Goal: Task Accomplishment & Management: Use online tool/utility

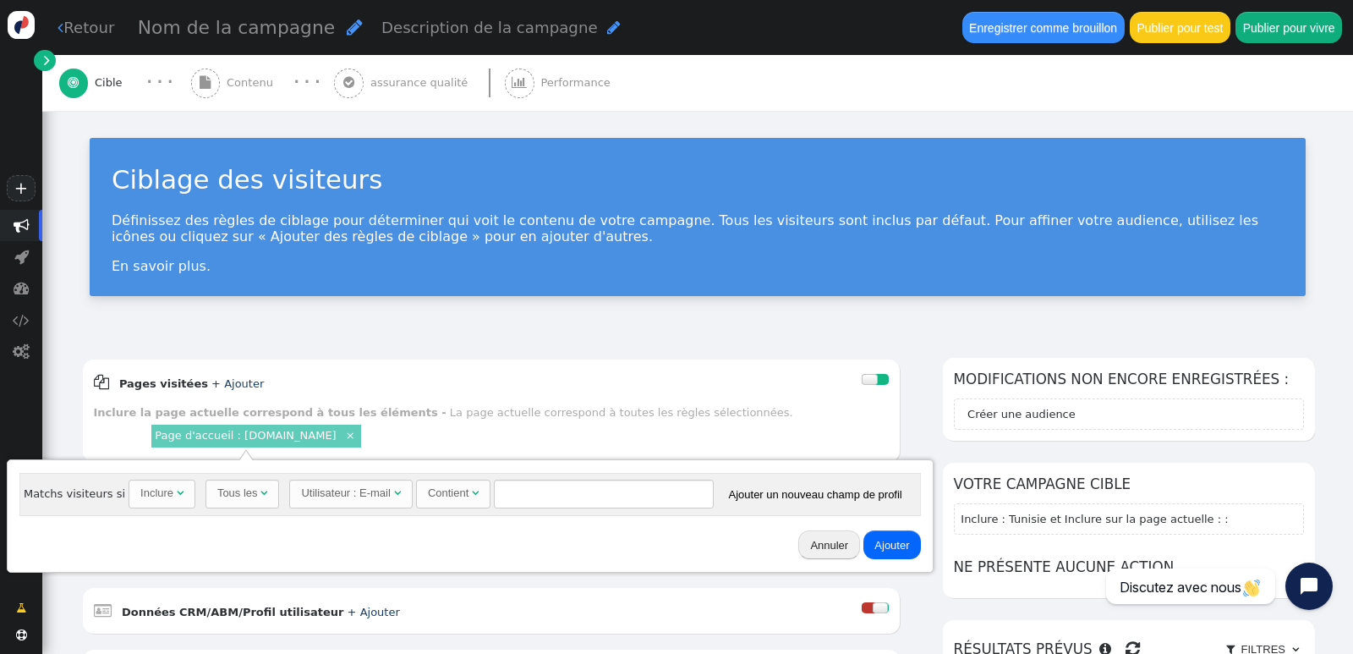
scroll to position [169, 0]
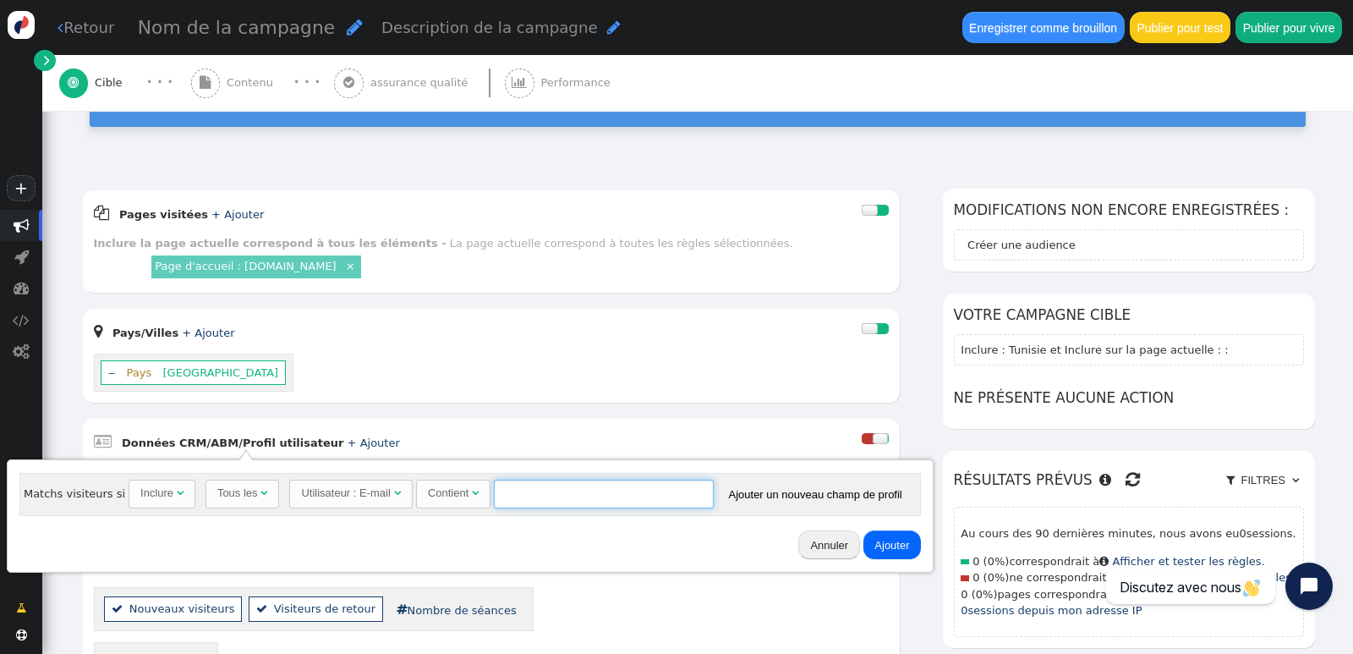
click at [146, 500] on div "Inclure" at bounding box center [156, 492] width 33 height 17
click at [243, 495] on font "Tous les" at bounding box center [237, 492] width 41 height 13
click at [358, 491] on font "Utilisateur : E-mail" at bounding box center [345, 492] width 89 height 13
click at [451, 489] on font "Contient" at bounding box center [448, 492] width 41 height 13
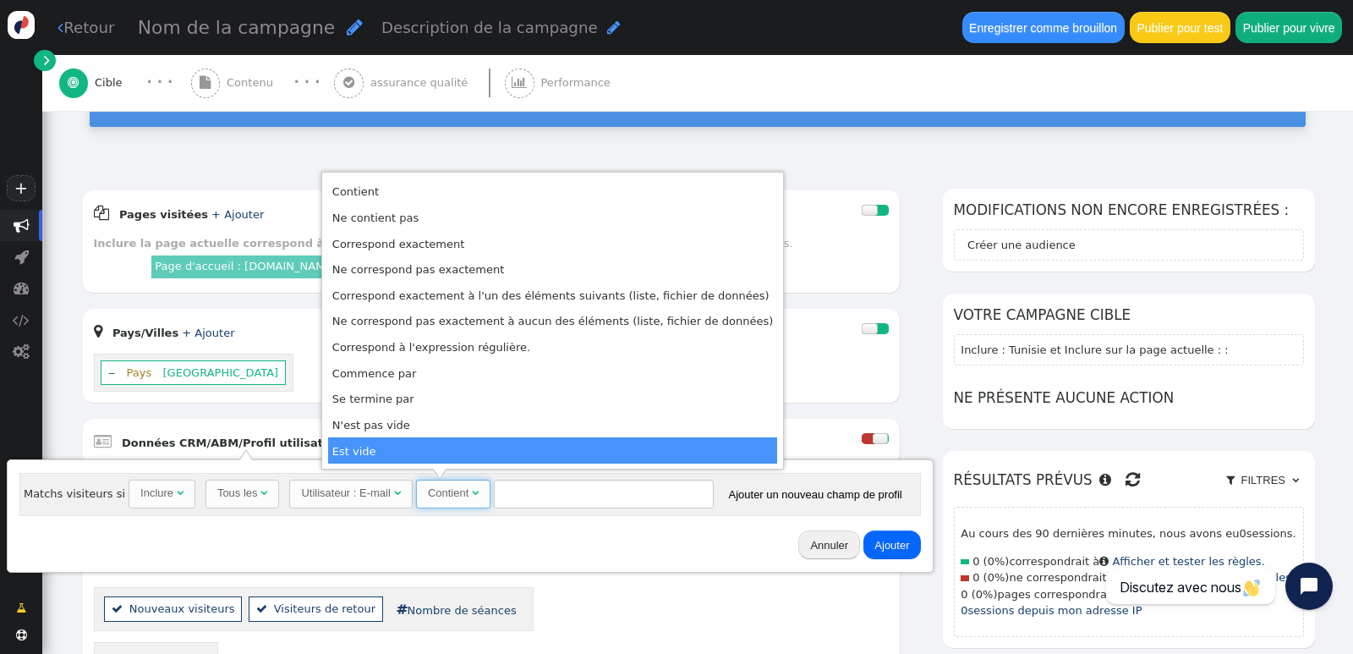
click at [535, 549] on div "Annuler Ajouter" at bounding box center [470, 544] width 914 height 44
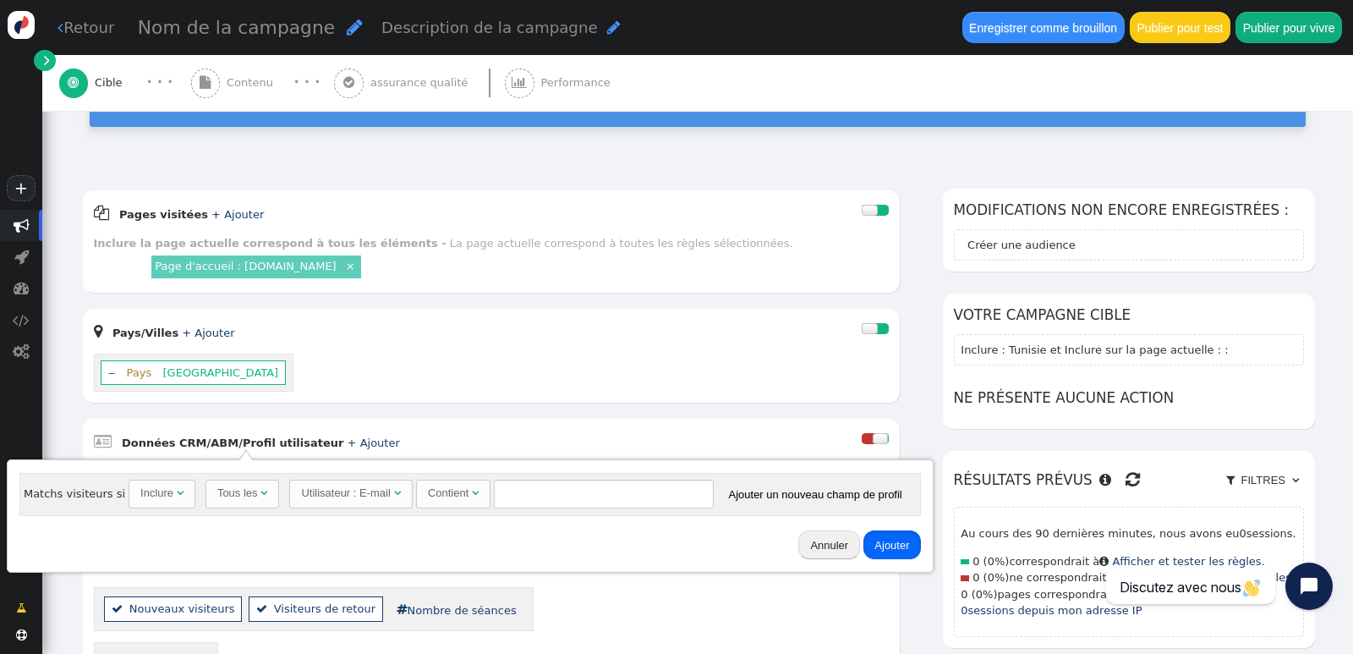
click at [892, 545] on font "Ajouter" at bounding box center [891, 545] width 35 height 13
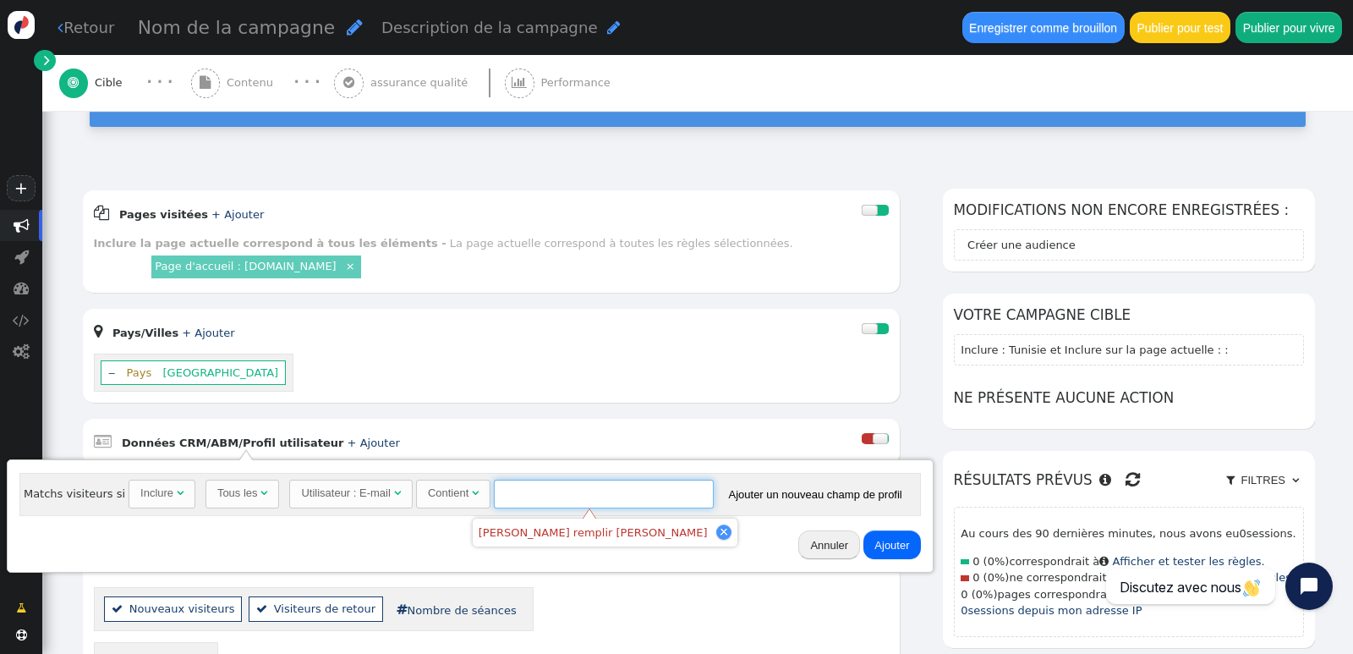
click at [572, 490] on input "text" at bounding box center [604, 493] width 220 height 29
type input "*"
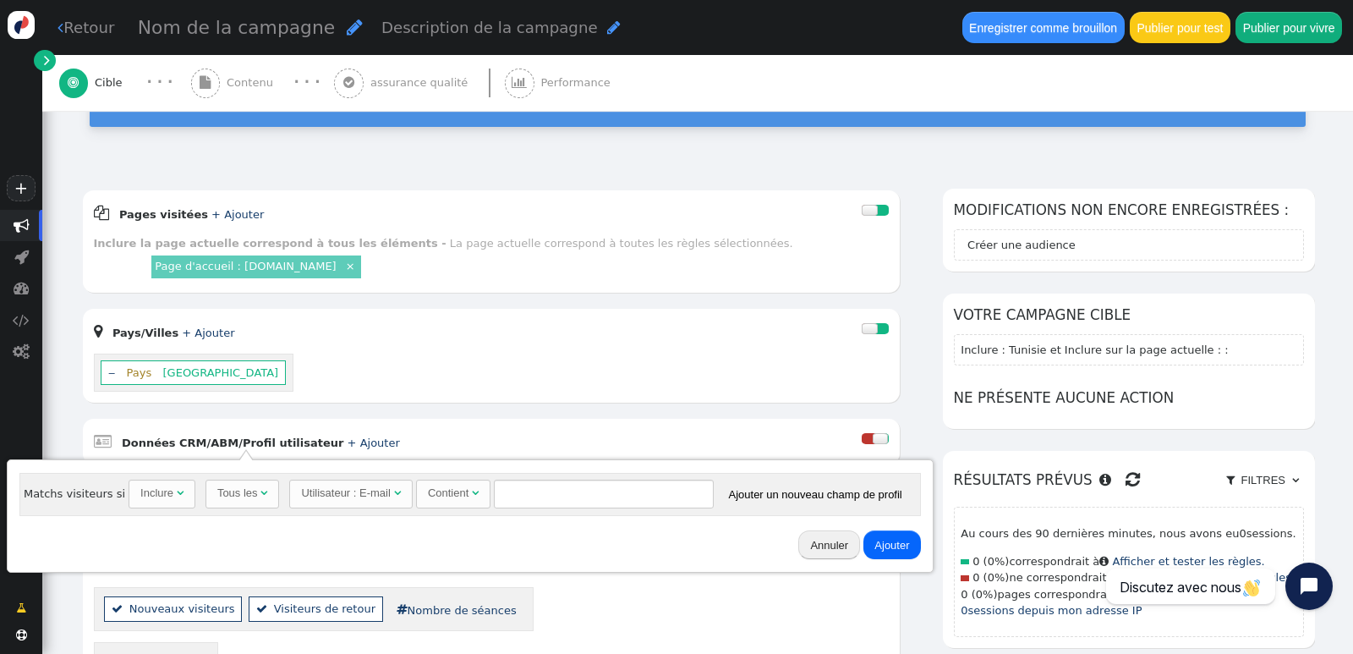
click at [810, 544] on font "Annuler" at bounding box center [829, 545] width 38 height 13
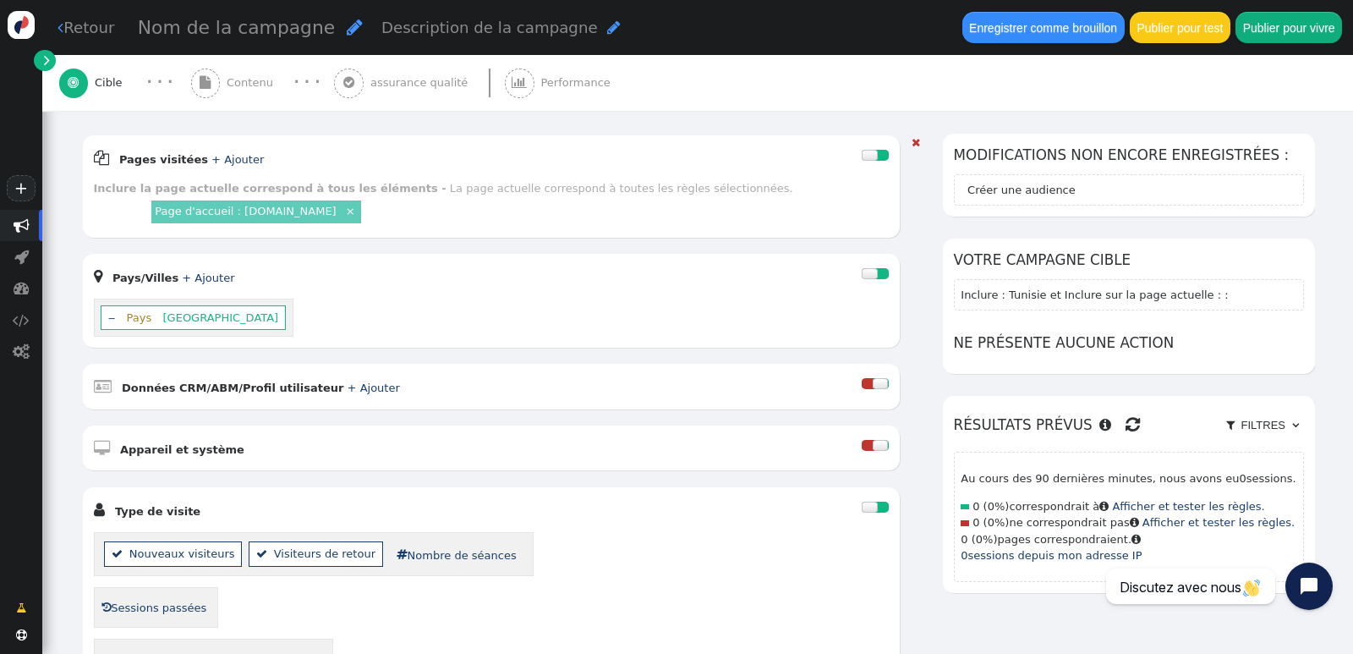
scroll to position [338, 0]
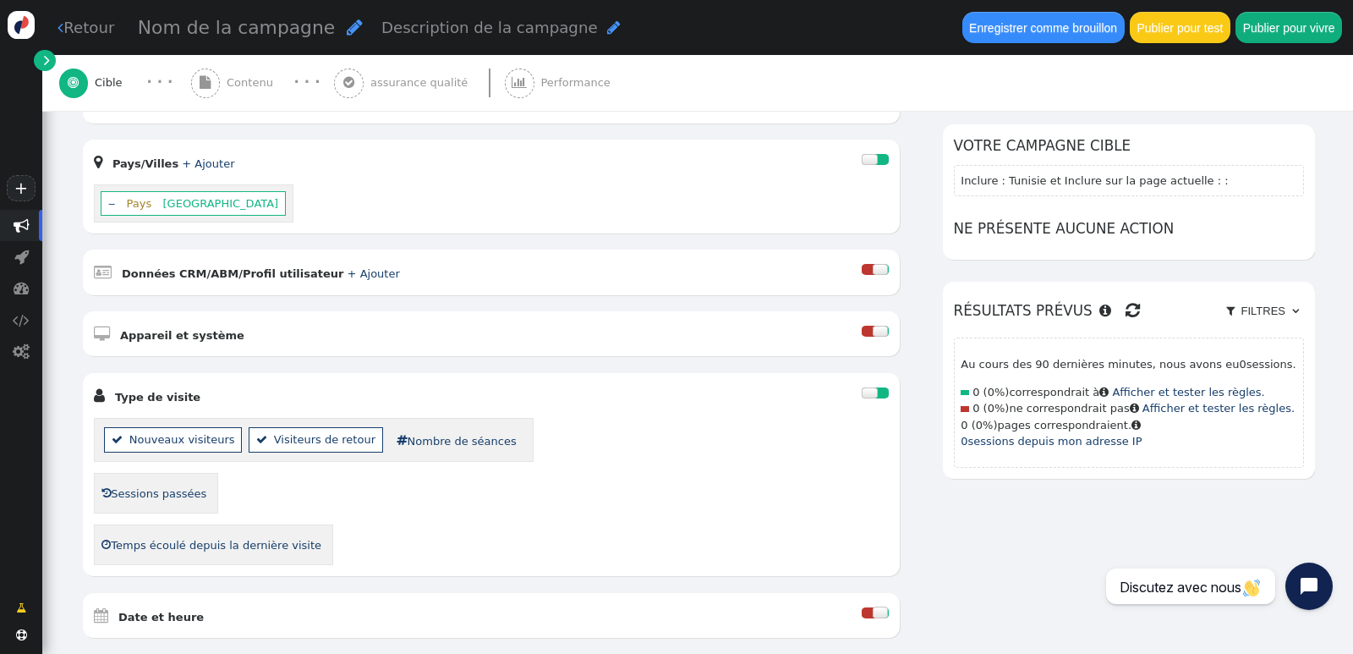
click at [876, 330] on div at bounding box center [880, 330] width 16 height 11
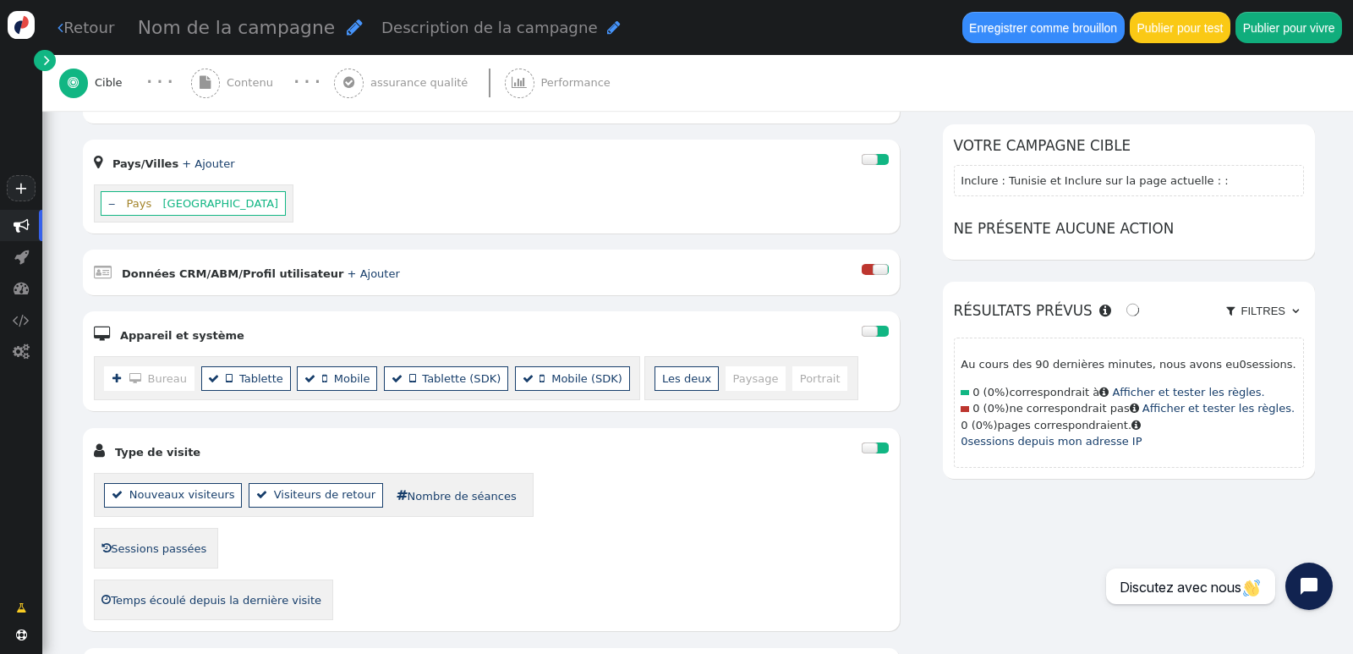
click at [168, 375] on font "Bureau" at bounding box center [167, 378] width 39 height 13
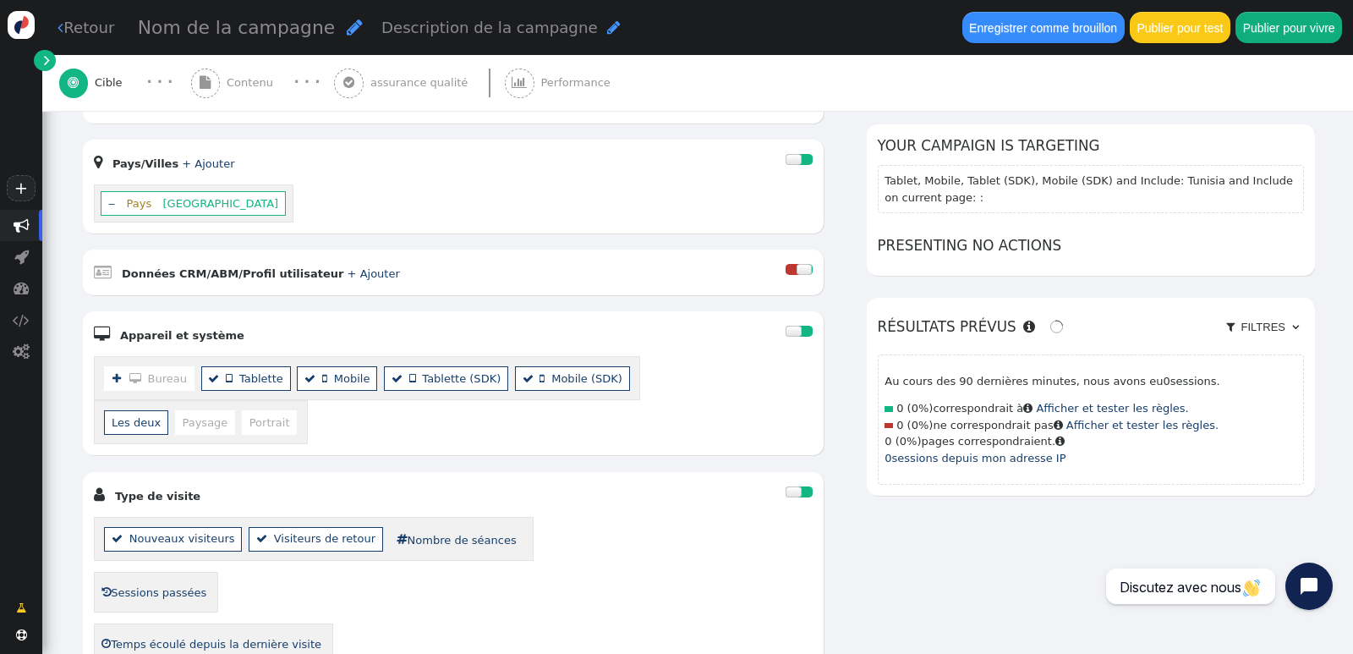
scroll to position [322, 0]
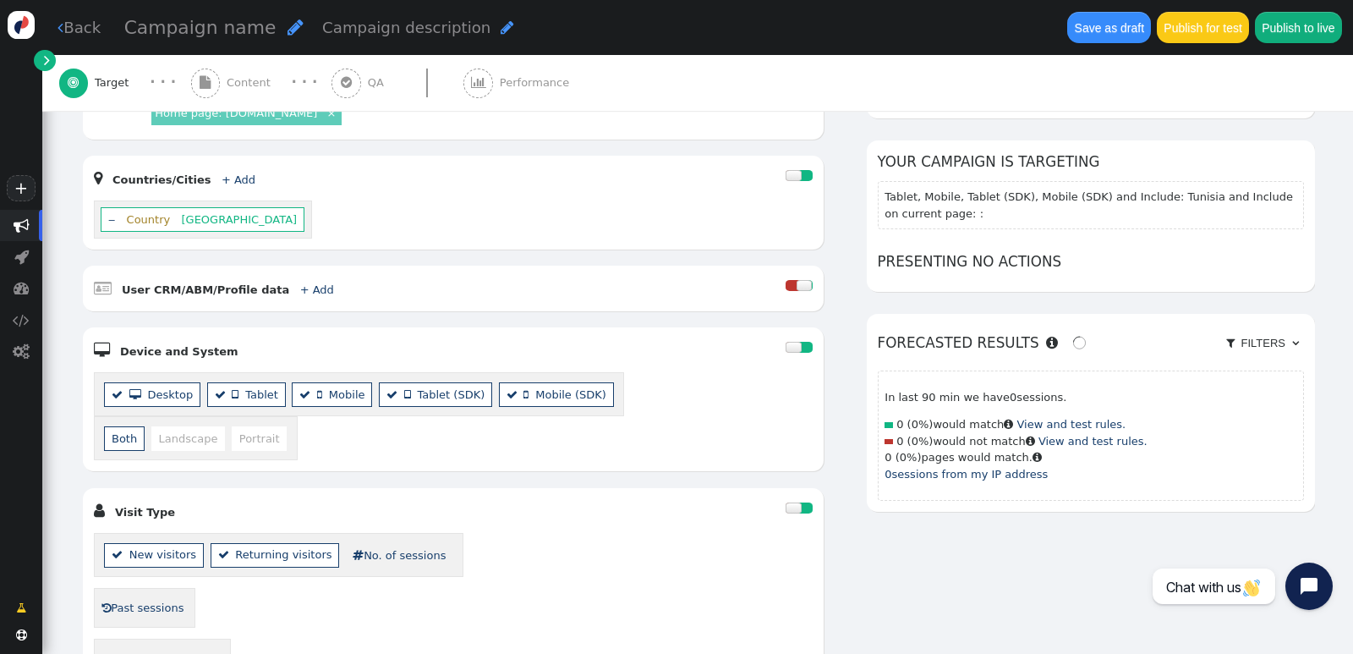
click at [168, 382] on li "  Desktop" at bounding box center [152, 394] width 96 height 25
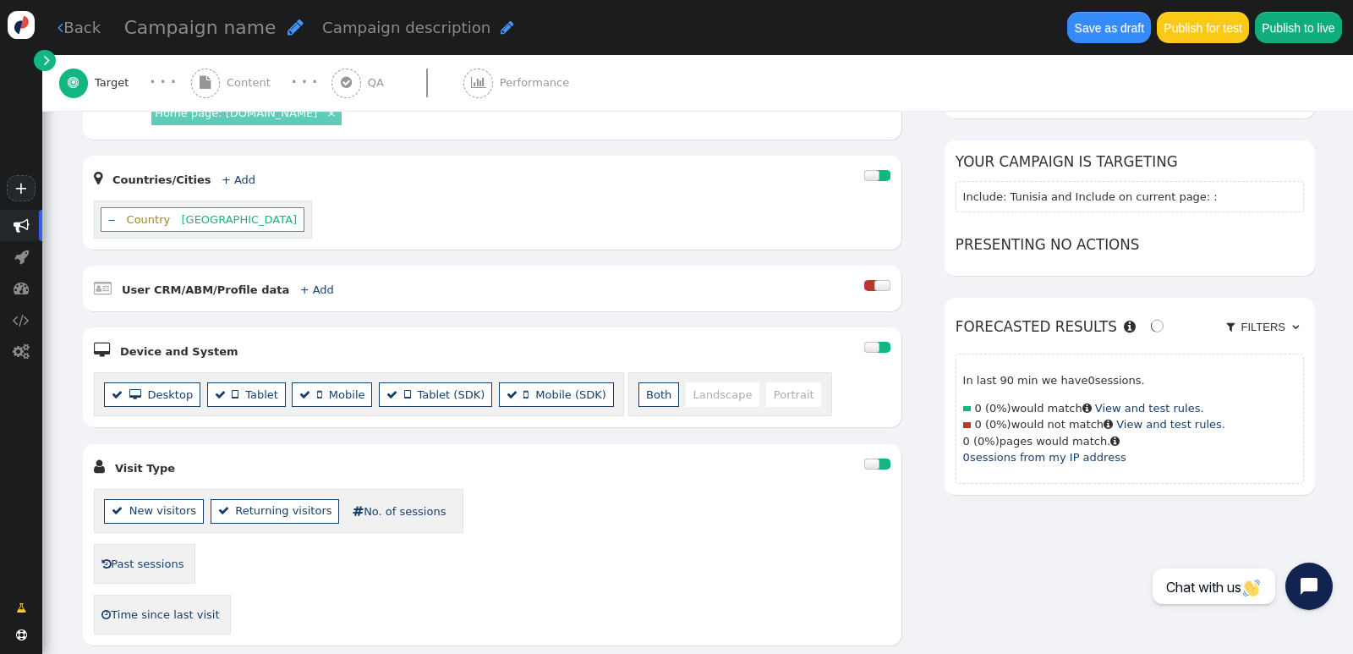
click at [186, 382] on li "  Desktop" at bounding box center [152, 394] width 96 height 25
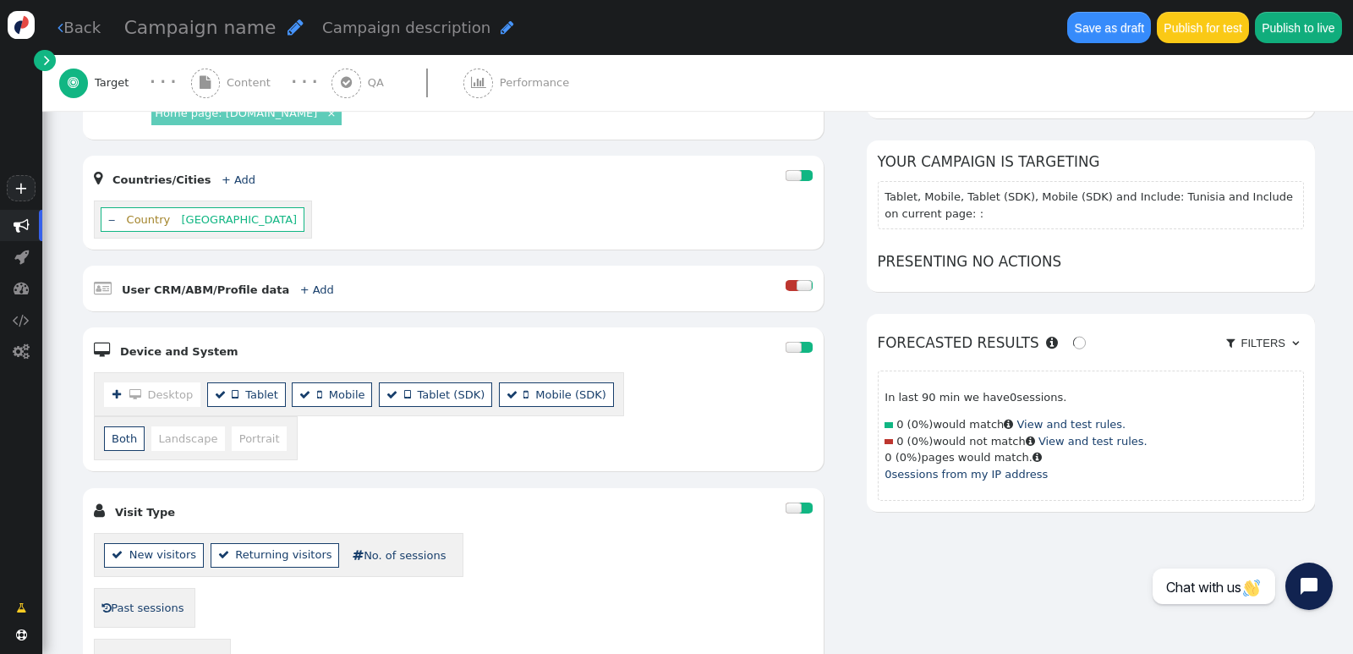
click at [254, 383] on li "  Tablet" at bounding box center [246, 394] width 79 height 25
click at [336, 382] on li "  Mobile" at bounding box center [332, 394] width 80 height 25
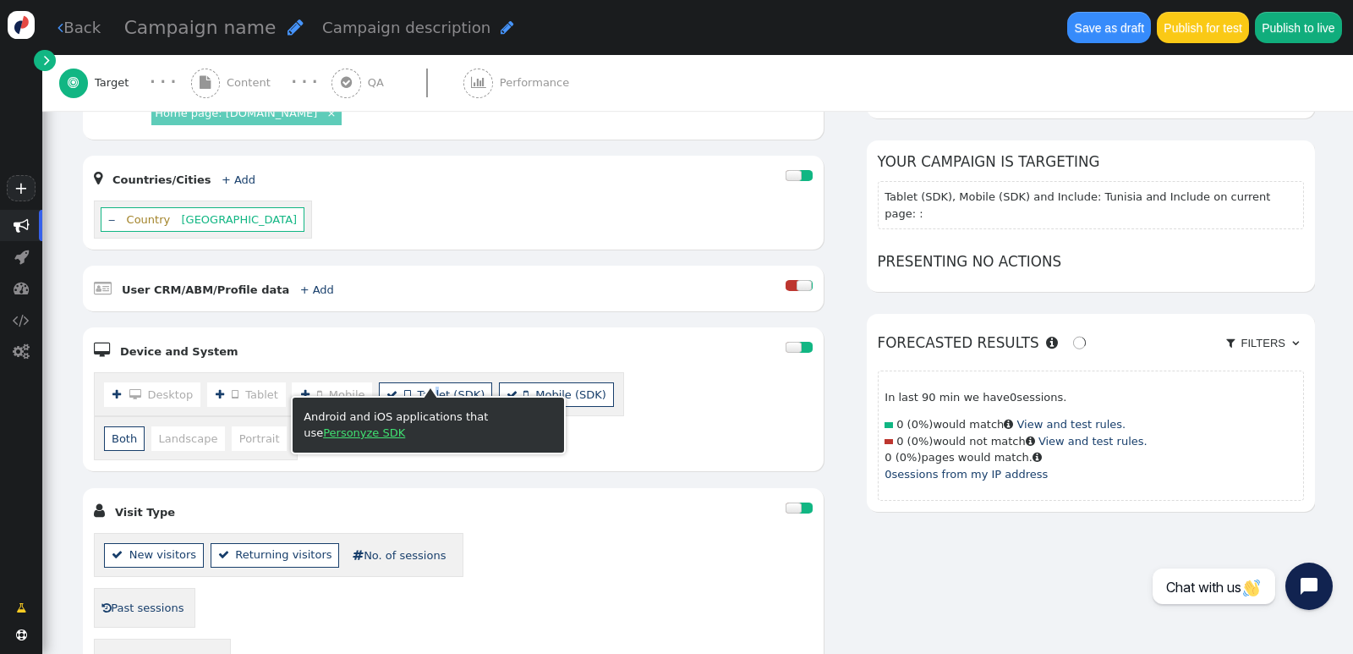
click at [425, 388] on span " Tablet (SDK)" at bounding box center [444, 394] width 81 height 13
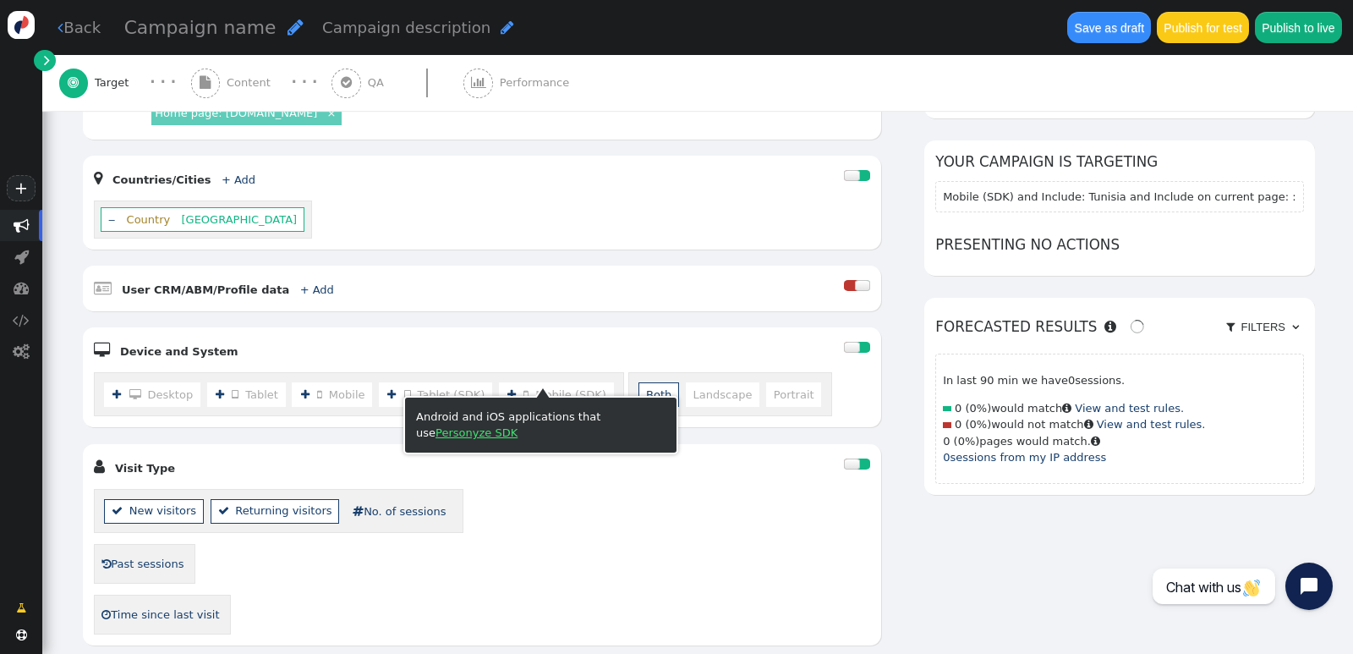
click at [548, 388] on span " Mobile (SDK)" at bounding box center [564, 394] width 83 height 13
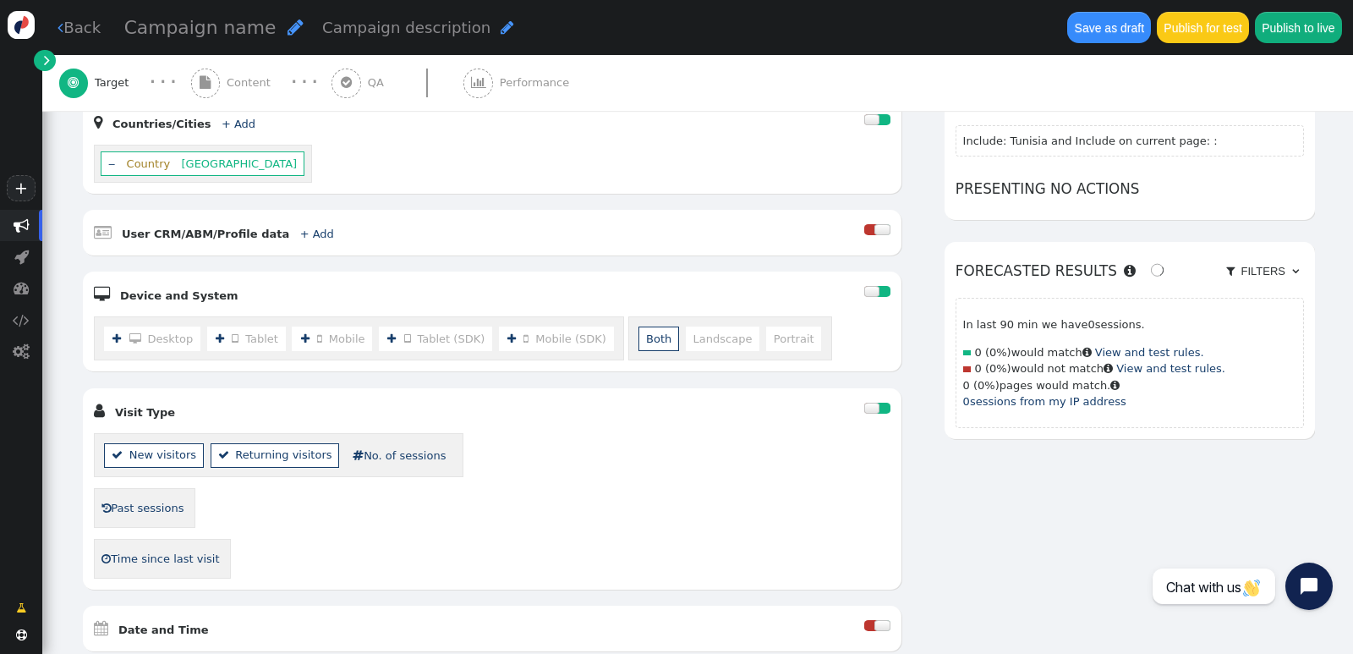
scroll to position [407, 0]
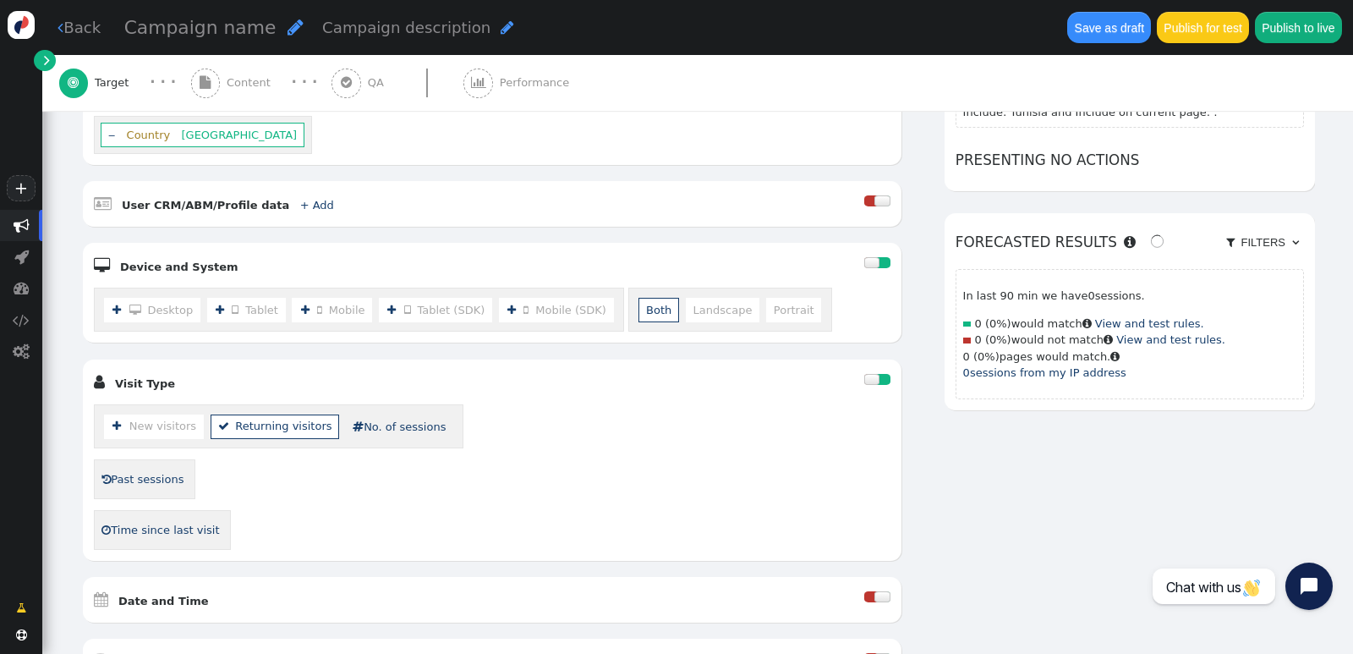
click at [184, 415] on li " New visitors" at bounding box center [154, 426] width 100 height 25
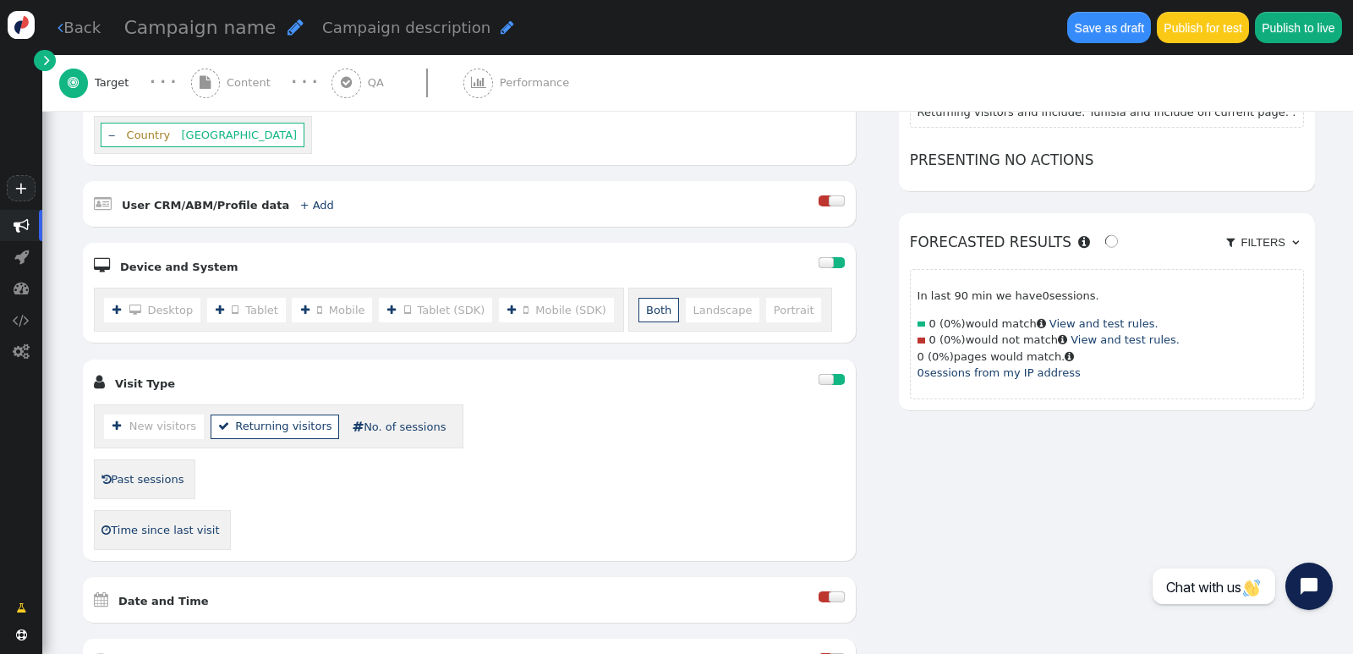
click at [184, 415] on li " New visitors" at bounding box center [154, 426] width 100 height 25
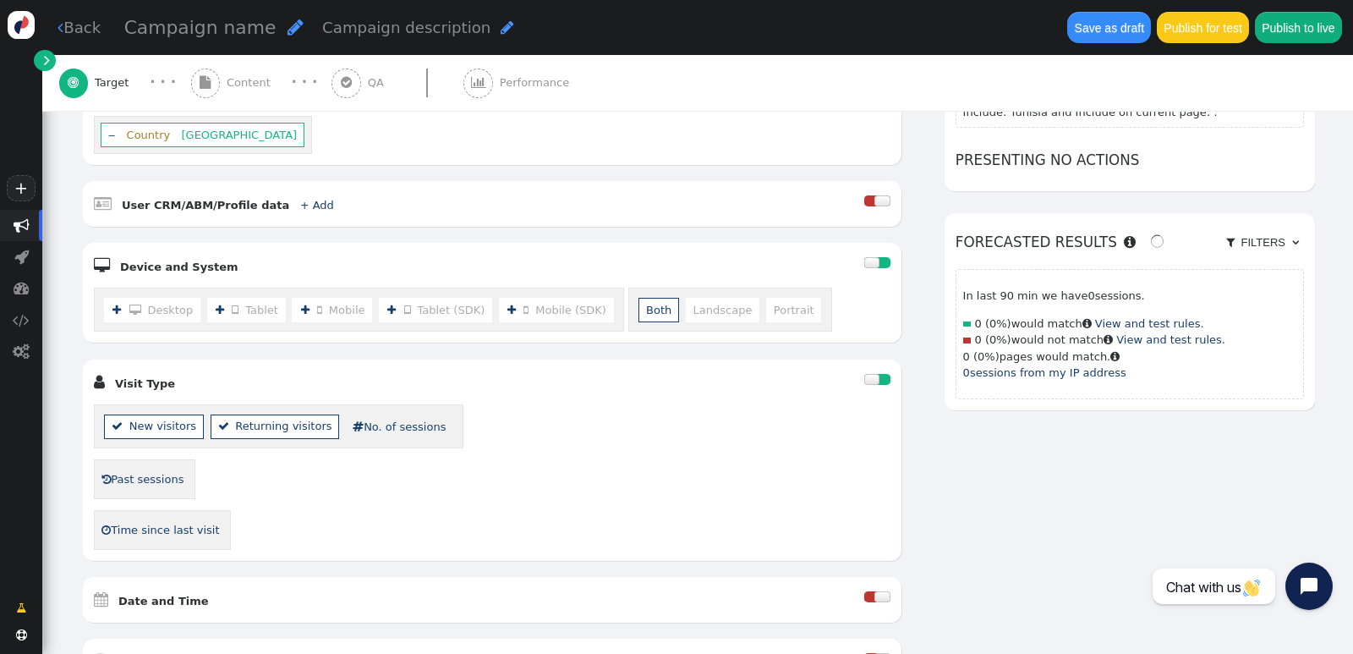
click at [184, 415] on li " New visitors" at bounding box center [154, 426] width 100 height 25
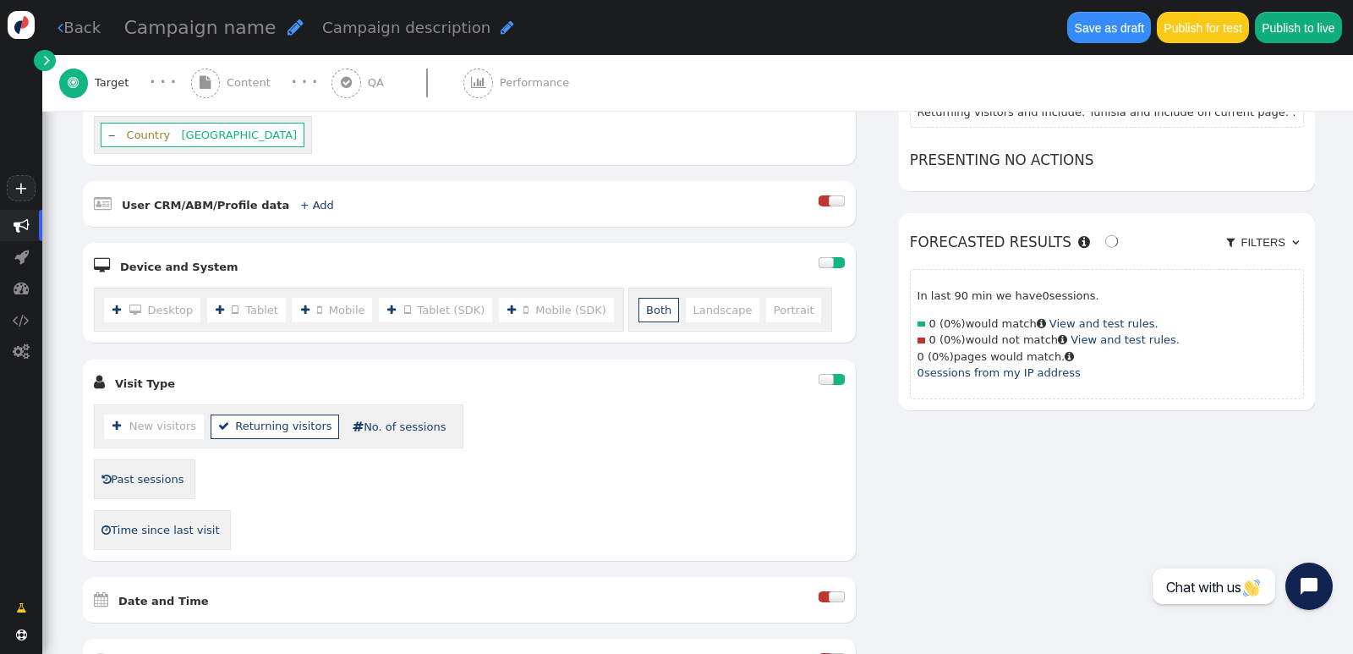
click at [265, 415] on li " Returning visitors" at bounding box center [275, 426] width 129 height 25
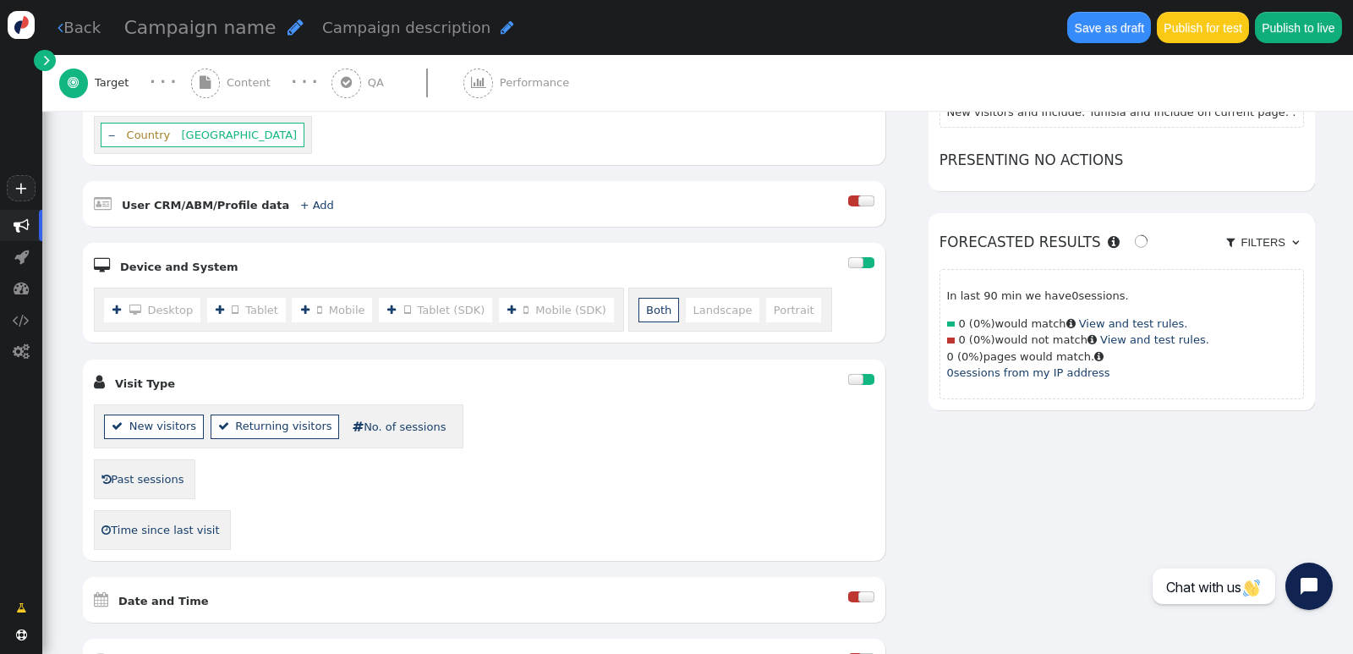
click at [262, 415] on li " Returning visitors" at bounding box center [275, 426] width 129 height 25
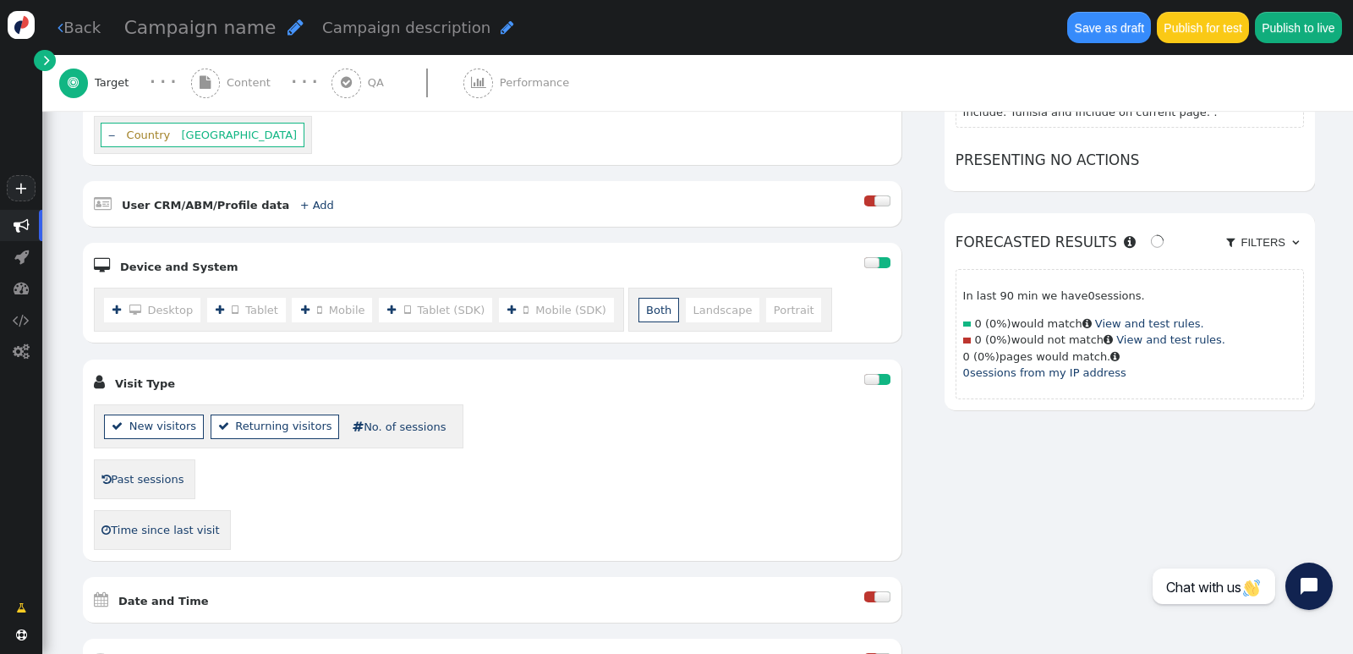
click at [157, 298] on li "  Desktop" at bounding box center [152, 310] width 96 height 25
click at [260, 300] on li "  Tablet" at bounding box center [246, 310] width 79 height 25
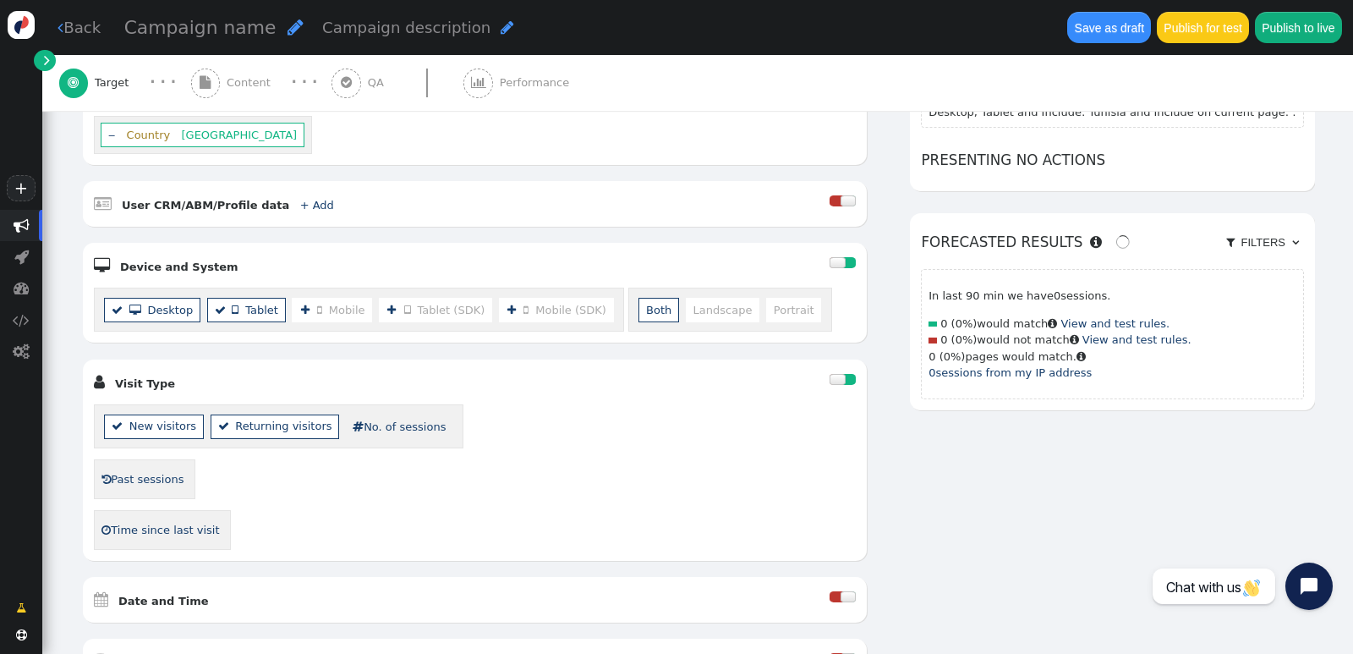
drag, startPoint x: 310, startPoint y: 298, endPoint x: 361, endPoint y: 302, distance: 50.8
click at [317, 304] on span "" at bounding box center [323, 309] width 12 height 11
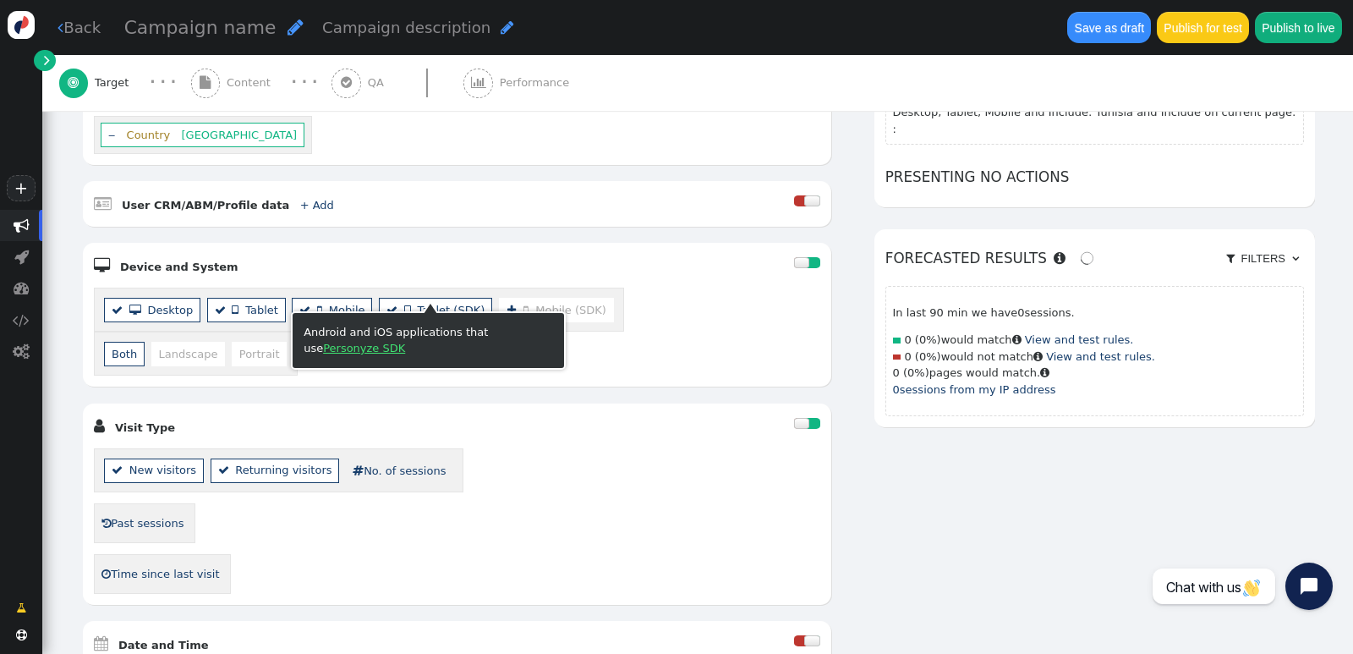
drag, startPoint x: 397, startPoint y: 297, endPoint x: 409, endPoint y: 297, distance: 12.7
click at [404, 304] on span "" at bounding box center [411, 309] width 14 height 11
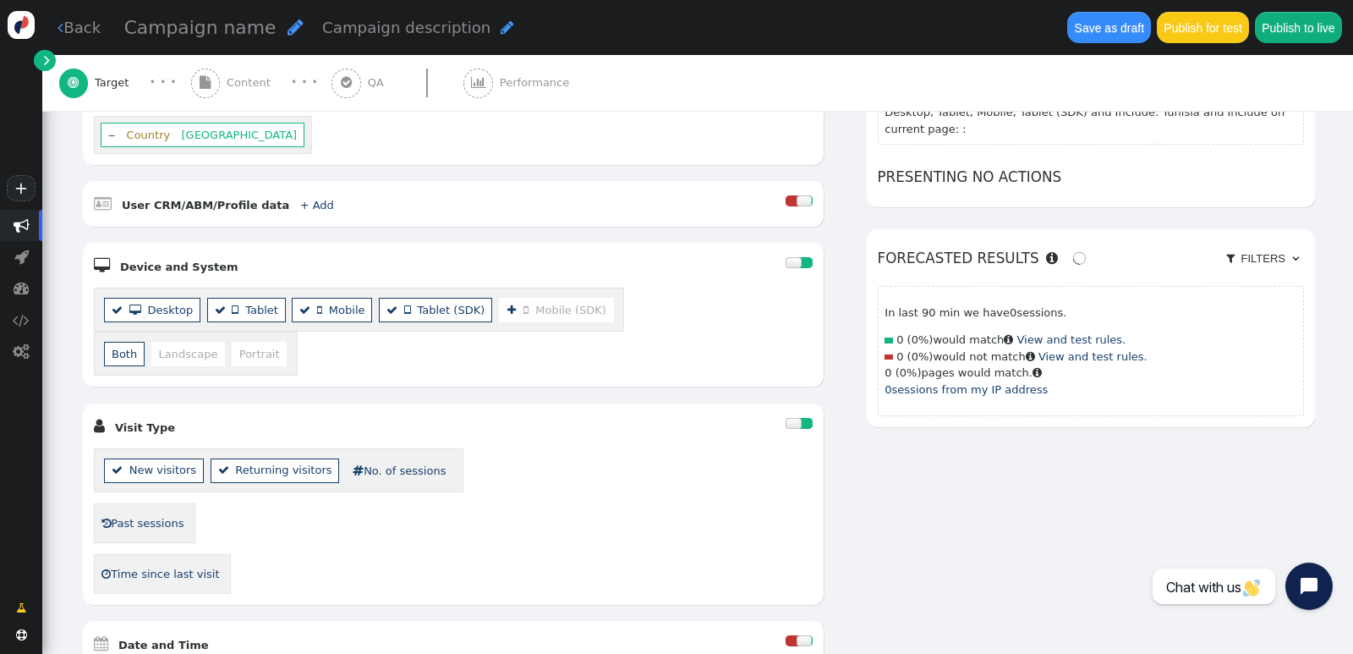
click at [535, 304] on span " Mobile (SDK)" at bounding box center [564, 310] width 83 height 13
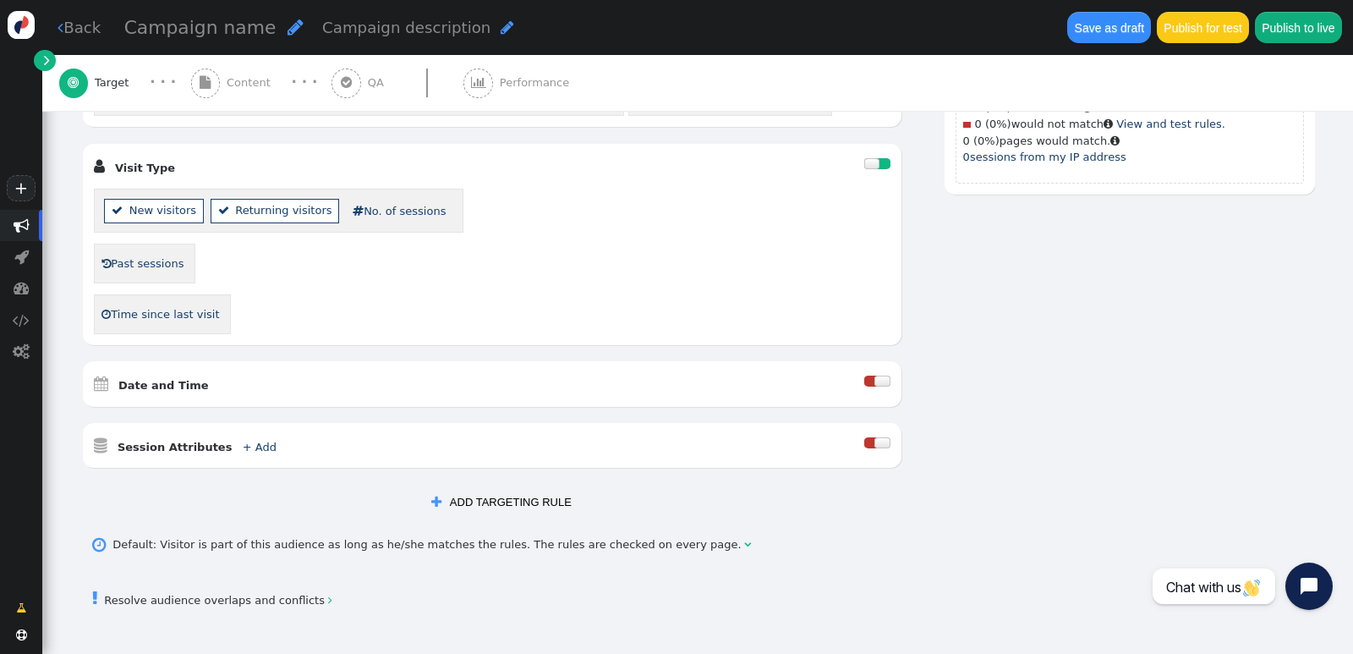
scroll to position [660, 0]
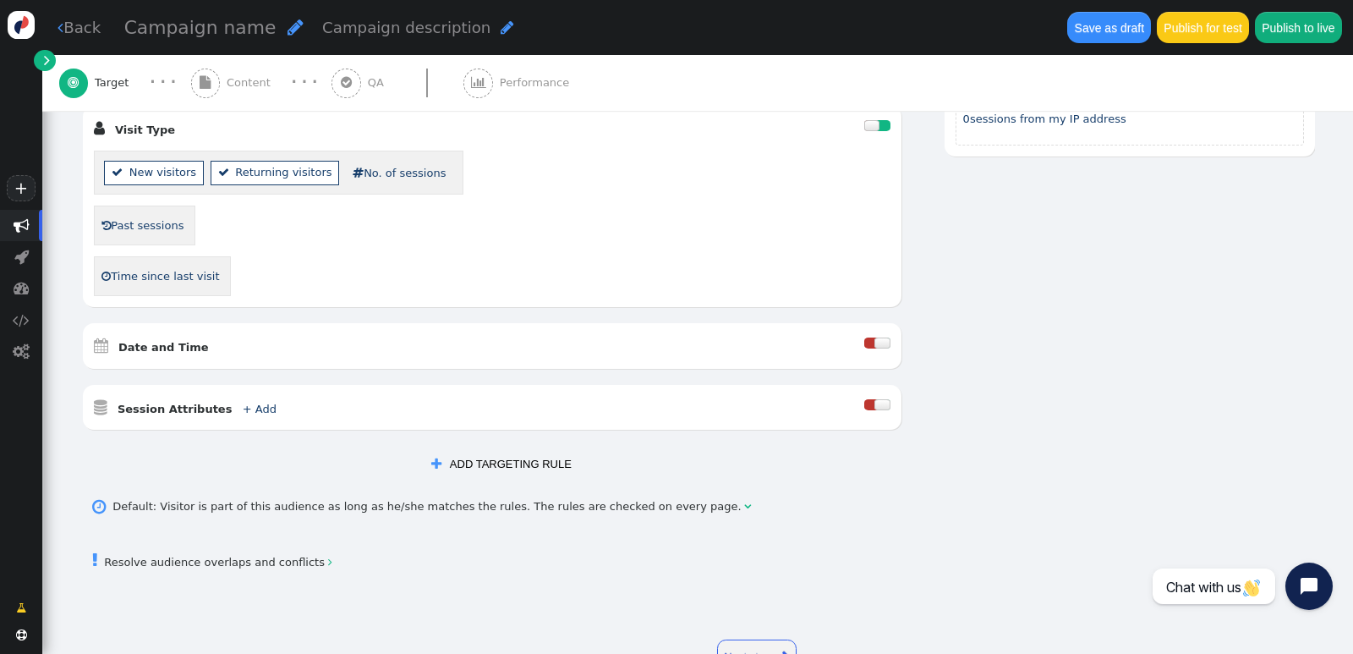
click at [874, 337] on div at bounding box center [882, 342] width 16 height 11
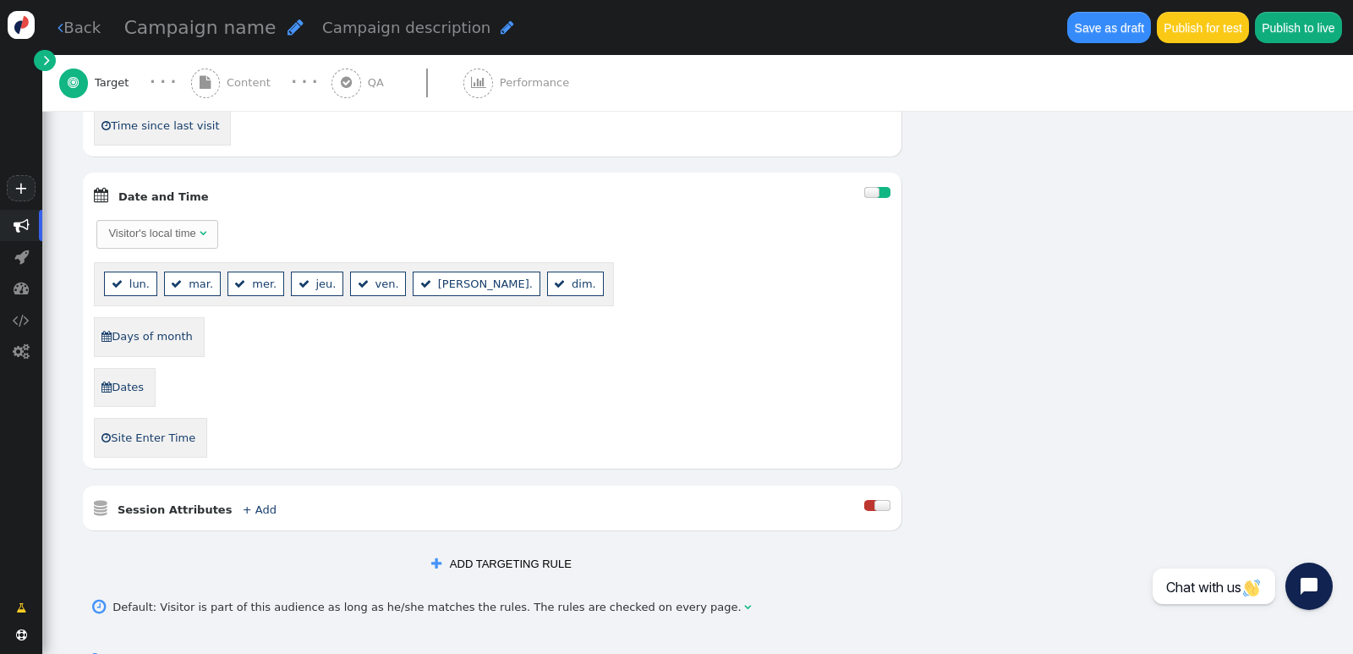
scroll to position [829, 0]
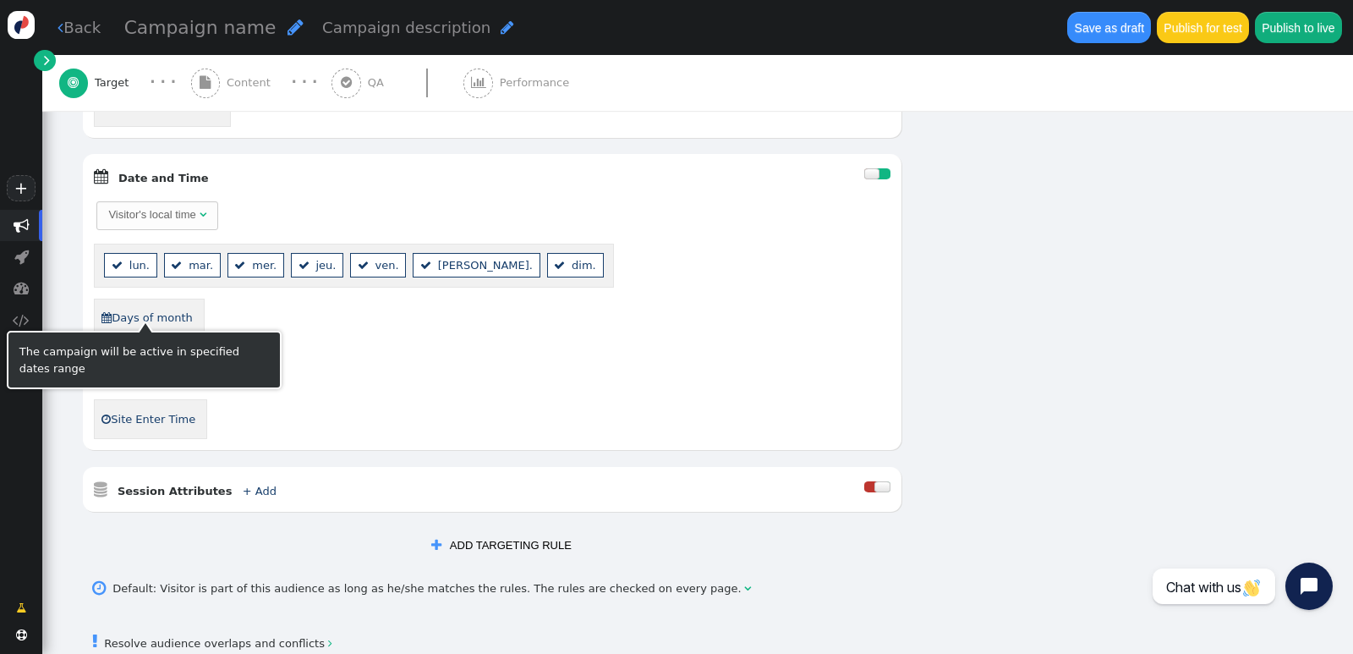
click at [153, 307] on link " Days of month" at bounding box center [147, 317] width 92 height 27
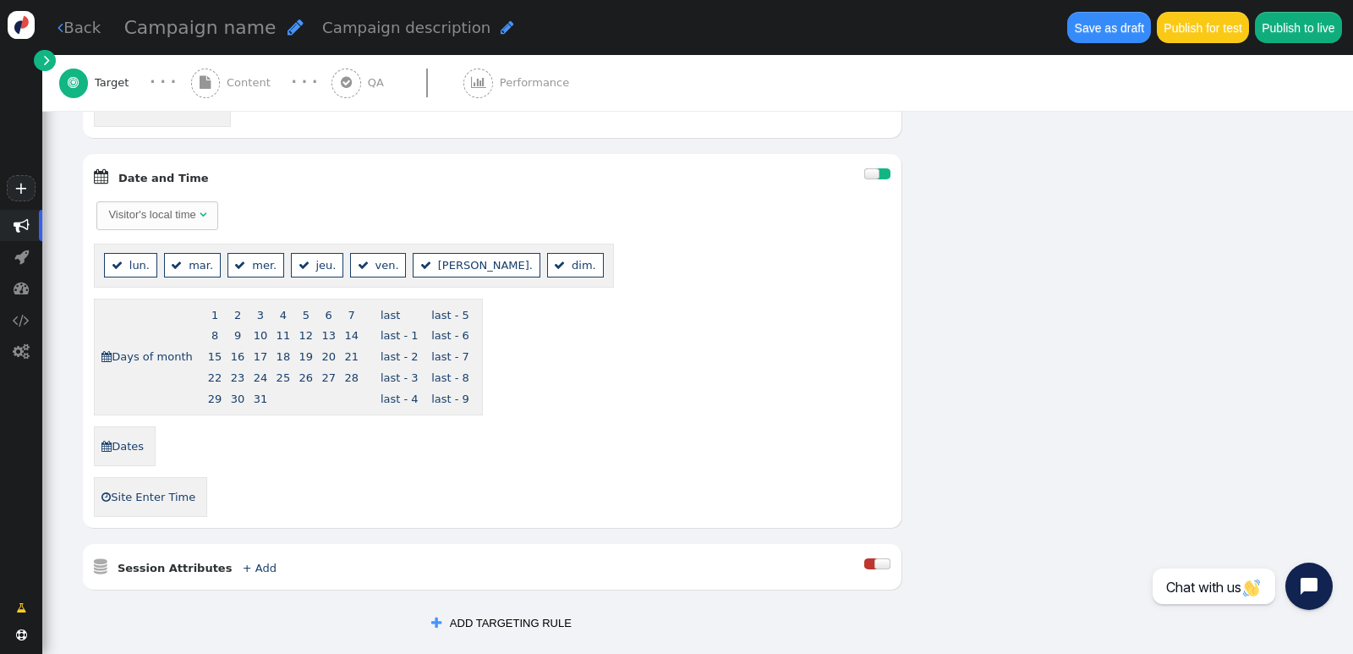
click at [646, 364] on div " Days of month 1 2 3 4 5 6 7 8 9 10 11 12 13 14 15 16 17 18 19 20 21 22 23 24 …" at bounding box center [492, 356] width 796 height 117
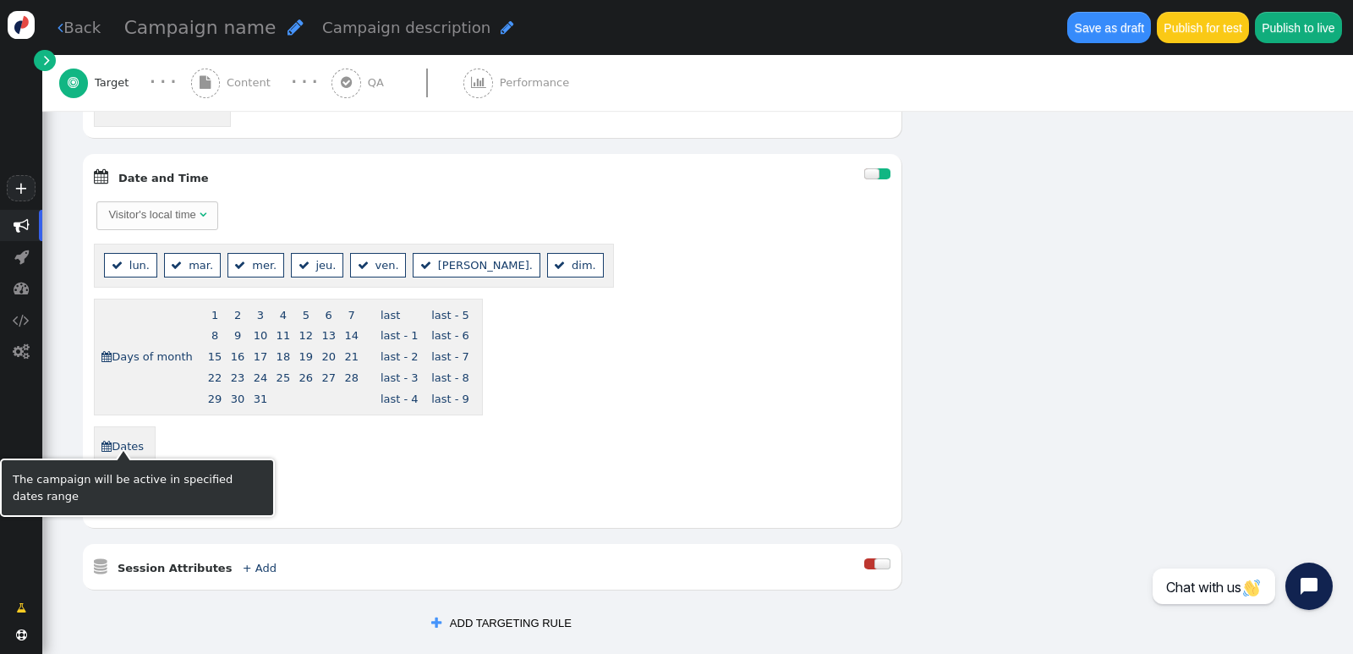
click at [128, 433] on link " Dates" at bounding box center [123, 446] width 44 height 27
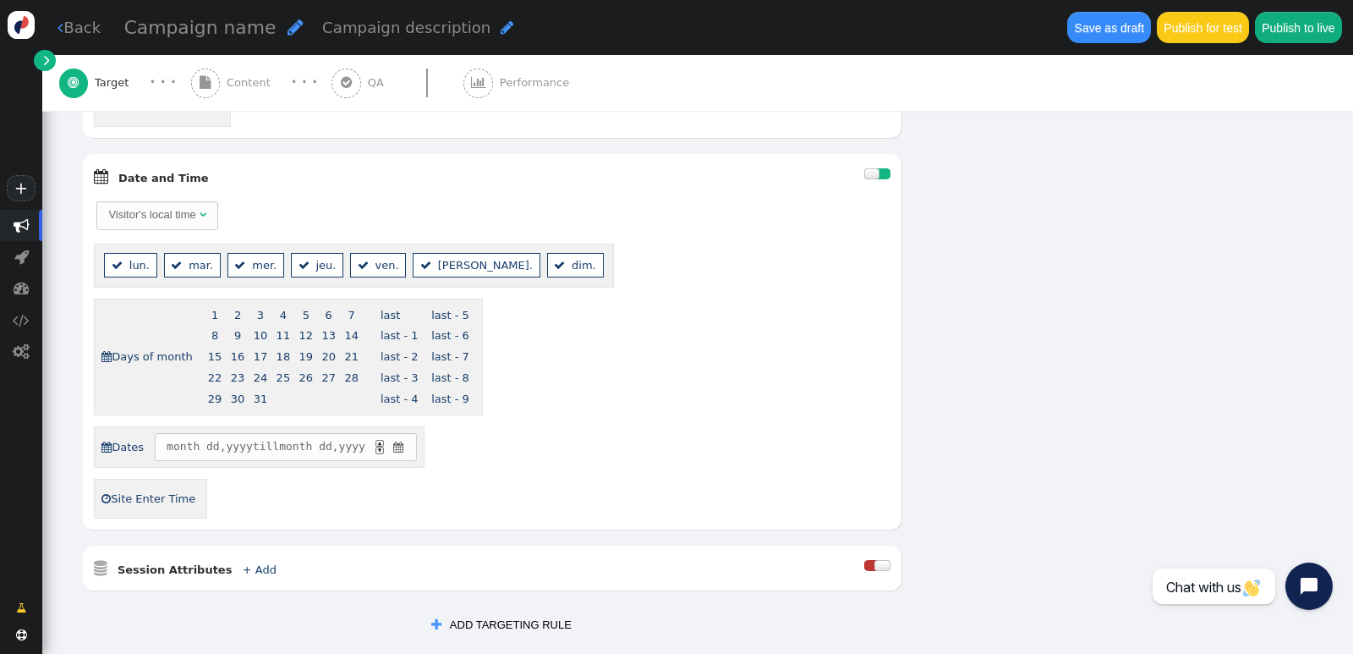
click at [593, 406] on div "Visitor's local time   lun.  mar.  mer.  jeu.  ven.  sam.  dim.  Days …" at bounding box center [492, 359] width 796 height 319
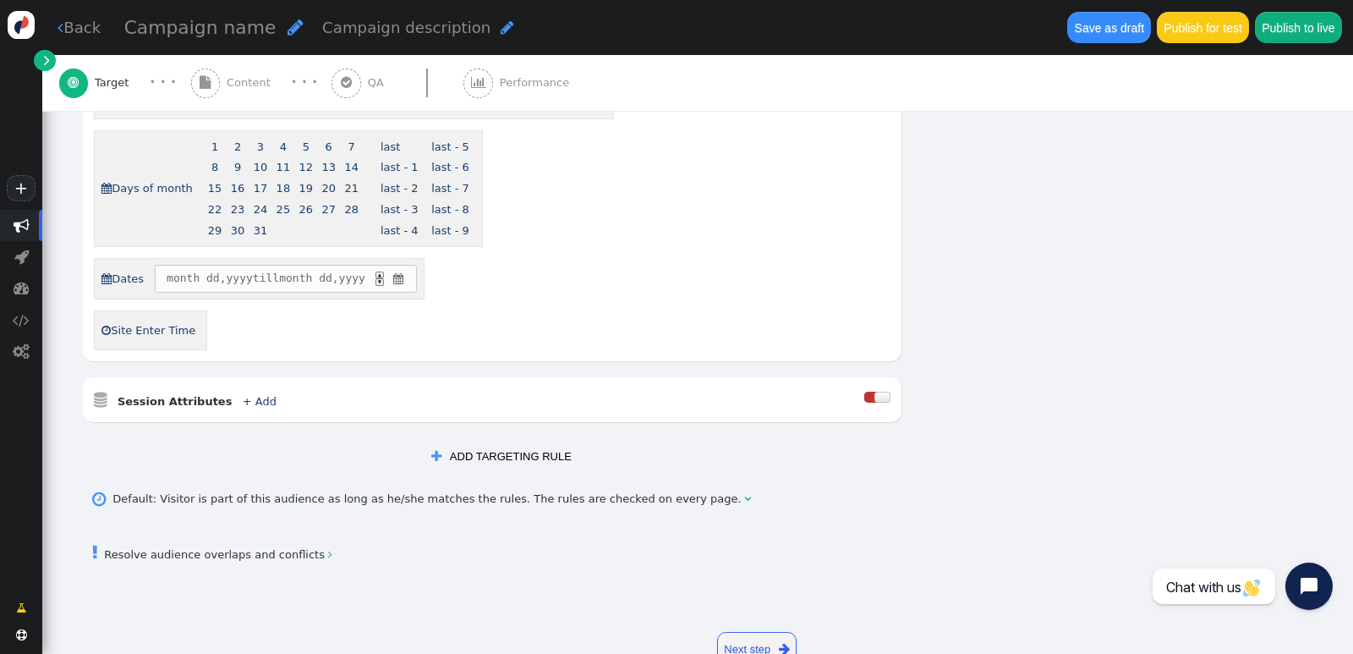
scroll to position [998, 0]
click at [874, 391] on div at bounding box center [882, 396] width 16 height 11
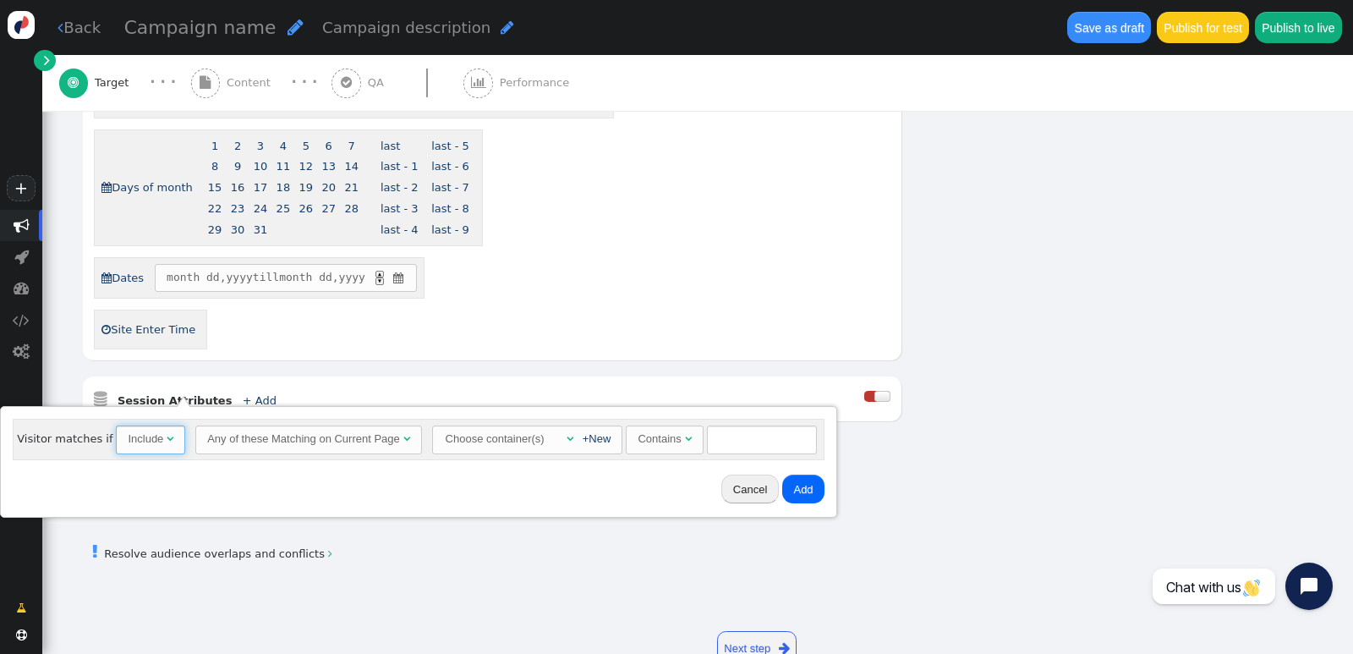
click at [167, 437] on span "" at bounding box center [170, 438] width 7 height 11
click at [403, 437] on span "" at bounding box center [406, 438] width 7 height 11
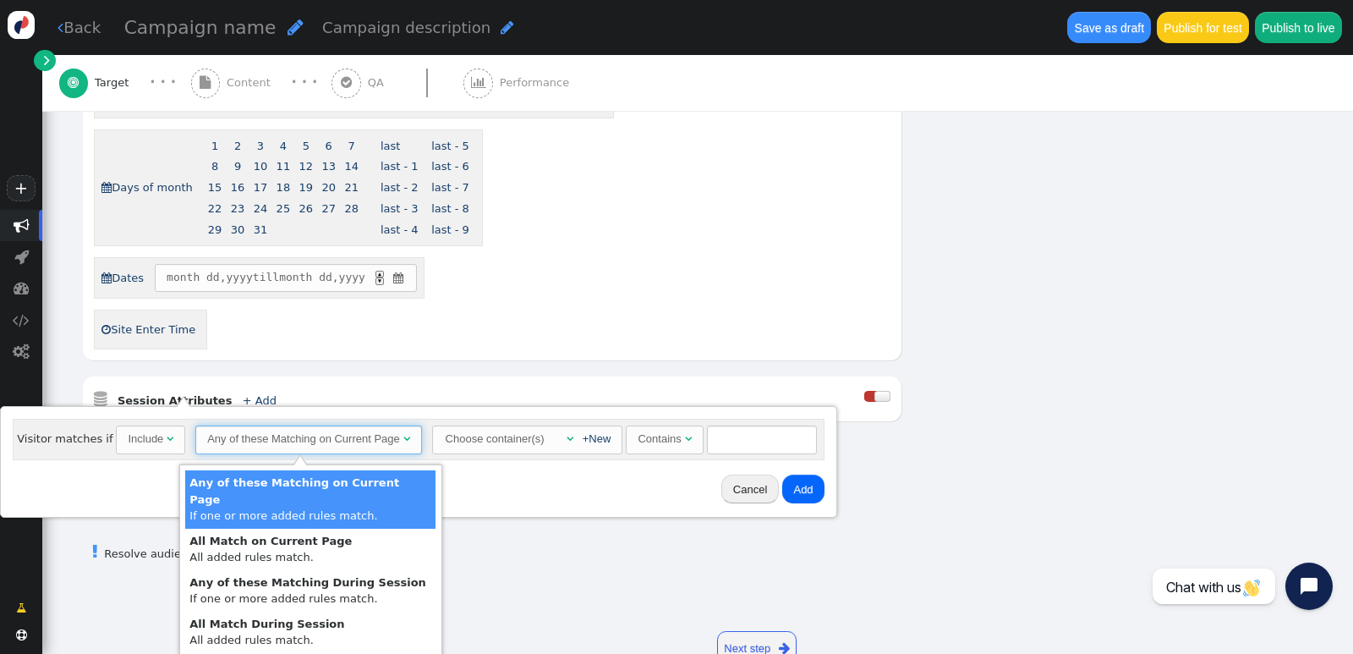
click at [403, 437] on span "" at bounding box center [406, 438] width 7 height 11
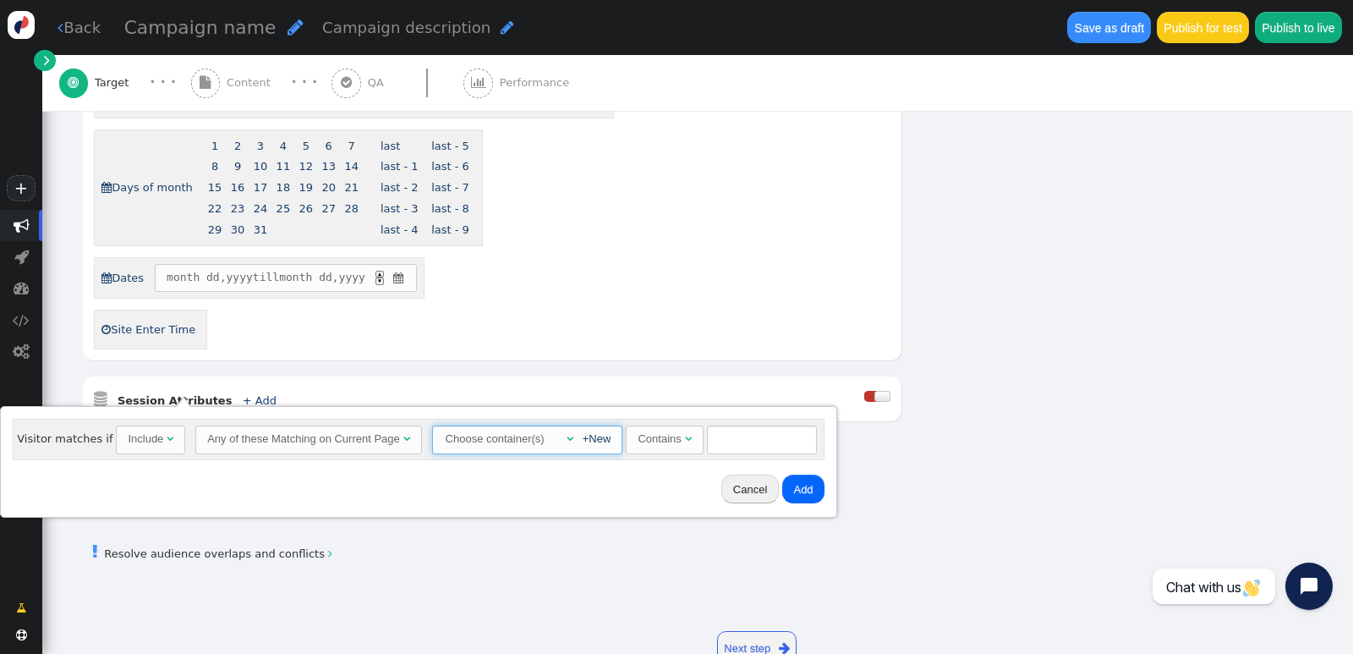
click at [566, 436] on span "" at bounding box center [569, 438] width 7 height 11
click at [566, 437] on span "" at bounding box center [569, 438] width 7 height 11
click at [685, 436] on span "" at bounding box center [688, 438] width 7 height 11
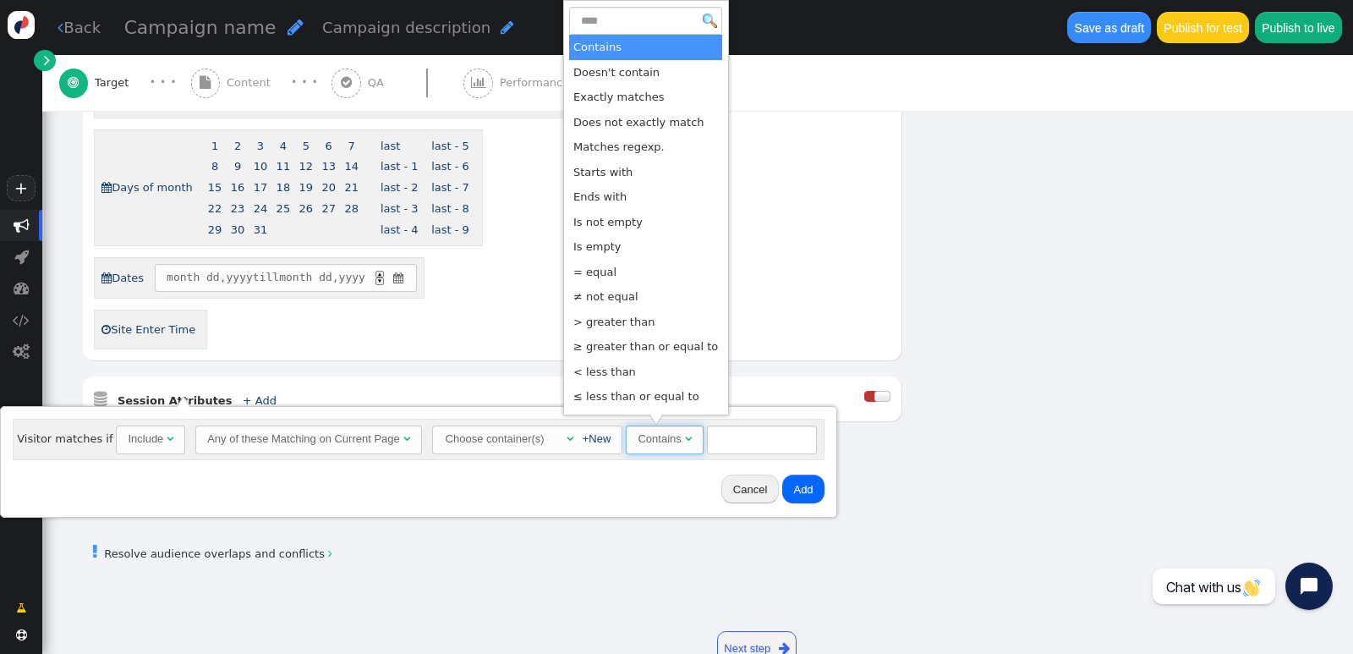
click at [845, 273] on div " Dates month dd , yyyy till month dd , yyyy ▲ ▼ " at bounding box center [492, 277] width 796 height 41
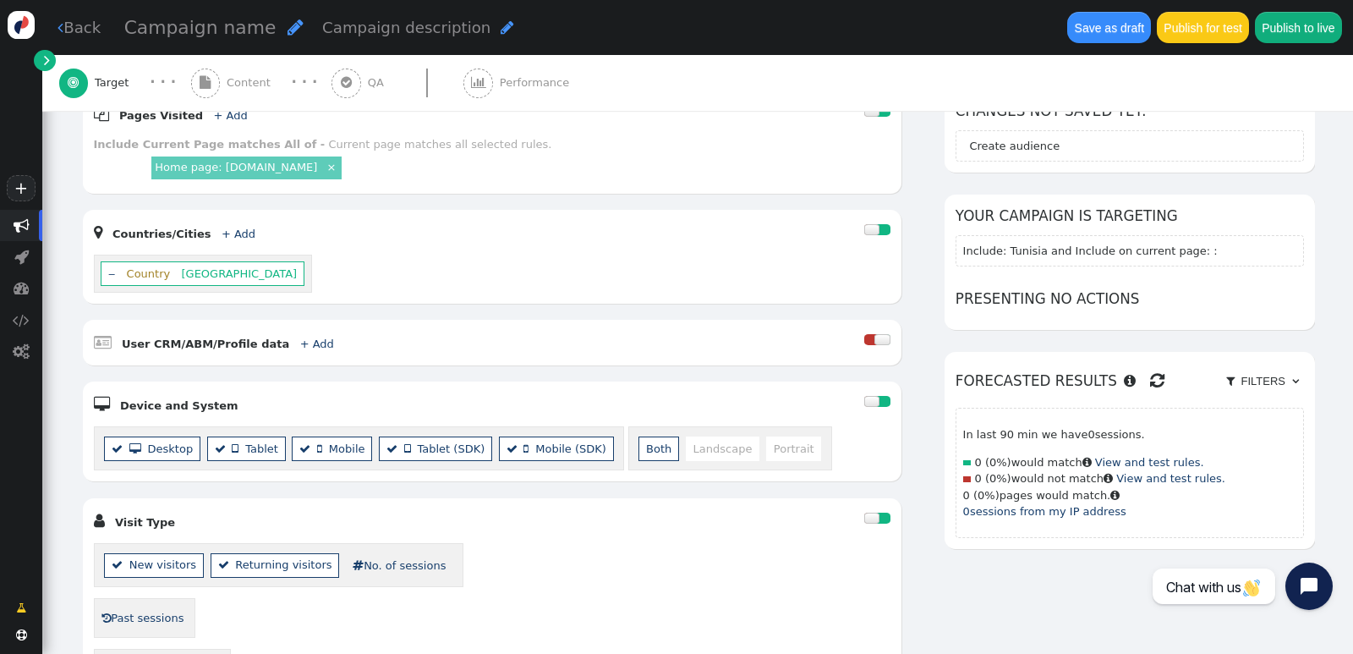
scroll to position [238, 0]
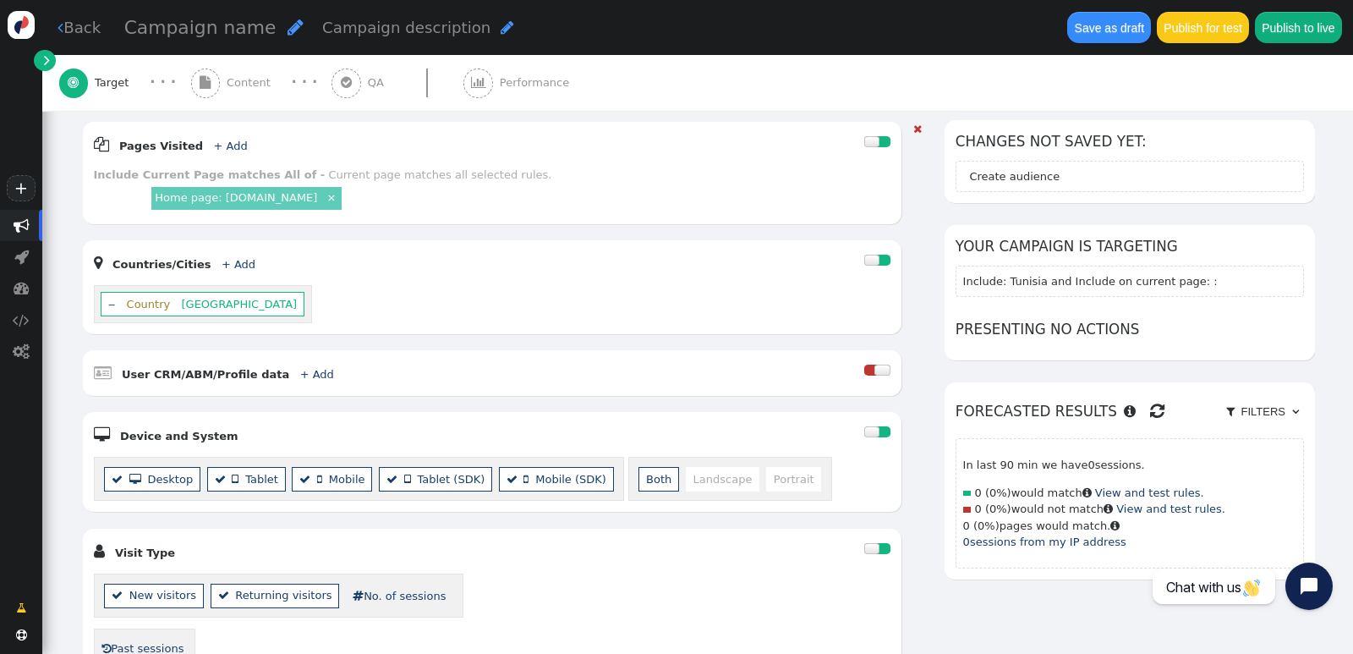
click at [864, 364] on div at bounding box center [871, 369] width 14 height 11
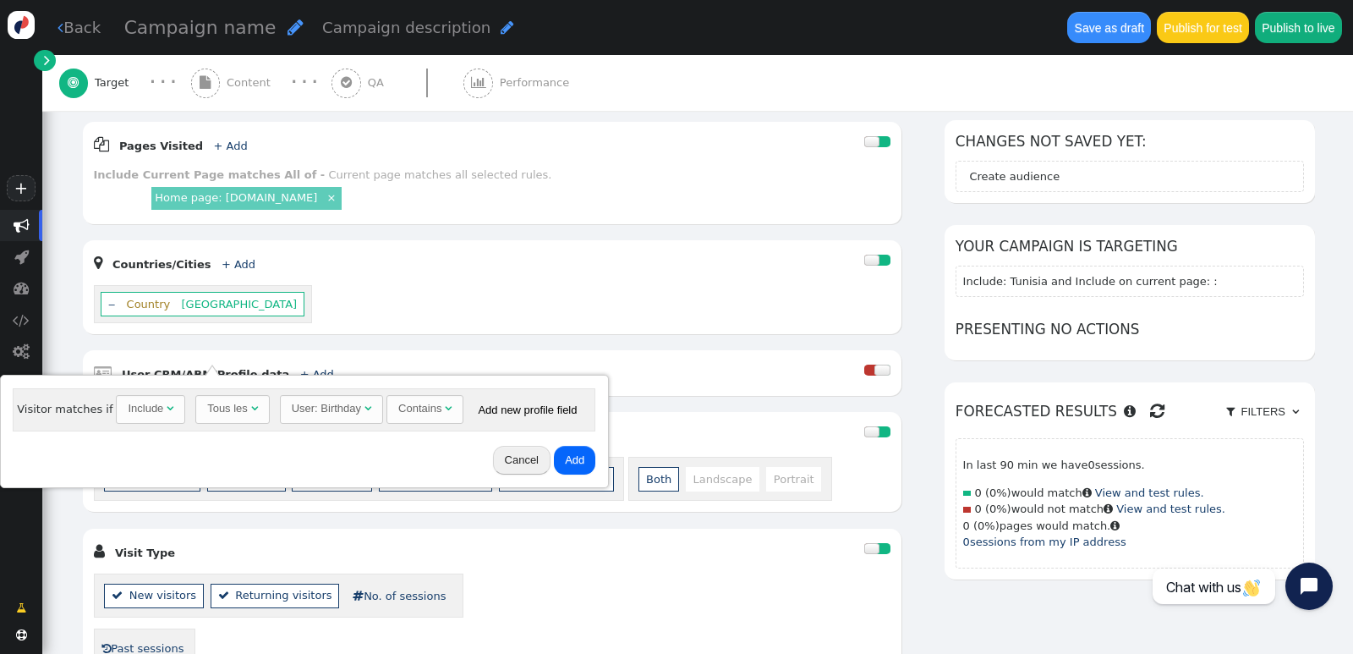
click at [152, 404] on div "Include" at bounding box center [146, 408] width 36 height 17
drag, startPoint x: 153, startPoint y: 404, endPoint x: 162, endPoint y: 404, distance: 9.3
click at [160, 404] on div "Include " at bounding box center [151, 408] width 46 height 17
click at [249, 408] on span "Tous les " at bounding box center [232, 409] width 74 height 29
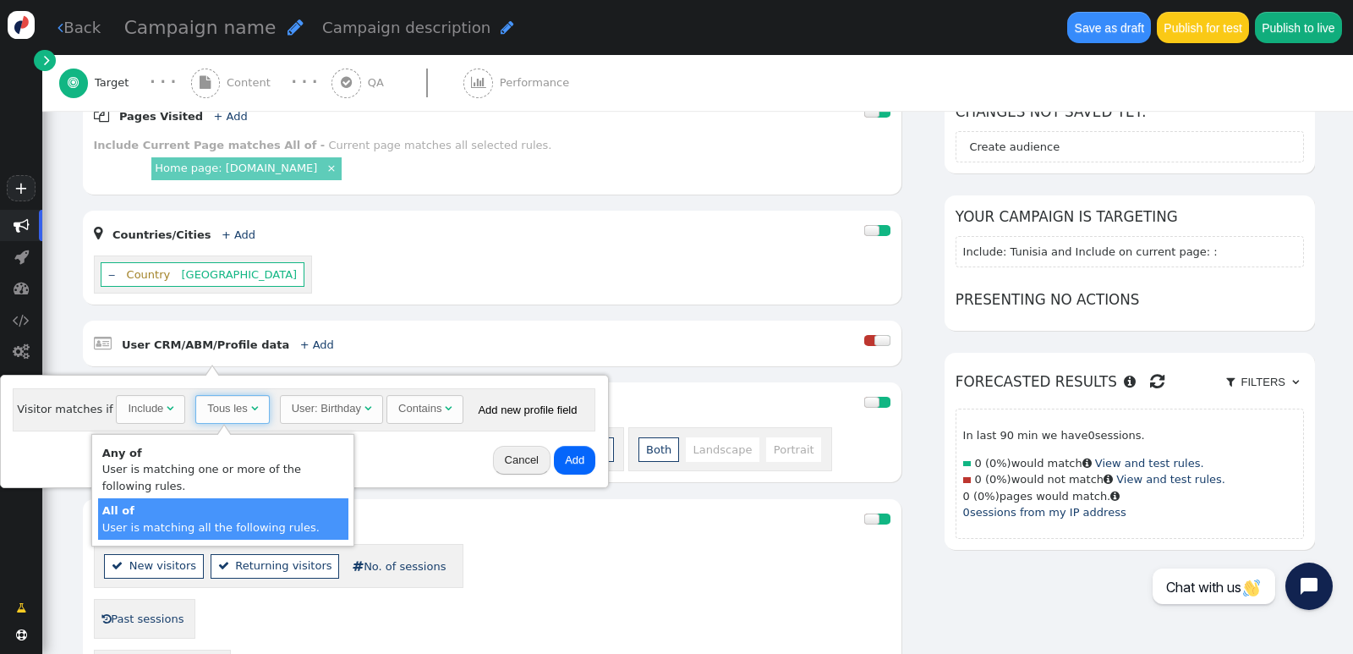
scroll to position [357, 0]
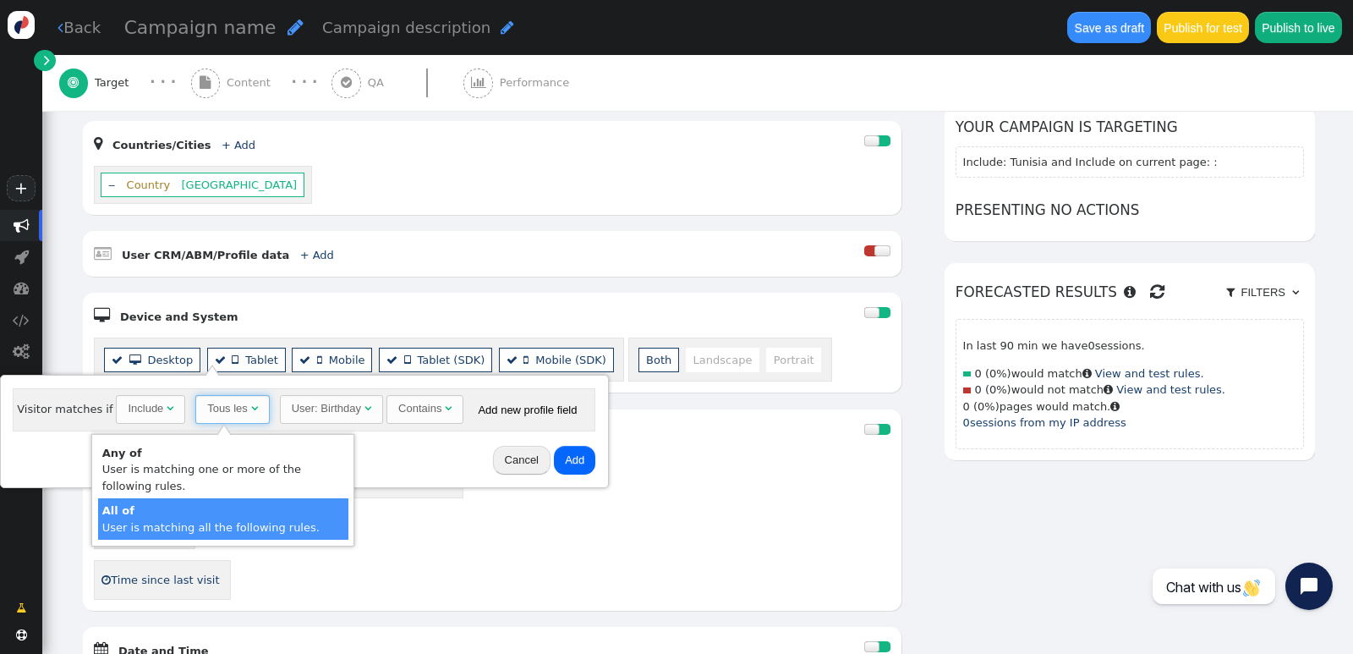
click at [509, 456] on button "Cancel" at bounding box center [521, 460] width 57 height 29
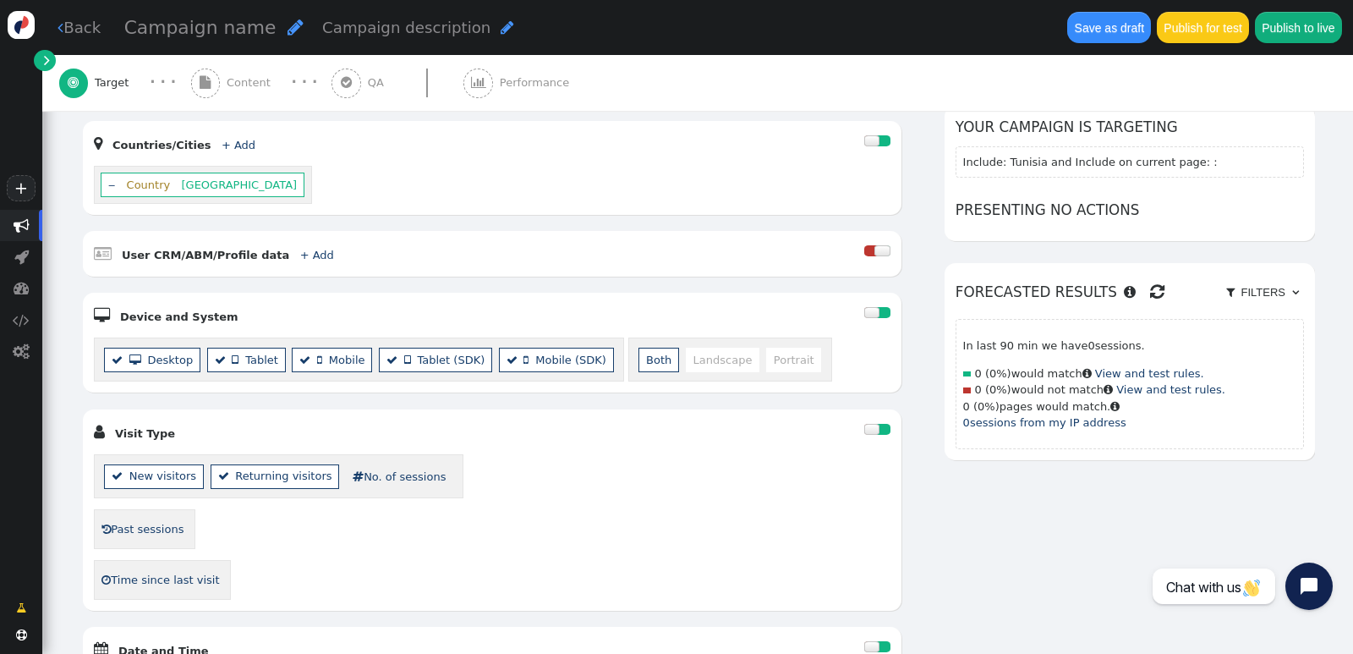
click at [874, 245] on div at bounding box center [882, 250] width 16 height 11
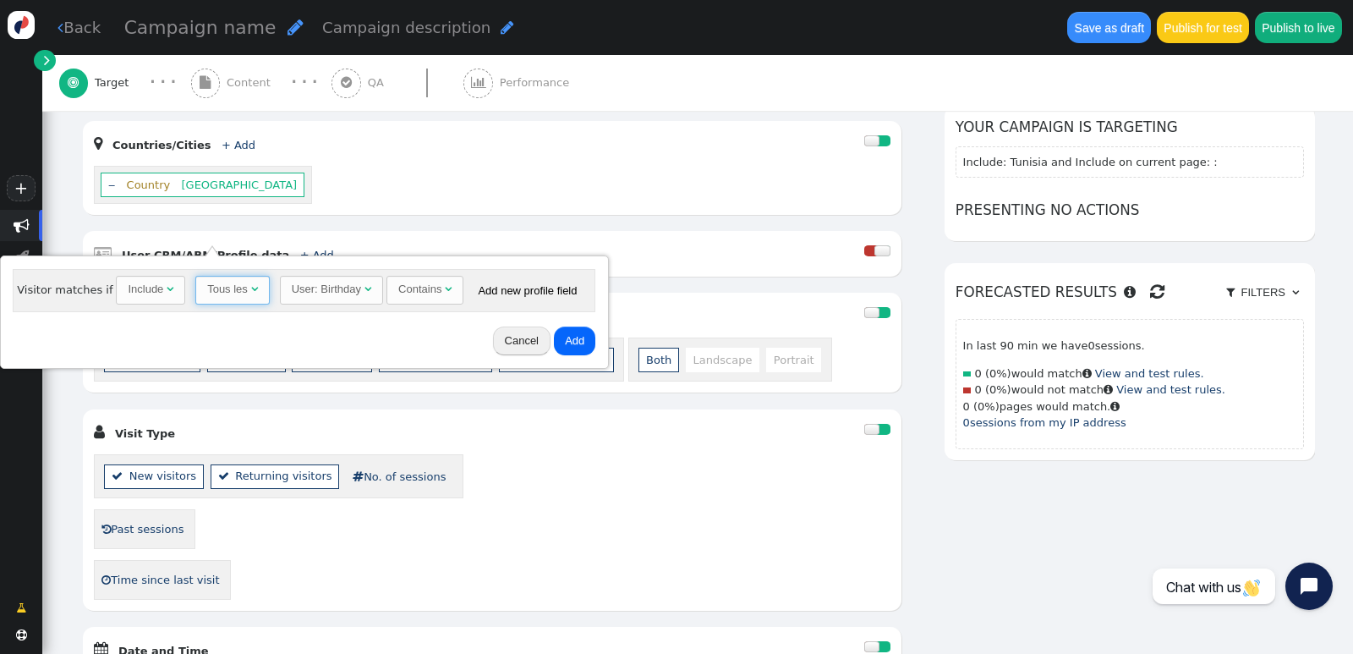
click at [250, 287] on span "Tous les " at bounding box center [232, 290] width 74 height 29
click at [348, 287] on span "" at bounding box center [351, 288] width 7 height 11
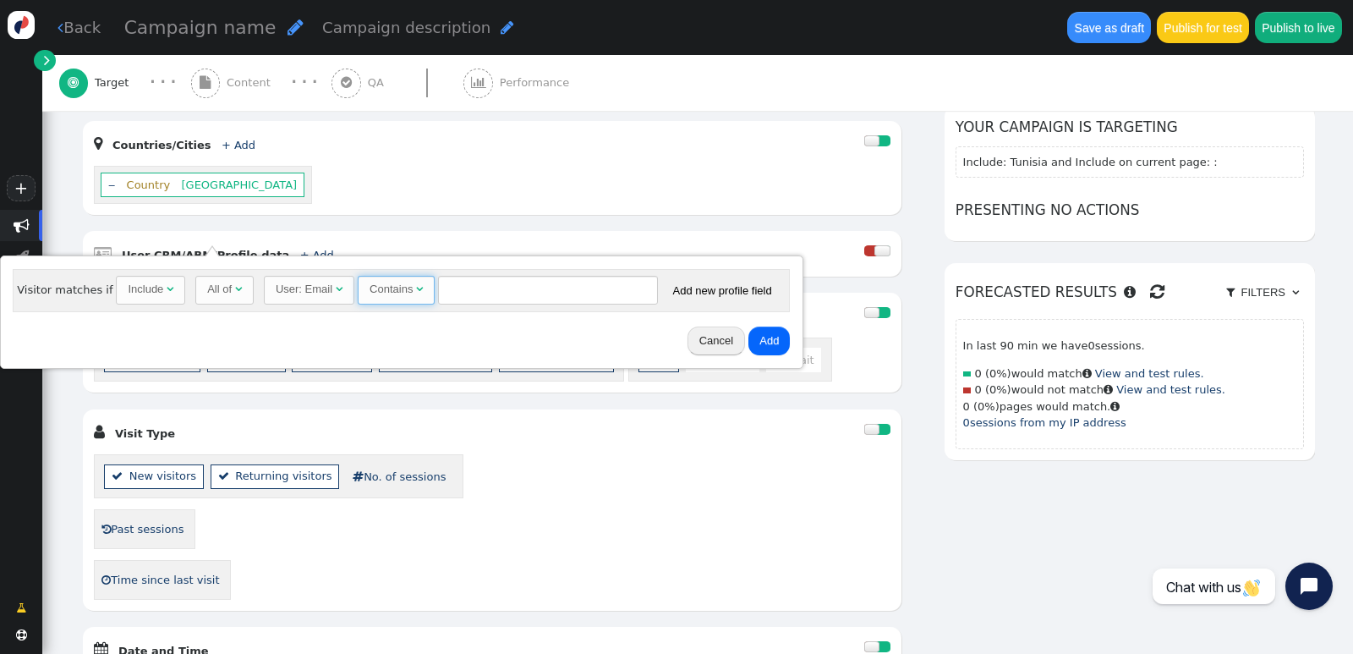
click at [416, 287] on span "" at bounding box center [419, 288] width 7 height 11
click at [754, 341] on button "Add" at bounding box center [768, 340] width 41 height 29
click at [544, 287] on input "text" at bounding box center [548, 290] width 220 height 29
type input "****"
drag, startPoint x: 758, startPoint y: 342, endPoint x: 747, endPoint y: 341, distance: 10.3
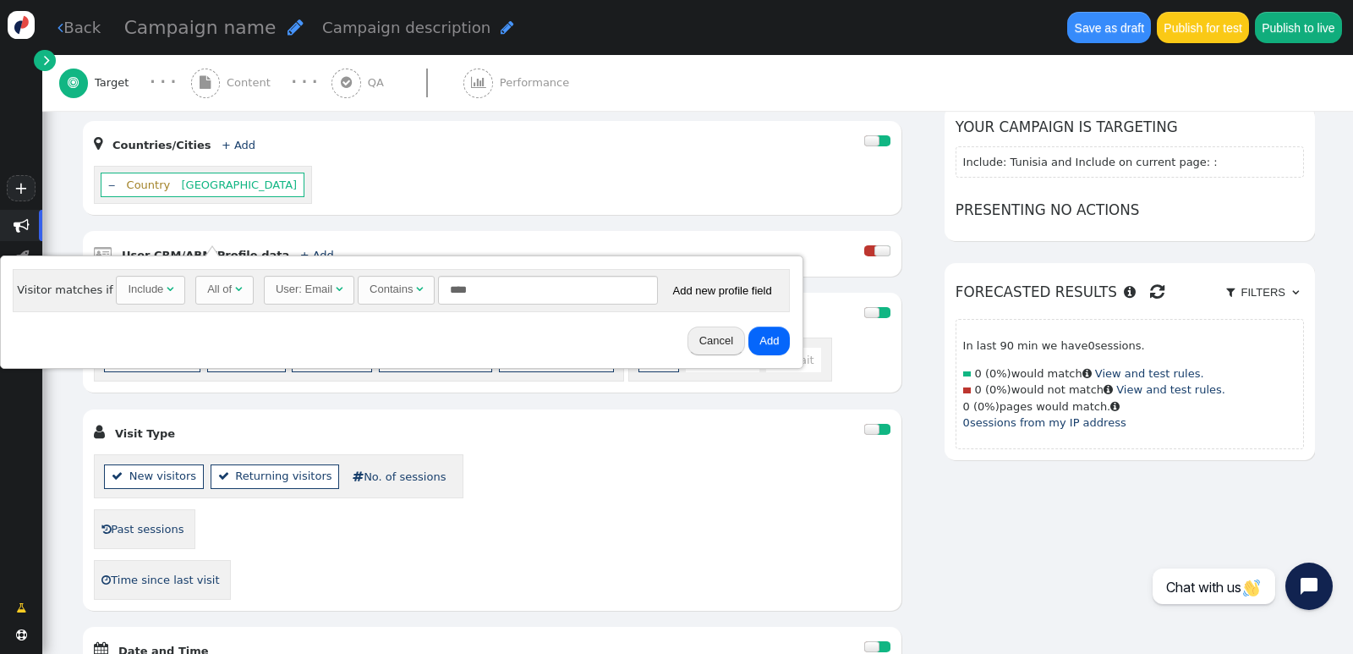
click at [758, 342] on button "Add" at bounding box center [768, 340] width 41 height 29
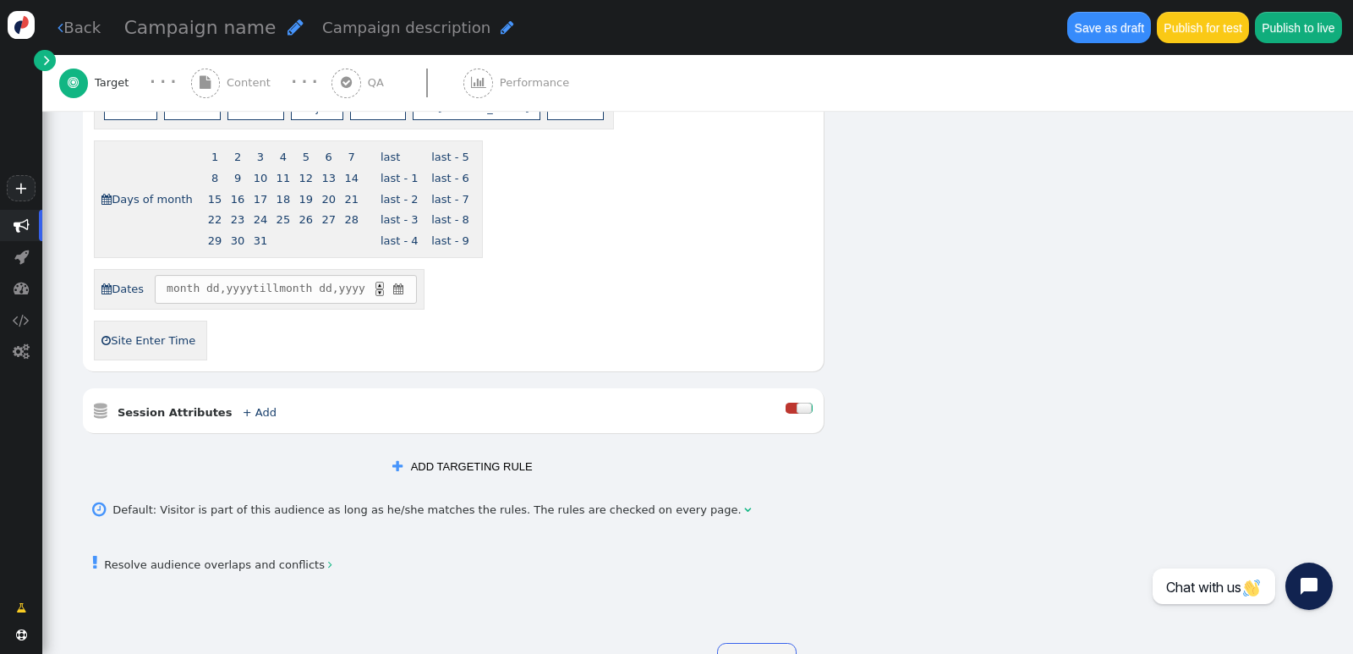
scroll to position [1091, 0]
click at [796, 400] on div at bounding box center [804, 405] width 16 height 11
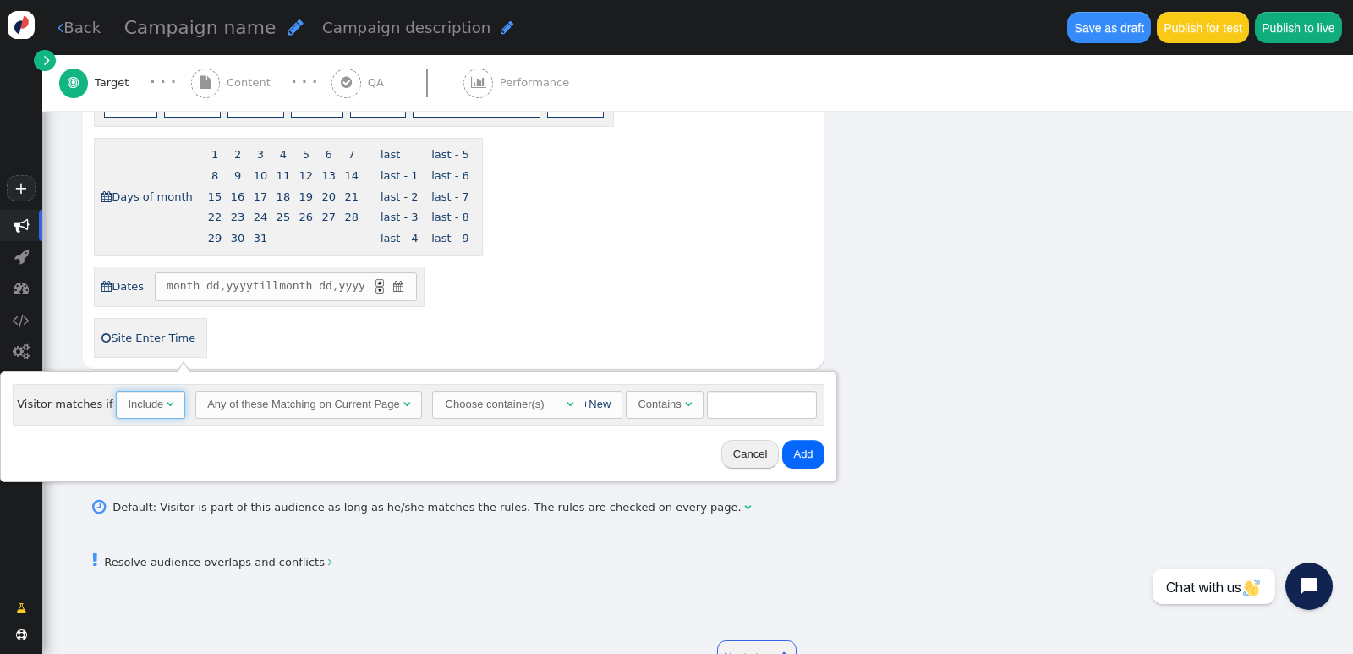
click at [167, 402] on span "" at bounding box center [170, 403] width 7 height 11
click at [268, 410] on div "Any of these Matching on Current Page" at bounding box center [303, 404] width 193 height 17
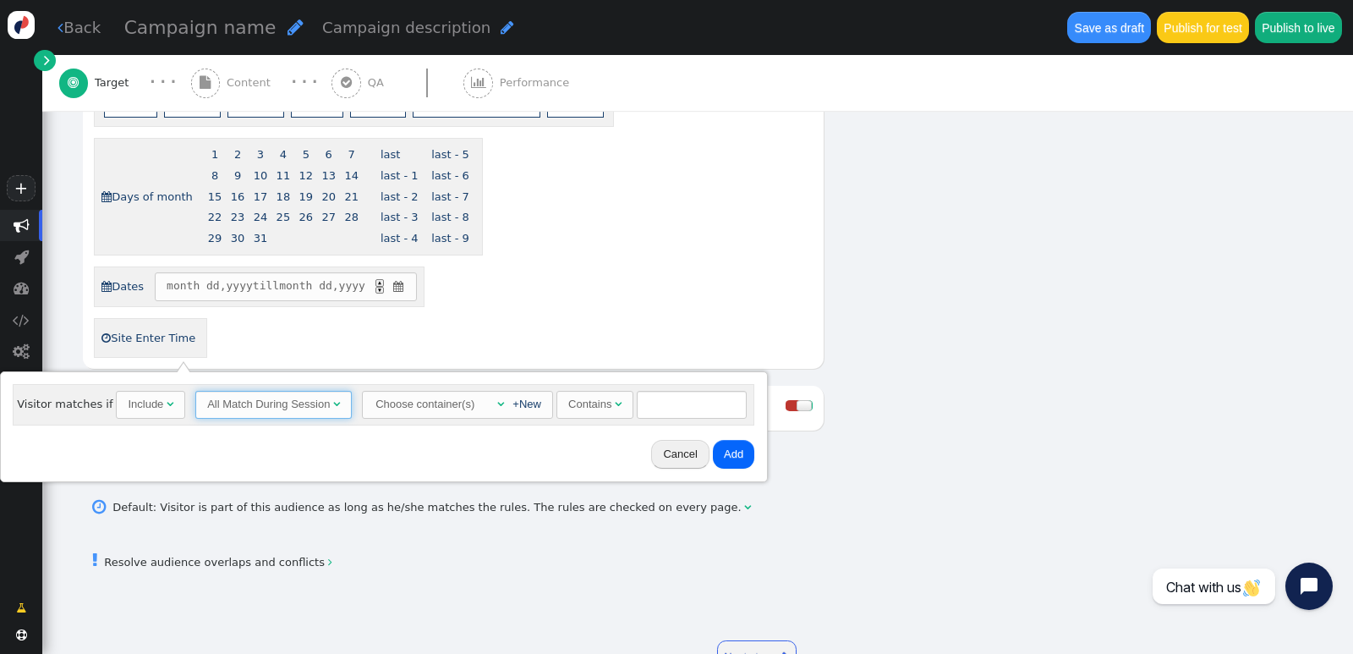
drag, startPoint x: 325, startPoint y: 581, endPoint x: 352, endPoint y: 557, distance: 35.9
click at [504, 408] on div "+New" at bounding box center [522, 404] width 37 height 17
click at [512, 404] on link "+New" at bounding box center [526, 403] width 29 height 13
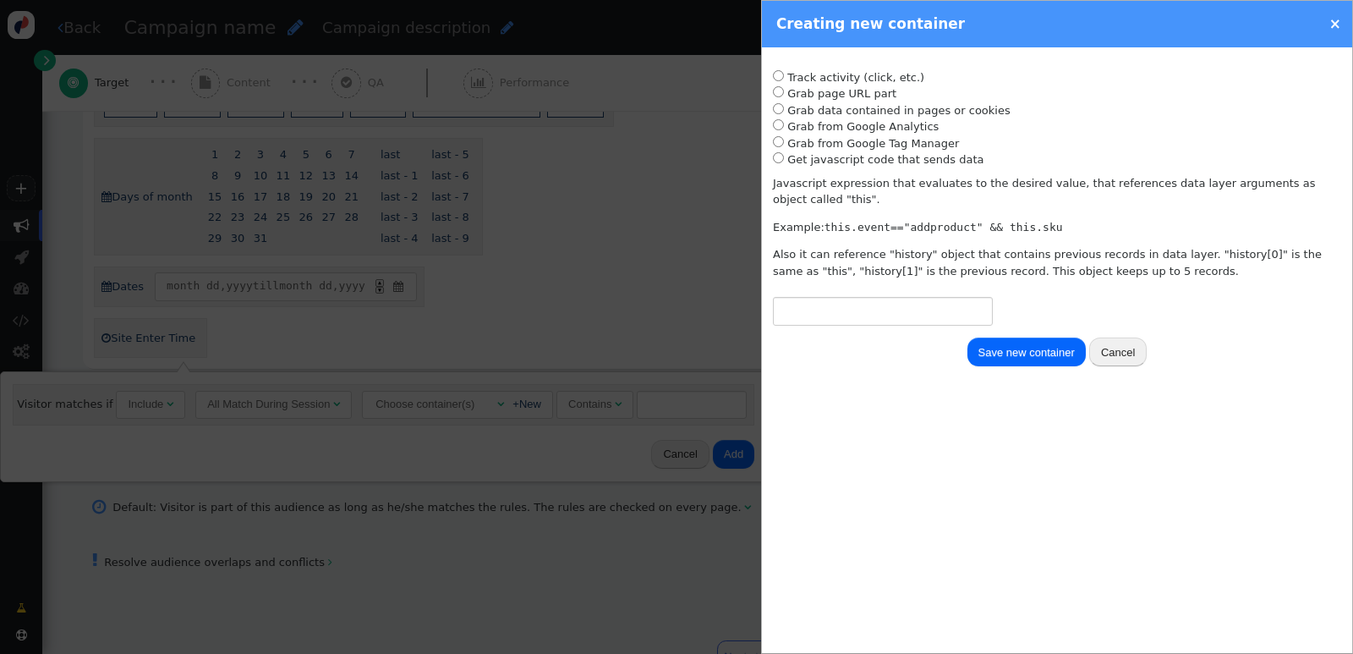
type input "****"
type input "********"
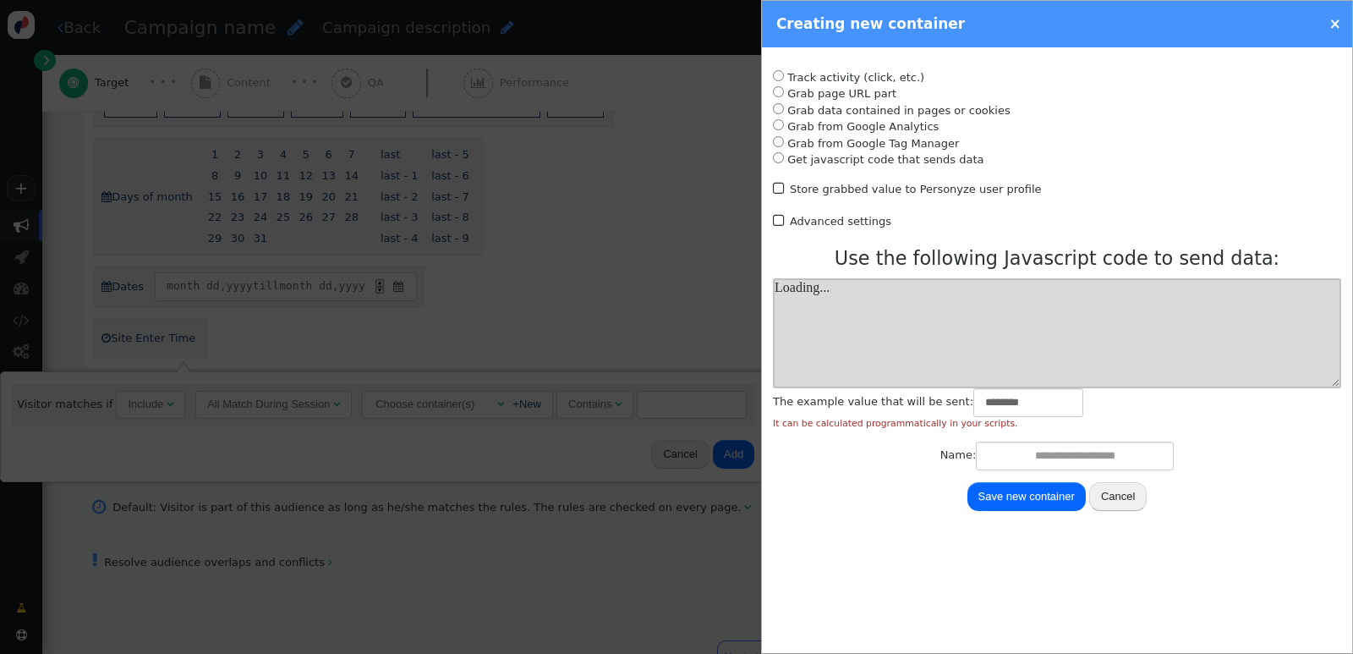
scroll to position [0, 0]
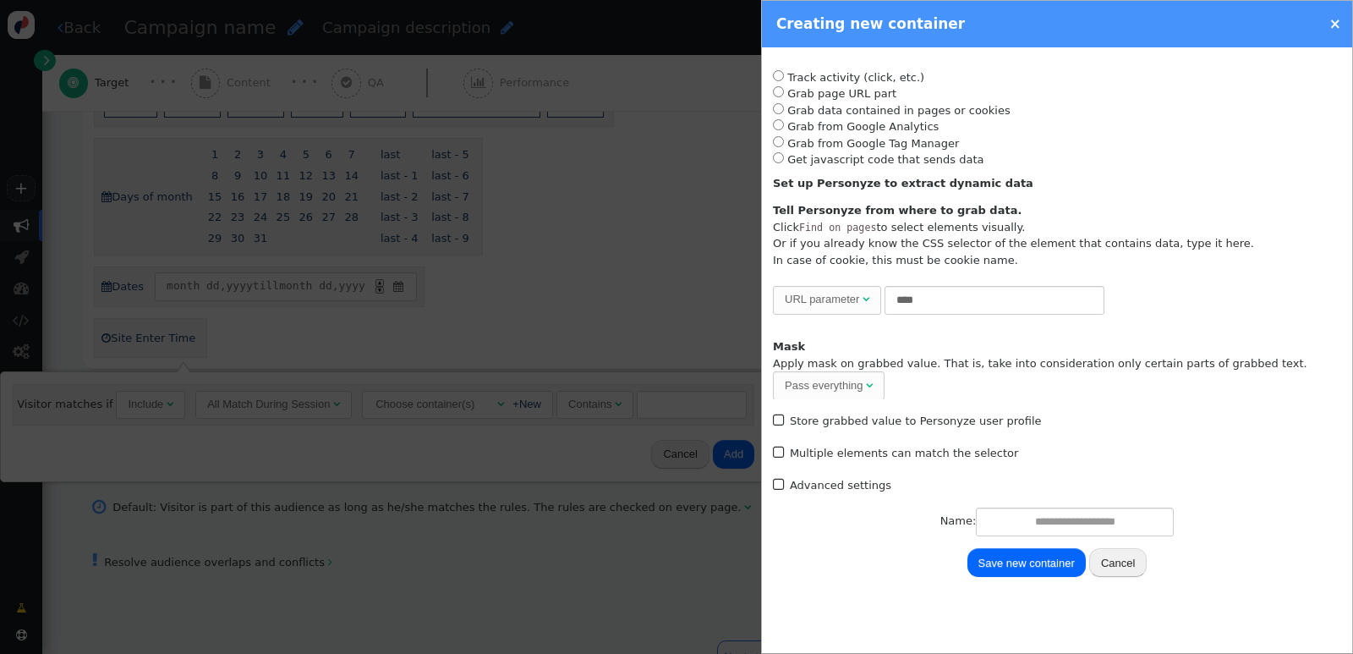
click at [773, 87] on span at bounding box center [780, 93] width 14 height 13
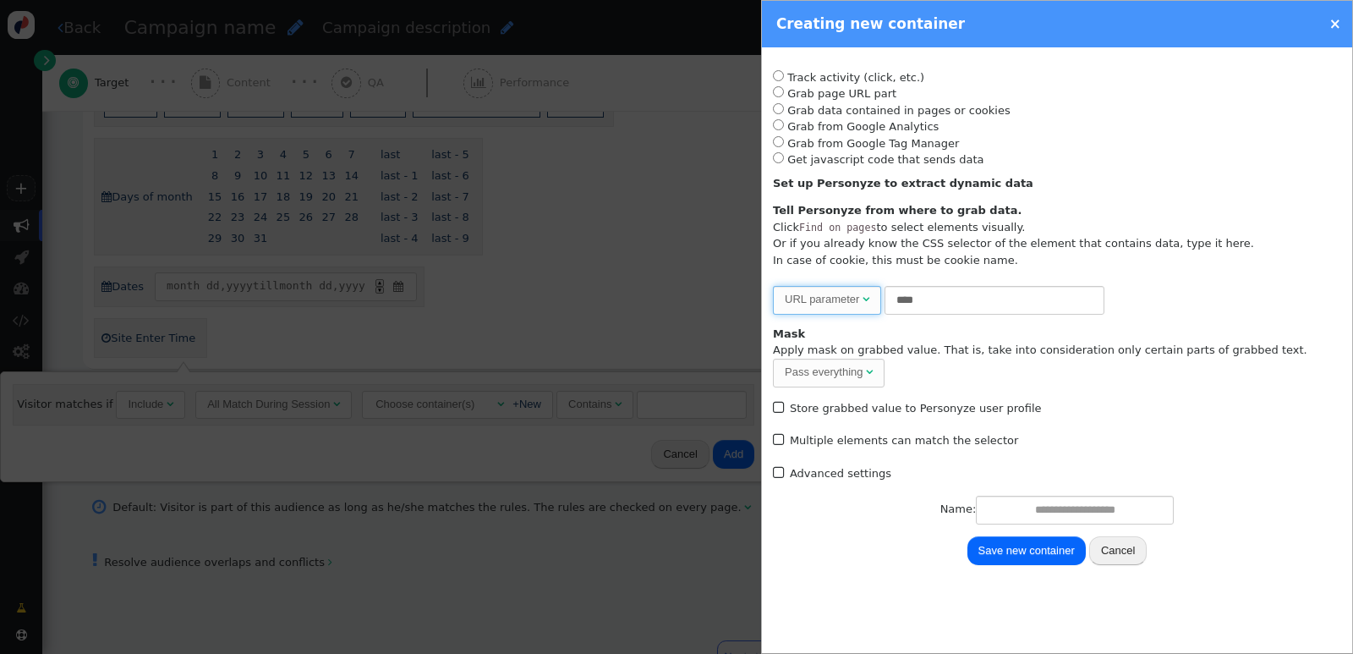
click at [869, 298] on span "" at bounding box center [865, 298] width 7 height 11
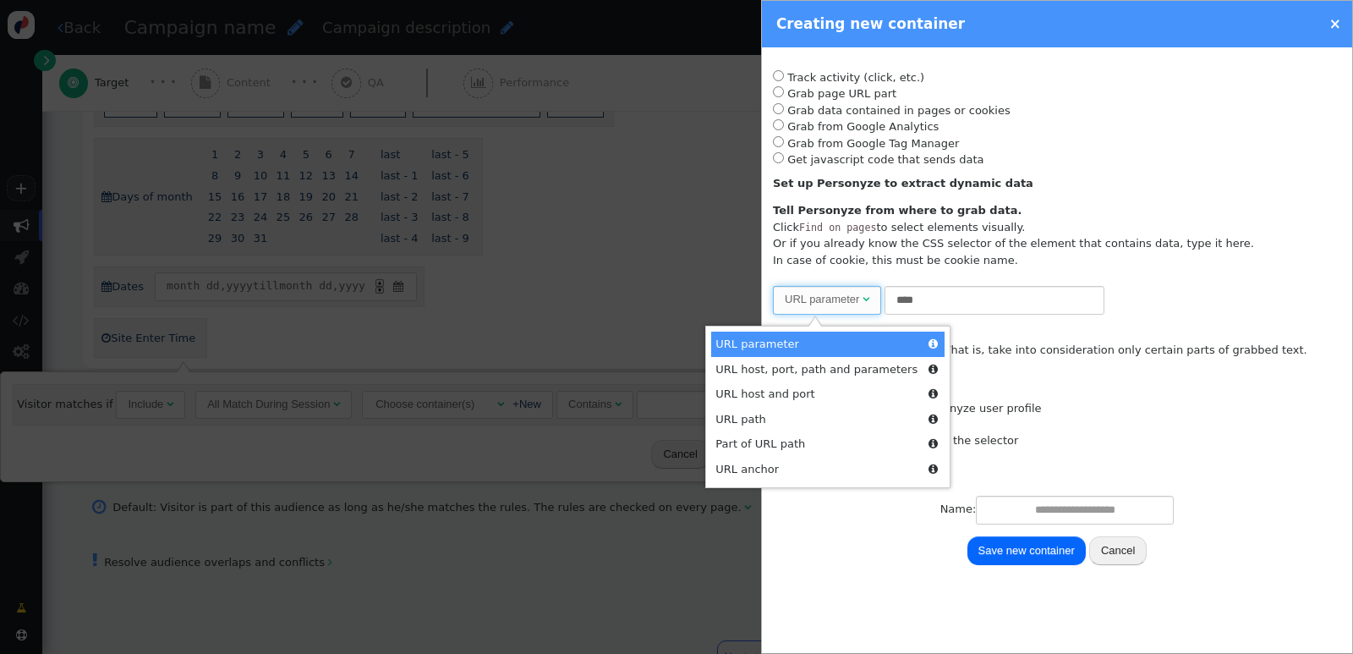
click at [869, 298] on span "" at bounding box center [865, 298] width 7 height 11
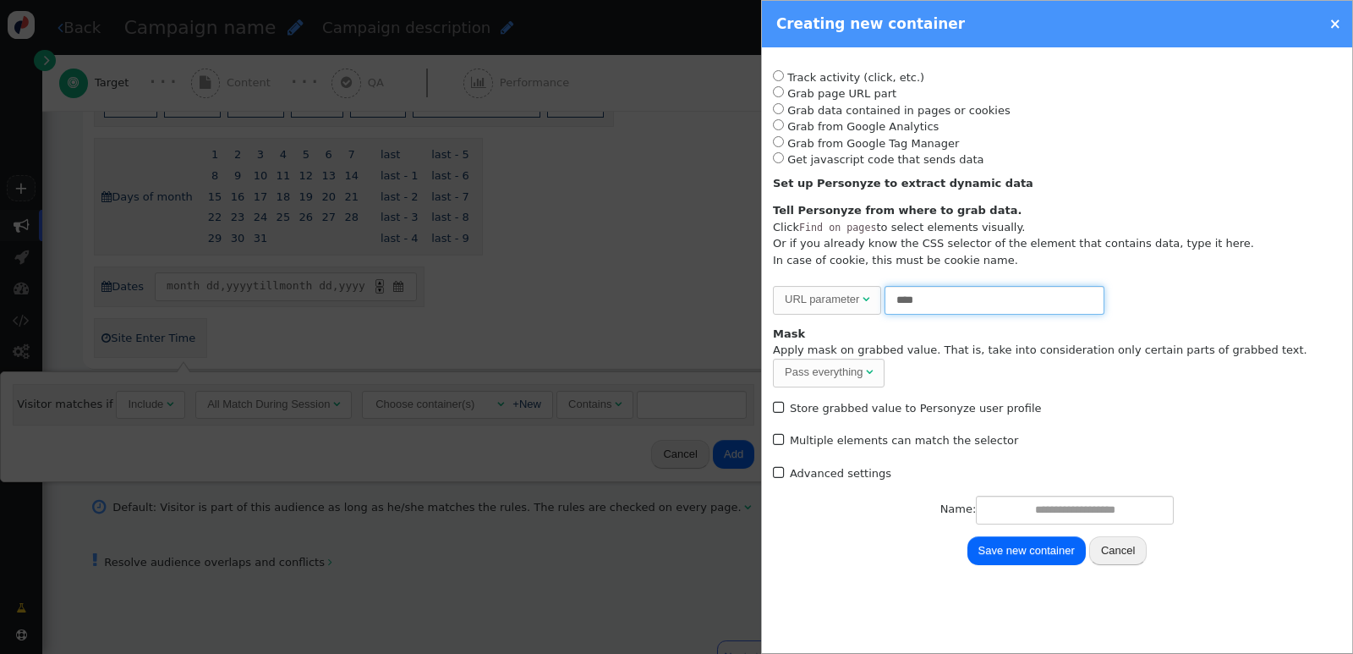
click at [940, 295] on input "****" at bounding box center [994, 300] width 220 height 29
click at [867, 295] on span "" at bounding box center [865, 298] width 7 height 11
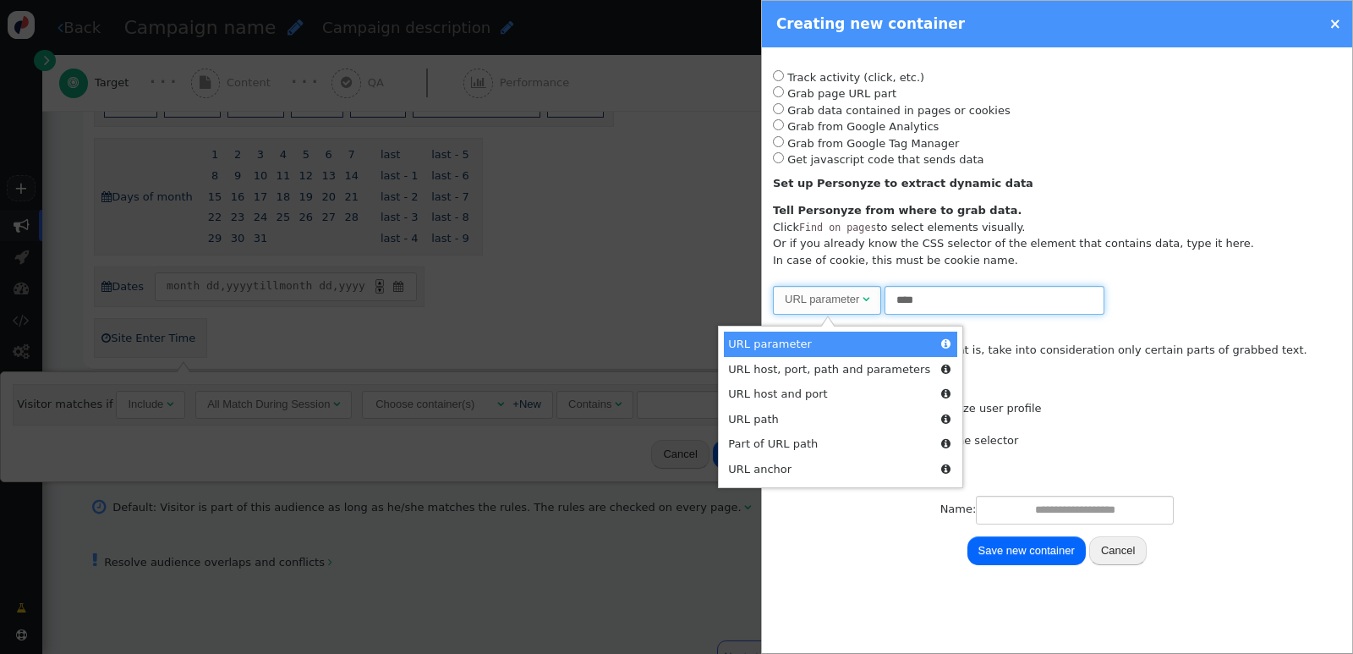
click at [943, 300] on input "****" at bounding box center [994, 300] width 220 height 29
drag, startPoint x: 943, startPoint y: 300, endPoint x: 885, endPoint y: 297, distance: 57.6
click at [875, 294] on div "Please, choose from where to grab the data -- Select one --  URL parameter  P…" at bounding box center [1057, 300] width 568 height 29
type input "*"
type input "**********"
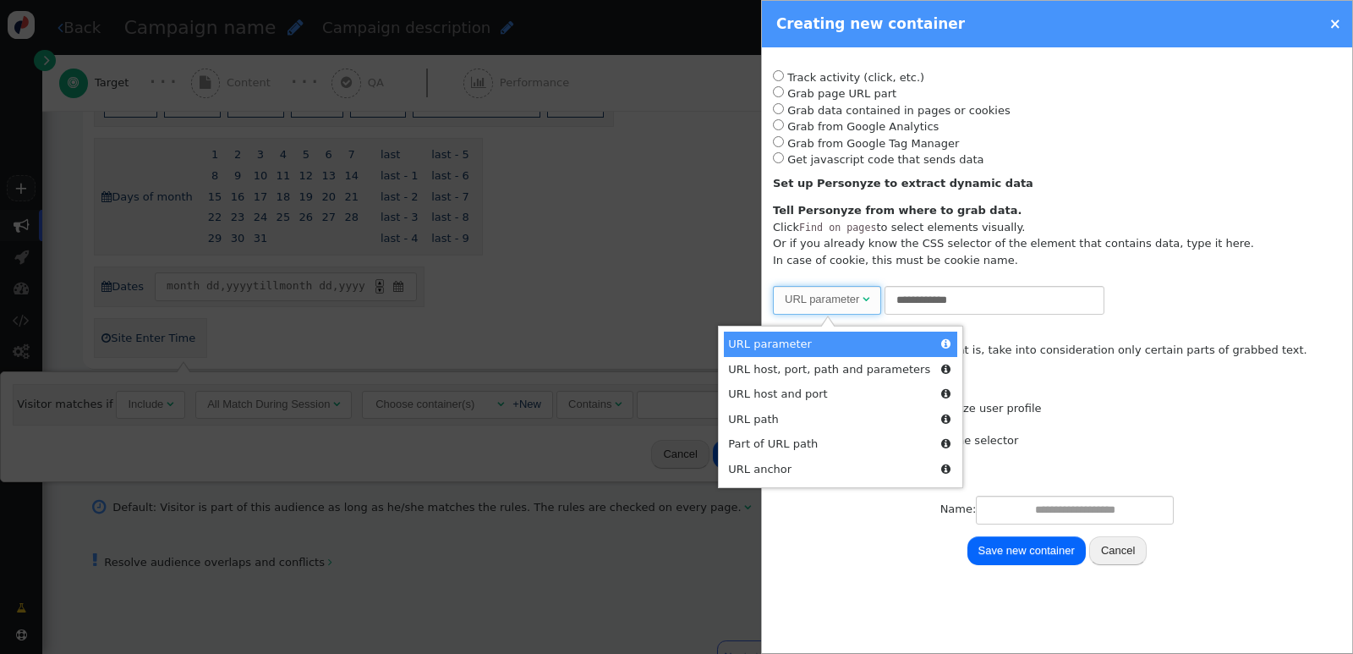
click at [1207, 285] on div "Track activity (click, etc.) Grab page URL part Placeholder for actions Insert …" at bounding box center [1057, 191] width 568 height 245
click at [1173, 292] on div "**********" at bounding box center [1057, 300] width 568 height 29
click at [868, 298] on span "" at bounding box center [865, 298] width 7 height 11
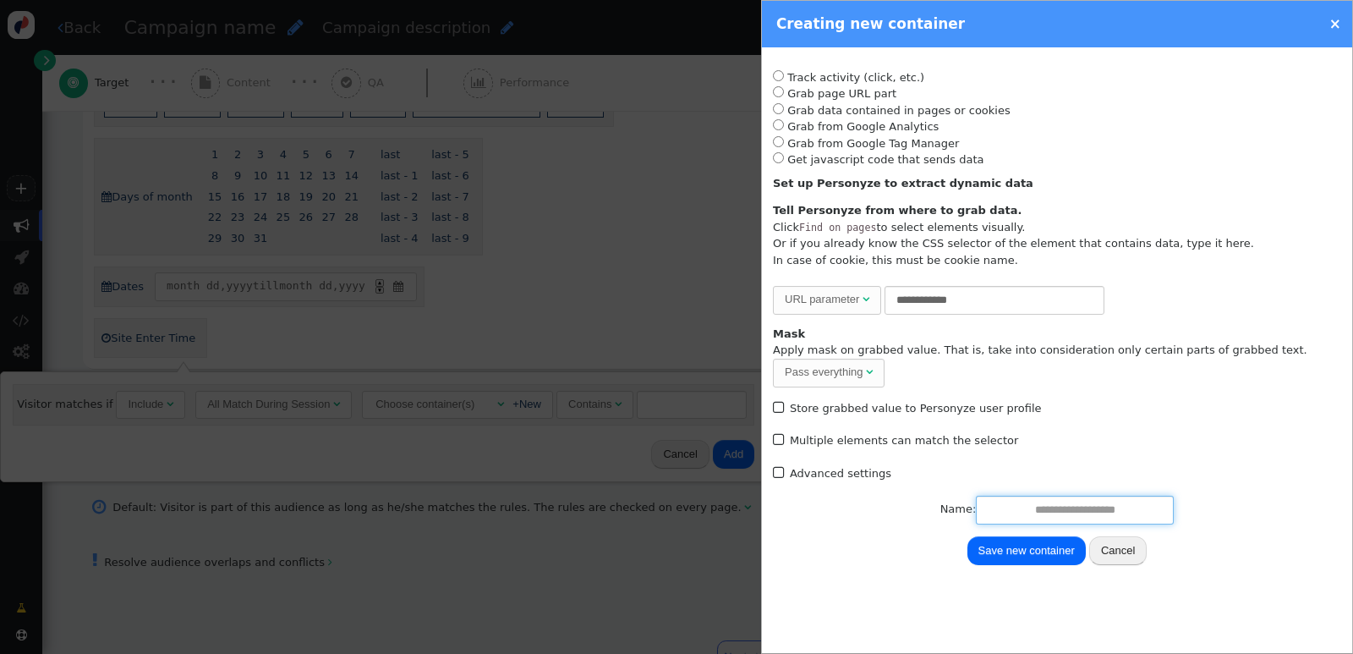
click at [1080, 507] on input "text" at bounding box center [1075, 509] width 198 height 29
type input "**********"
click at [1048, 549] on button "Save new container" at bounding box center [1026, 550] width 118 height 29
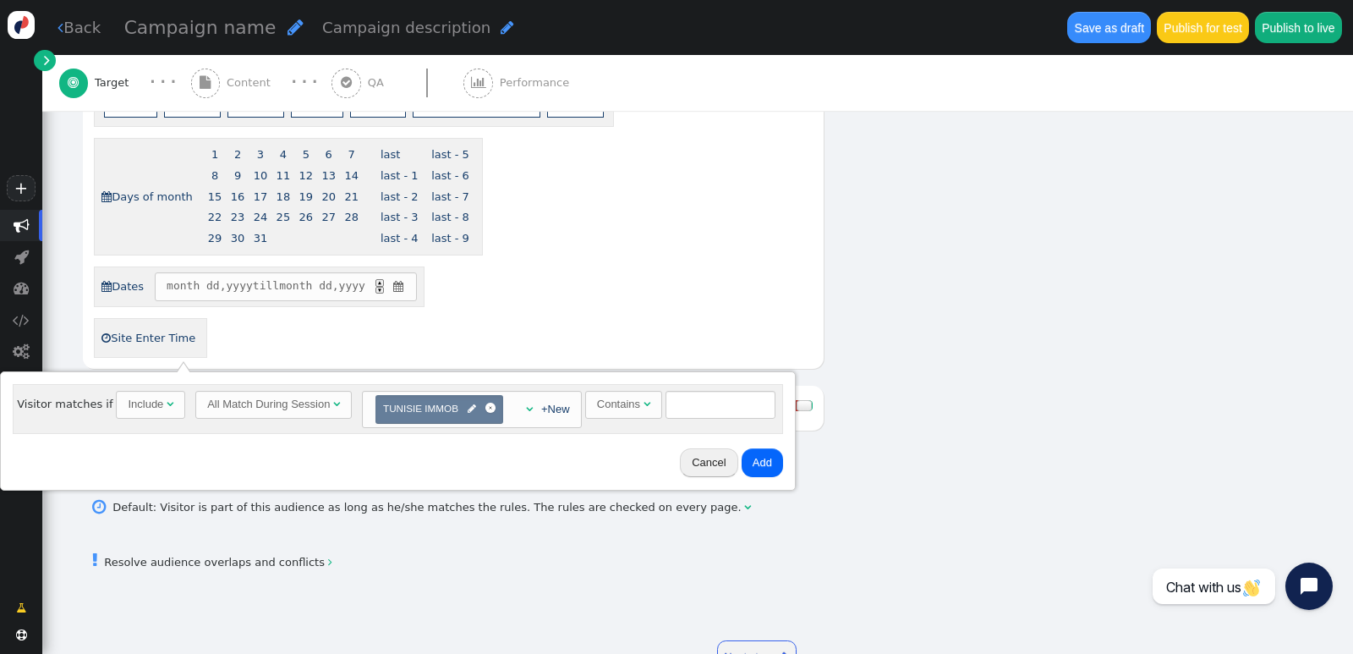
click at [796, 400] on div at bounding box center [804, 405] width 16 height 11
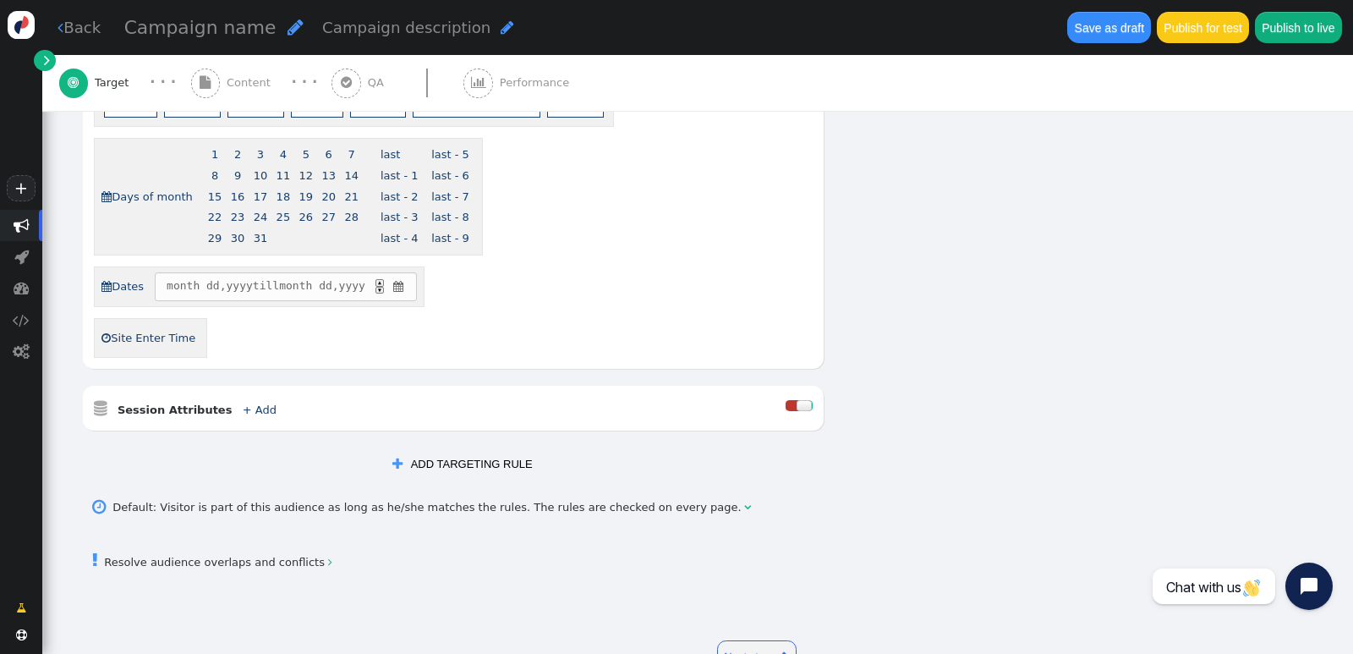
click at [796, 400] on div at bounding box center [804, 405] width 16 height 11
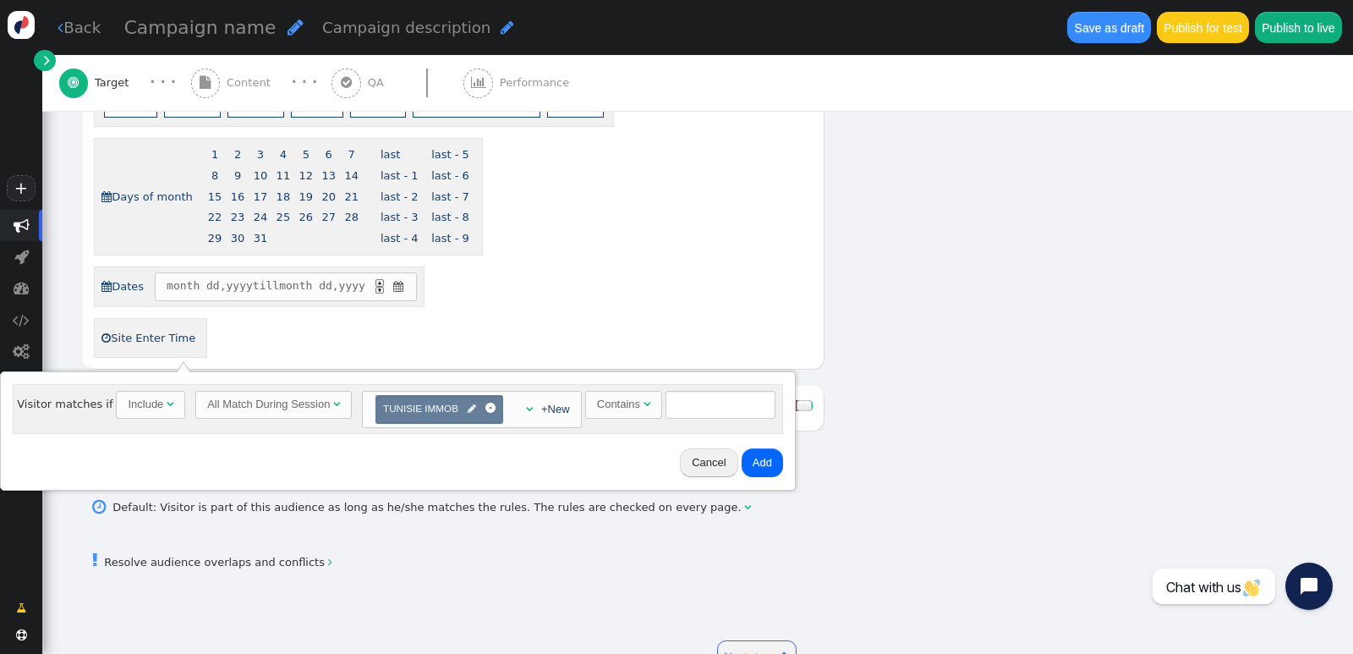
click at [755, 457] on button "Add" at bounding box center [761, 462] width 41 height 29
click at [719, 400] on input "text" at bounding box center [720, 405] width 110 height 29
type input "****"
click at [741, 457] on button "Add" at bounding box center [761, 462] width 41 height 29
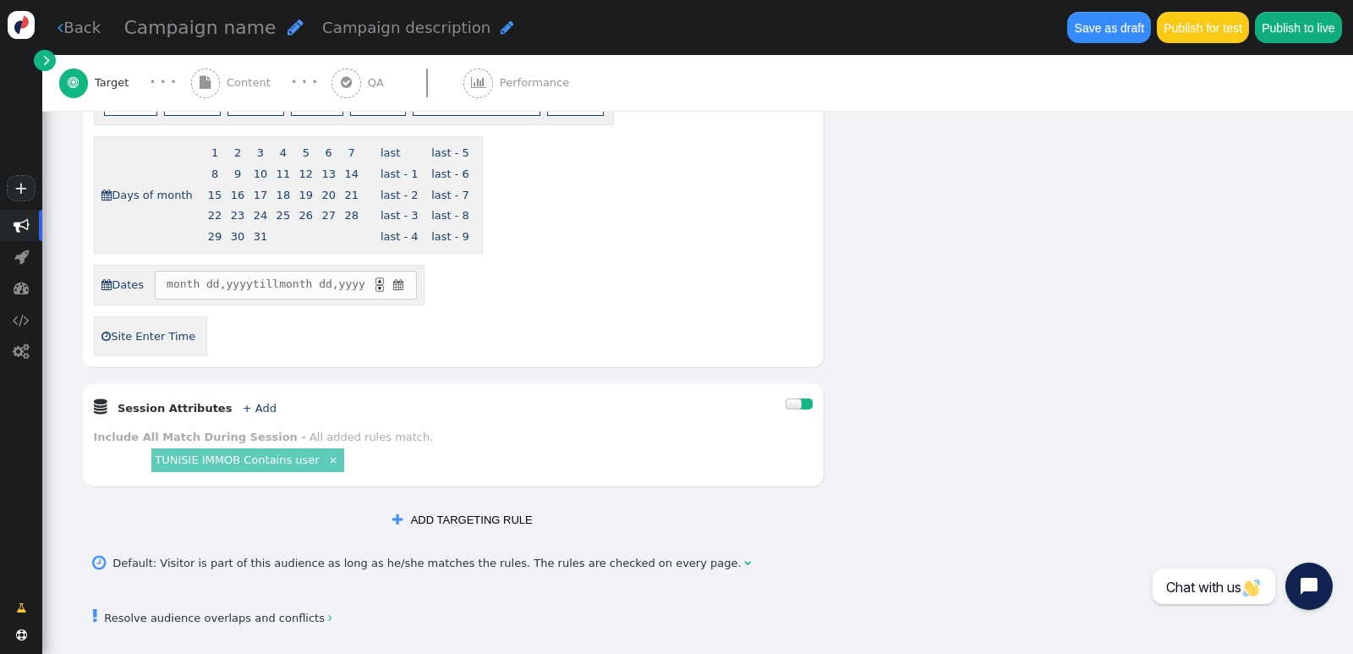
scroll to position [1148, 0]
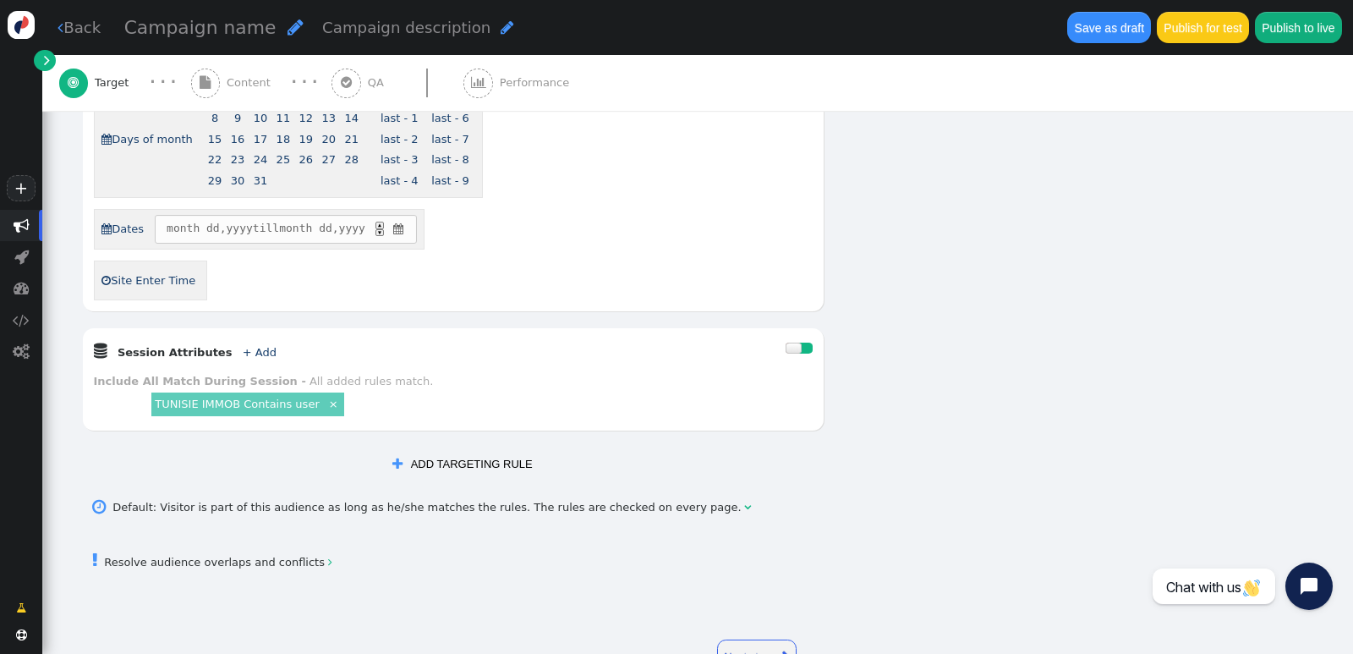
click at [748, 639] on link "Next step " at bounding box center [757, 656] width 80 height 35
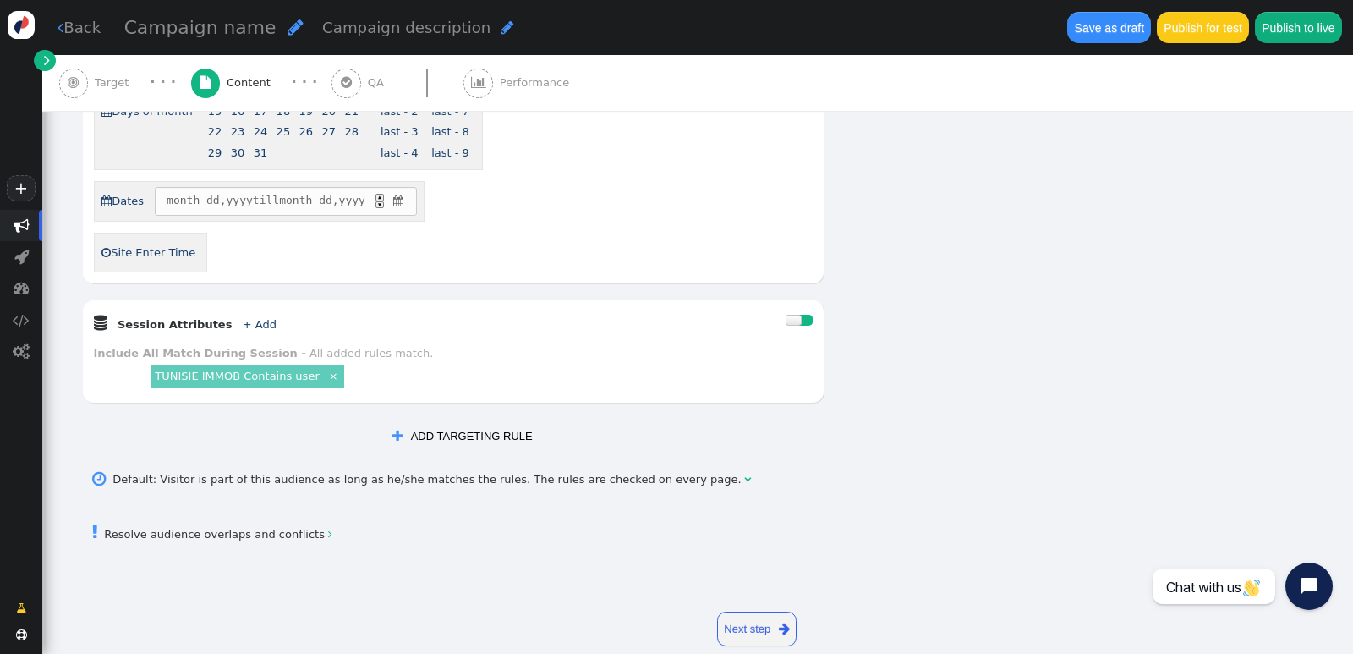
scroll to position [0, 0]
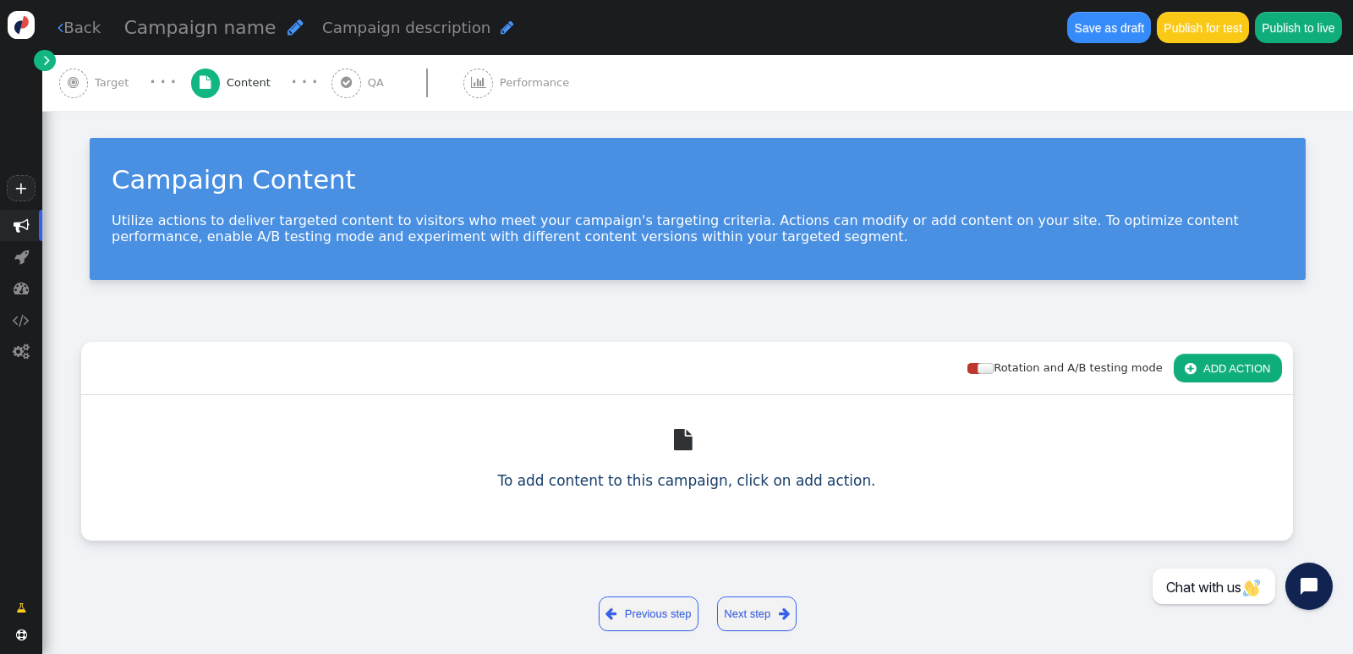
click at [796, 305] on div "Campaign Content Utilize actions to deliver targeted content to visitors who me…" at bounding box center [697, 215] width 1310 height 209
click at [982, 369] on div at bounding box center [985, 368] width 16 height 11
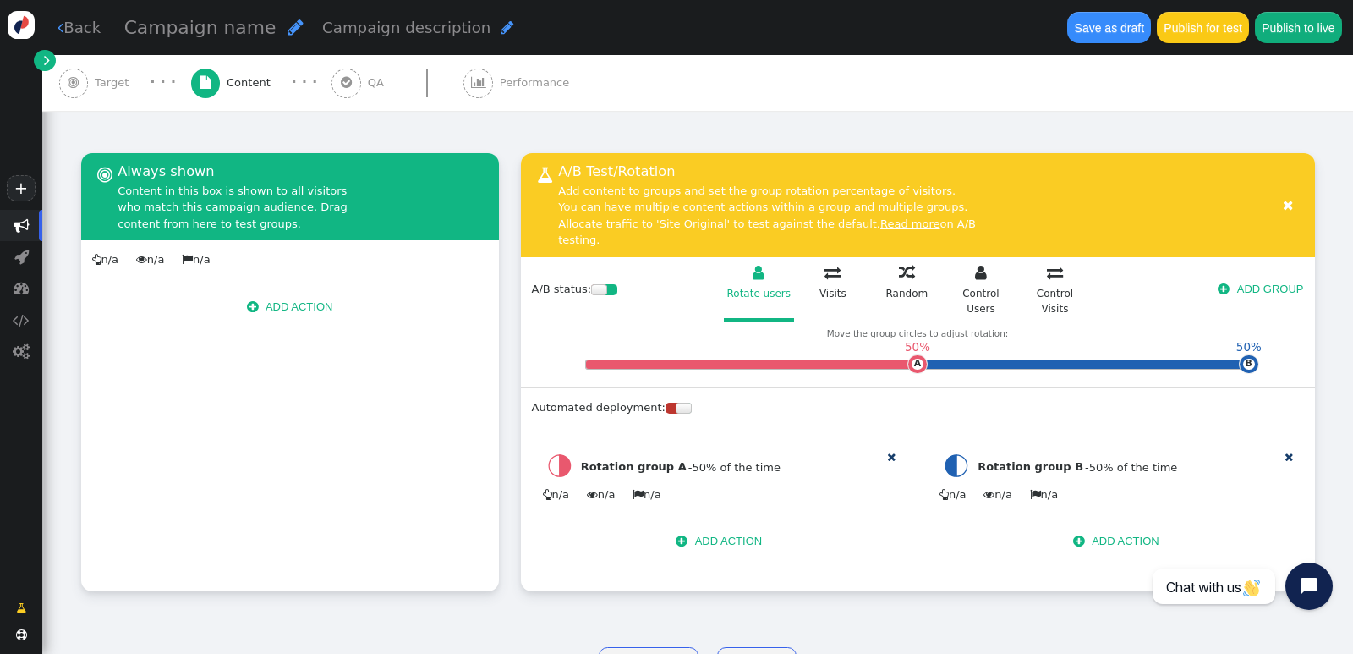
scroll to position [220, 0]
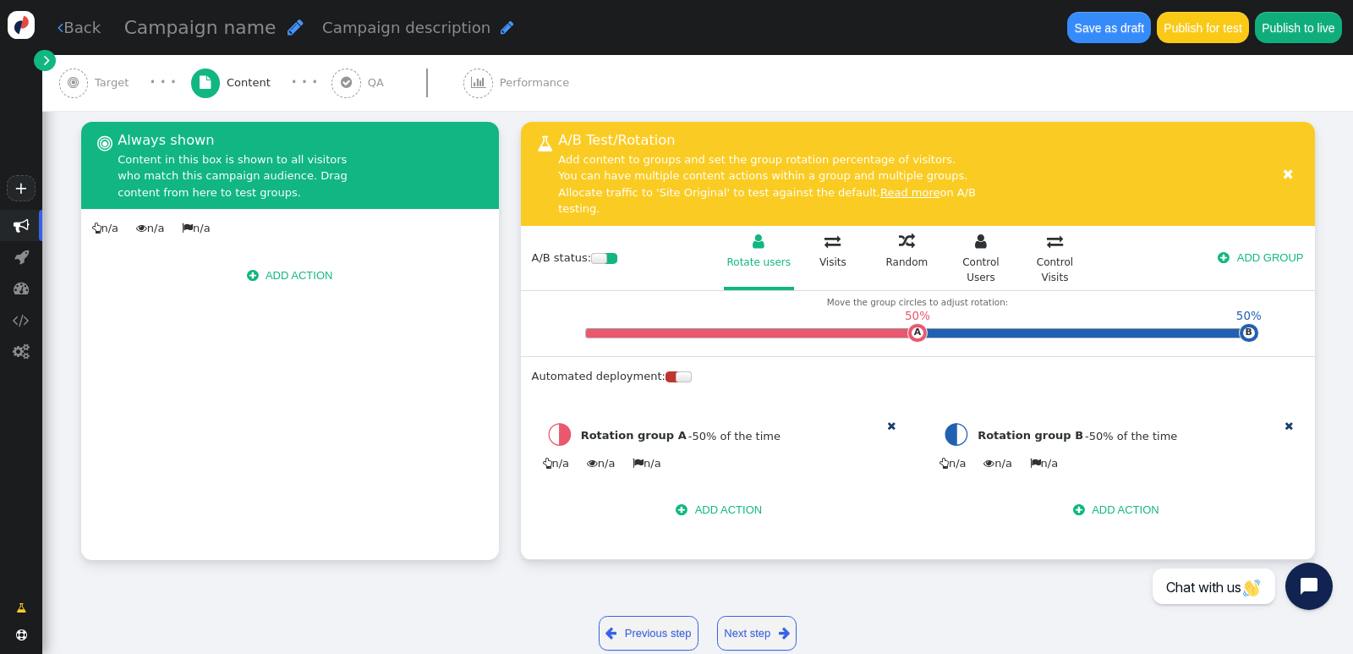
drag, startPoint x: 872, startPoint y: 194, endPoint x: 539, endPoint y: 145, distance: 336.8
click at [539, 145] on div " A/B Test/Rotation Add content to groups and set the group rotation percentage…" at bounding box center [757, 173] width 440 height 86
click at [916, 356] on div "Automated deployment:  Edit settings" at bounding box center [918, 376] width 794 height 40
click at [676, 371] on div at bounding box center [684, 376] width 16 height 11
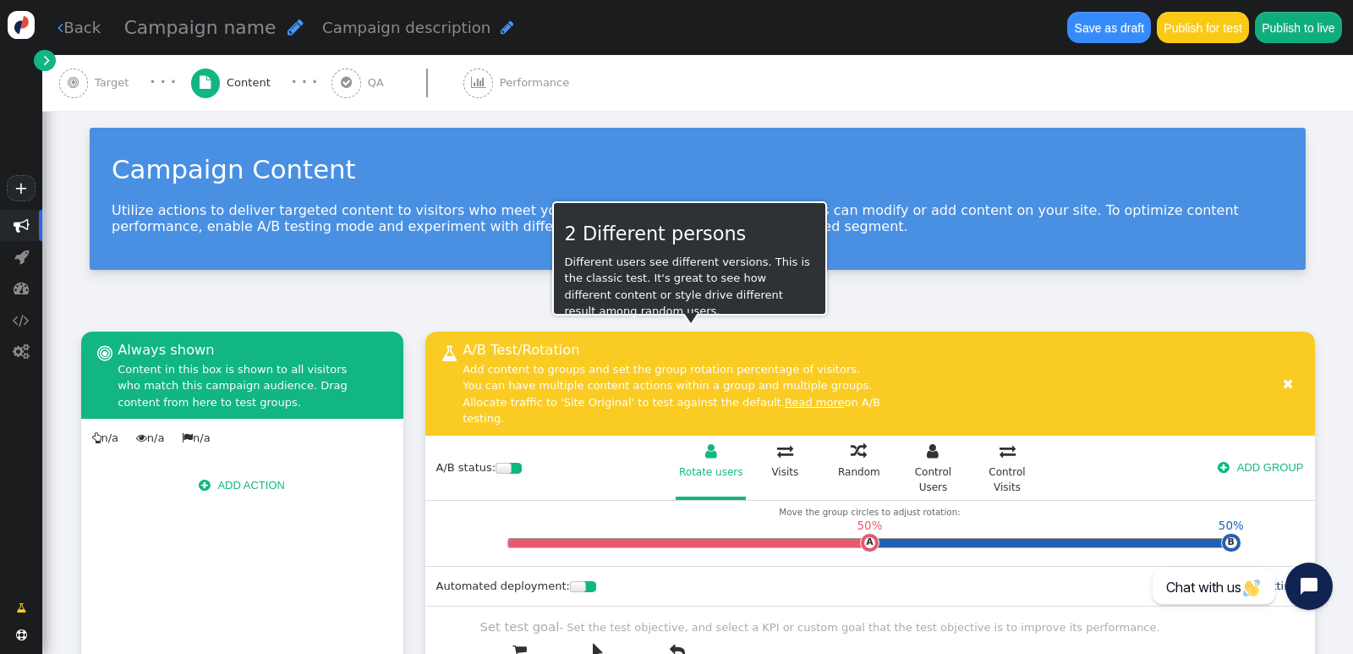
scroll to position [8, 0]
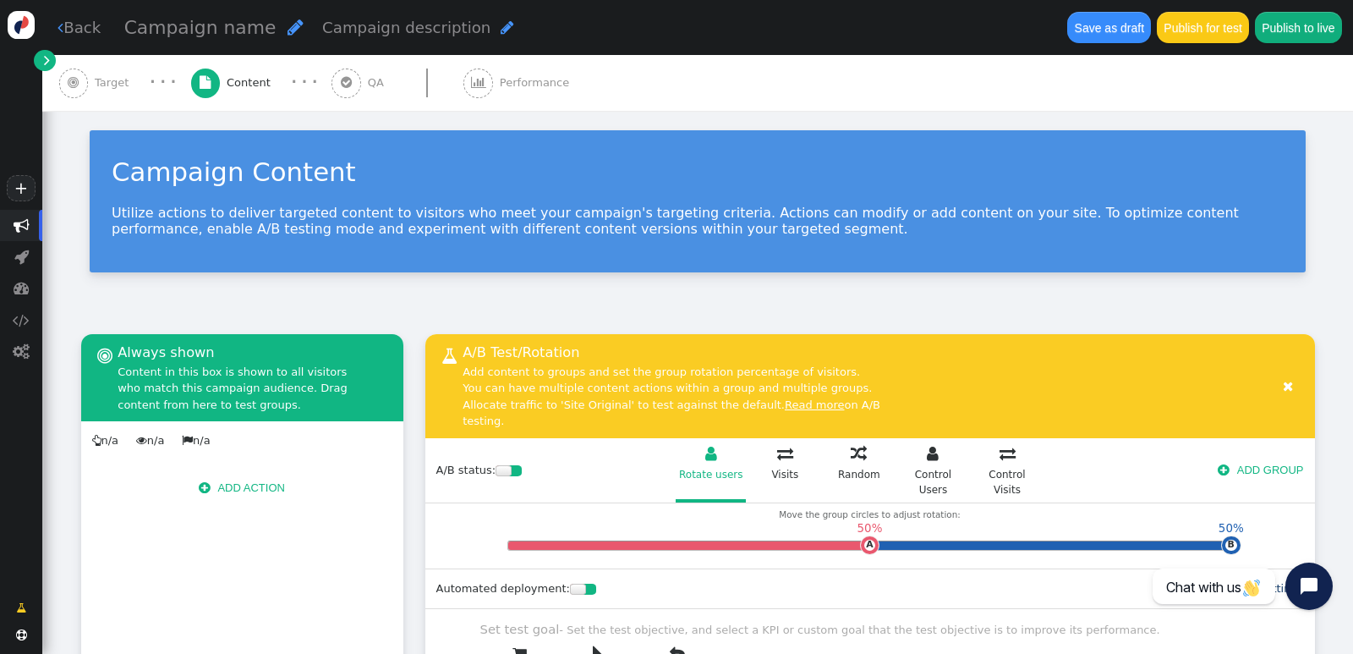
click at [1066, 302] on div "Campaign Content Utilize actions to deliver targeted content to visitors who me…" at bounding box center [697, 207] width 1310 height 209
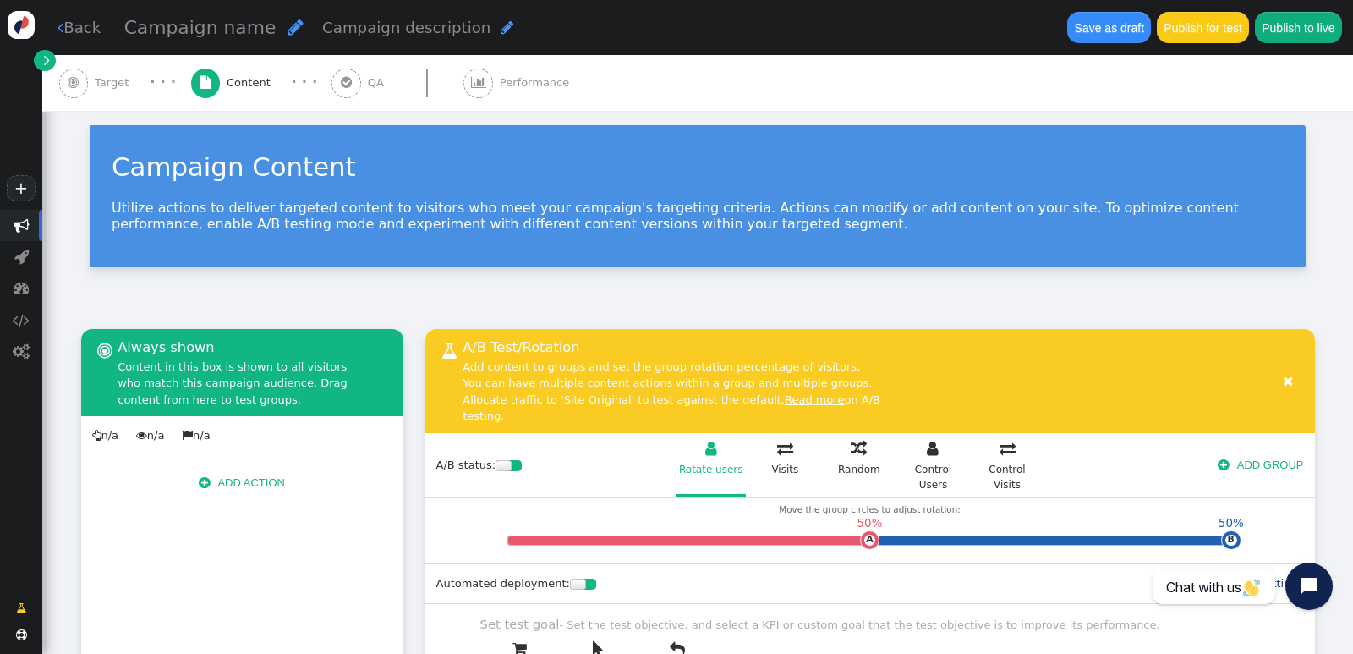
scroll to position [0, 0]
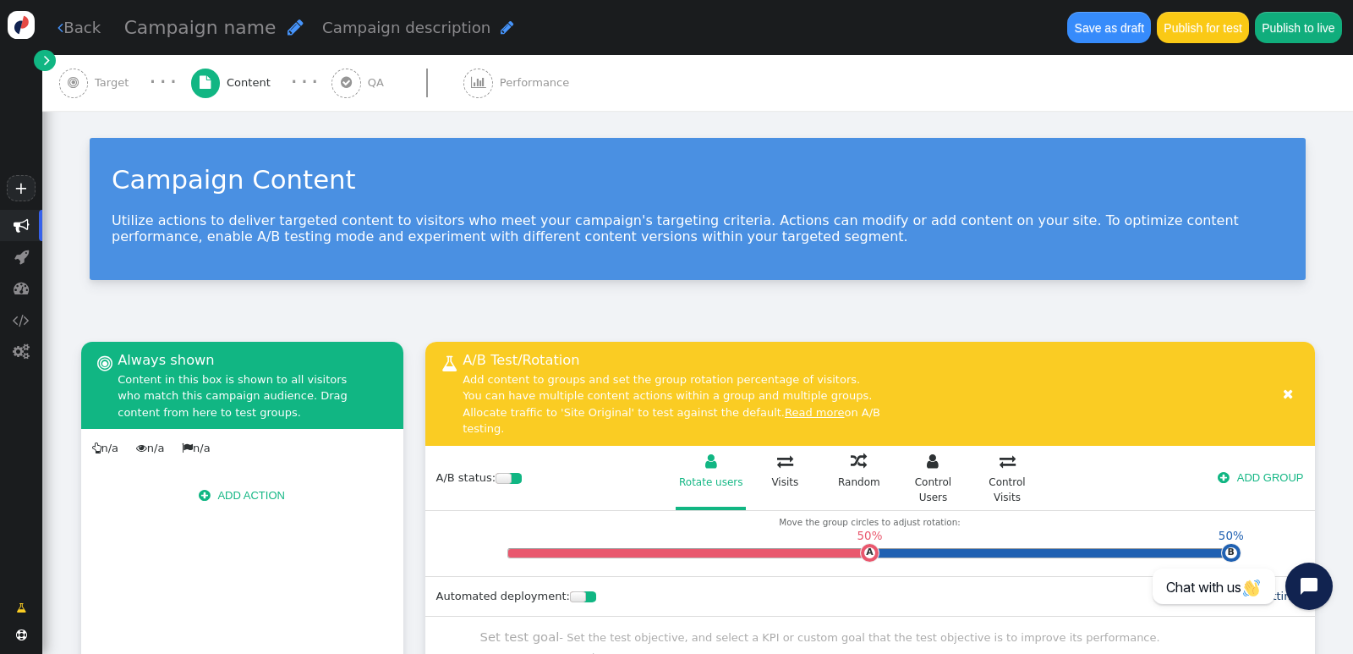
click at [706, 99] on div " Target · · ·  Content · · ·  QA  Performance" at bounding box center [697, 83] width 1277 height 56
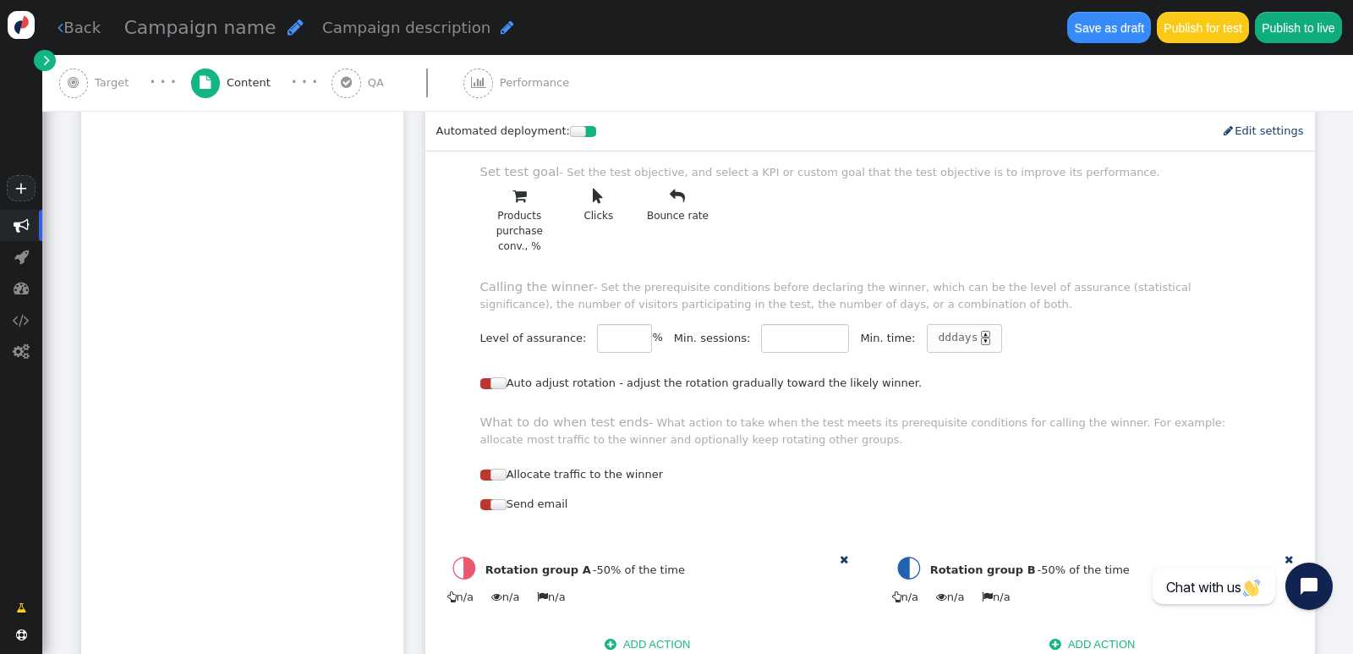
scroll to position [599, 0]
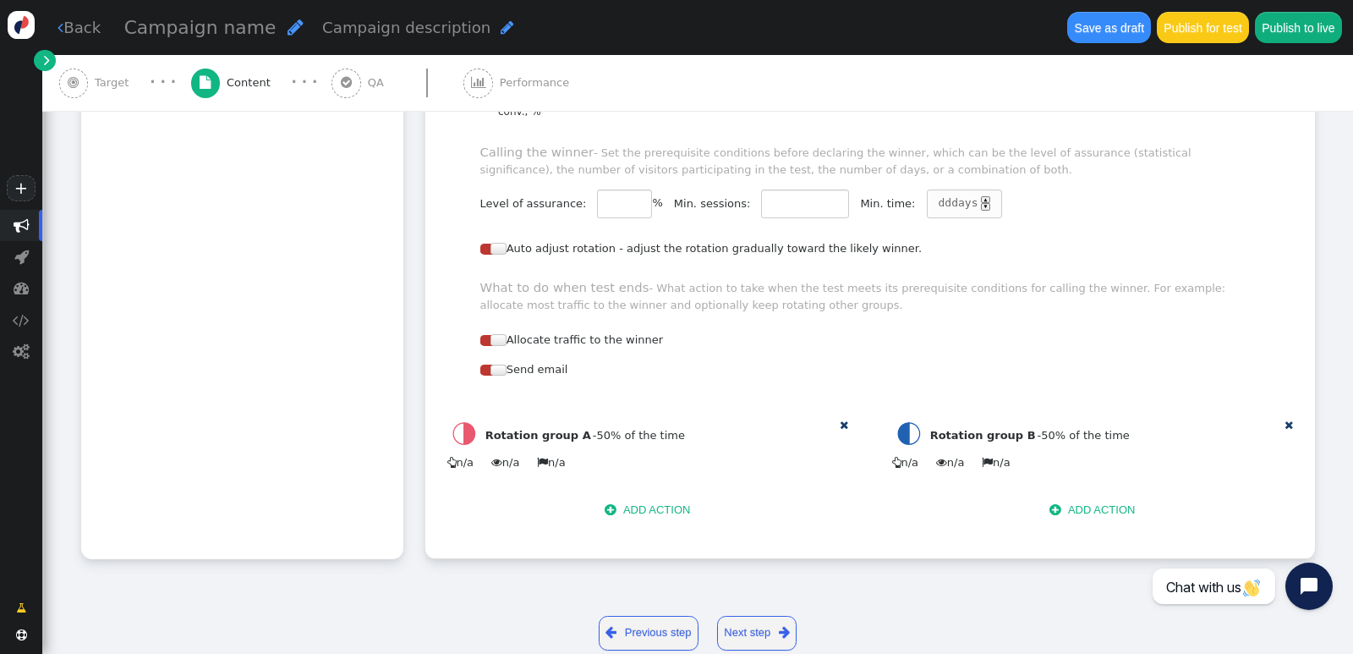
click at [1085, 495] on button " ADD ACTION" at bounding box center [1092, 509] width 108 height 29
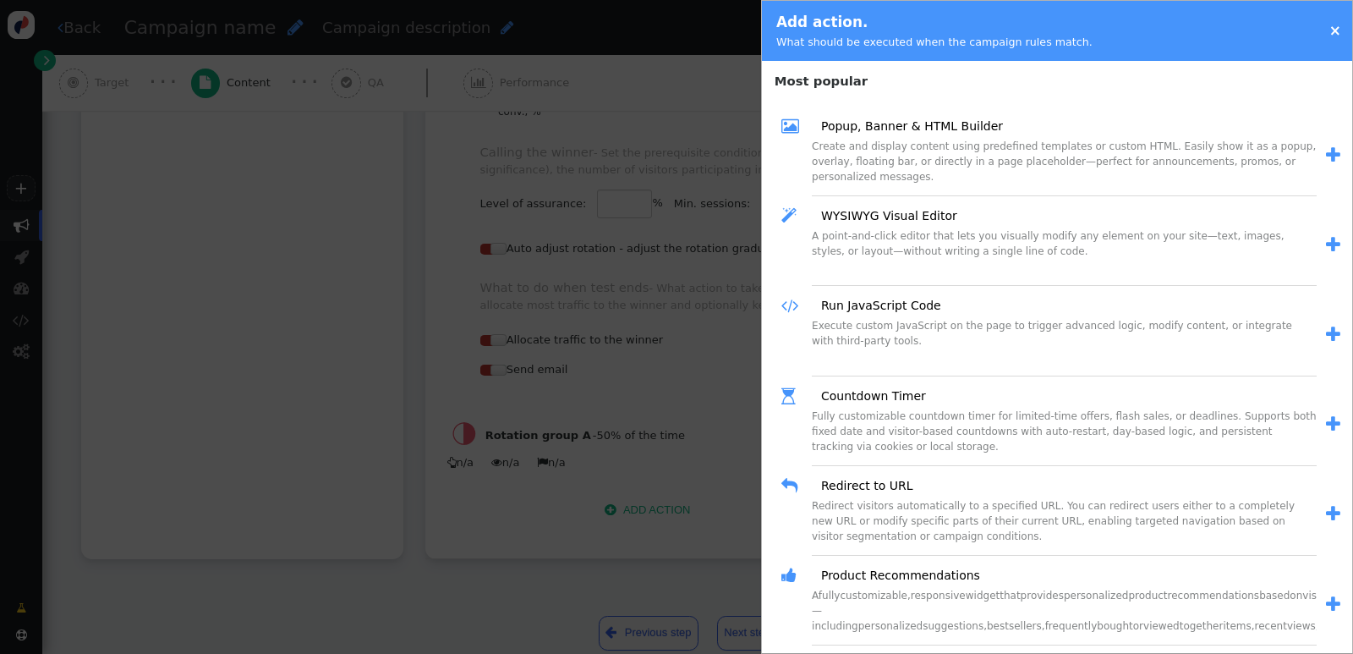
click at [258, 223] on div at bounding box center [676, 327] width 1353 height 654
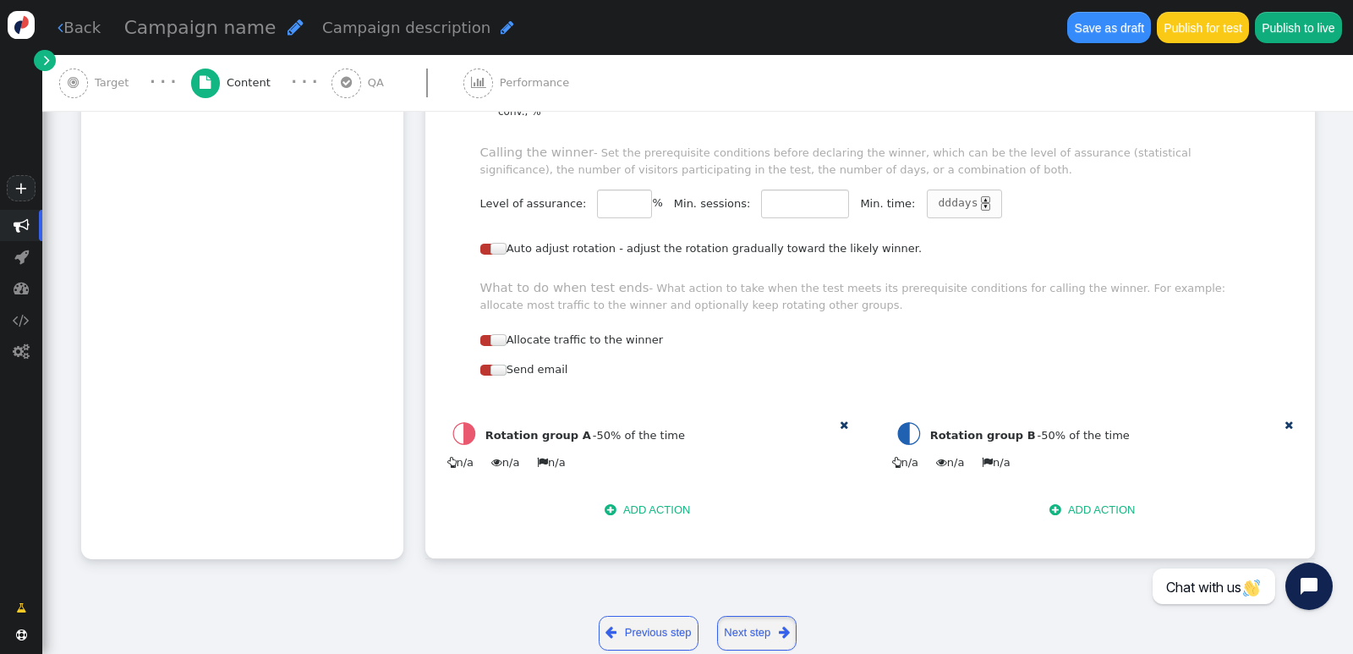
click at [779, 622] on span "" at bounding box center [784, 631] width 11 height 19
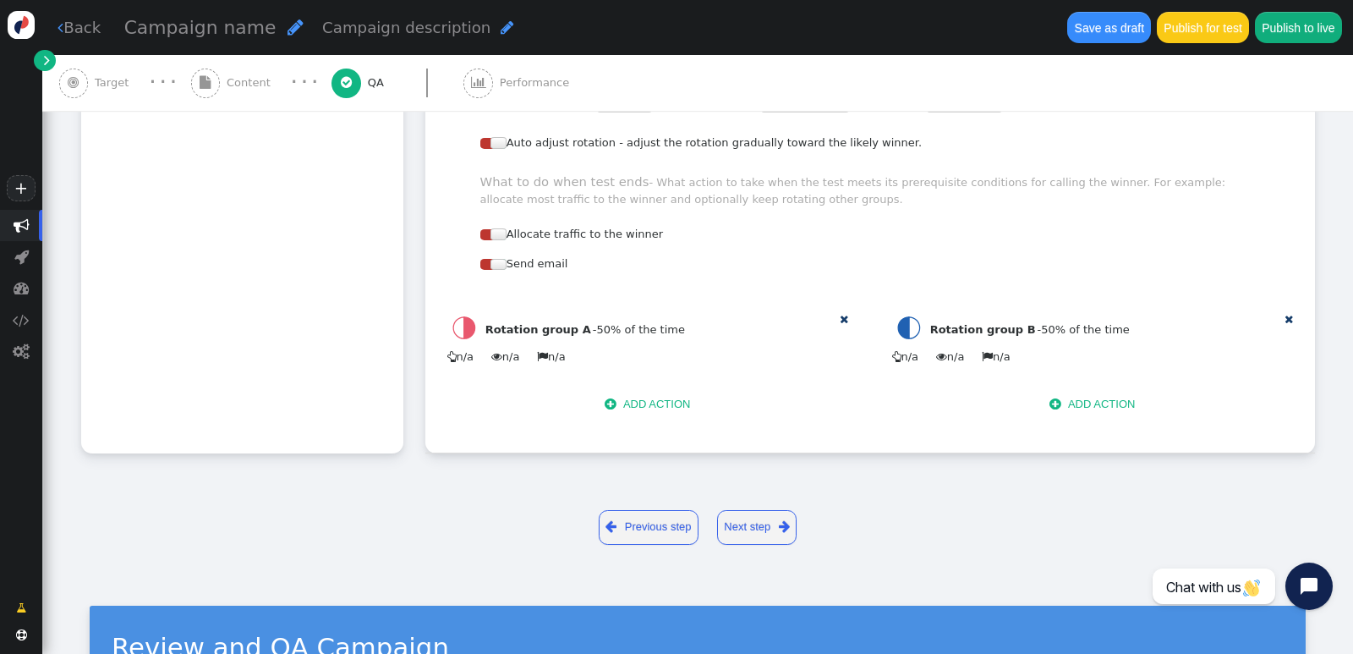
scroll to position [0, 0]
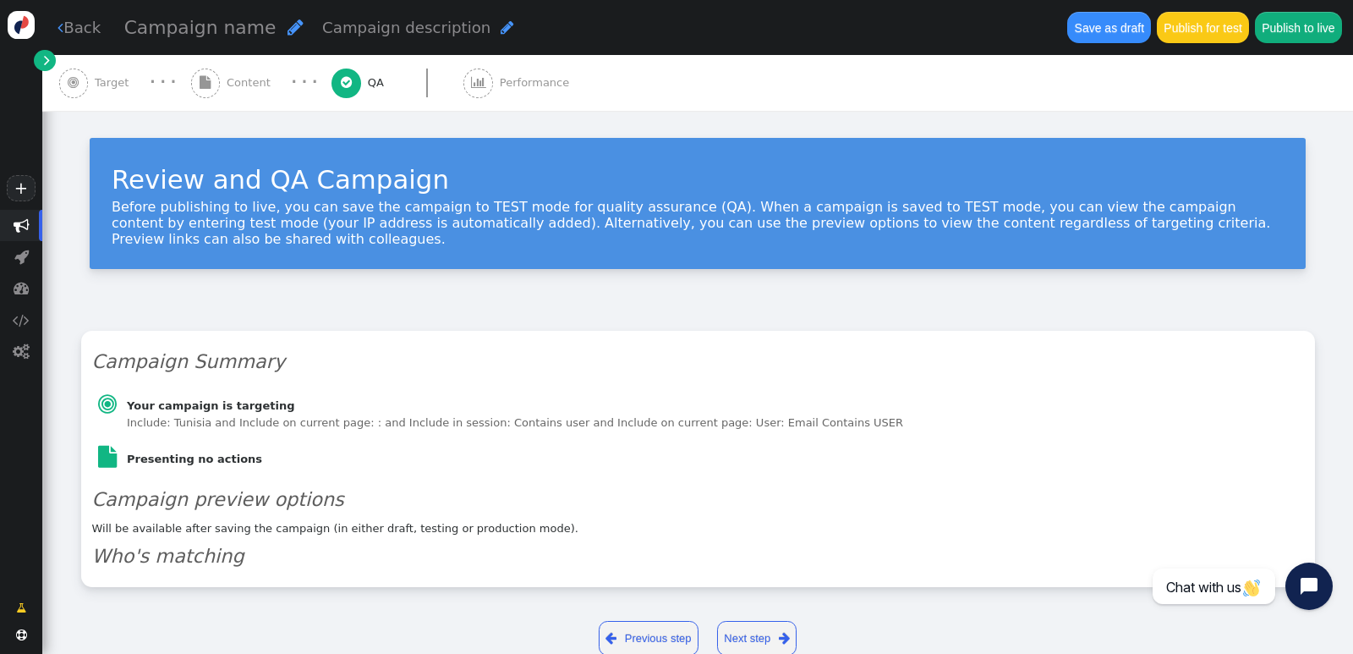
click at [748, 621] on link "Next step " at bounding box center [757, 638] width 80 height 35
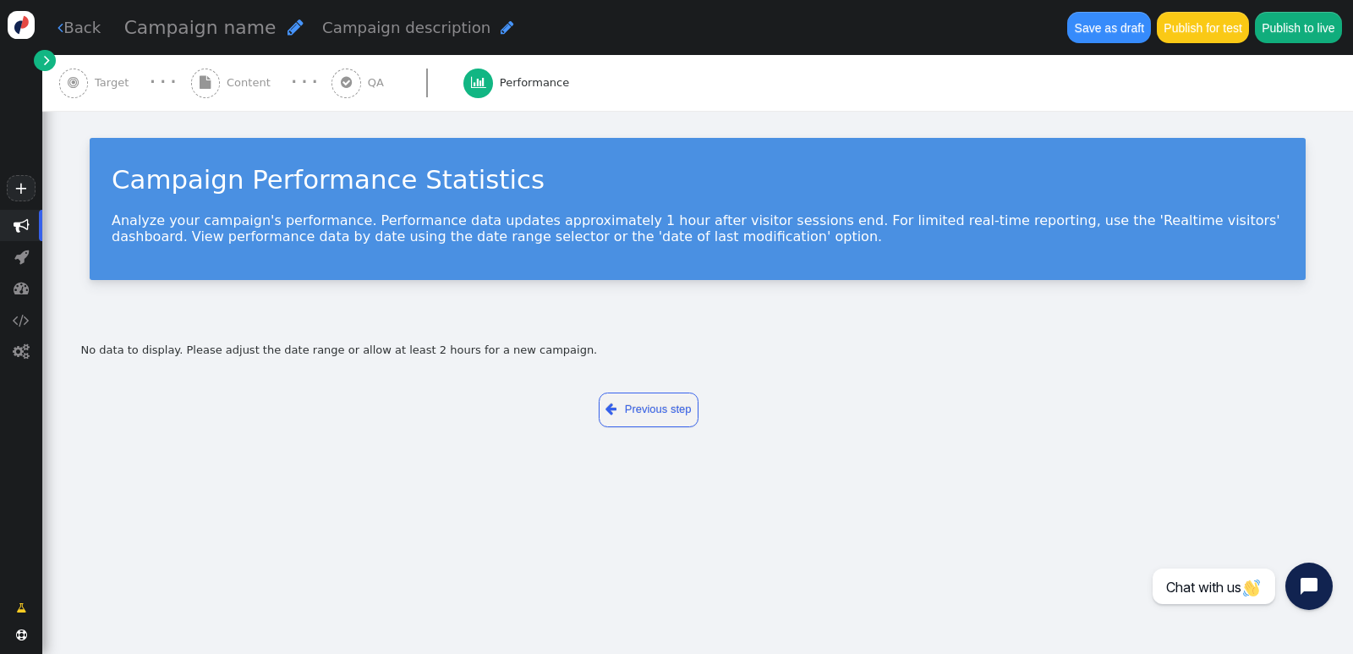
click at [679, 402] on link " Previous step" at bounding box center [649, 409] width 101 height 35
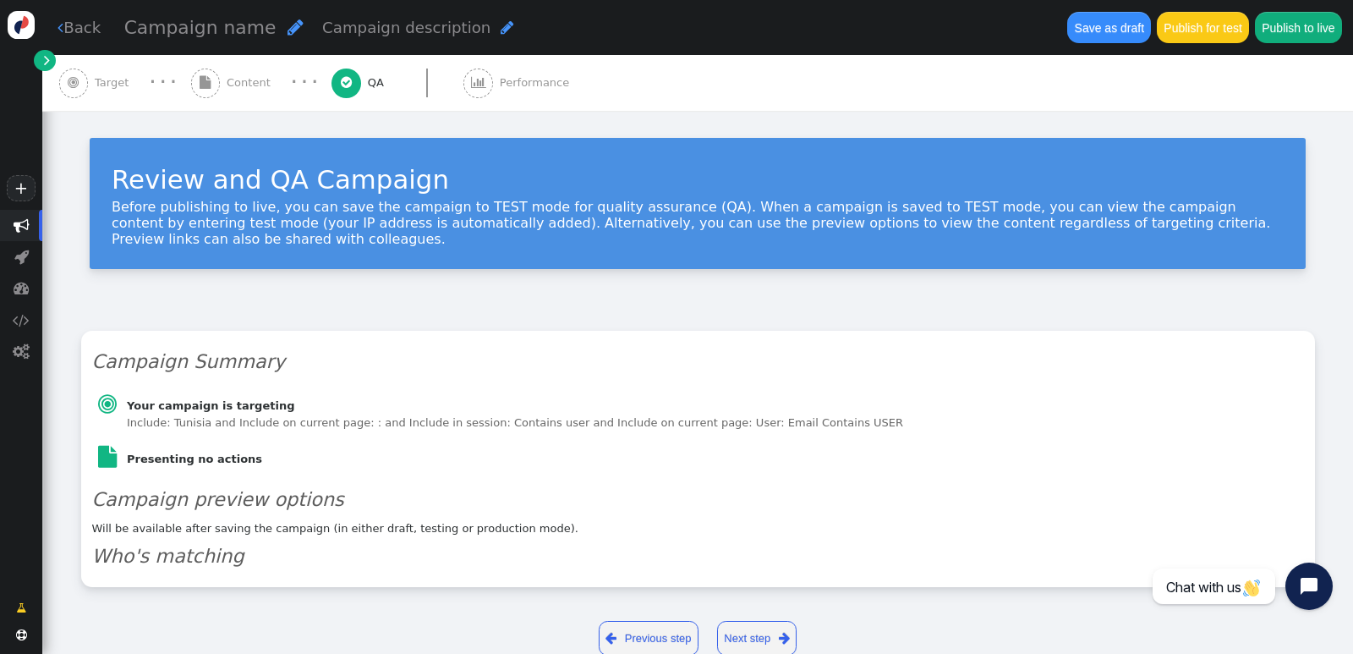
click at [659, 621] on link " Previous step" at bounding box center [649, 638] width 101 height 35
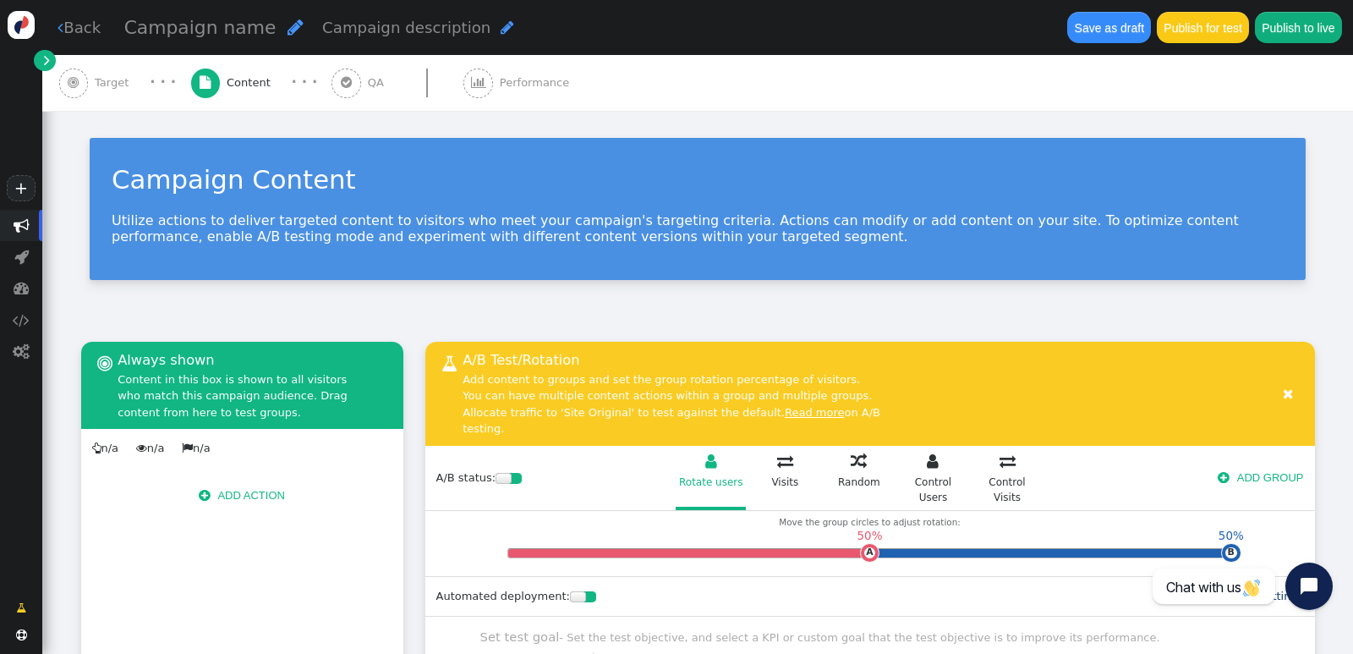
click at [851, 453] on span "" at bounding box center [859, 461] width 16 height 16
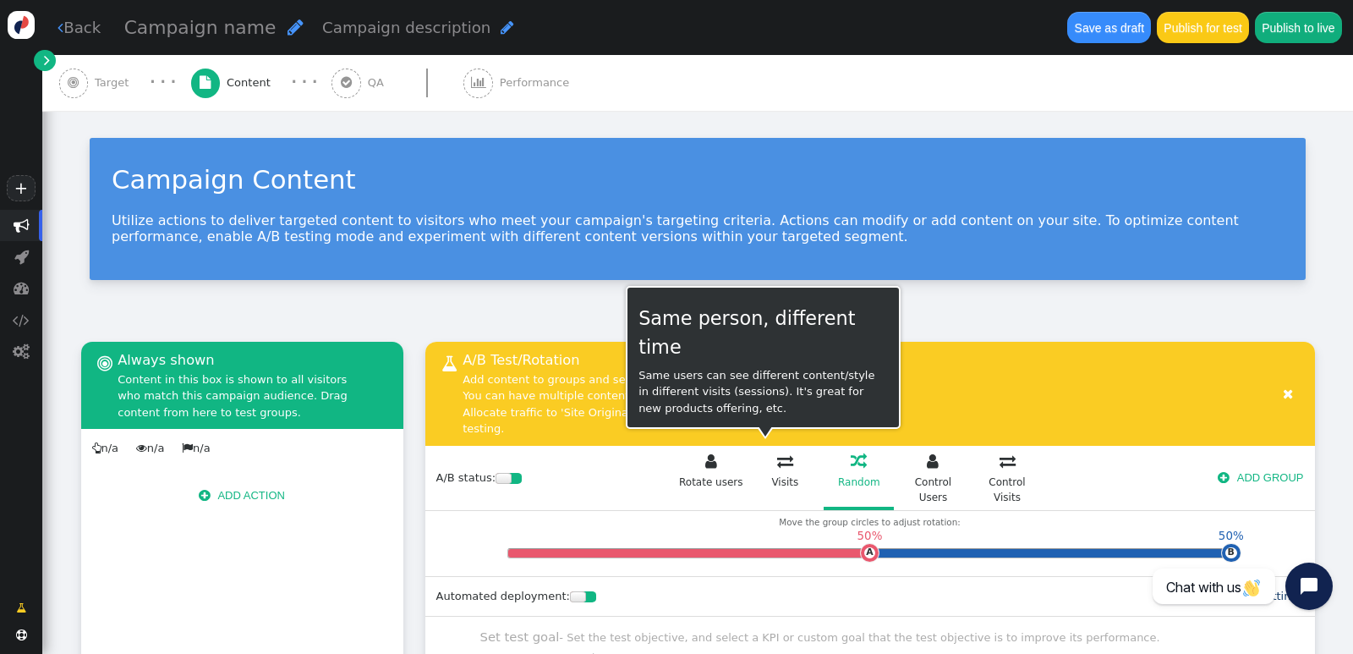
click at [777, 453] on span "" at bounding box center [785, 461] width 16 height 16
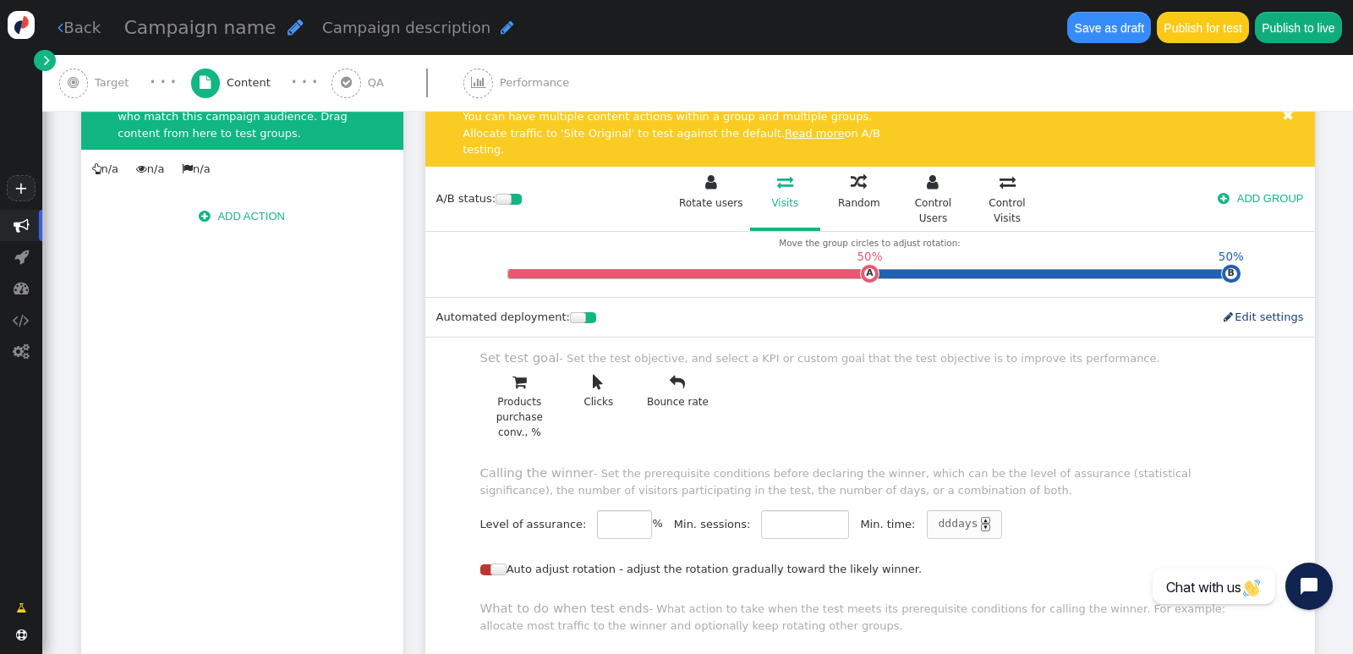
scroll to position [338, 0]
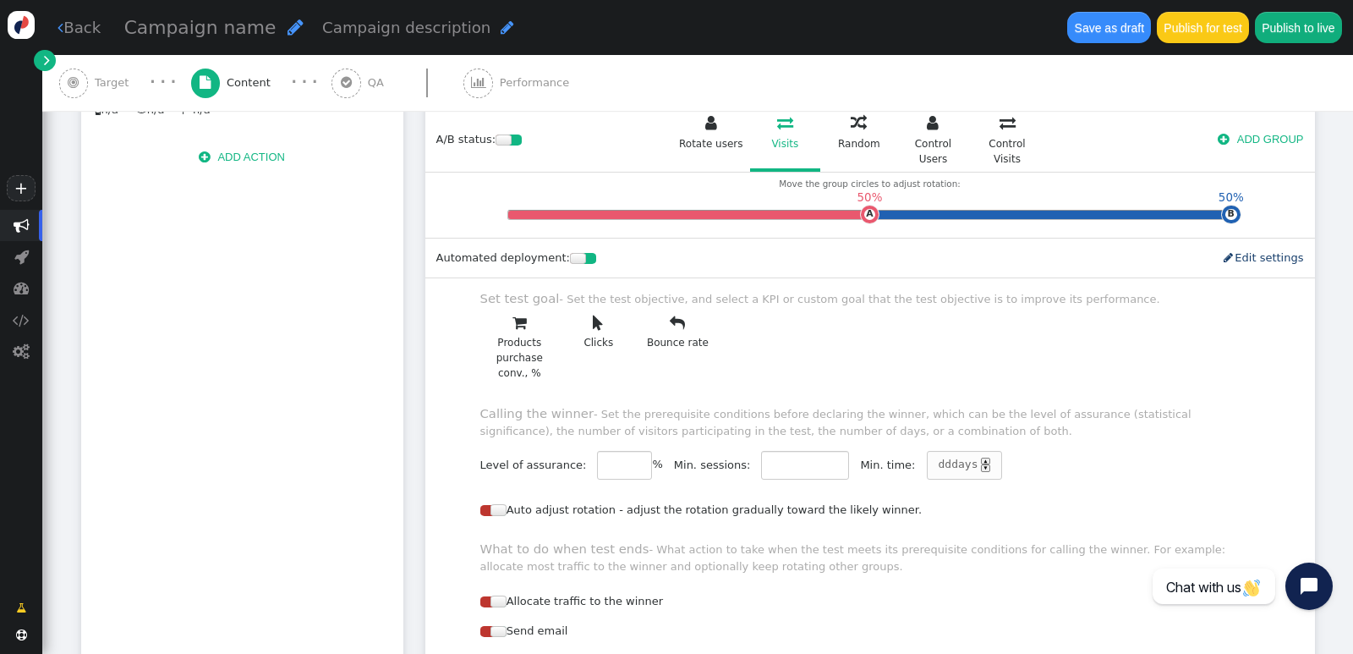
click at [949, 451] on span "dd days ▲ ▼" at bounding box center [964, 465] width 75 height 29
click at [987, 464] on div "▼" at bounding box center [991, 468] width 8 height 8
click at [987, 457] on div "▲" at bounding box center [991, 461] width 8 height 8
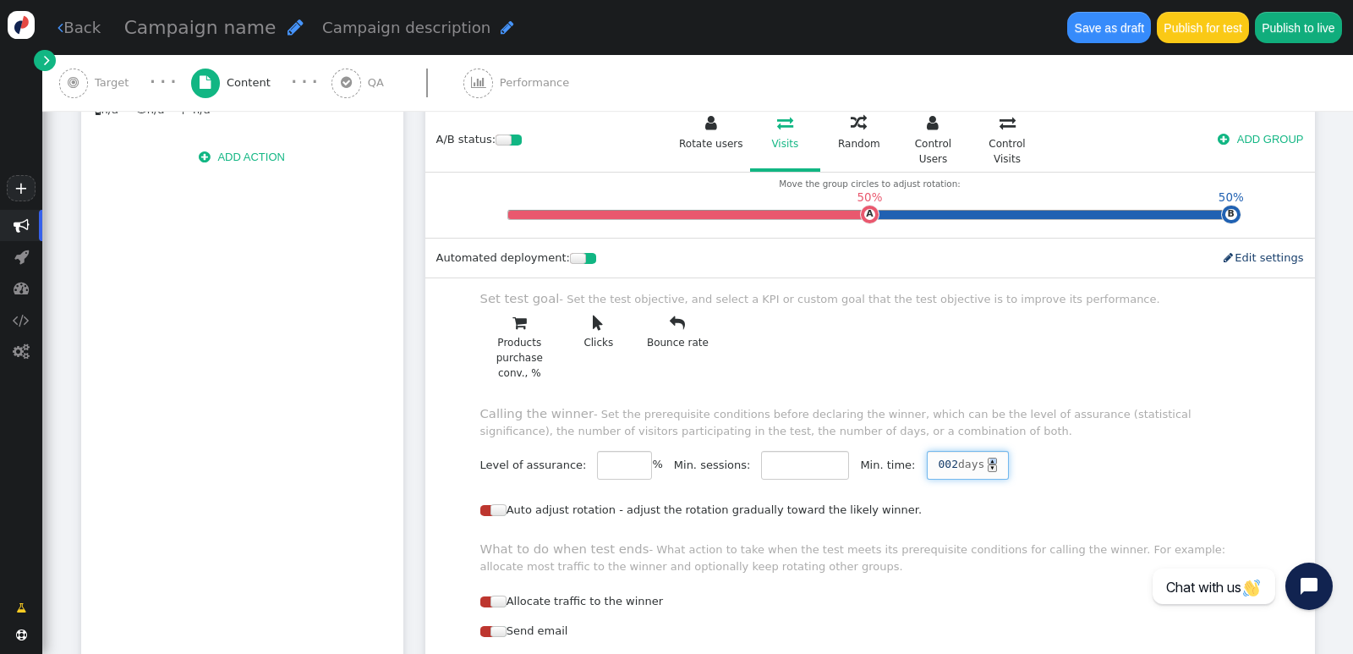
click at [987, 457] on div "▲" at bounding box center [991, 461] width 8 height 8
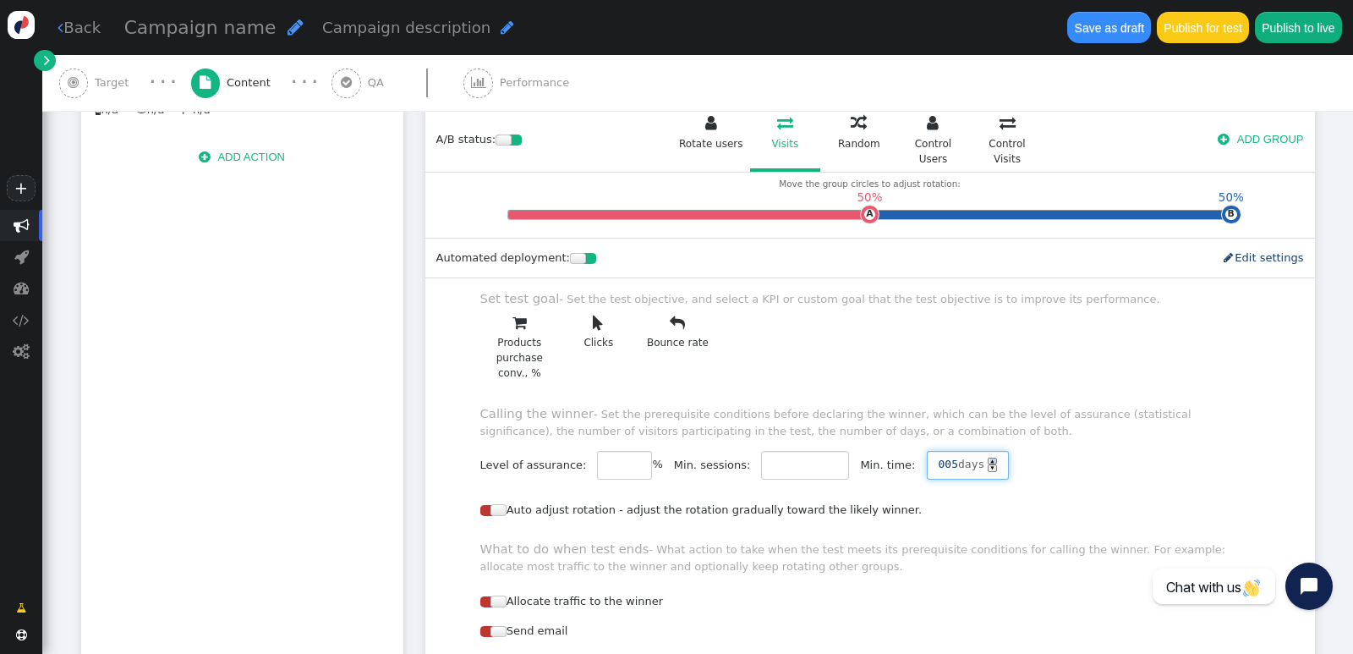
click at [987, 464] on div "▼" at bounding box center [991, 468] width 8 height 8
click at [1044, 451] on div "Level of assurance: ** % Min. sessions: **** Min. time: 005 days ▲ ▼" at bounding box center [869, 465] width 779 height 29
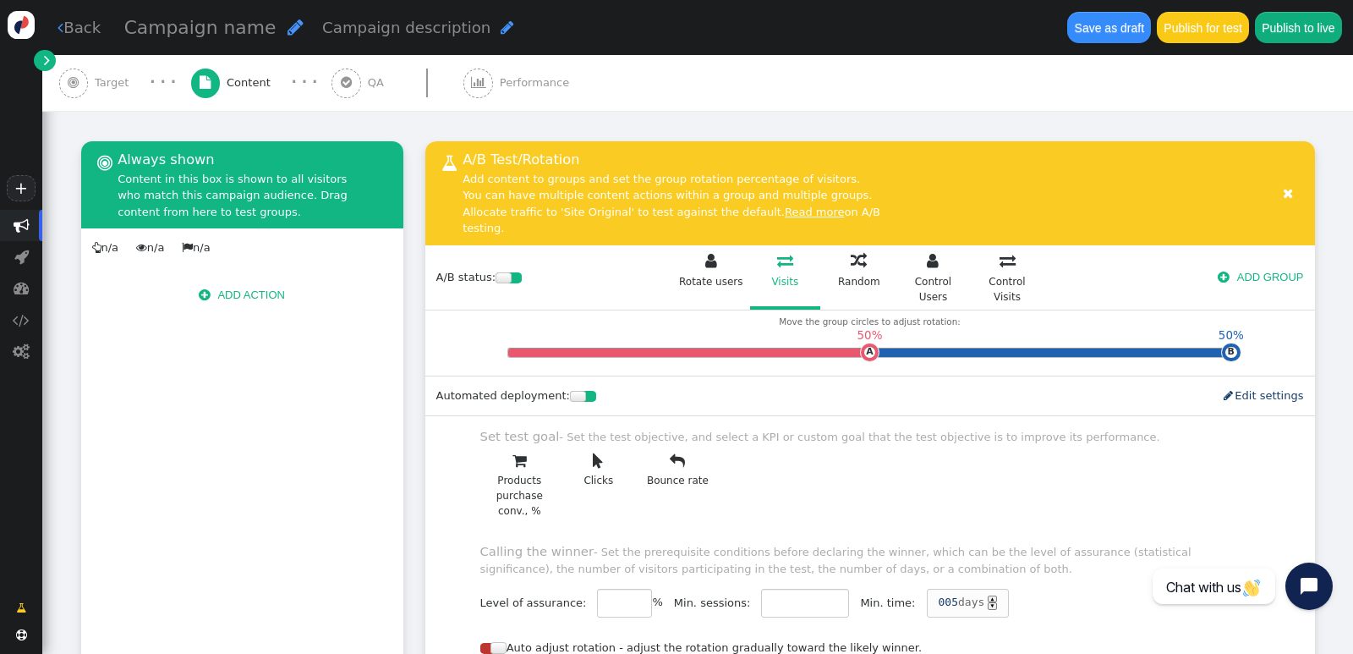
scroll to position [169, 0]
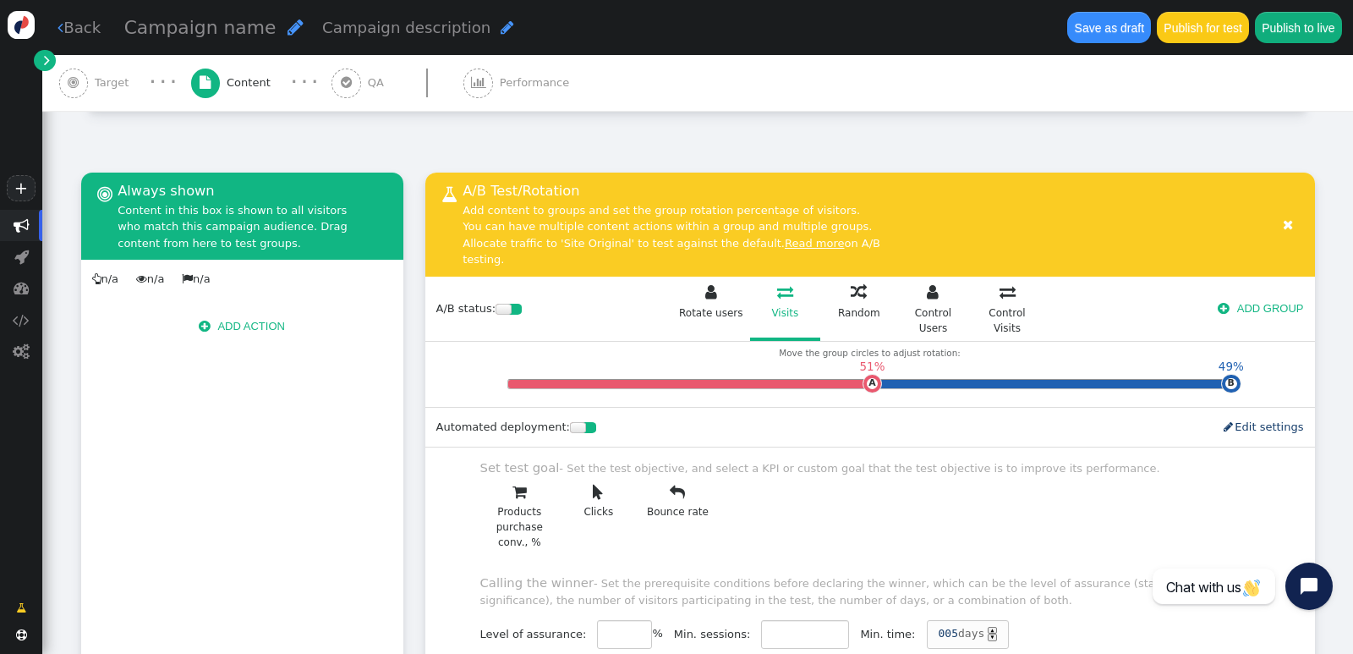
drag, startPoint x: 860, startPoint y: 350, endPoint x: 862, endPoint y: 401, distance: 50.8
click at [862, 401] on div " A/B Test/Rotation Add content to groups and set the group rotation percentage…" at bounding box center [869, 581] width 889 height 818
click at [856, 378] on td "A" at bounding box center [861, 383] width 11 height 11
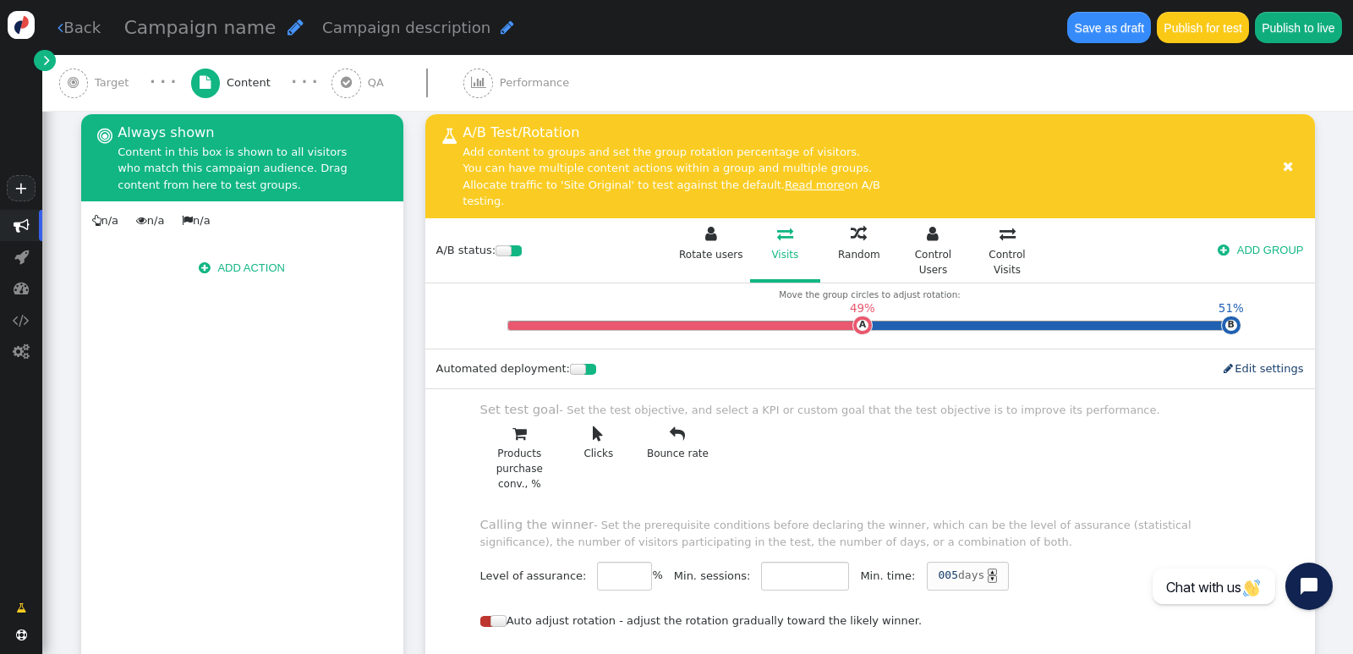
scroll to position [254, 0]
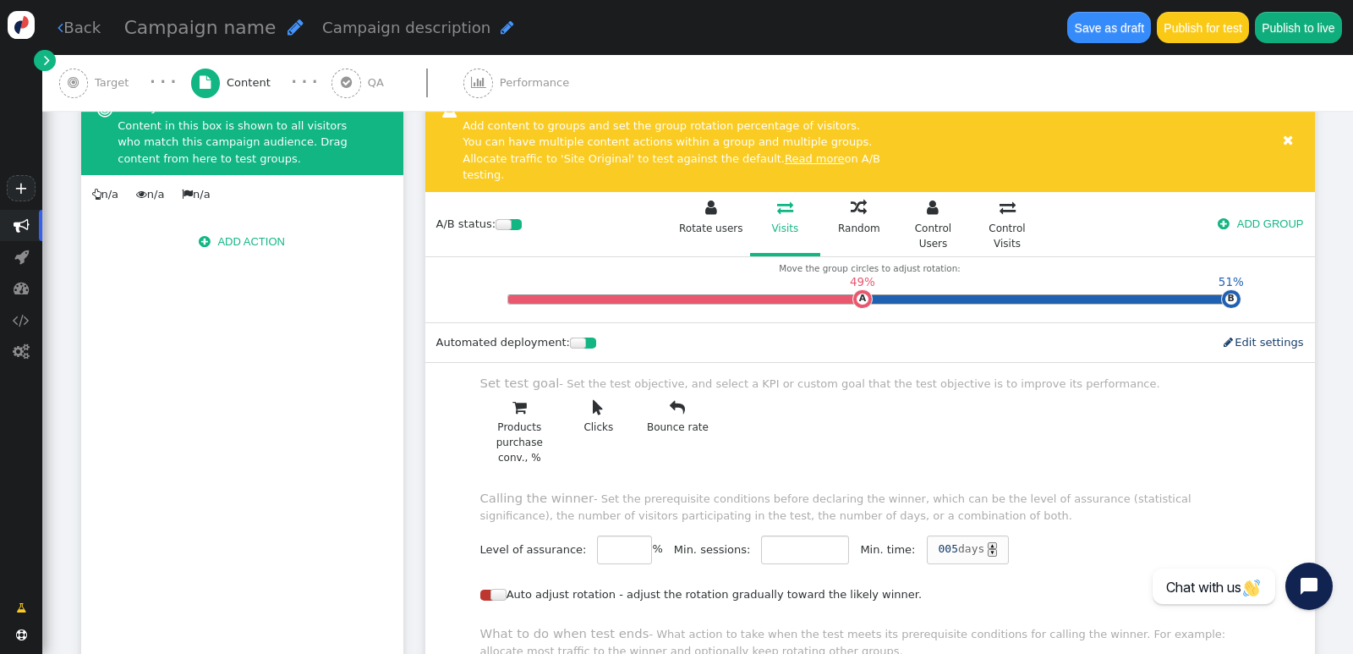
click at [595, 397] on span "" at bounding box center [598, 408] width 71 height 23
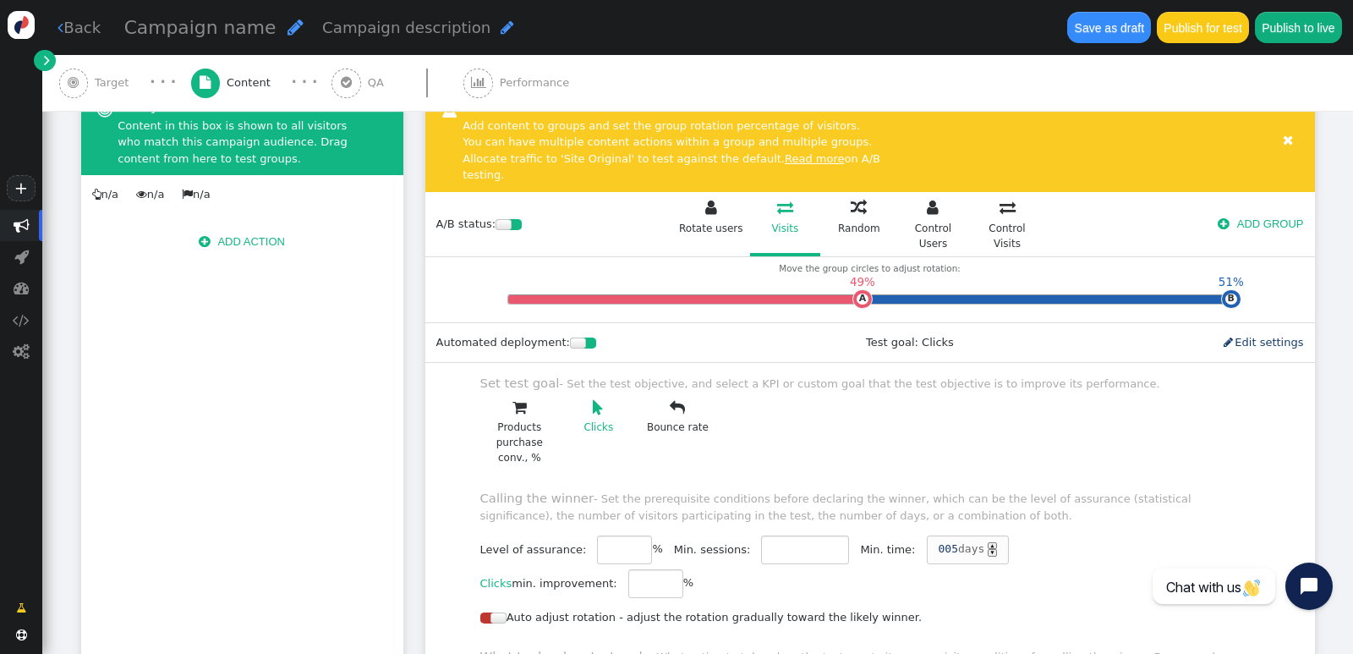
click at [676, 397] on span "" at bounding box center [677, 408] width 71 height 23
click at [517, 397] on span "" at bounding box center [519, 408] width 71 height 23
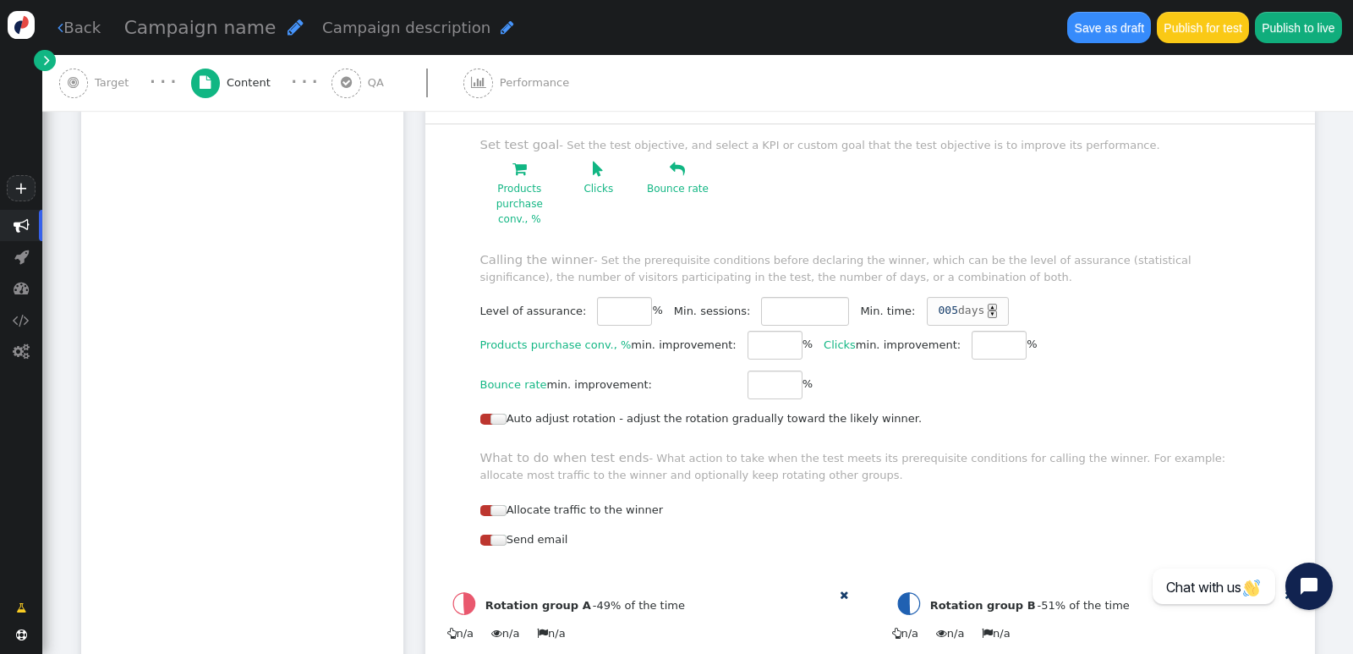
scroll to position [507, 0]
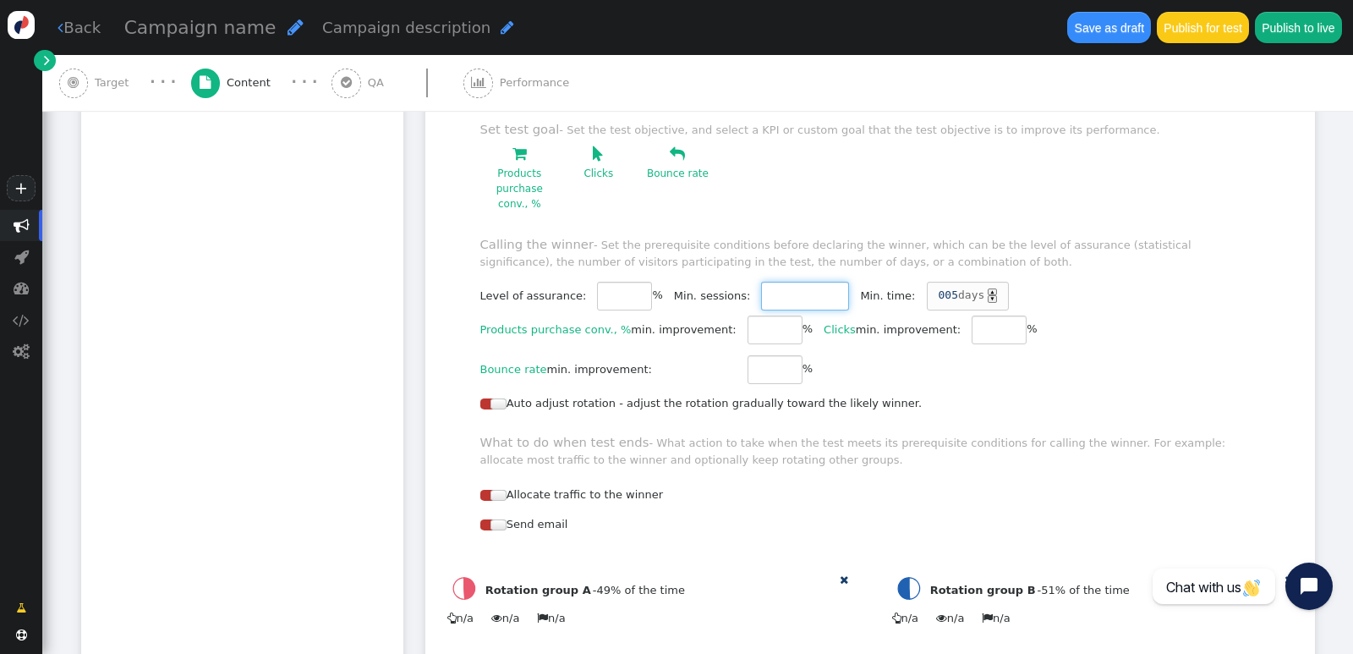
click at [805, 282] on input "***" at bounding box center [805, 296] width 88 height 29
type input "****"
click at [807, 282] on input "****" at bounding box center [805, 296] width 88 height 29
click at [757, 315] on input "*" at bounding box center [774, 329] width 55 height 29
click at [756, 315] on input "*" at bounding box center [774, 329] width 55 height 29
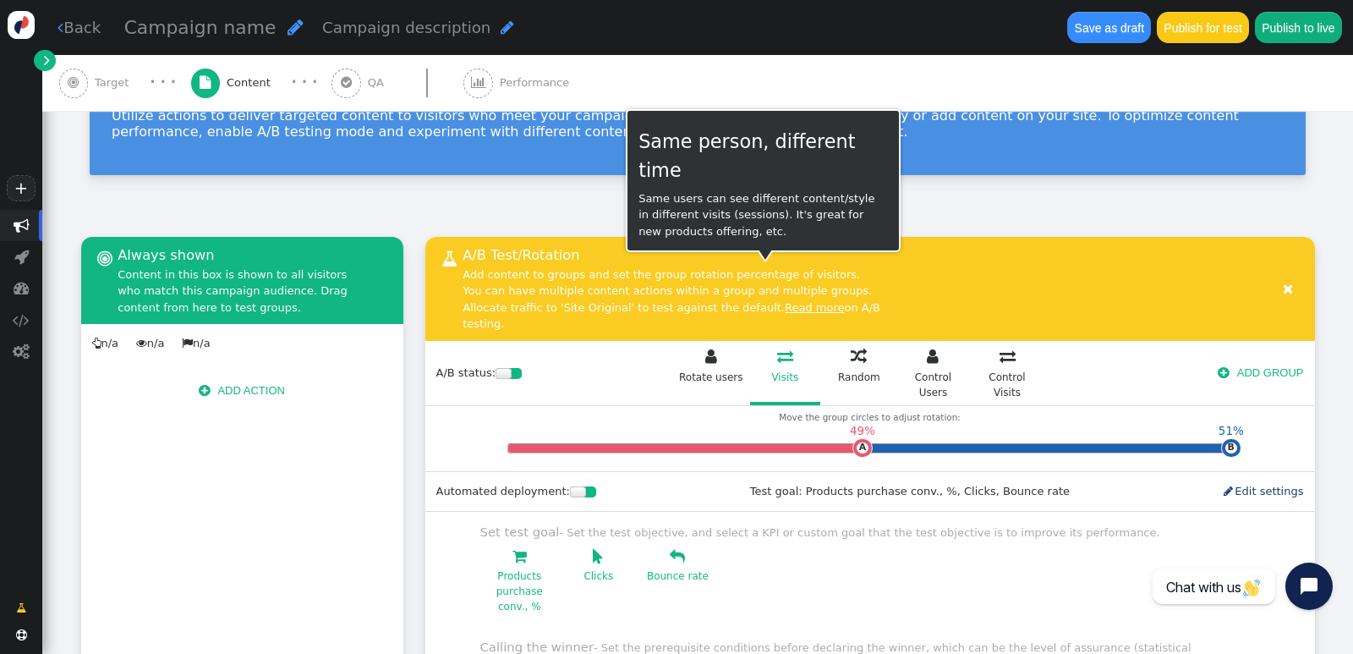
scroll to position [85, 0]
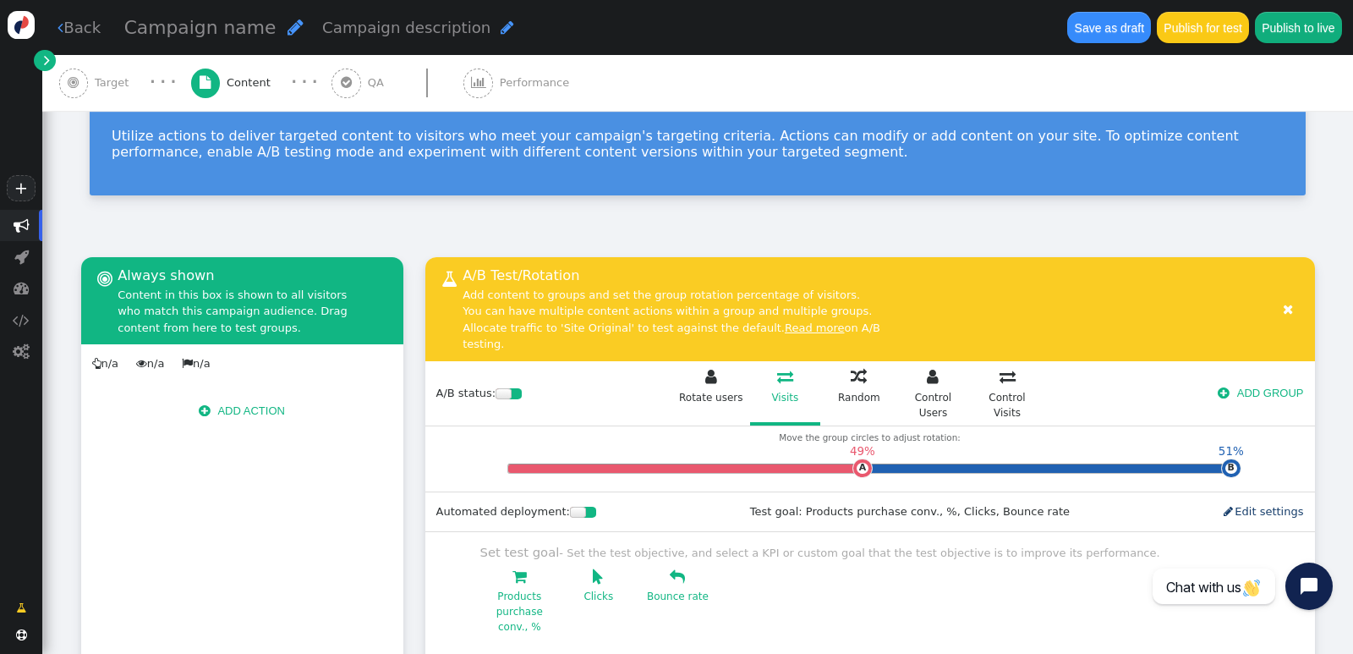
click at [705, 369] on span "" at bounding box center [711, 377] width 12 height 16
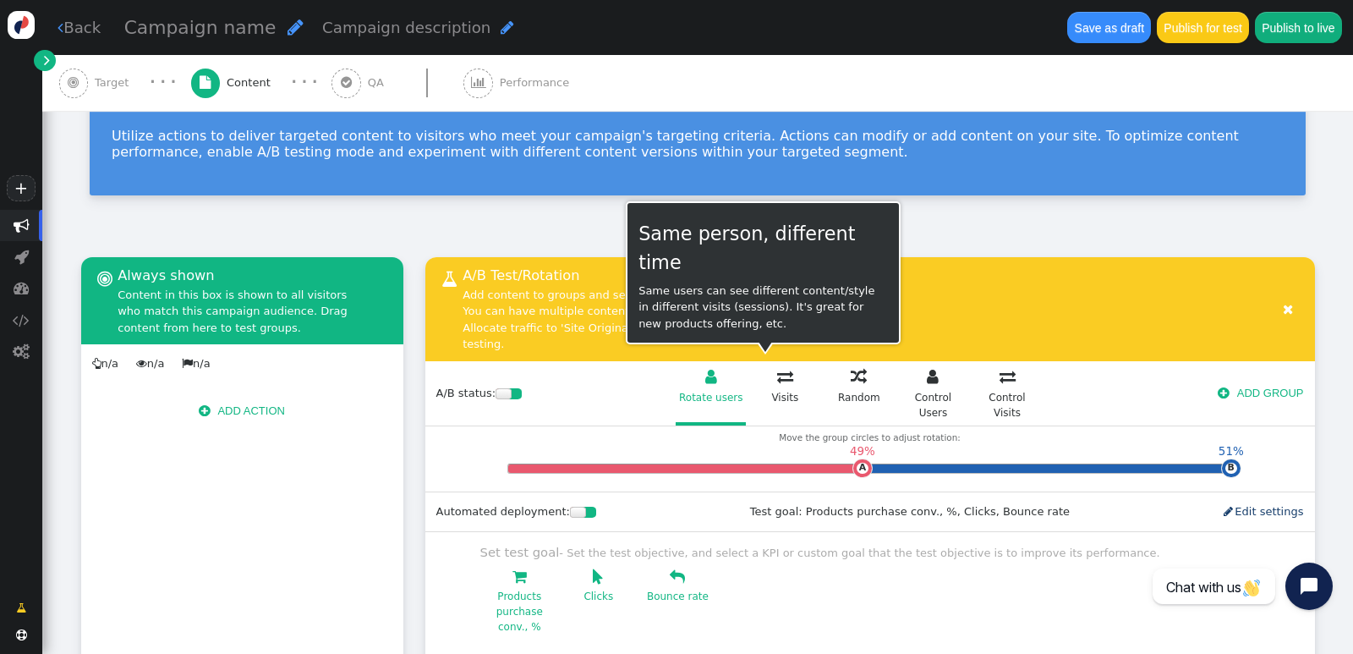
click at [777, 369] on span "" at bounding box center [785, 377] width 16 height 16
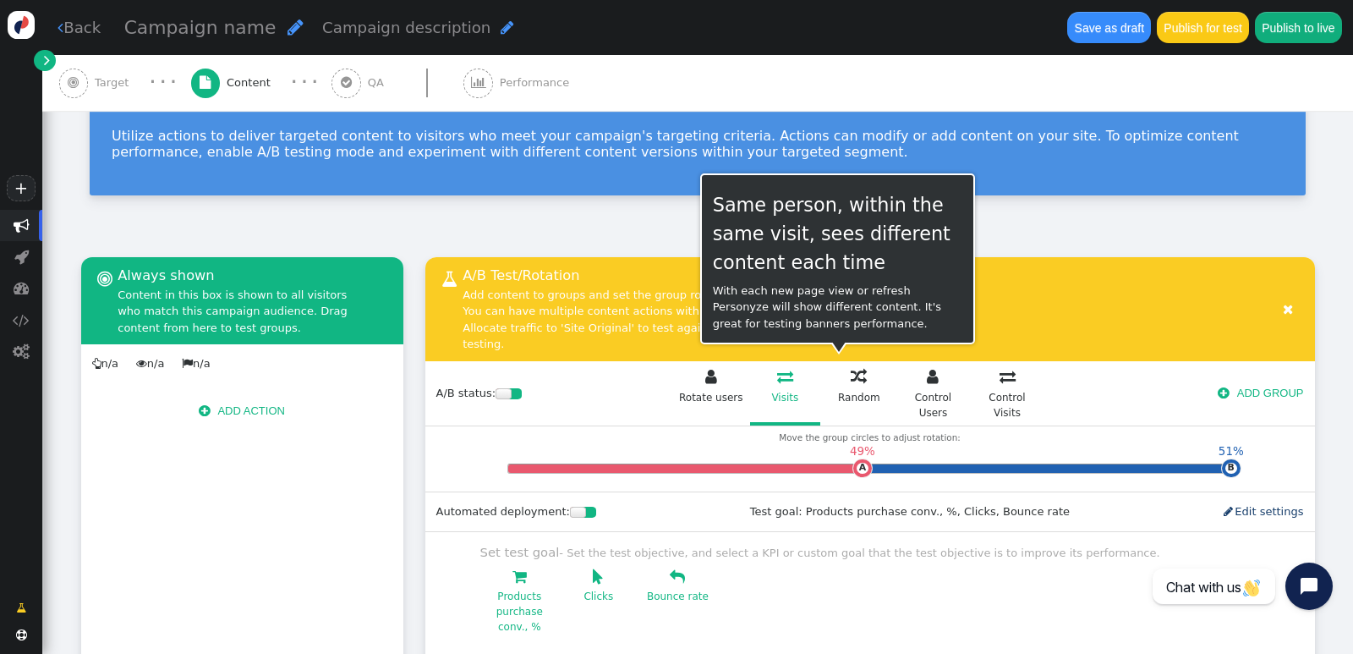
click at [851, 369] on span "" at bounding box center [859, 377] width 16 height 16
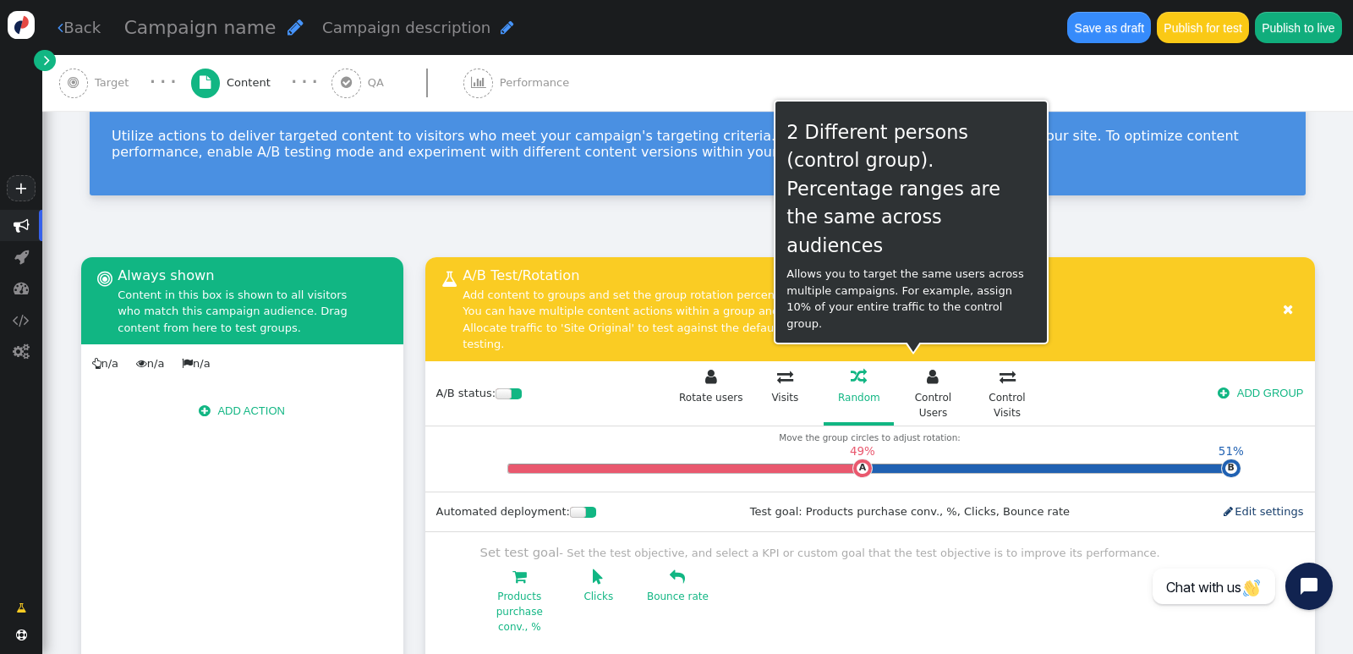
click at [927, 369] on span "" at bounding box center [933, 377] width 12 height 16
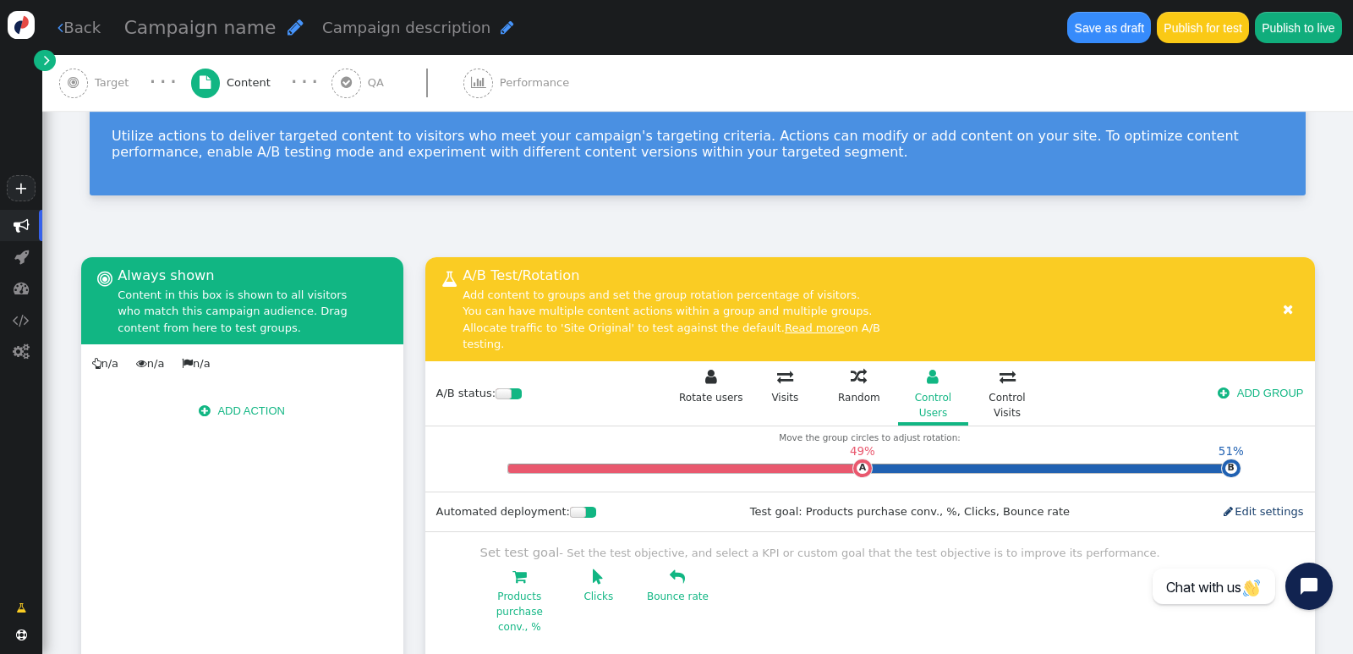
click at [1002, 369] on span "" at bounding box center [1007, 377] width 16 height 16
click at [709, 367] on link " Rotate users" at bounding box center [711, 394] width 70 height 63
click at [776, 390] on div "Visits" at bounding box center [785, 397] width 66 height 15
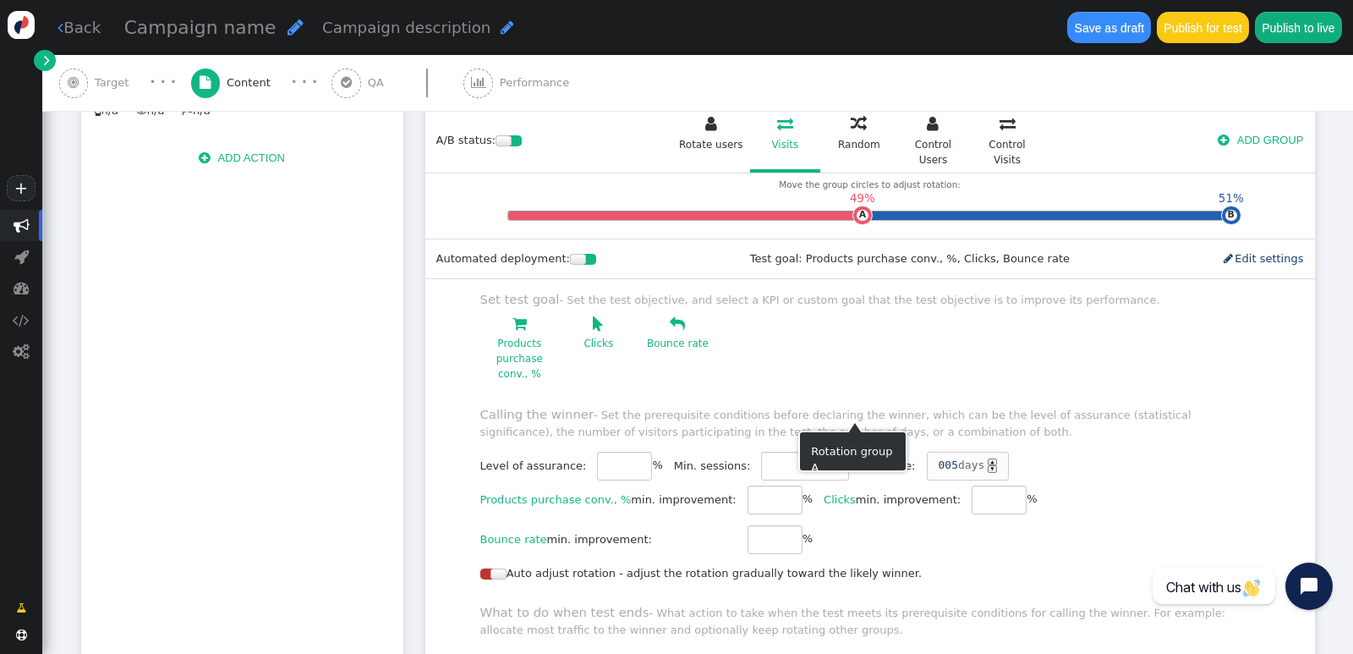
scroll to position [338, 0]
drag, startPoint x: 779, startPoint y: 432, endPoint x: 719, endPoint y: 420, distance: 61.2
click at [719, 451] on div "Level of assurance: ** % Min. sessions: **** Min. time: 005 days ▲ ▼" at bounding box center [744, 465] width 528 height 29
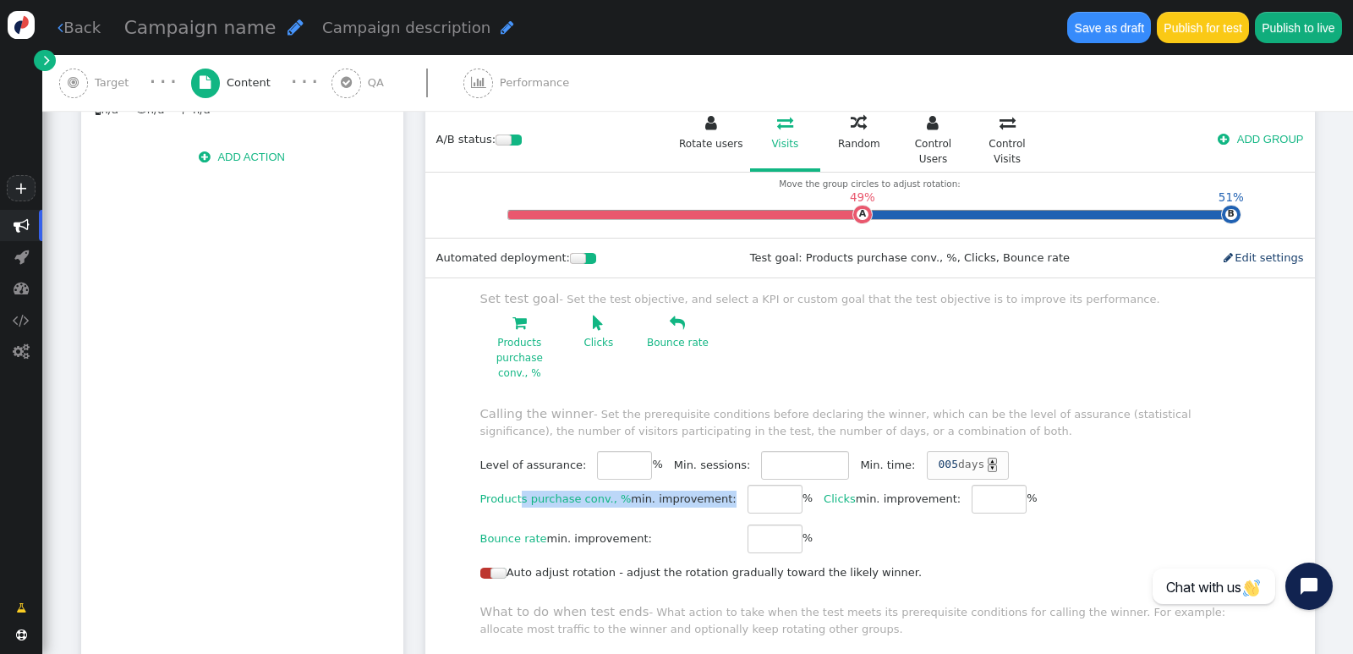
drag, startPoint x: 513, startPoint y: 474, endPoint x: 698, endPoint y: 476, distance: 185.2
click at [698, 490] on div "Products purchase conv., % min. improvement:" at bounding box center [608, 498] width 256 height 17
click at [754, 484] on input "*" at bounding box center [774, 498] width 55 height 29
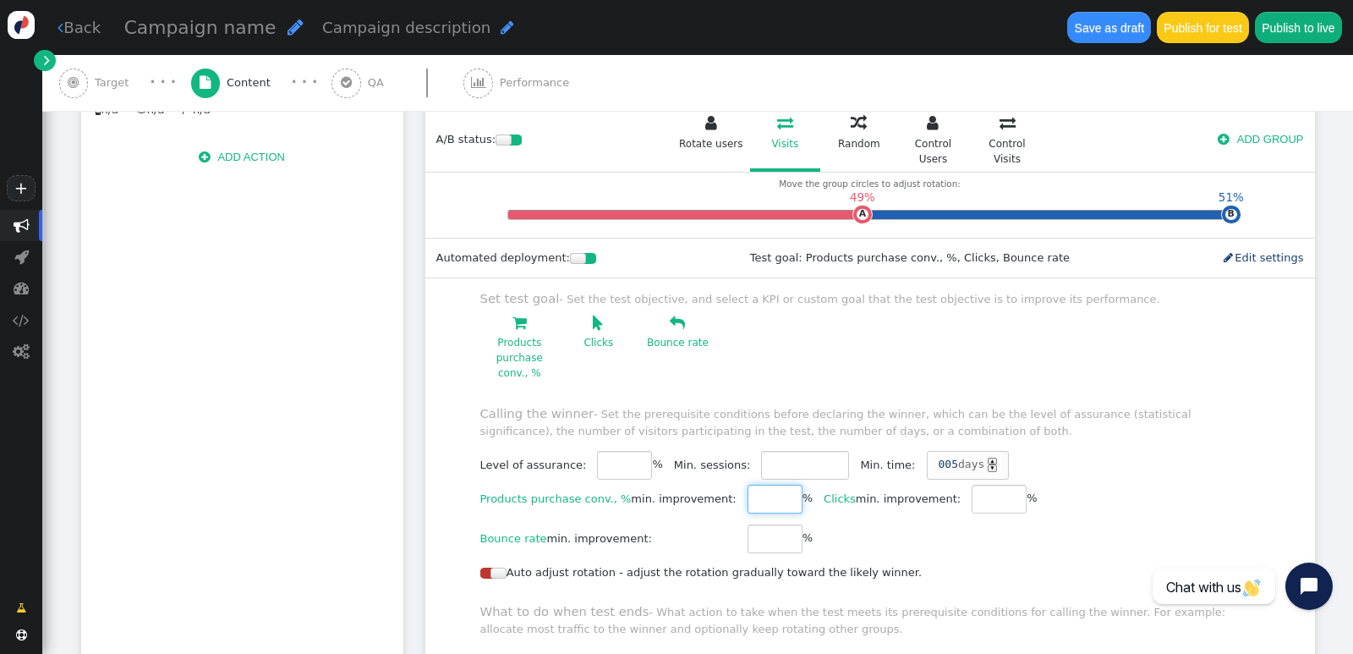
click at [755, 484] on input "*" at bounding box center [774, 498] width 55 height 29
click at [752, 484] on input "*" at bounding box center [774, 498] width 55 height 29
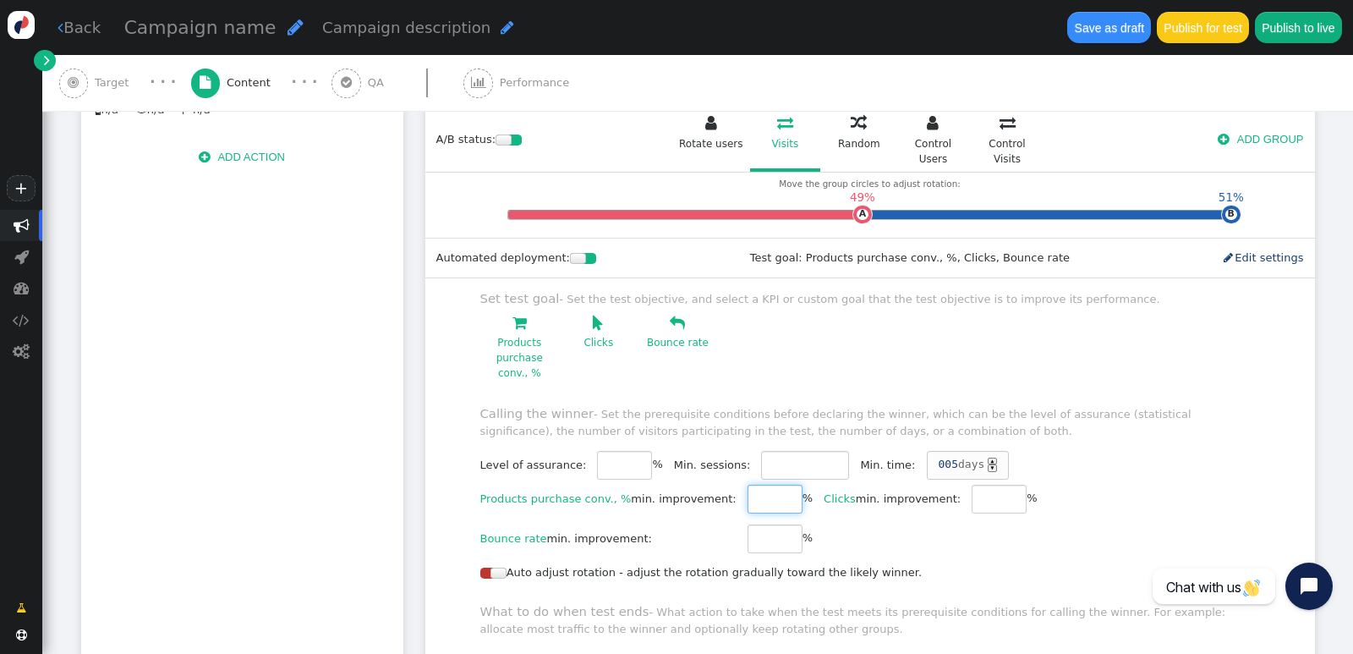
click at [752, 484] on input "*" at bounding box center [774, 498] width 55 height 29
type input "**"
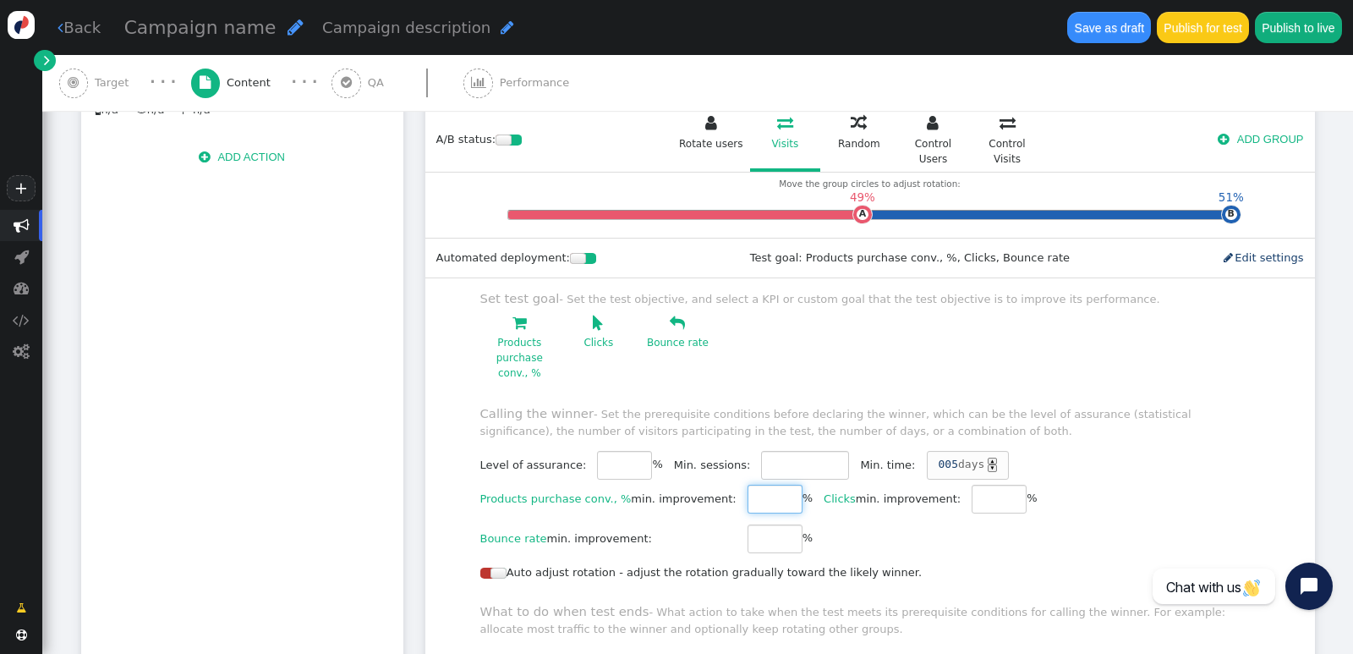
click at [752, 484] on input "**" at bounding box center [774, 498] width 55 height 29
drag, startPoint x: 838, startPoint y: 472, endPoint x: 895, endPoint y: 476, distance: 57.6
click at [898, 490] on div "Clicks min. improvement:" at bounding box center [891, 498] width 137 height 17
click at [870, 499] on div "Products purchase conv., % min. improvement: ** % Clicks min. improvement: * % …" at bounding box center [758, 518] width 557 height 79
click at [971, 484] on input "*" at bounding box center [998, 498] width 55 height 29
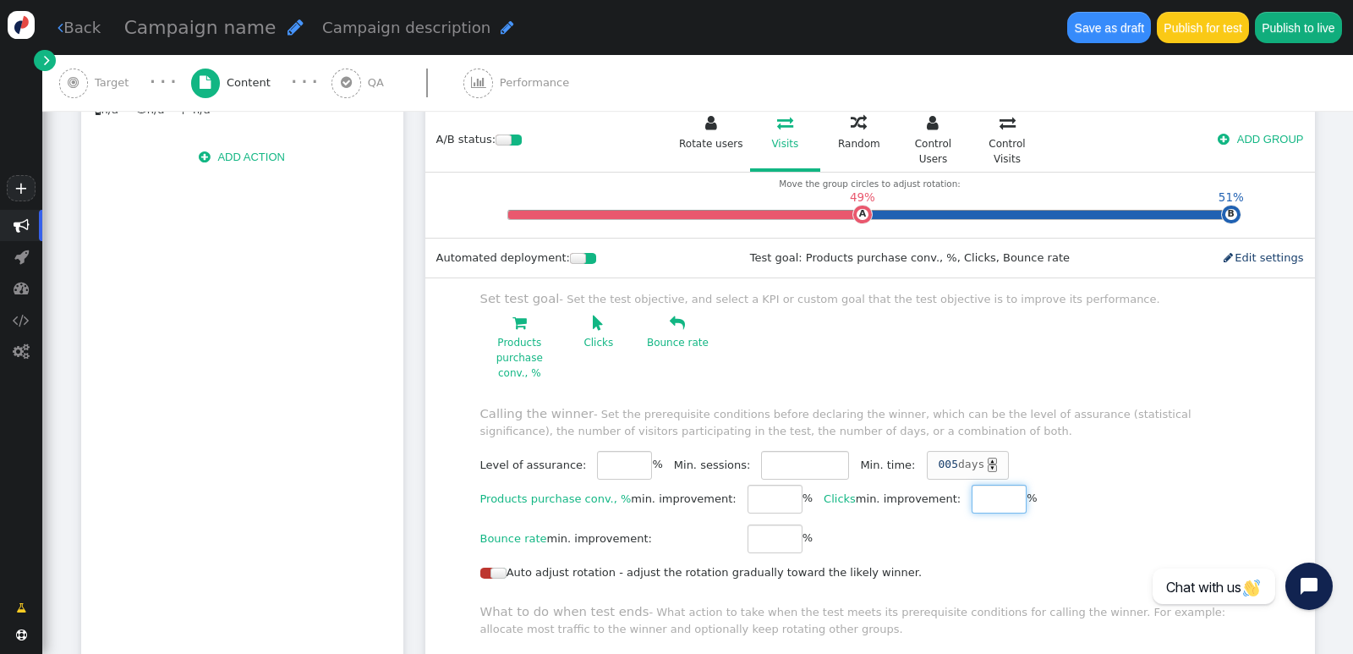
click at [971, 484] on input "*" at bounding box center [998, 498] width 55 height 29
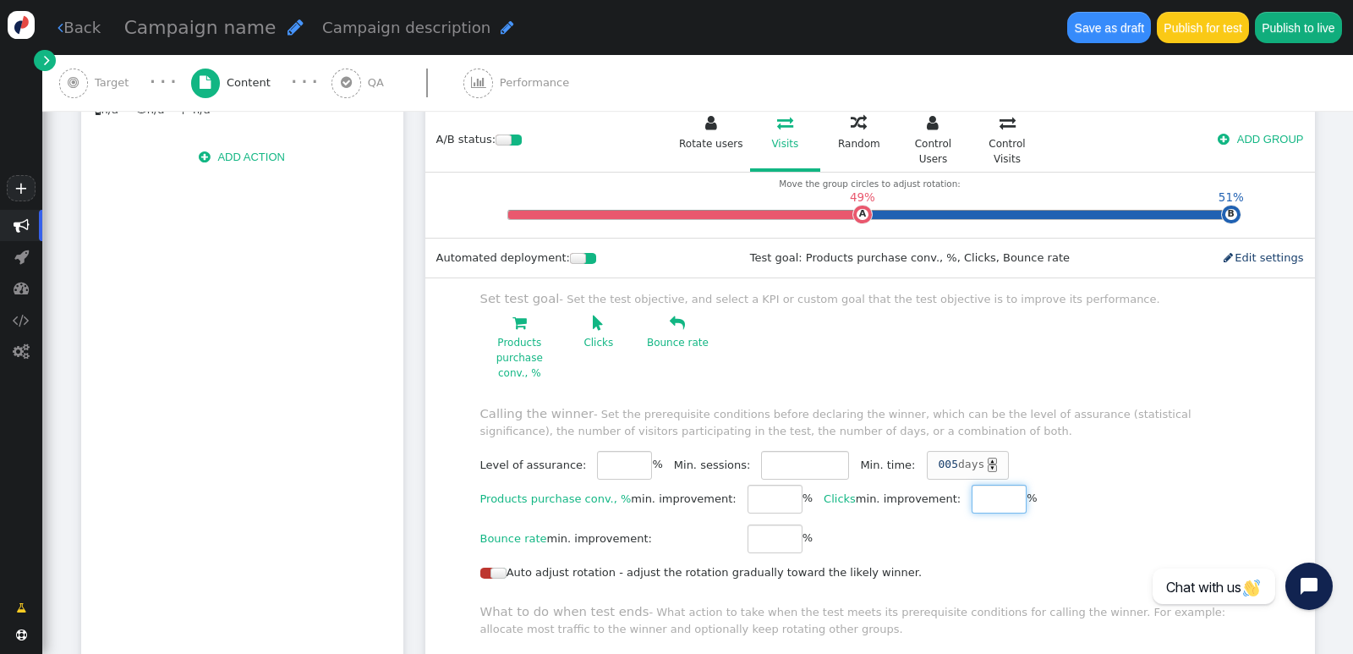
click at [971, 484] on input "*" at bounding box center [998, 498] width 55 height 29
type input "**"
click at [971, 484] on input "**" at bounding box center [998, 498] width 55 height 29
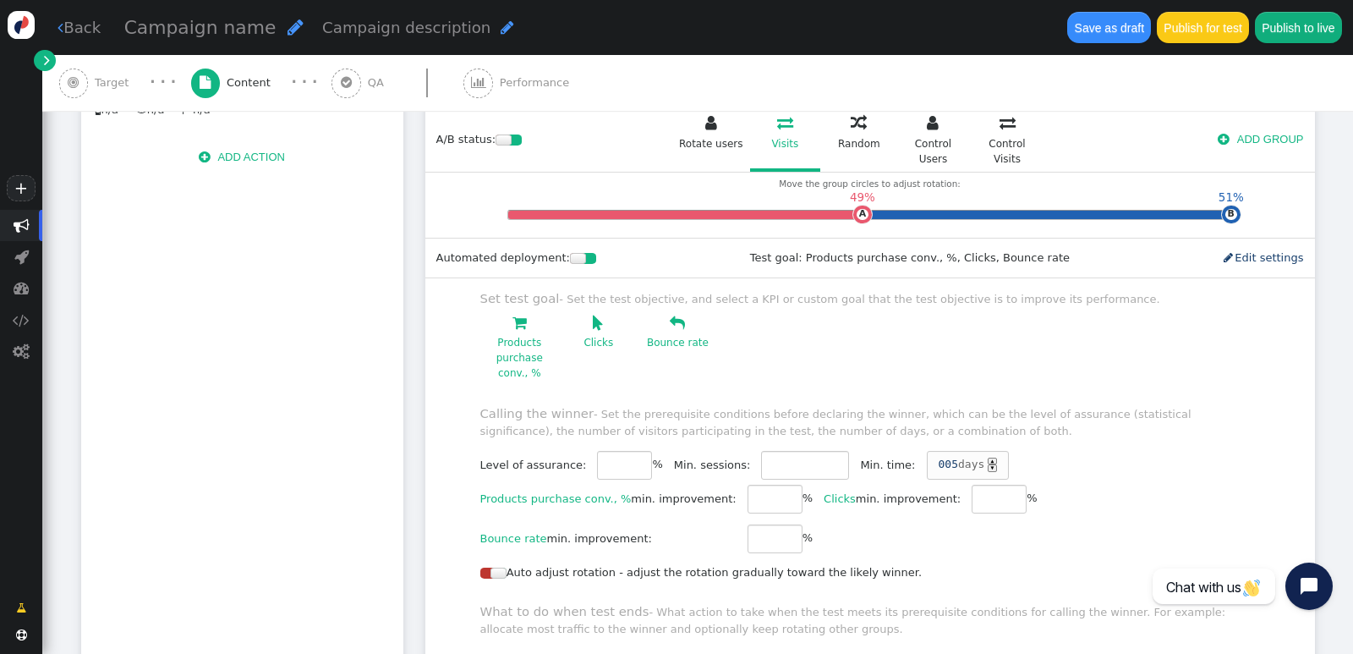
drag, startPoint x: 485, startPoint y: 503, endPoint x: 630, endPoint y: 504, distance: 144.6
click at [630, 530] on div "Bounce rate min. improvement:" at bounding box center [608, 538] width 256 height 17
drag, startPoint x: 656, startPoint y: 514, endPoint x: 700, endPoint y: 505, distance: 44.9
click at [659, 530] on div "Bounce rate min. improvement:" at bounding box center [608, 538] width 256 height 17
click at [753, 524] on input "*" at bounding box center [774, 538] width 55 height 29
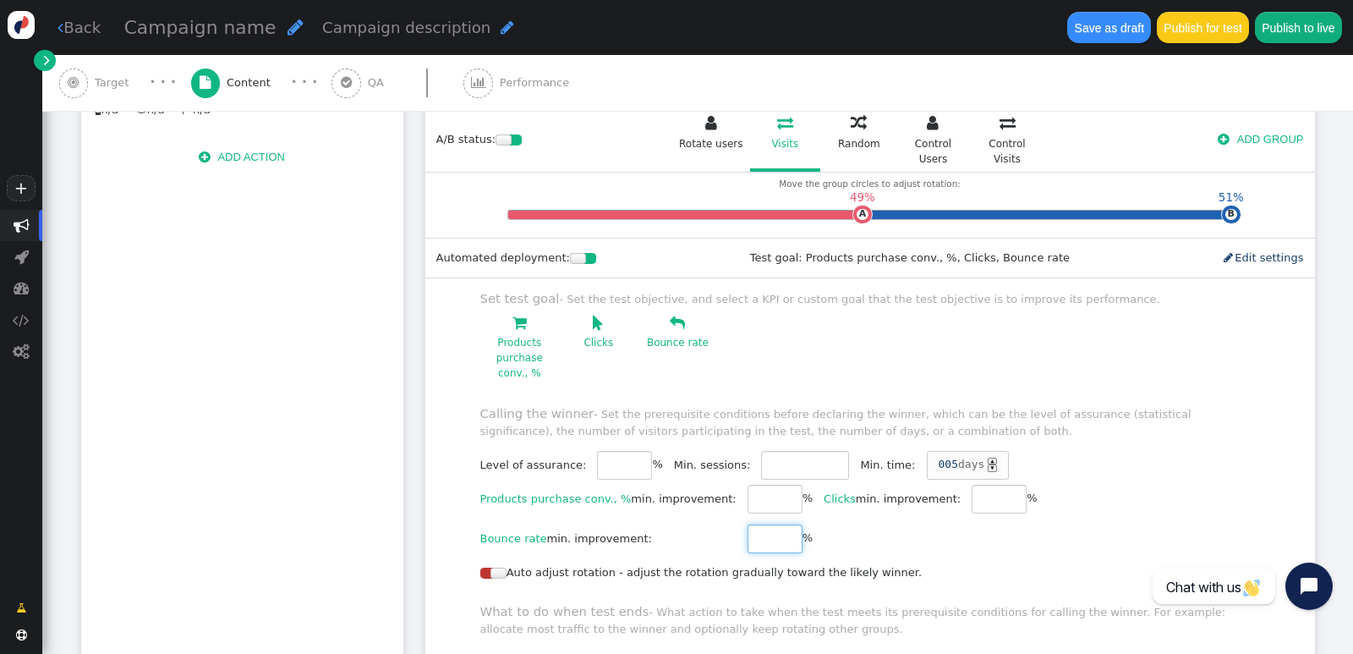
click at [753, 524] on input "*" at bounding box center [774, 538] width 55 height 29
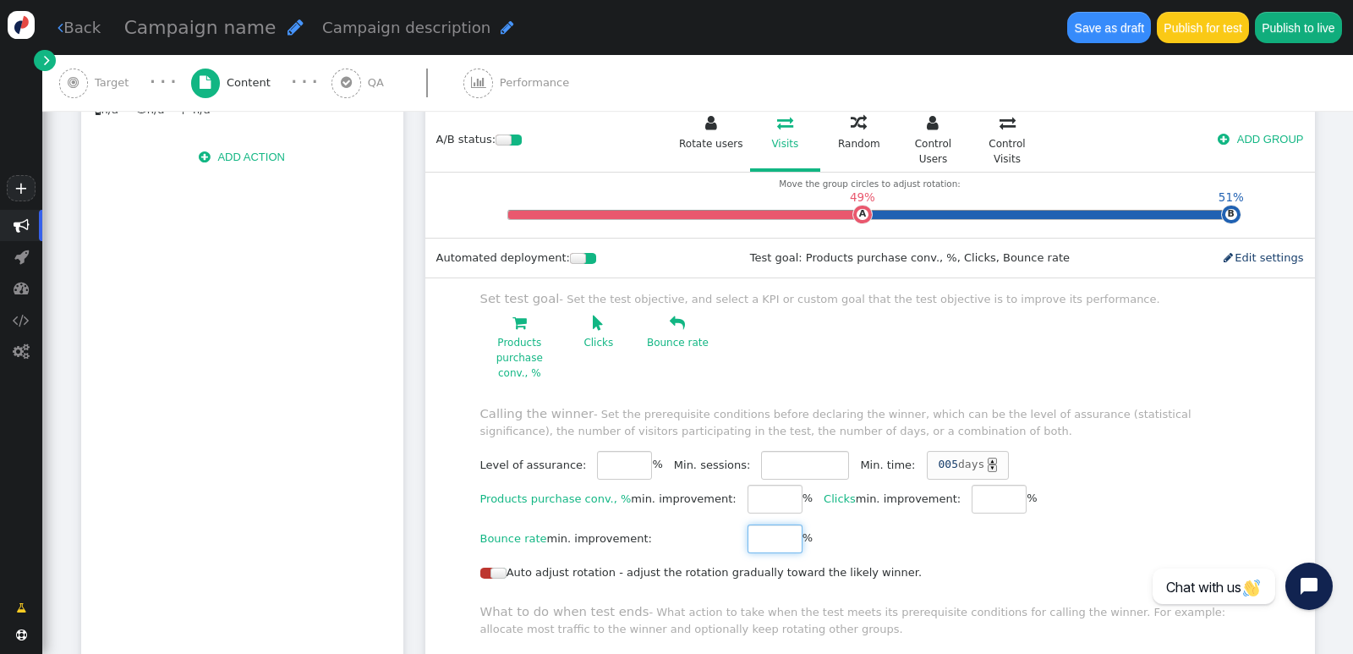
click at [753, 524] on input "*" at bounding box center [774, 538] width 55 height 29
type input "*"
click at [753, 524] on input "*" at bounding box center [774, 538] width 55 height 29
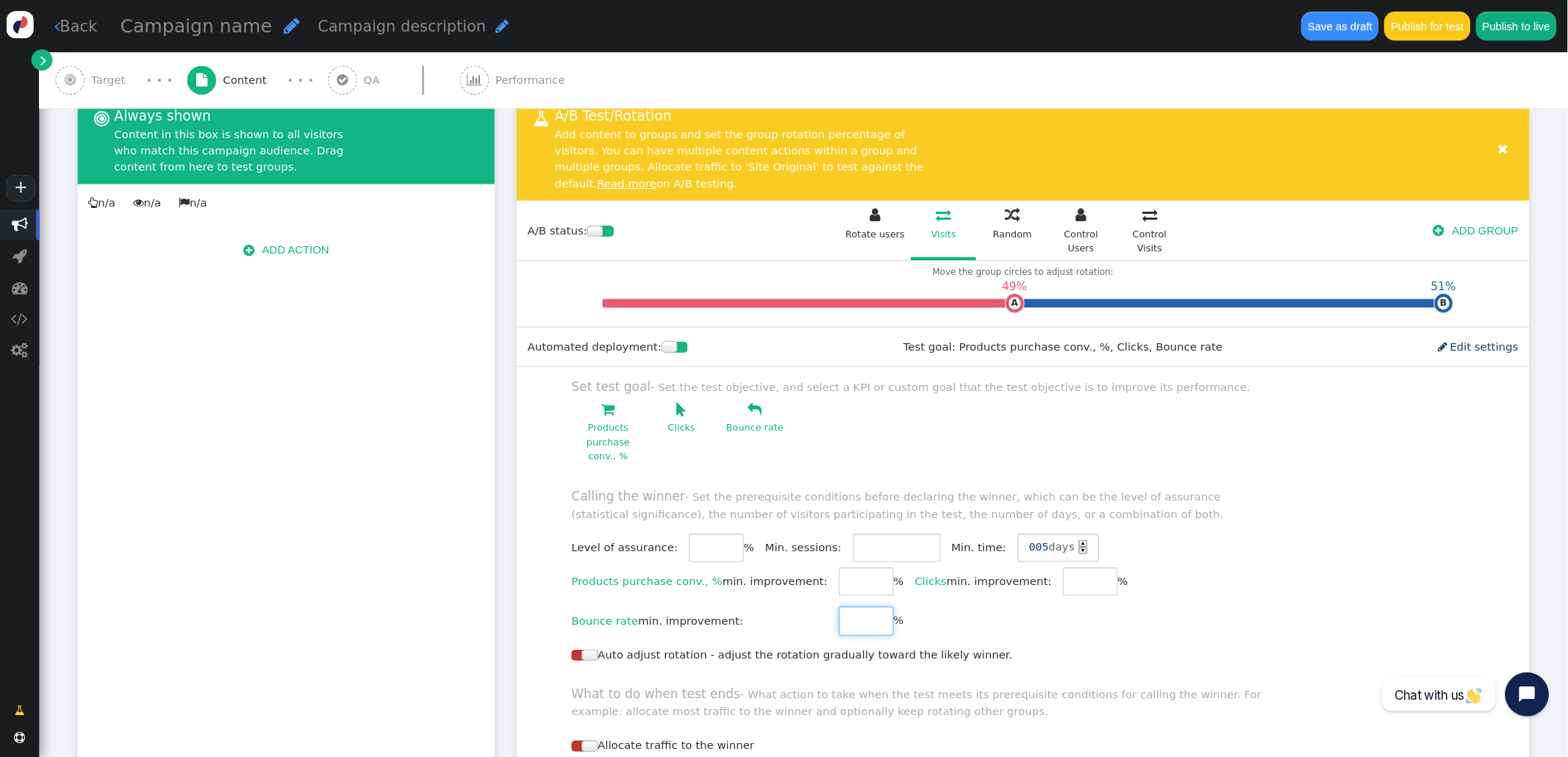
scroll to position [221, 0]
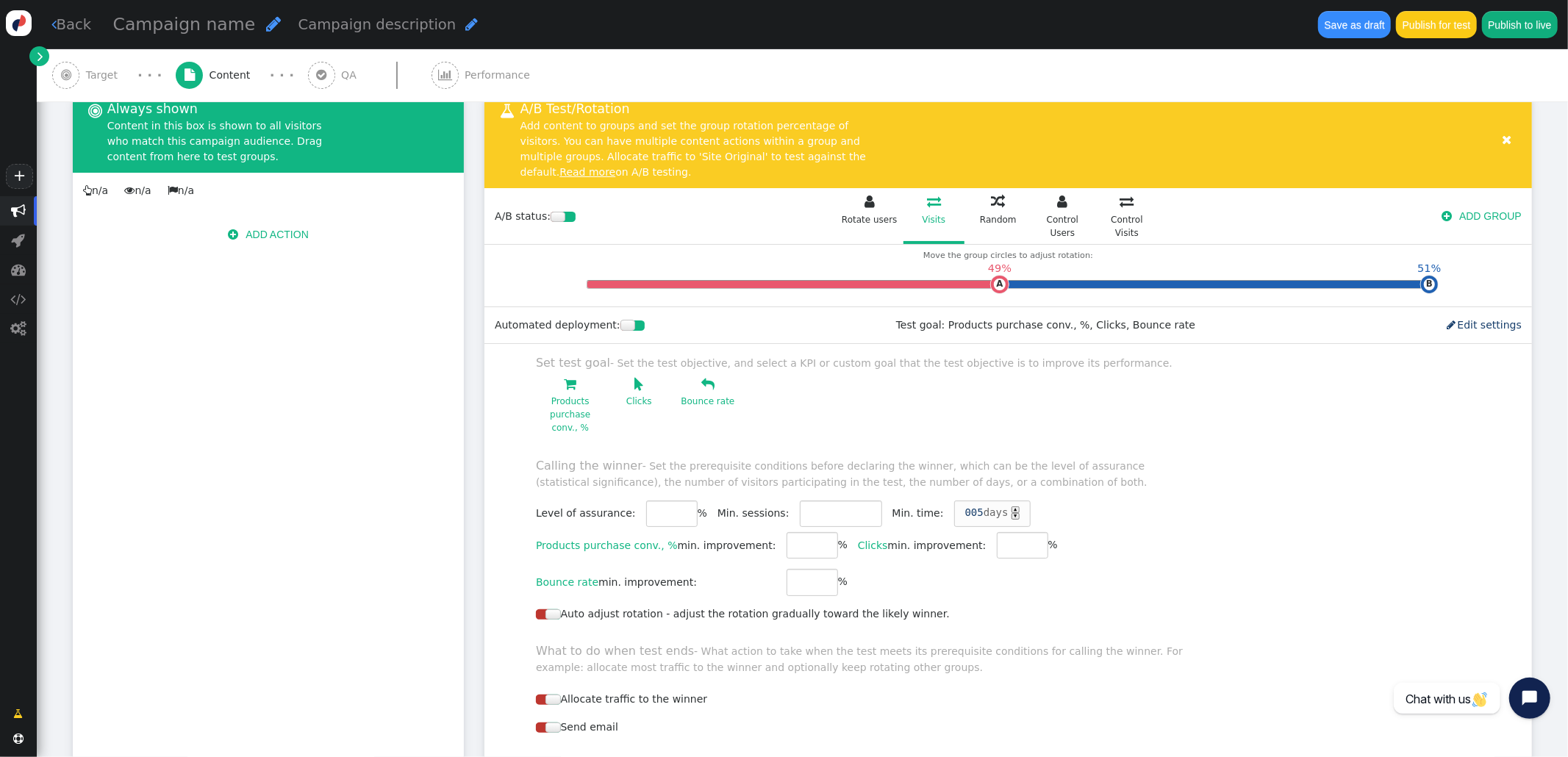
drag, startPoint x: 1139, startPoint y: 2, endPoint x: 330, endPoint y: 402, distance: 902.5
click at [325, 402] on div "Rotation and A/B testing mode  Always shown Content in this box is shown to al…" at bounding box center [269, 498] width 391 height 814
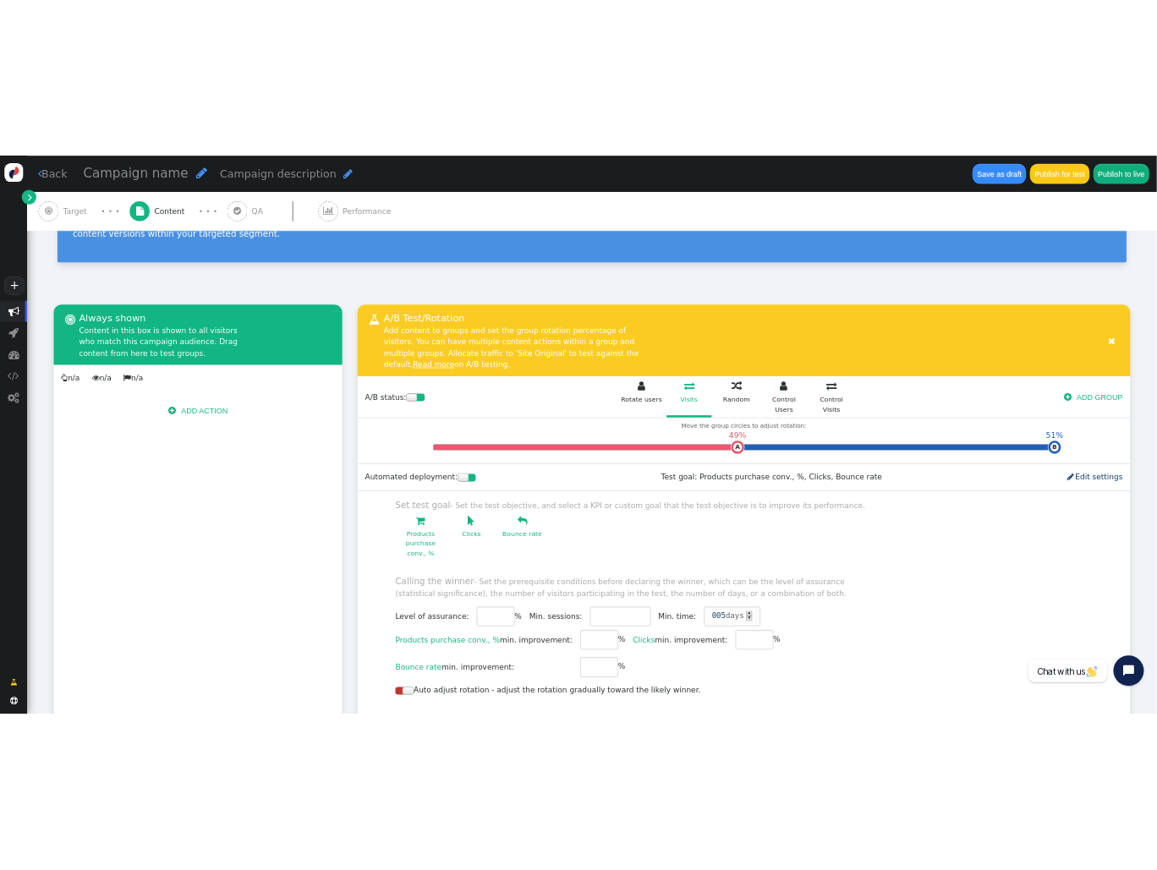
scroll to position [225, 0]
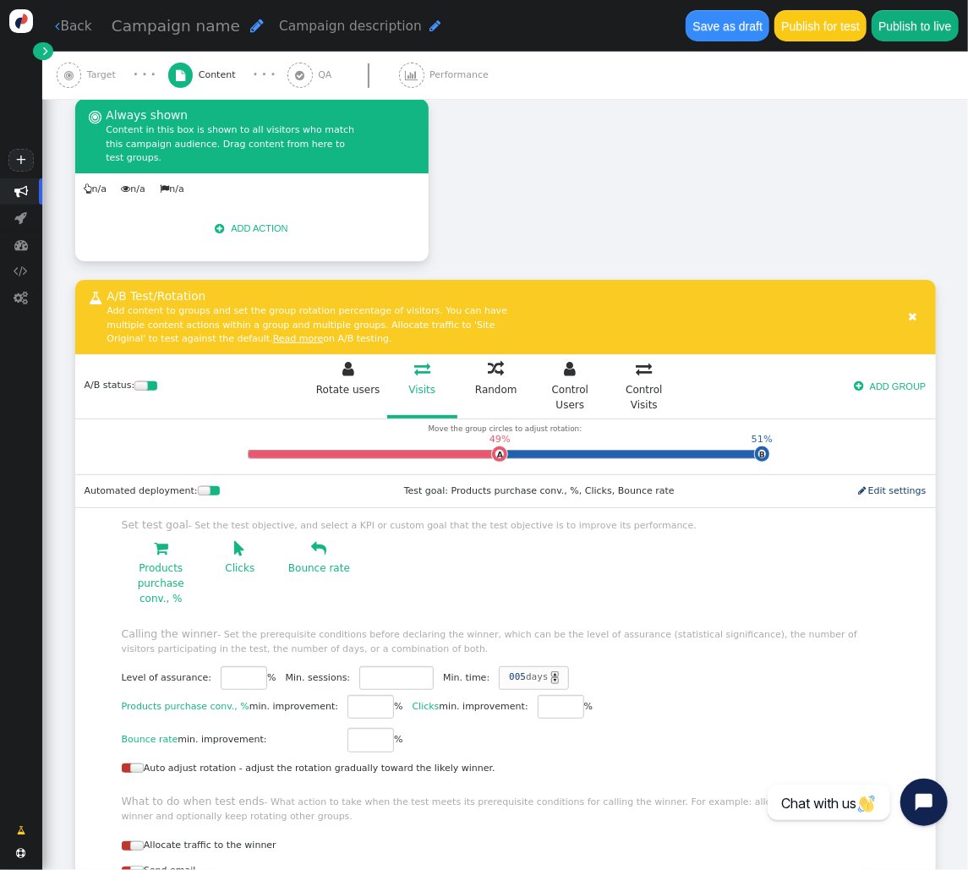
click at [660, 162] on div "Rotation and A/B testing mode  Always shown Content in this box is shown to al…" at bounding box center [505, 575] width 861 height 953
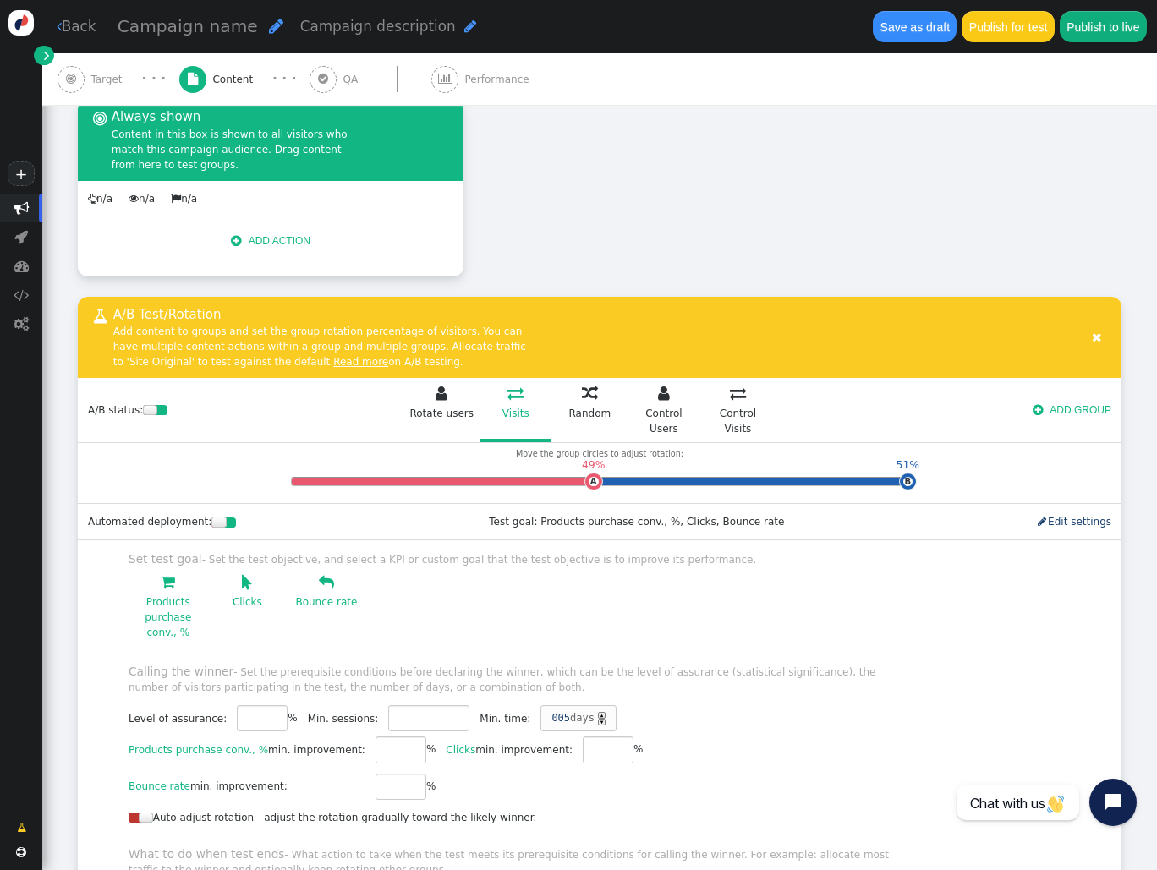
click at [624, 189] on div "Rotation and A/B testing mode  Always shown Content in this box is shown to al…" at bounding box center [599, 613] width 1043 height 1026
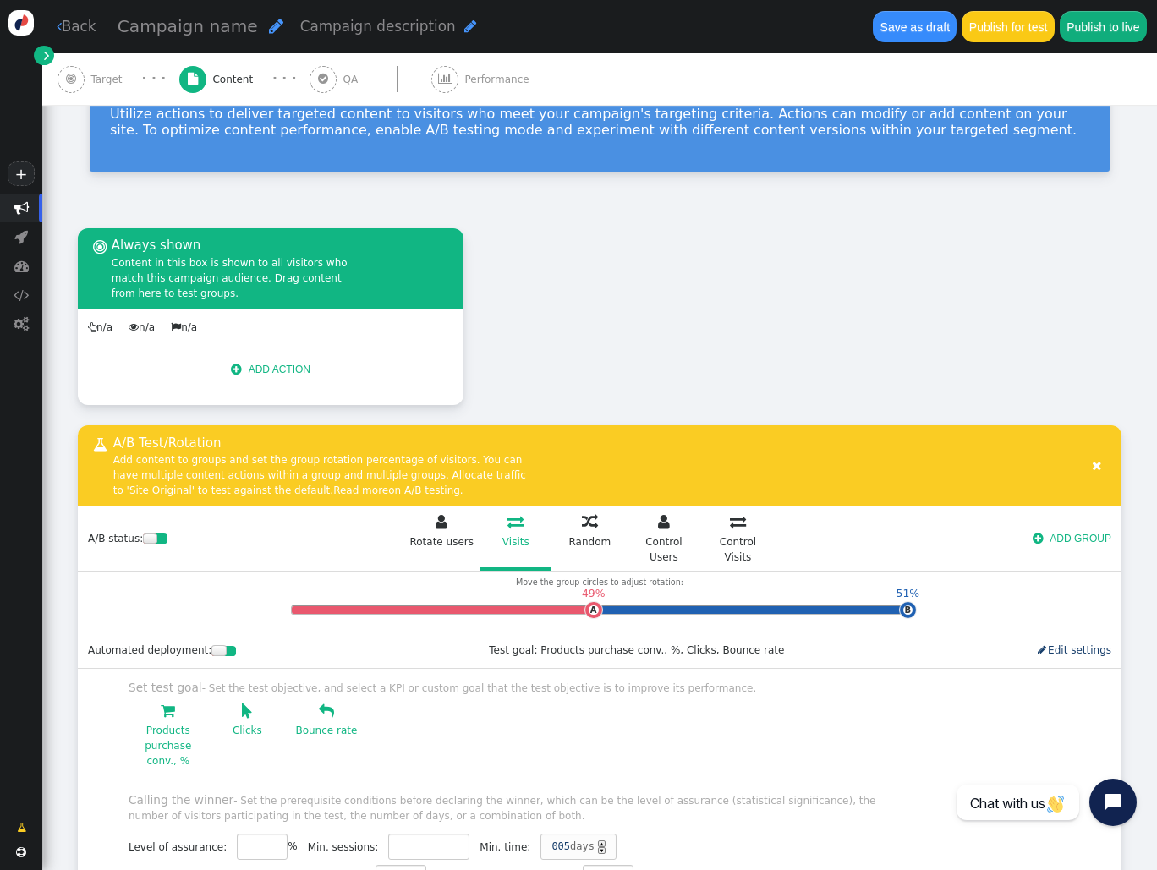
scroll to position [0, 0]
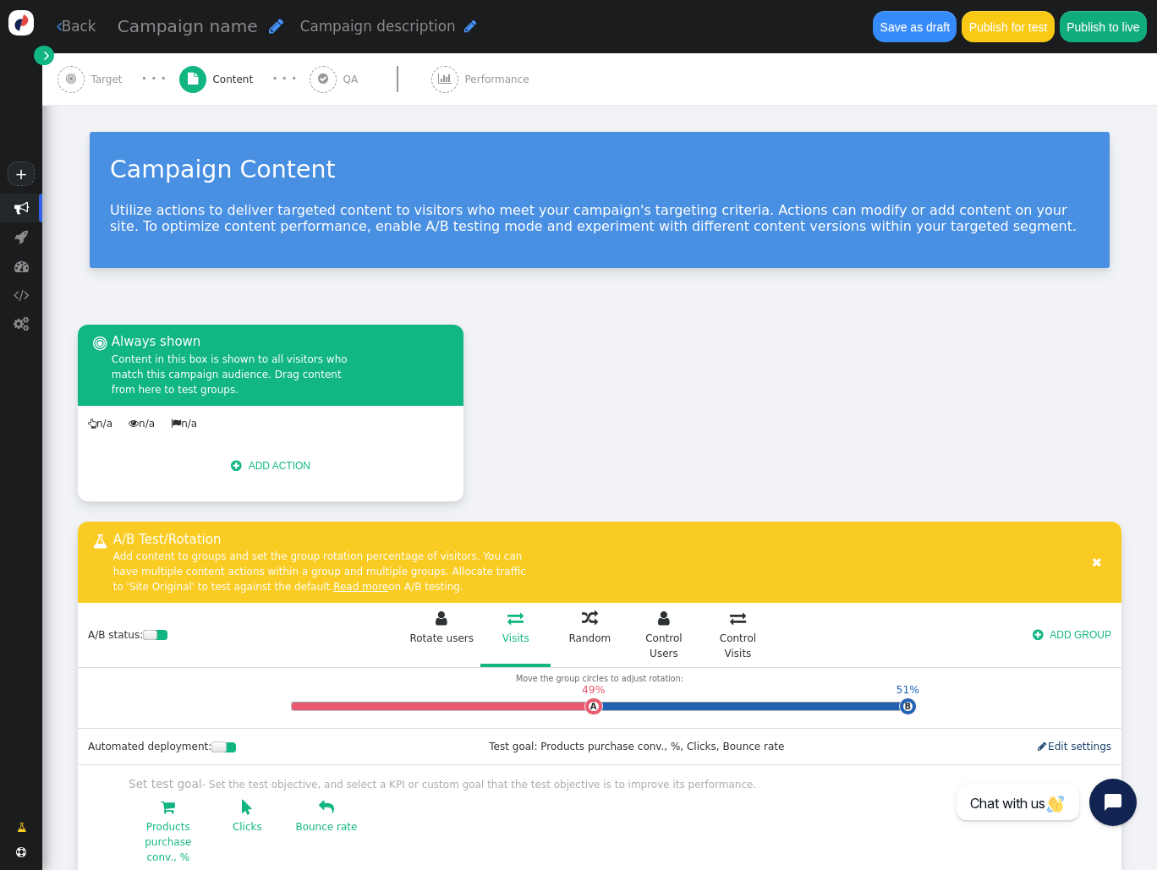
click at [556, 329] on div "Rotation and A/B testing mode  Always shown Content in this box is shown to al…" at bounding box center [599, 838] width 1043 height 1026
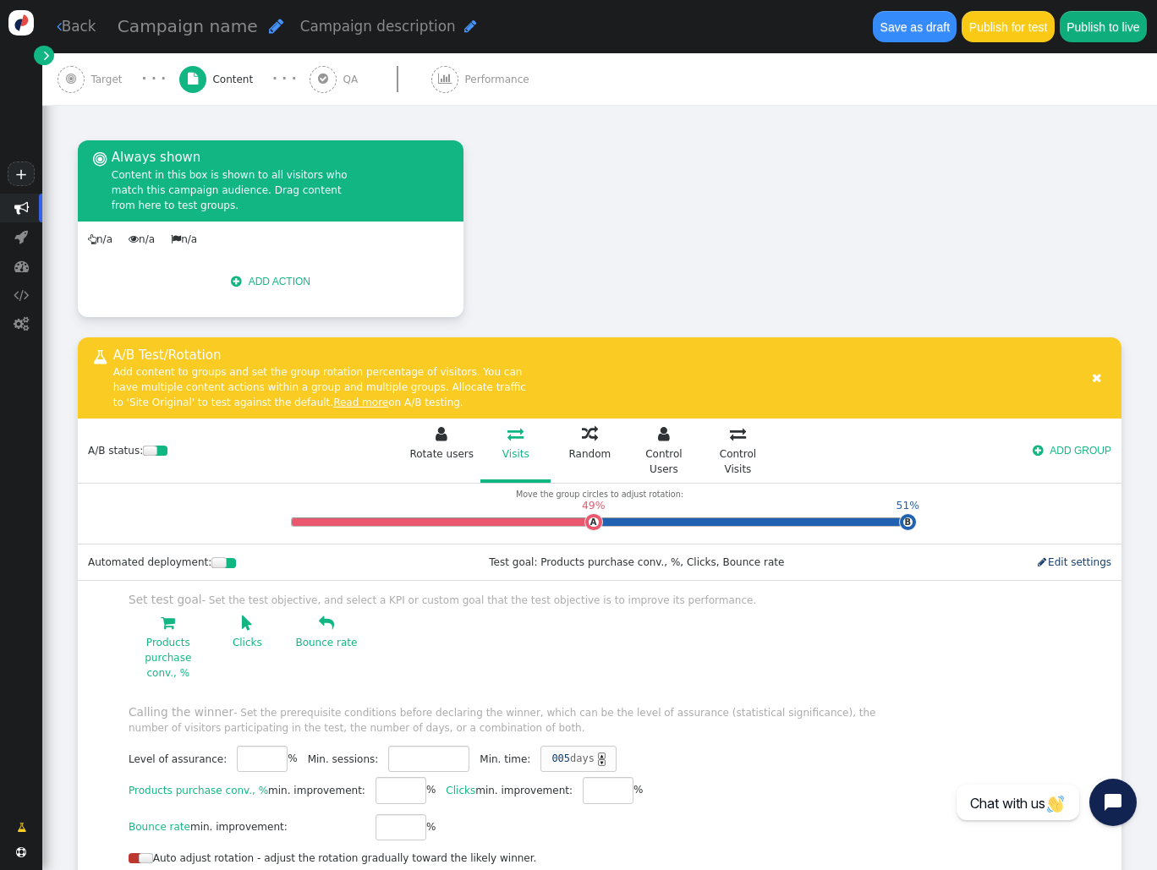
scroll to position [225, 0]
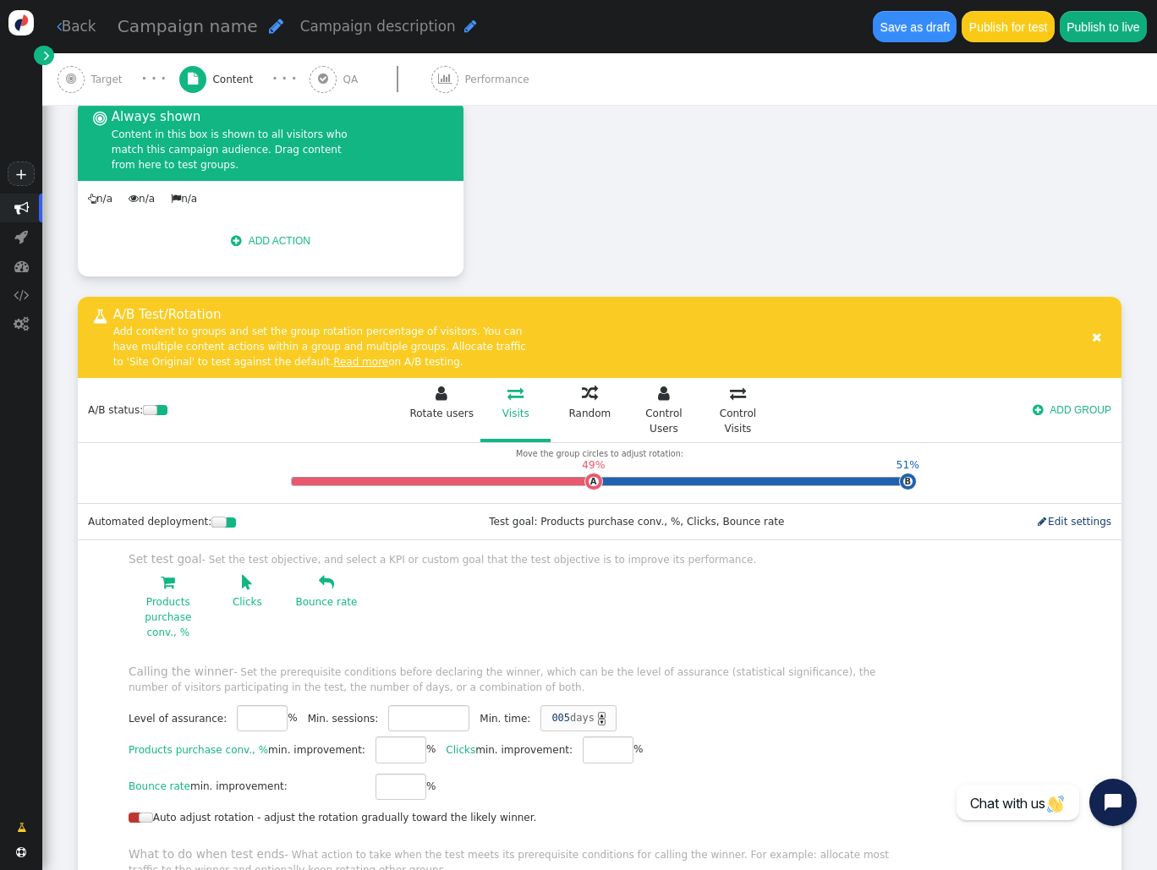
click at [443, 399] on link " Rotate users" at bounding box center [442, 411] width 70 height 63
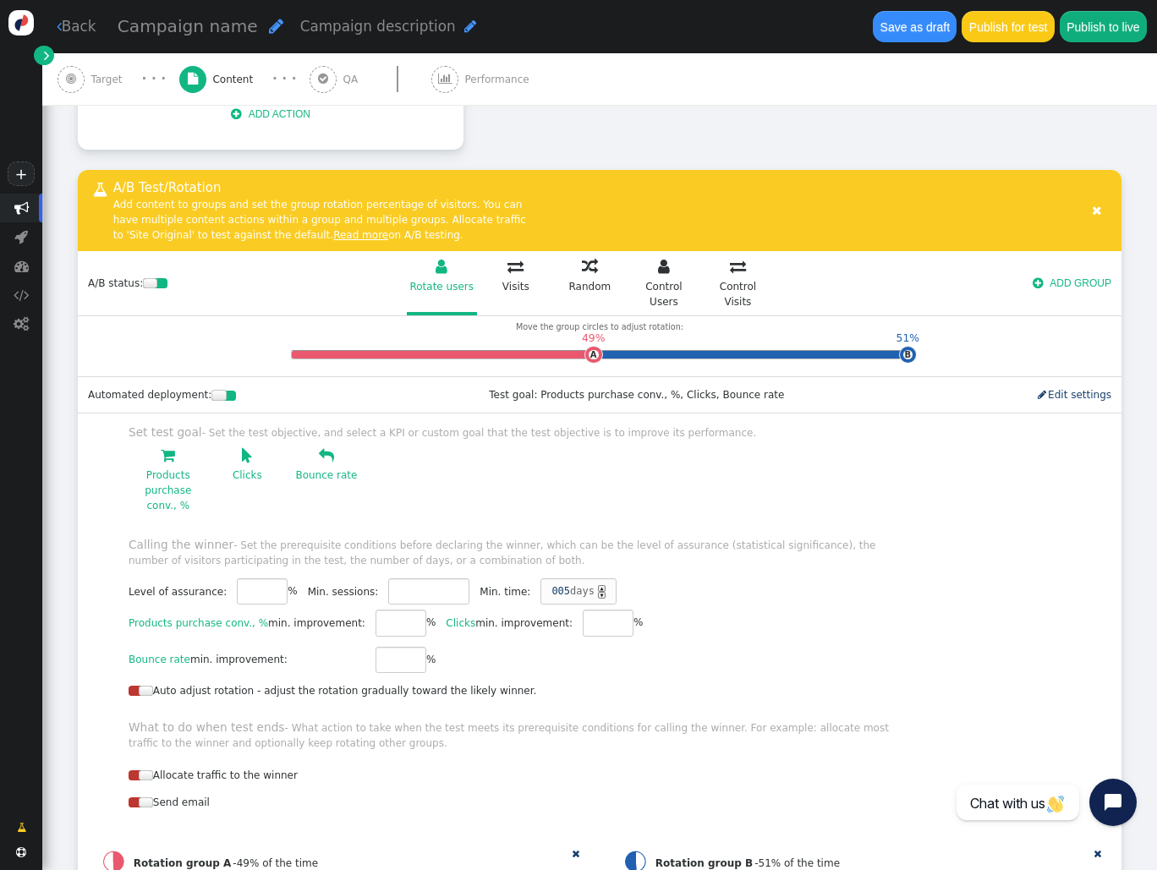
scroll to position [451, 0]
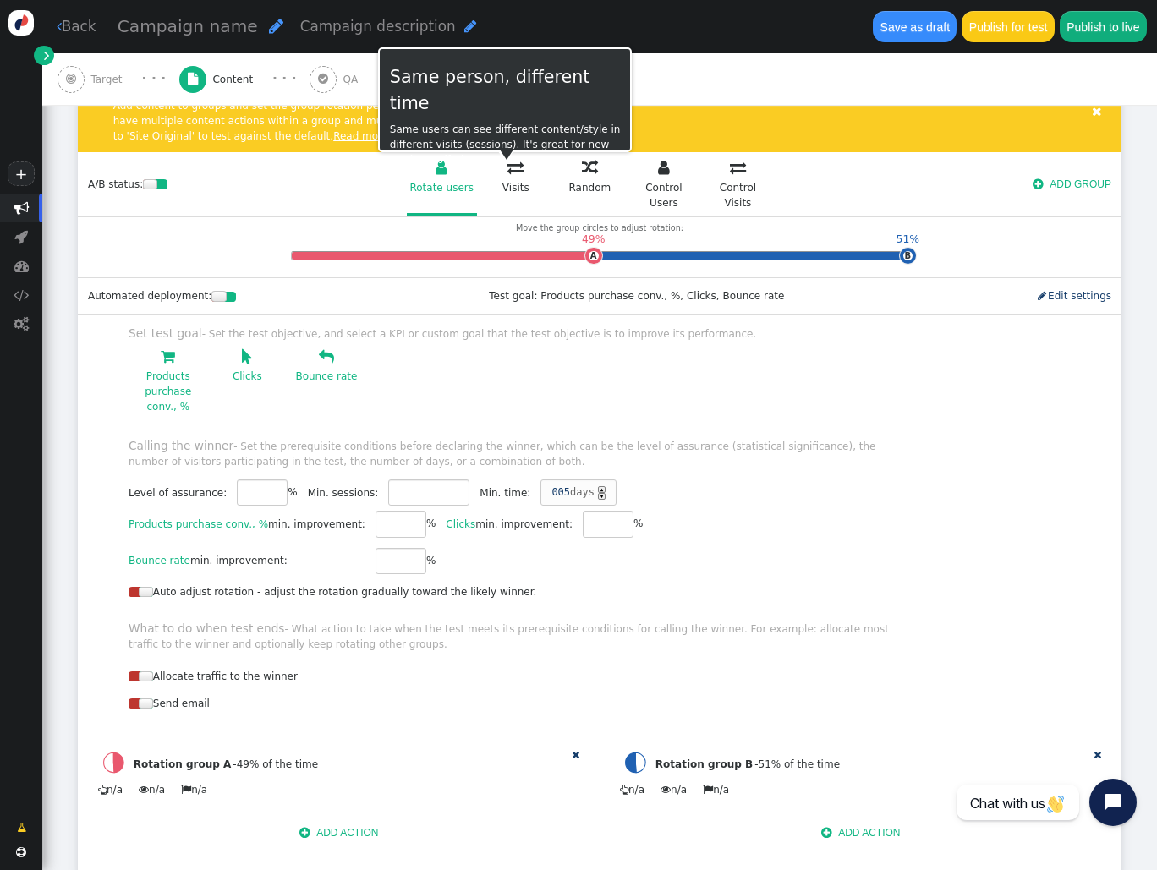
click at [515, 189] on div "Visits" at bounding box center [516, 187] width 66 height 15
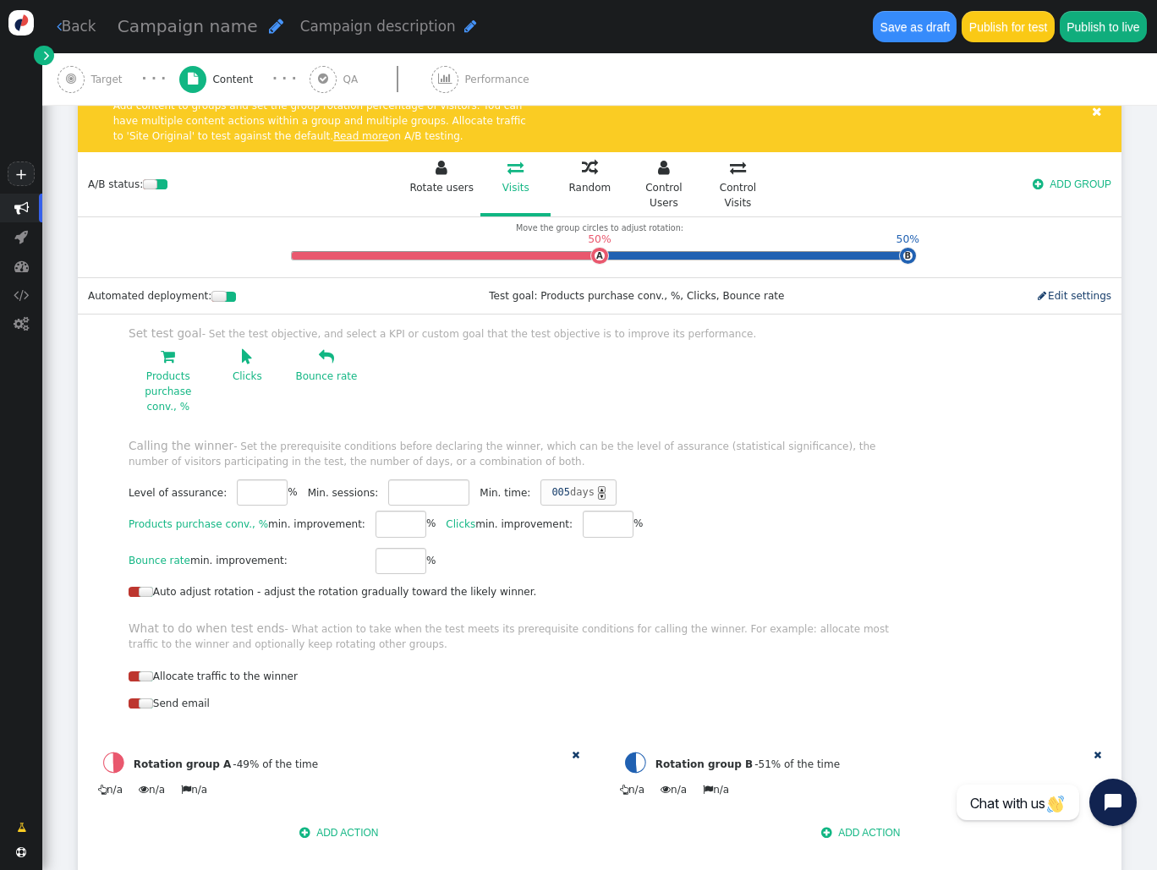
click at [594, 251] on td "A" at bounding box center [599, 256] width 10 height 10
drag, startPoint x: 576, startPoint y: 242, endPoint x: 471, endPoint y: 237, distance: 105.0
click at [473, 247] on div "31% A" at bounding box center [482, 256] width 19 height 19
click at [582, 172] on span "" at bounding box center [590, 168] width 16 height 16
click at [514, 170] on link " Visits" at bounding box center [515, 185] width 70 height 63
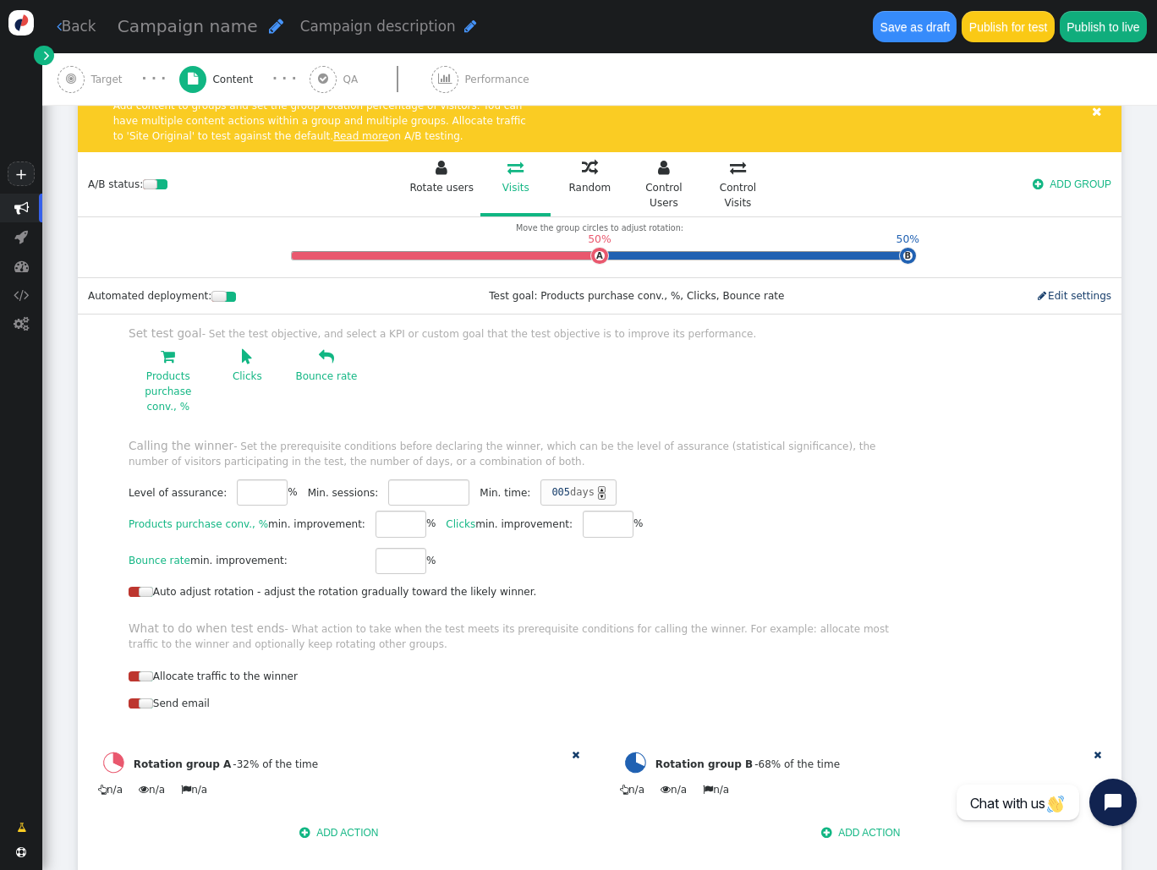
drag, startPoint x: 482, startPoint y: 238, endPoint x: 593, endPoint y: 261, distance: 114.1
click at [593, 261] on div "Move the group circles to adjust rotation: 50% A 50% B 50% site original" at bounding box center [600, 247] width 942 height 60
click at [507, 178] on link " Visits" at bounding box center [515, 185] width 70 height 63
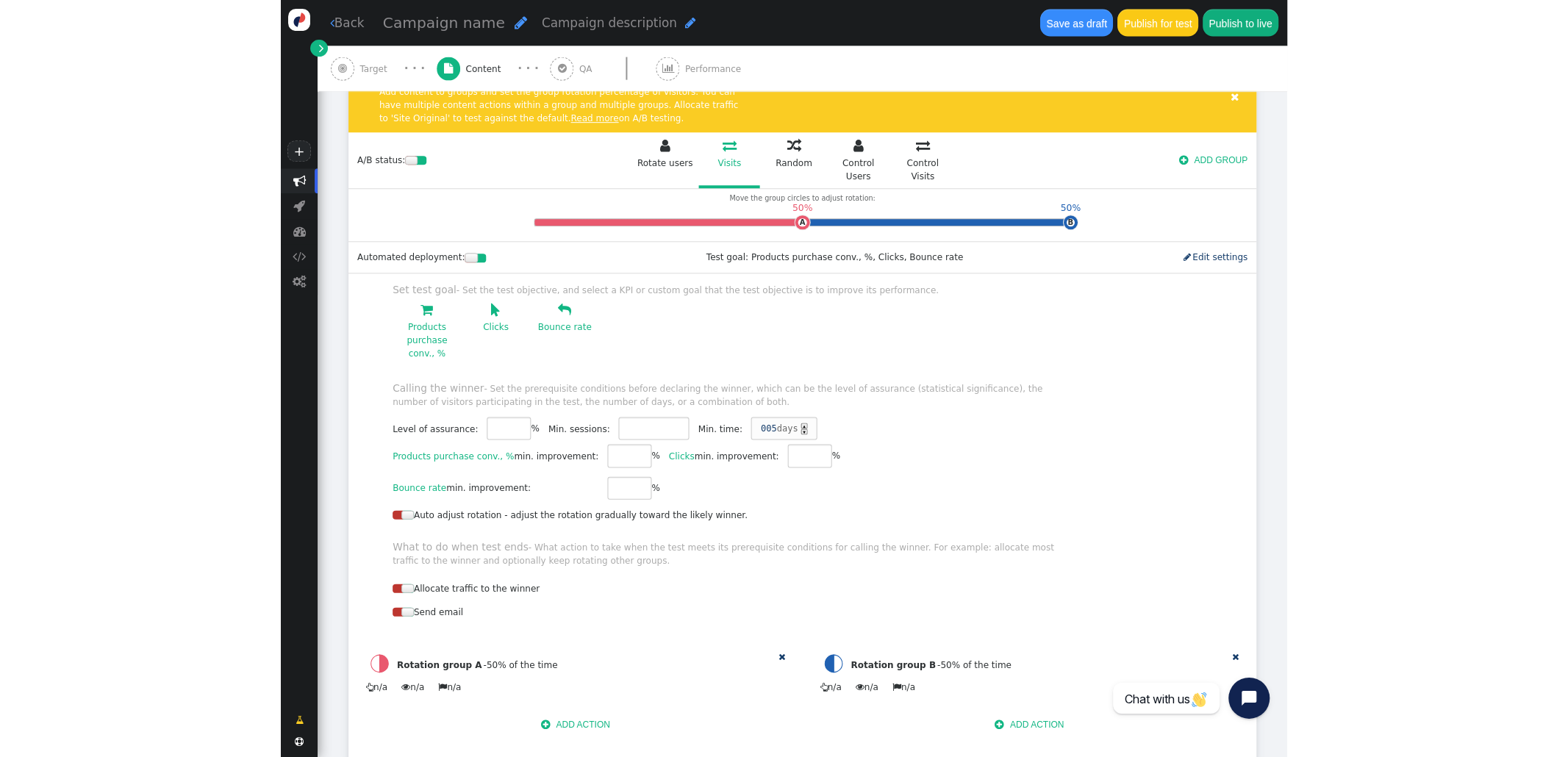
scroll to position [489, 0]
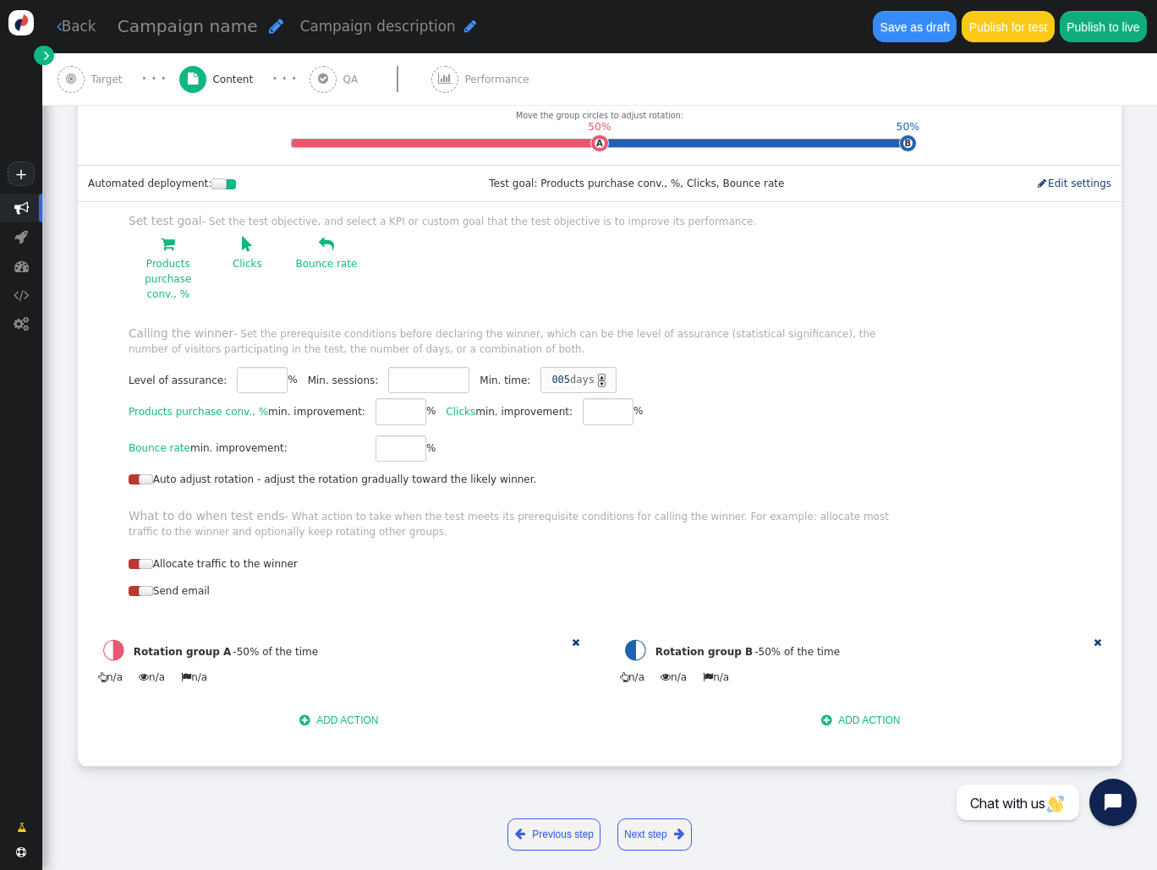
click at [372, 653] on button " ADD ACTION" at bounding box center [339, 720] width 100 height 26
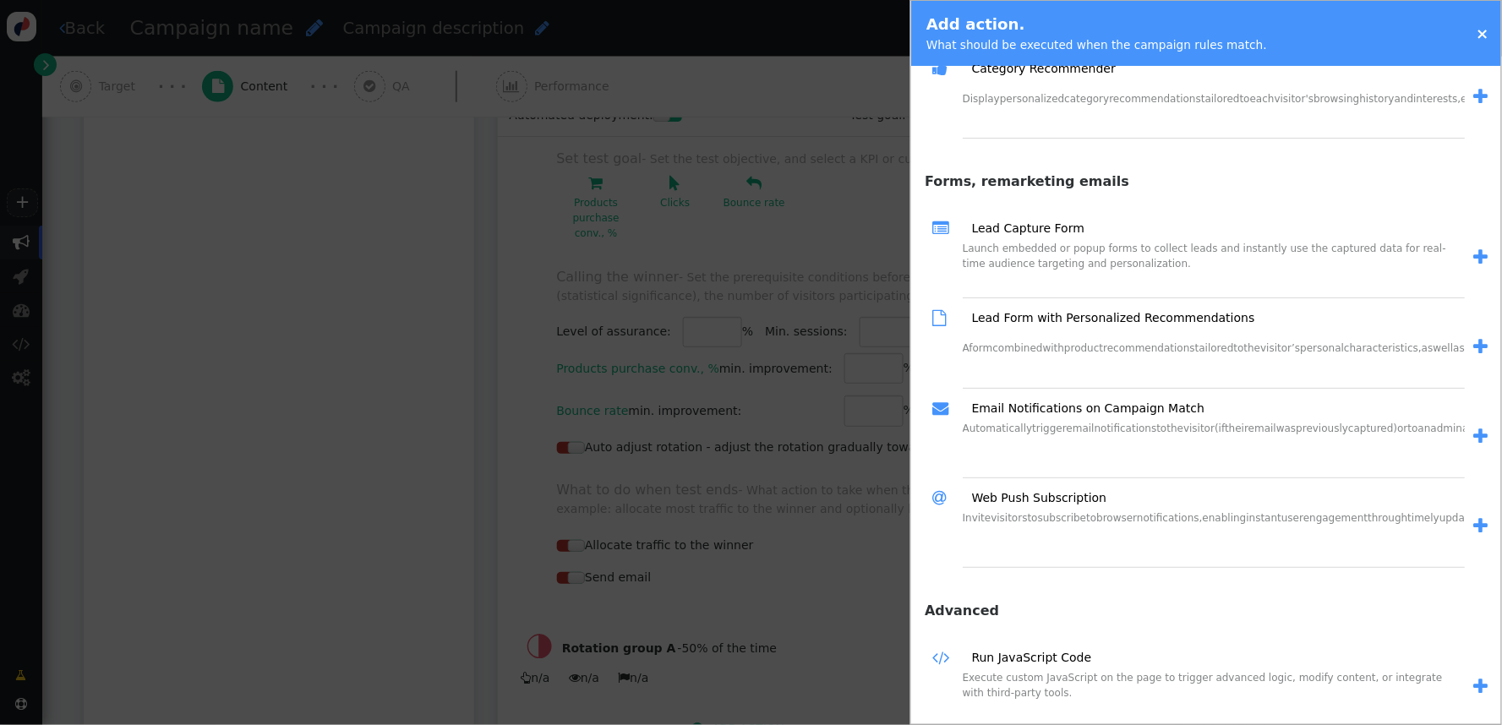
scroll to position [1972, 0]
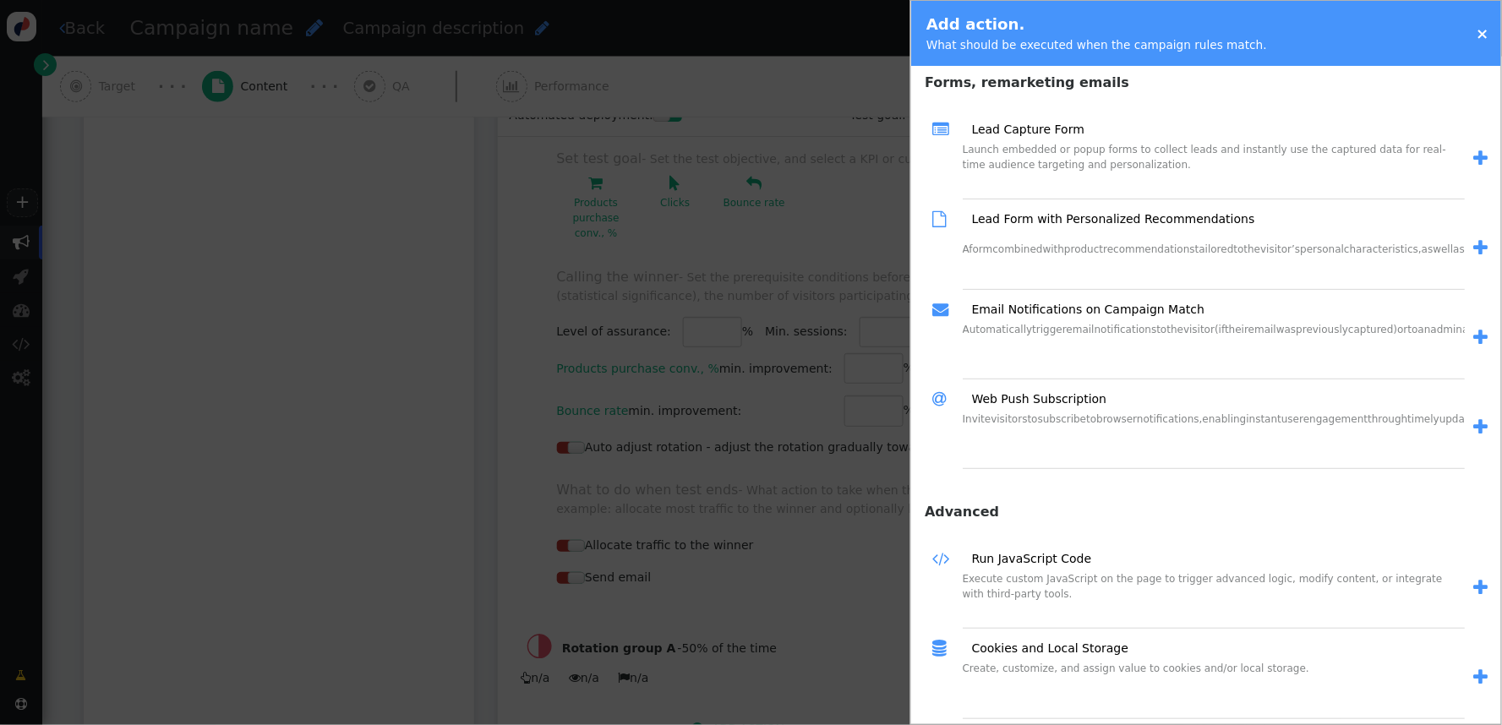
click at [1352, 39] on link "×" at bounding box center [1483, 34] width 13 height 18
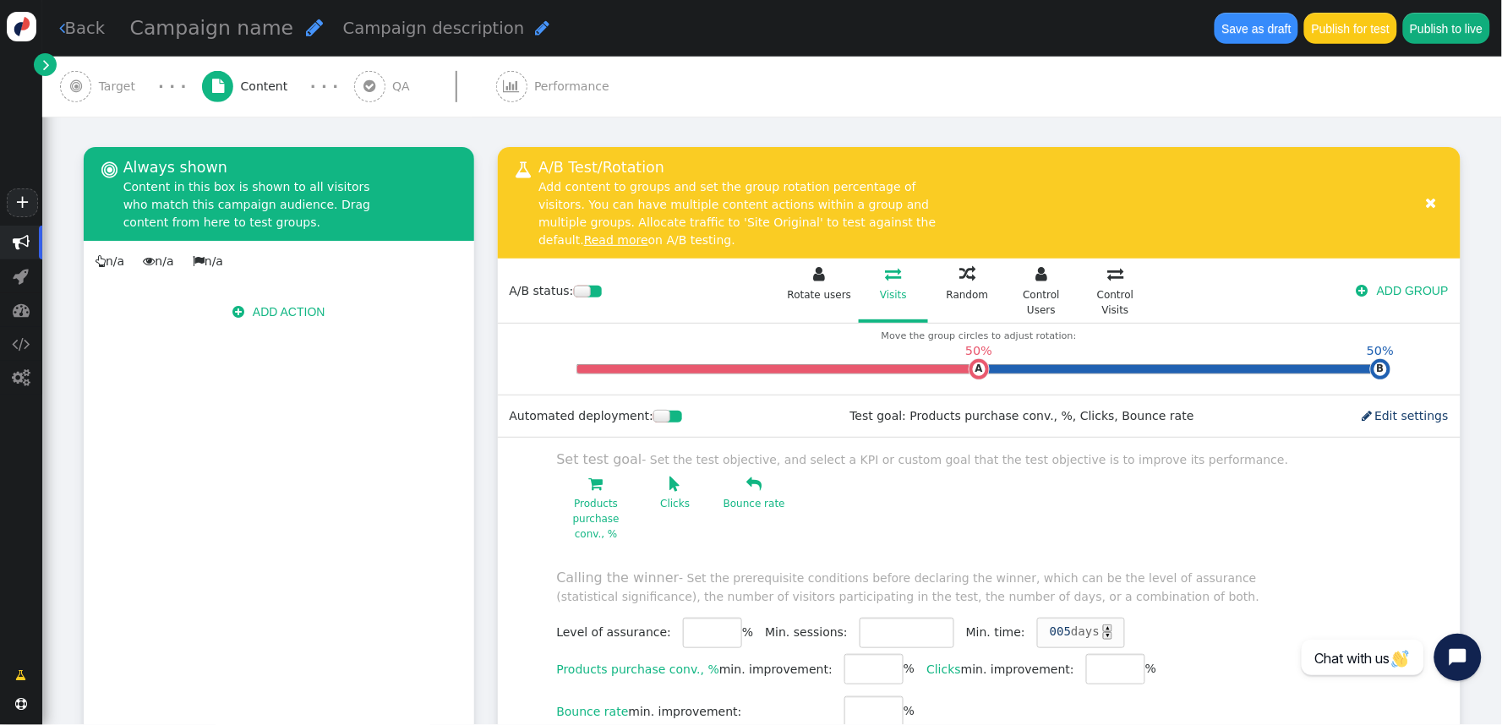
scroll to position [203, 0]
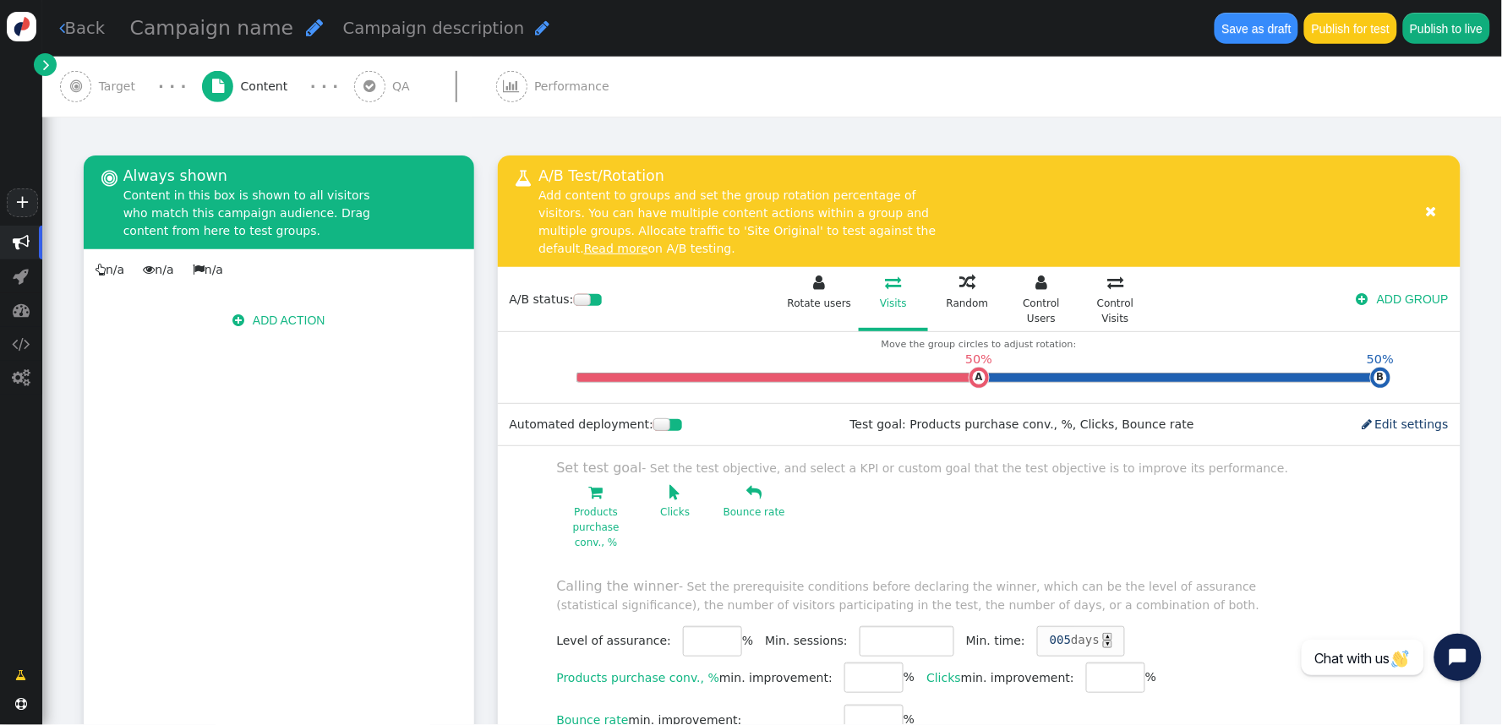
click at [292, 320] on button " ADD ACTION" at bounding box center [279, 320] width 117 height 30
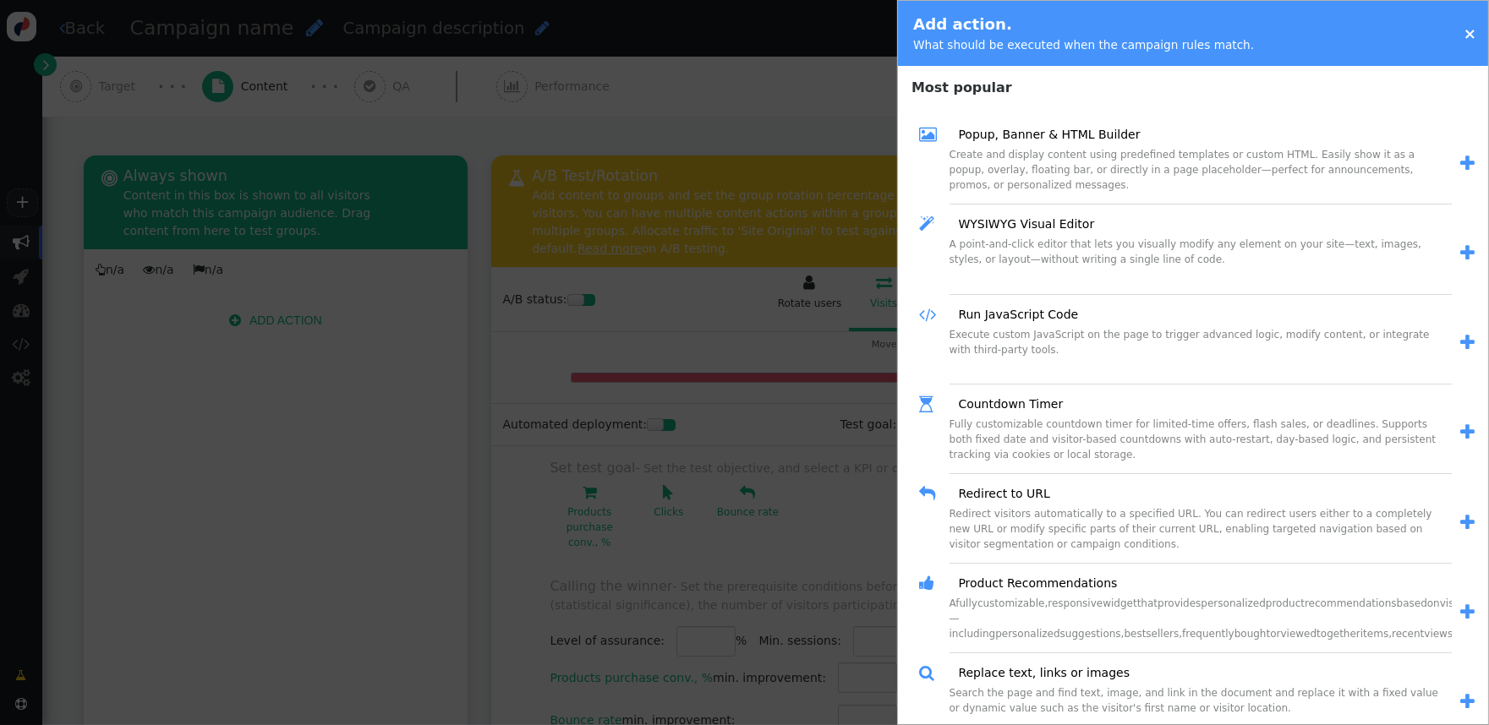
click at [706, 105] on div at bounding box center [744, 362] width 1489 height 725
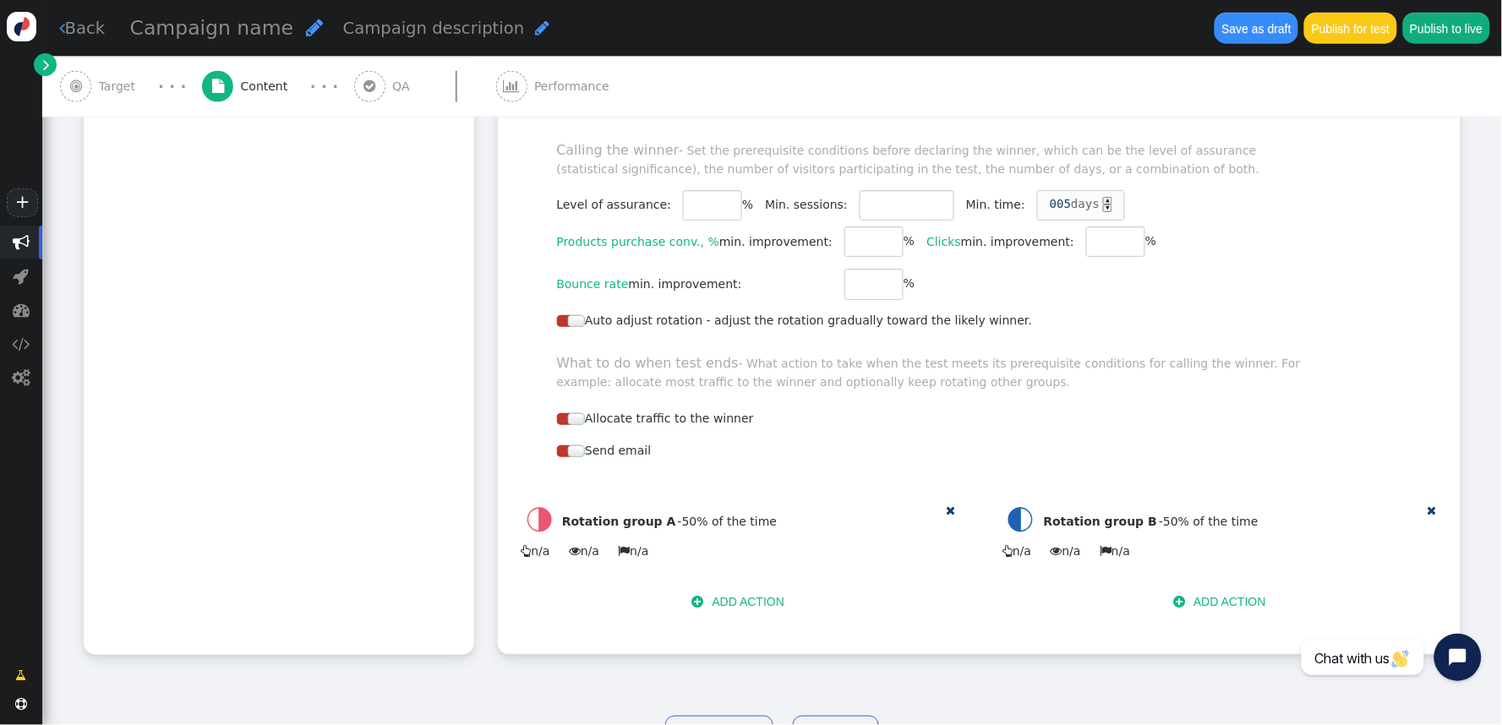
scroll to position [672, 0]
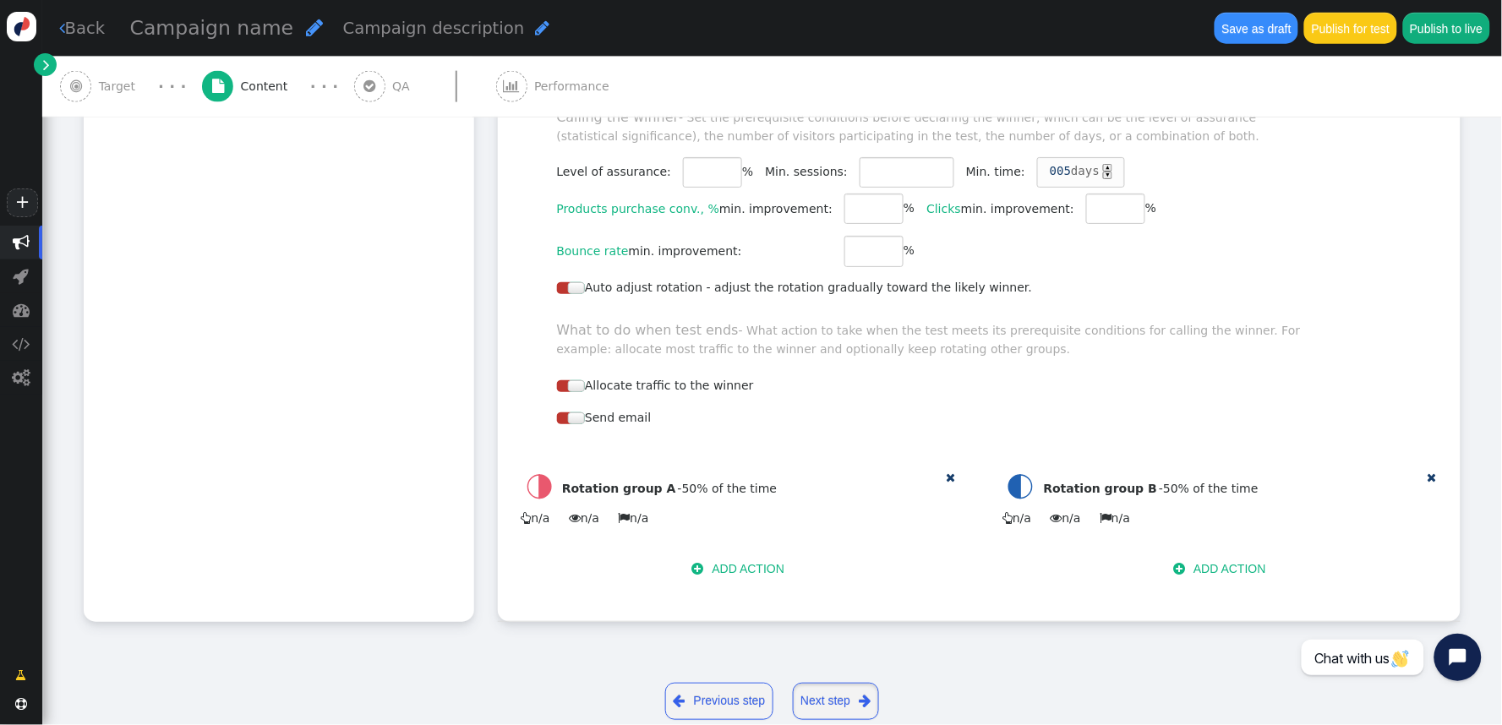
click at [851, 653] on link "Next step " at bounding box center [836, 701] width 86 height 37
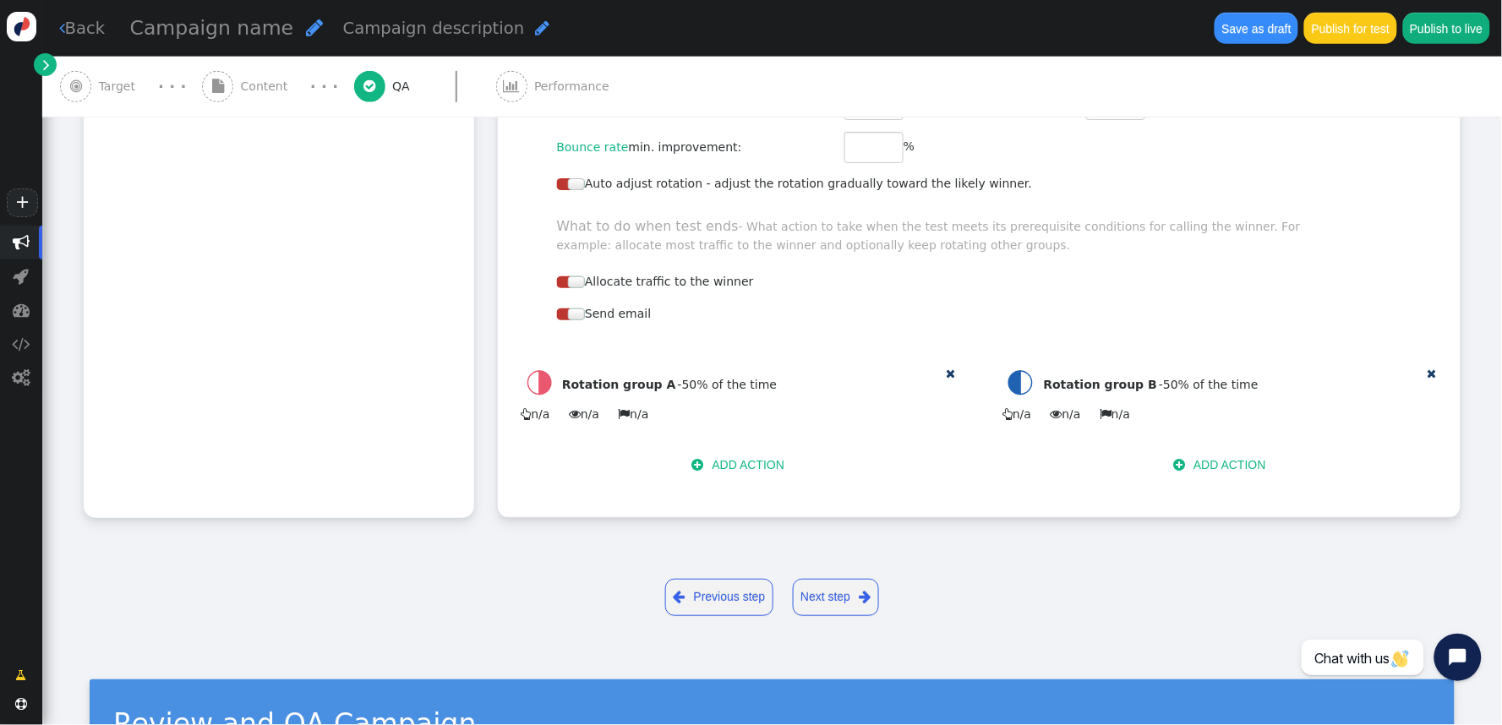
scroll to position [0, 0]
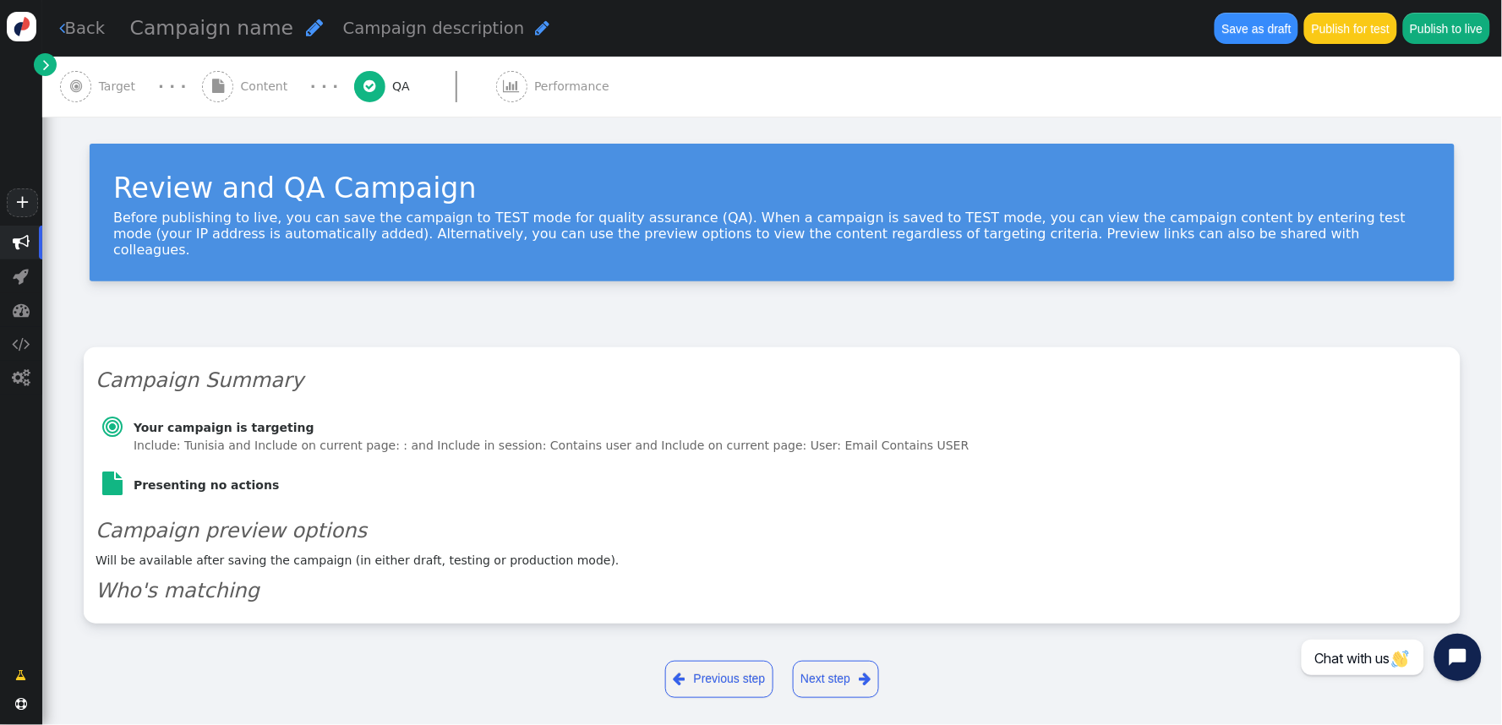
click at [841, 653] on link "Next step " at bounding box center [836, 679] width 86 height 37
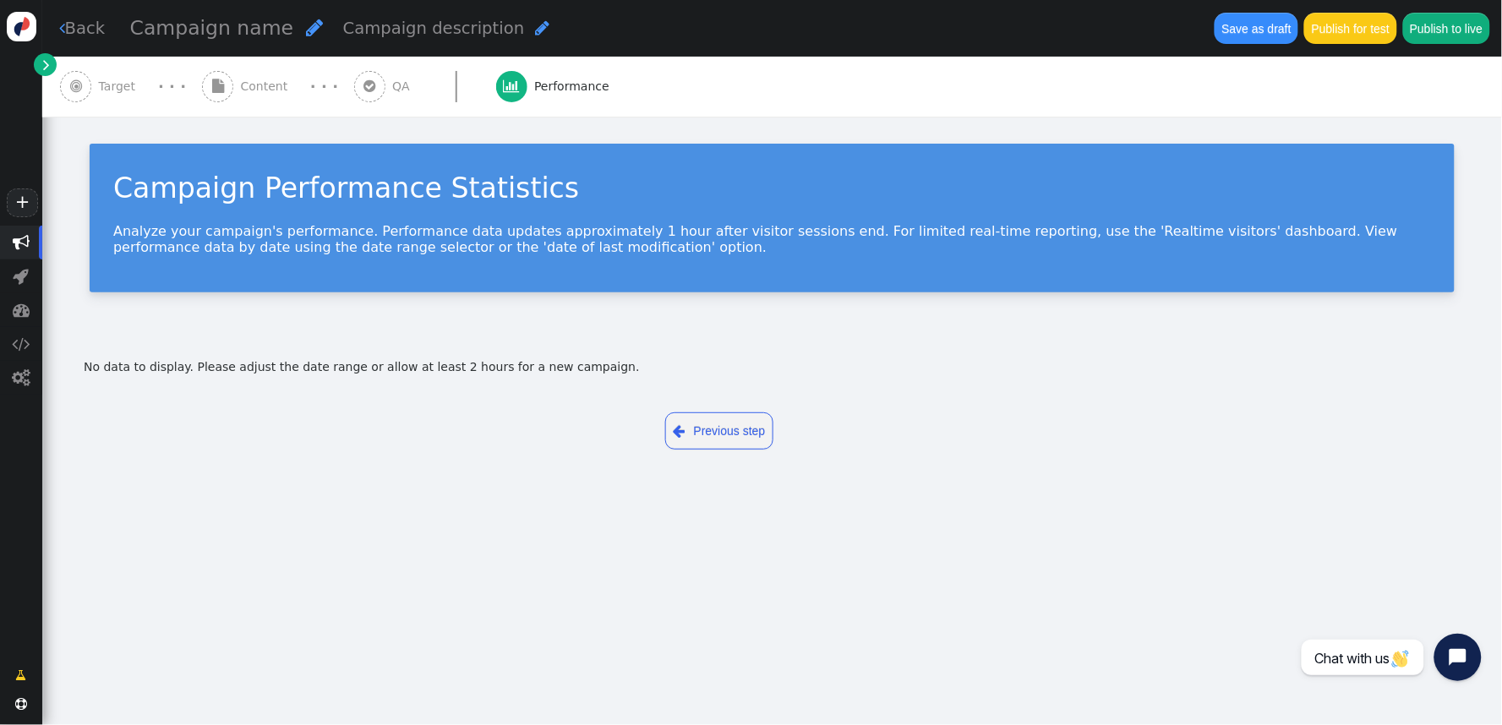
click at [706, 426] on link " Previous step" at bounding box center [719, 431] width 108 height 37
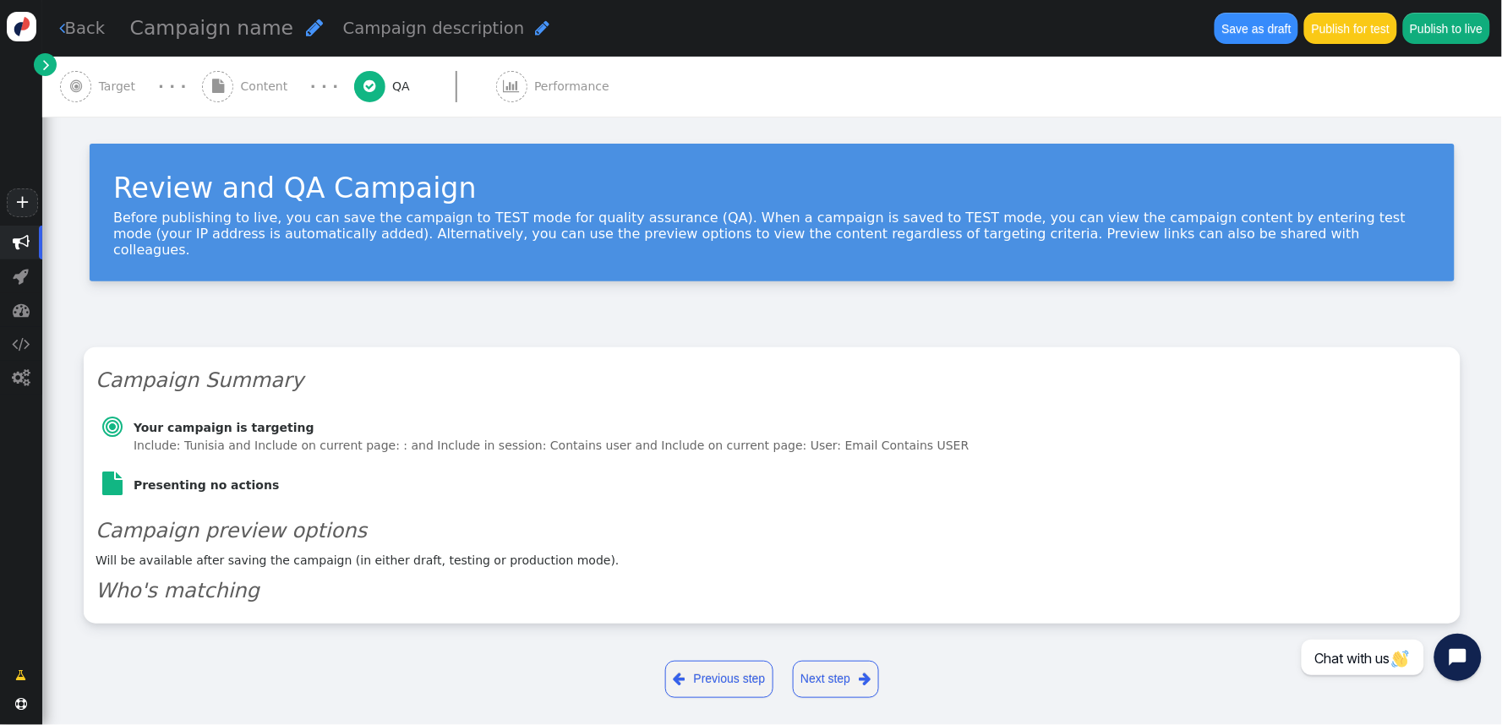
click at [724, 653] on link " Previous step" at bounding box center [719, 679] width 108 height 37
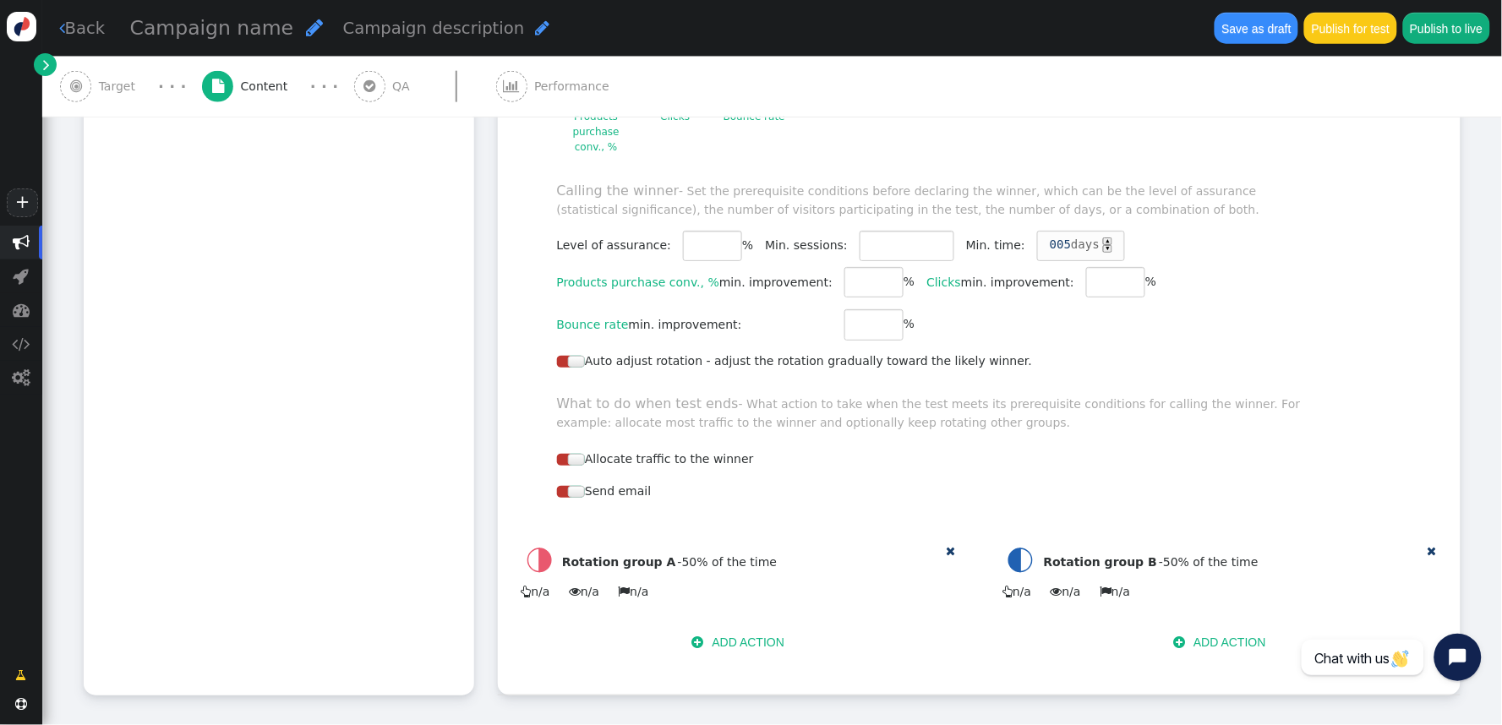
scroll to position [672, 0]
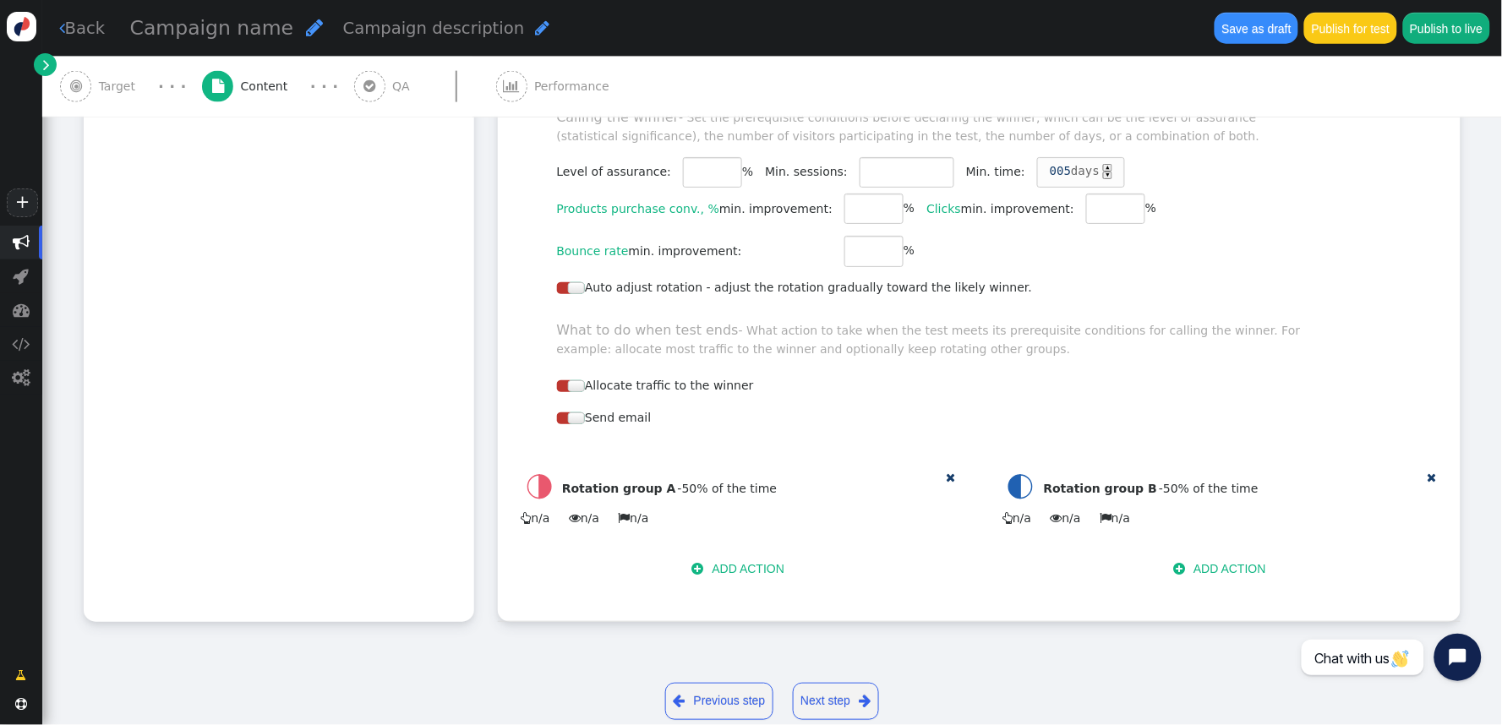
click at [732, 653] on link " Previous step" at bounding box center [719, 701] width 108 height 37
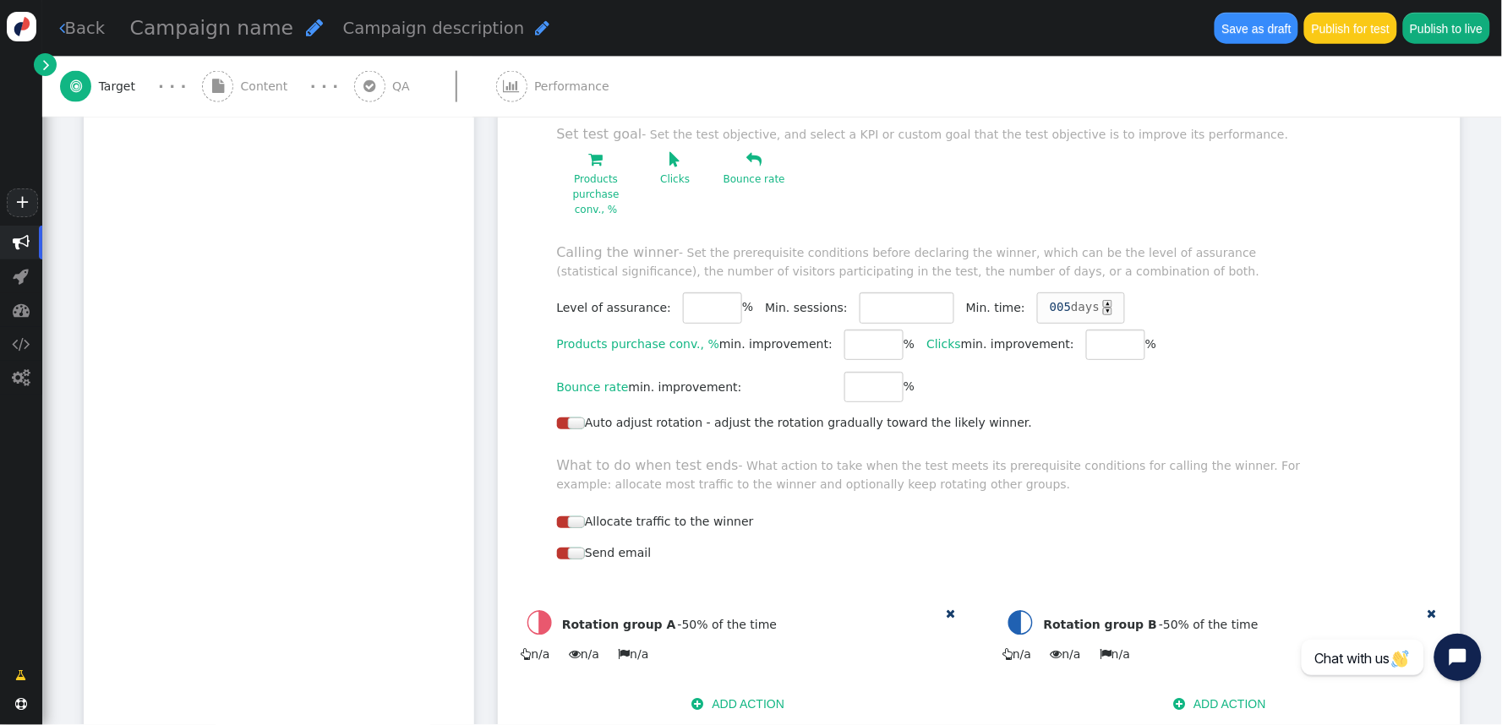
scroll to position [648, 0]
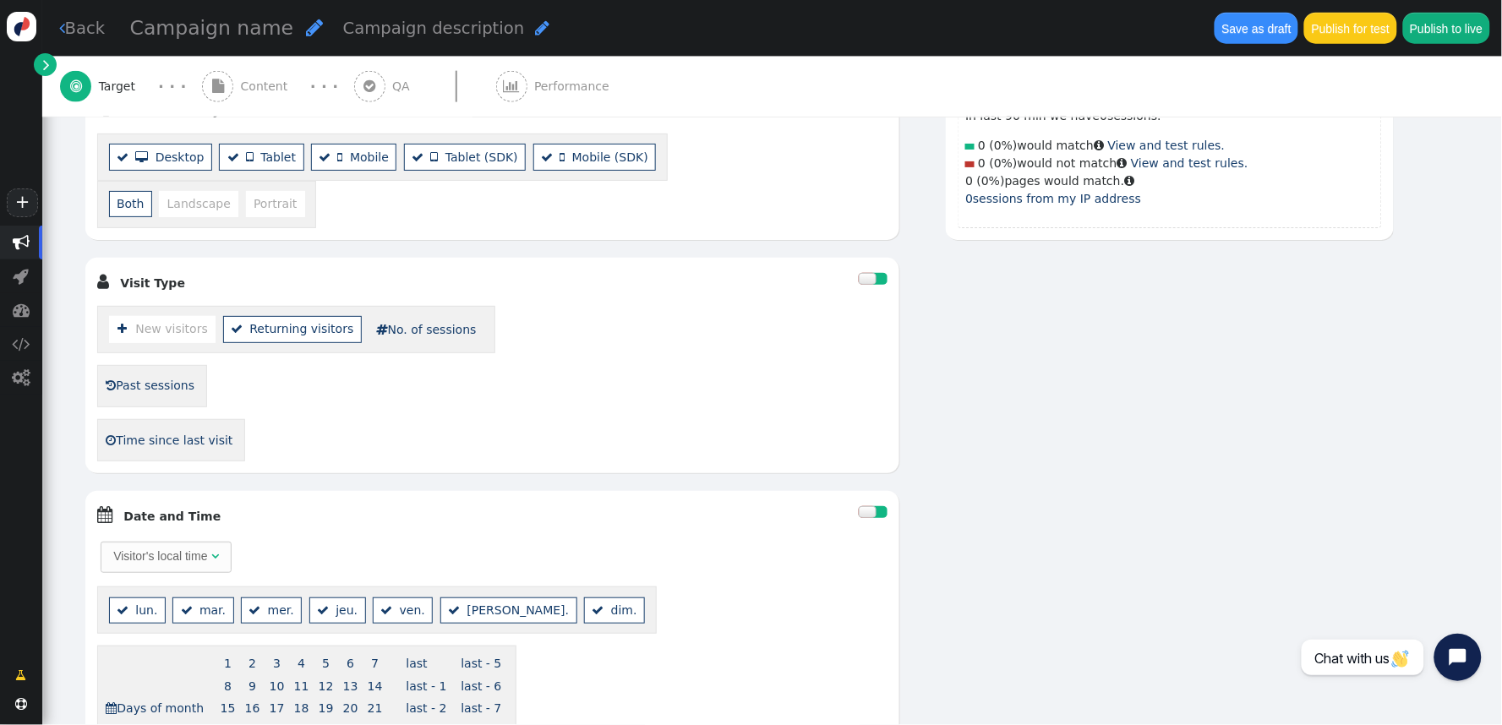
click at [189, 316] on li " New visitors" at bounding box center [162, 329] width 107 height 26
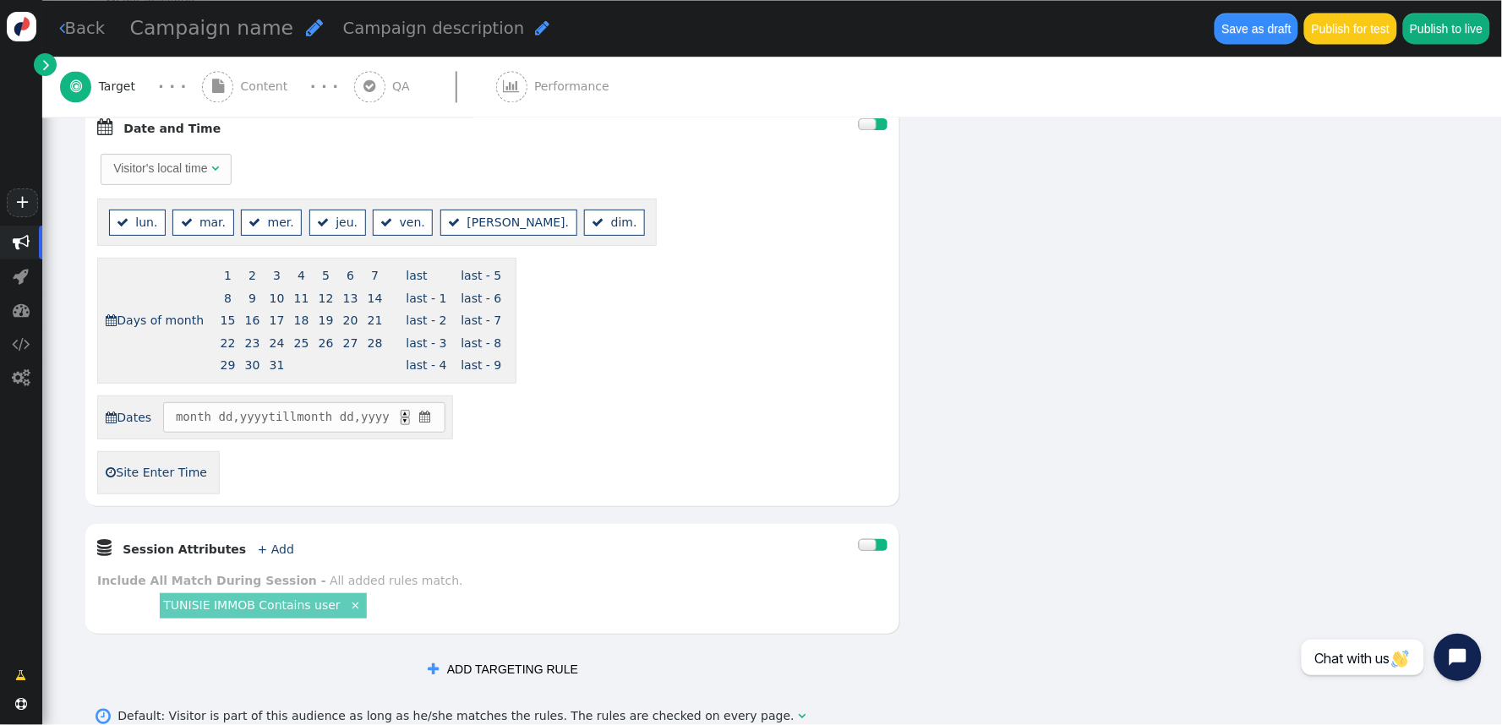
scroll to position [931, 0]
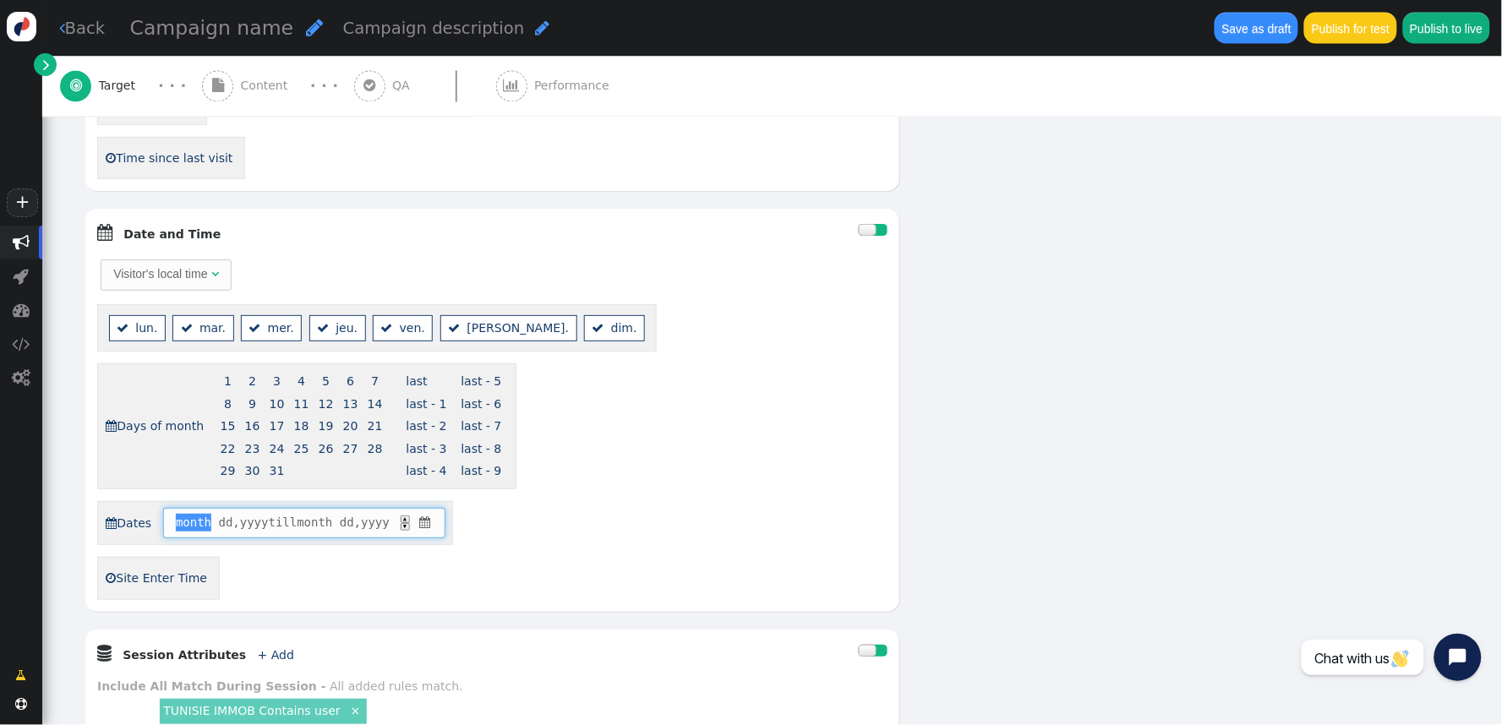
click at [203, 514] on span "month" at bounding box center [194, 523] width 36 height 18
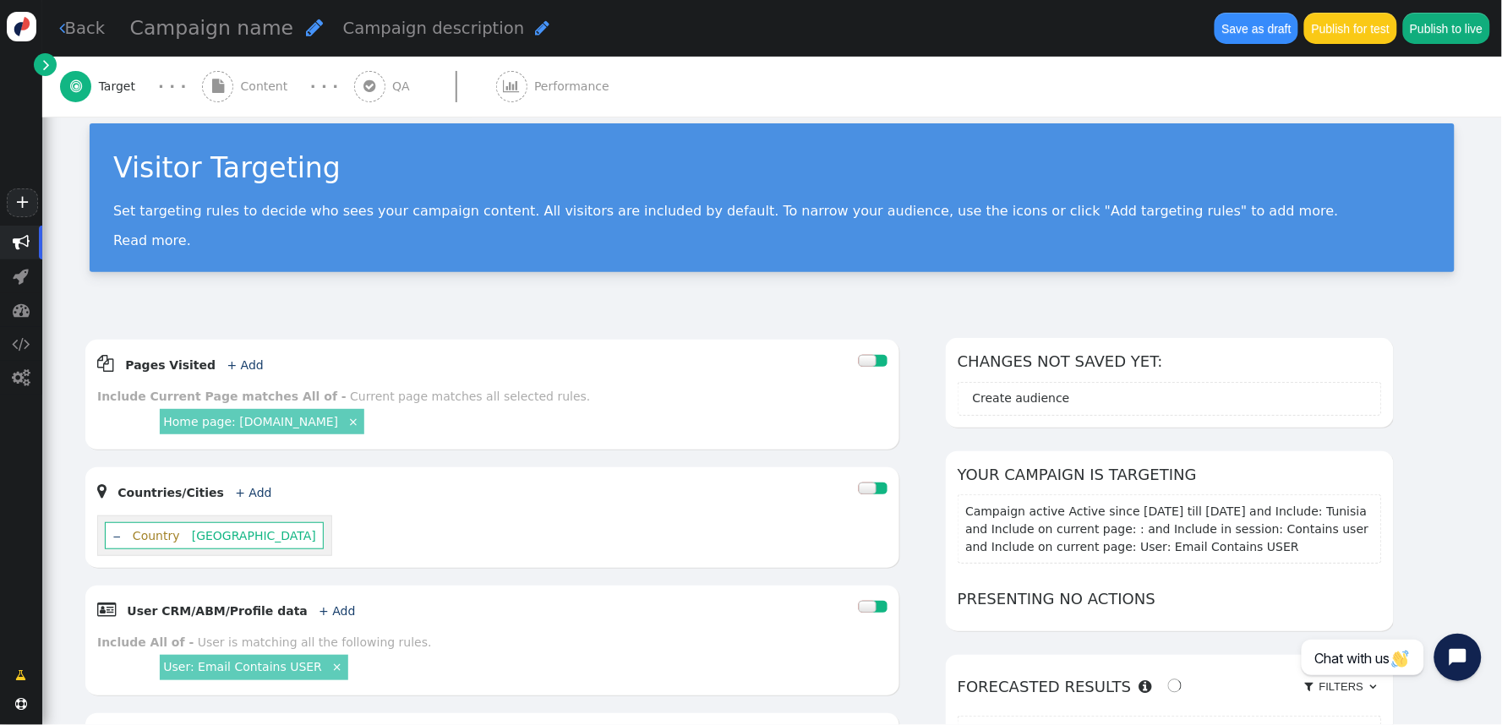
scroll to position [0, 0]
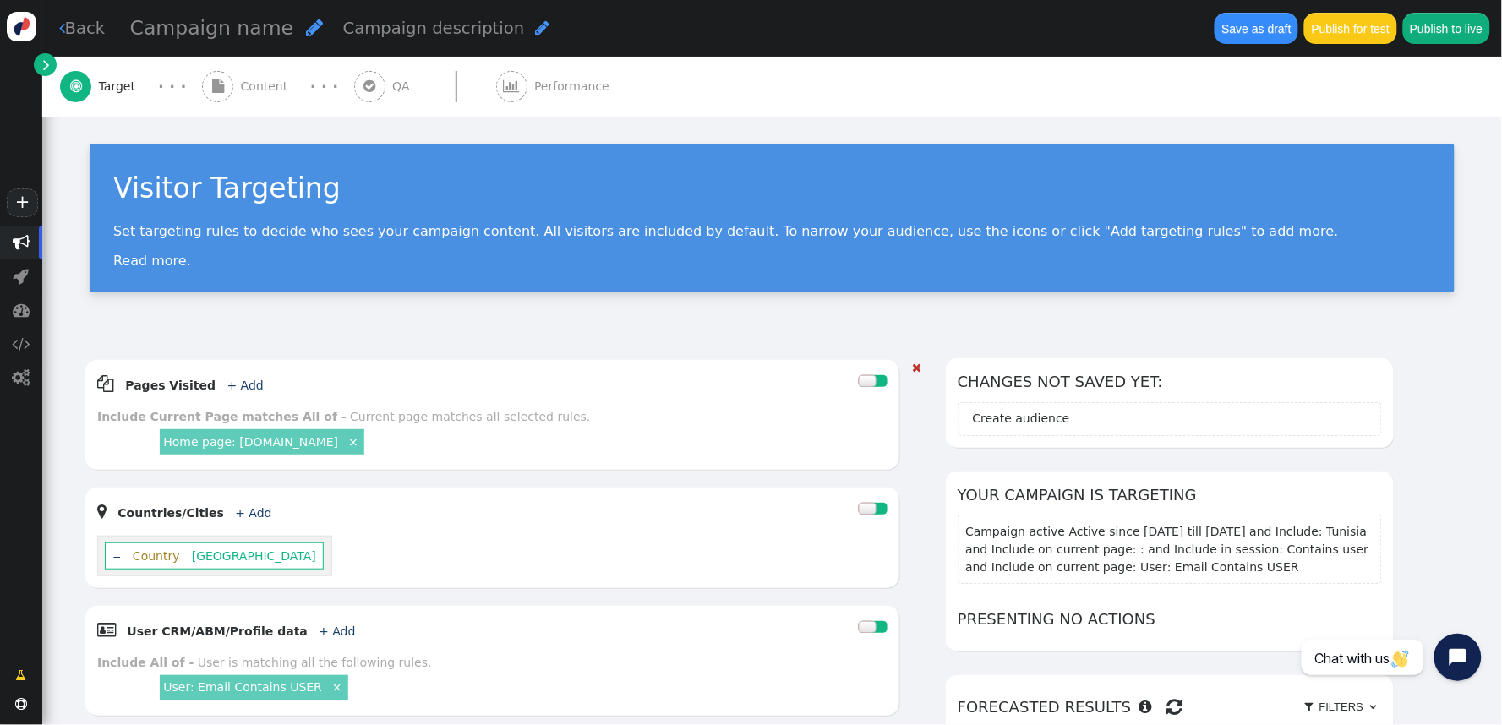
click at [304, 445] on link "Home page: tunimmob.com" at bounding box center [250, 442] width 175 height 14
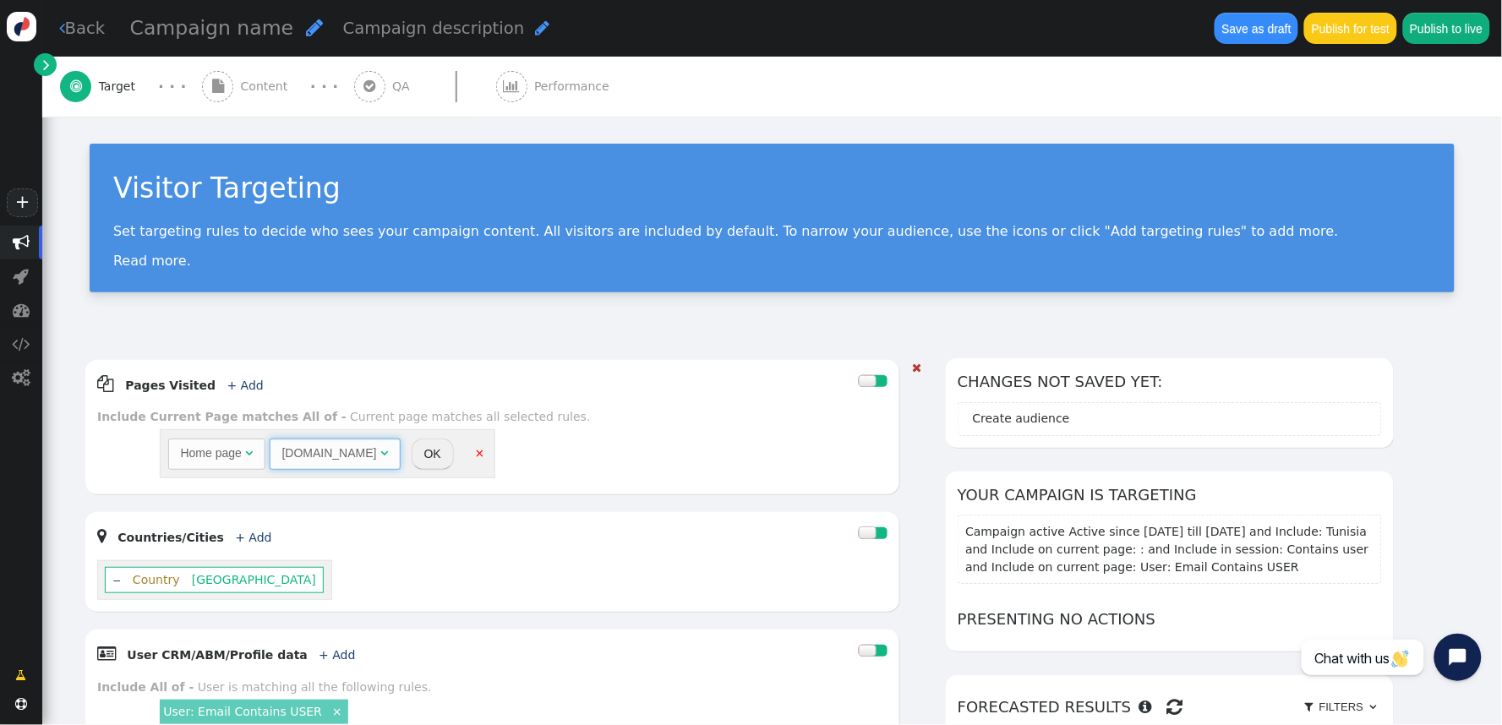
click at [380, 452] on span "" at bounding box center [384, 453] width 8 height 12
click at [334, 461] on div "tunimmob.com" at bounding box center [329, 454] width 95 height 18
click at [334, 460] on div "tunimmob.com" at bounding box center [329, 454] width 95 height 18
click at [333, 453] on div "tunimmob.com" at bounding box center [329, 454] width 95 height 18
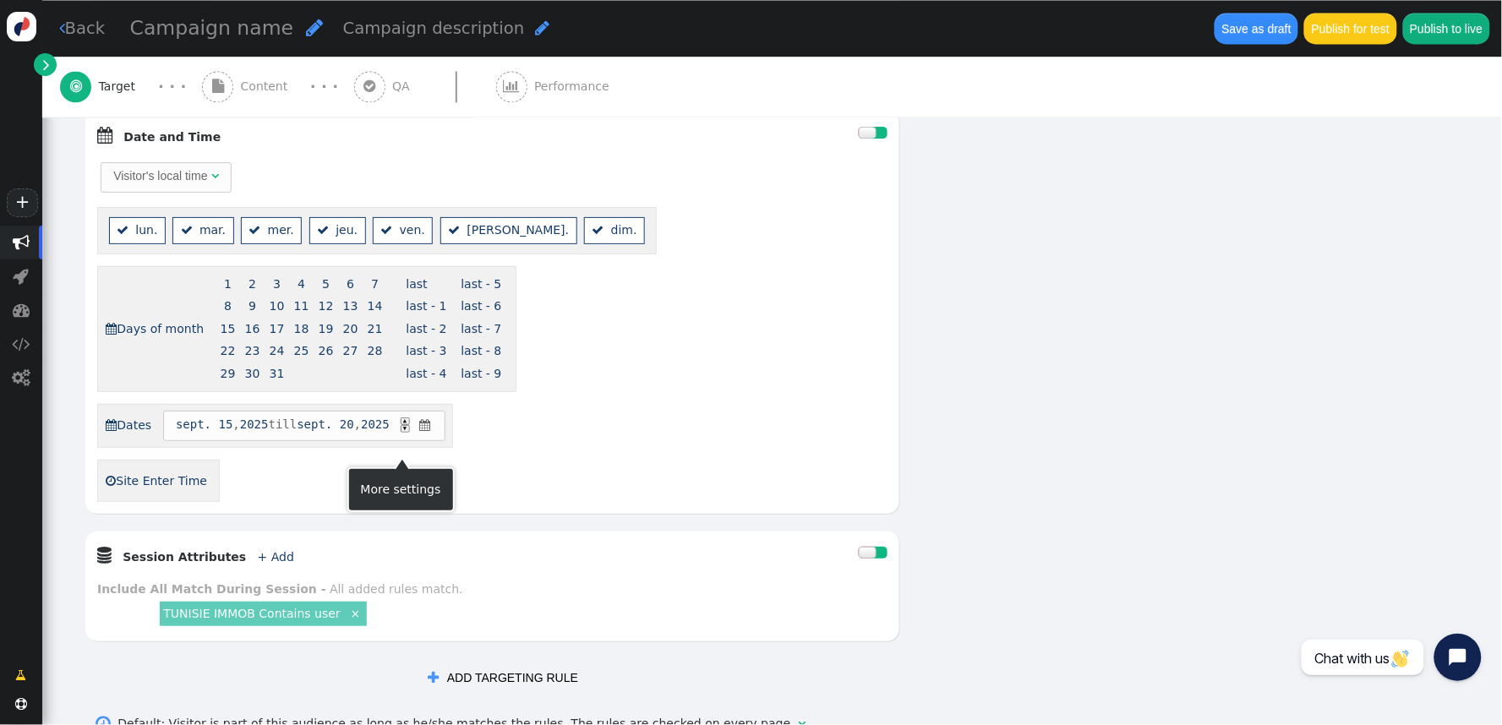
scroll to position [1228, 0]
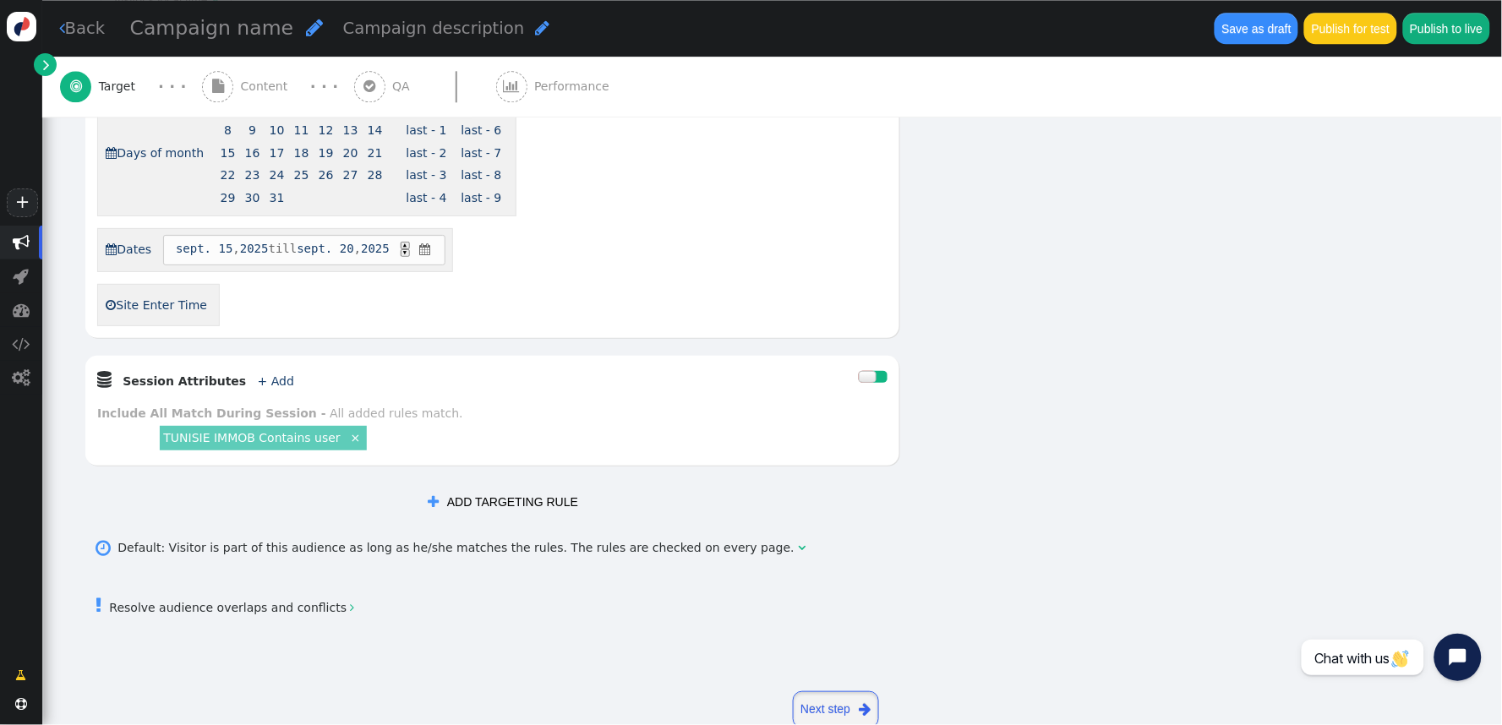
click at [809, 653] on link "Next step " at bounding box center [836, 710] width 86 height 37
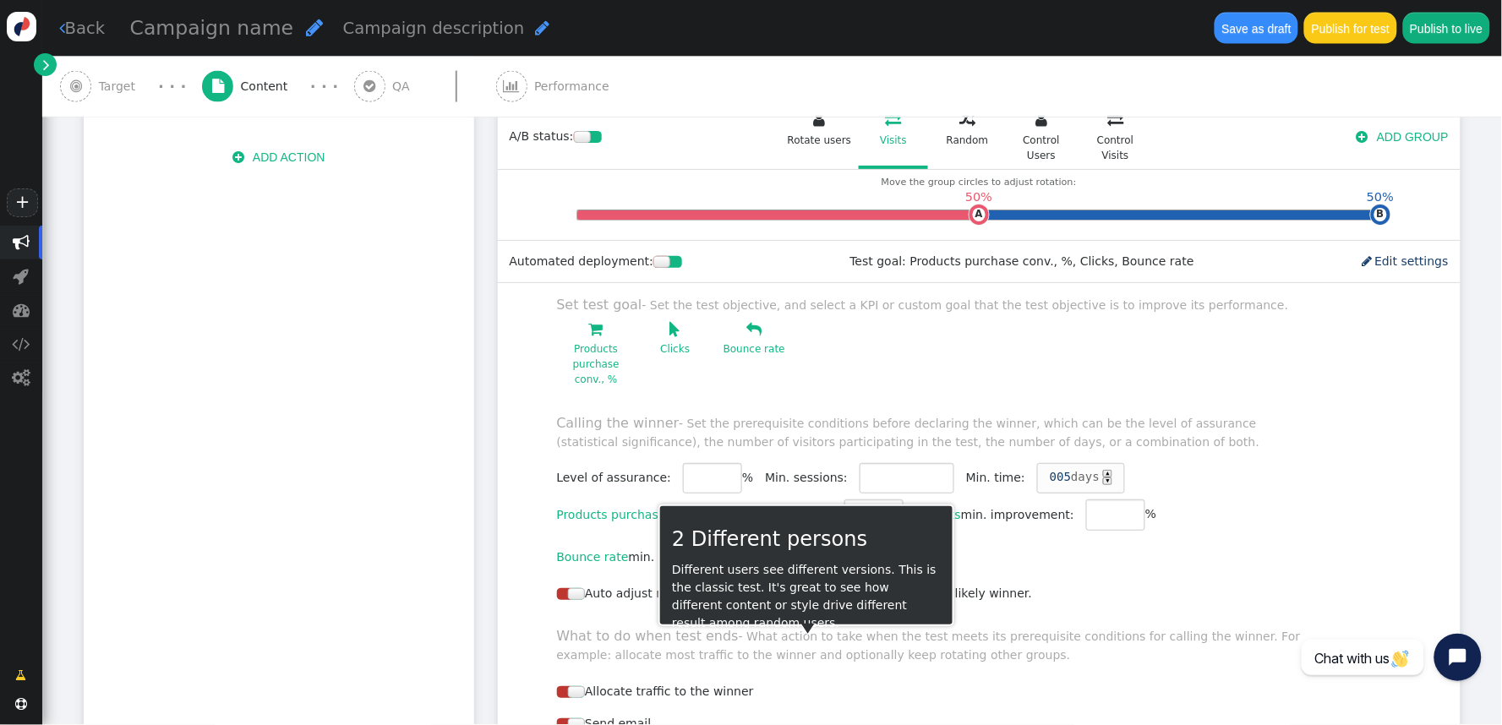
scroll to position [648, 0]
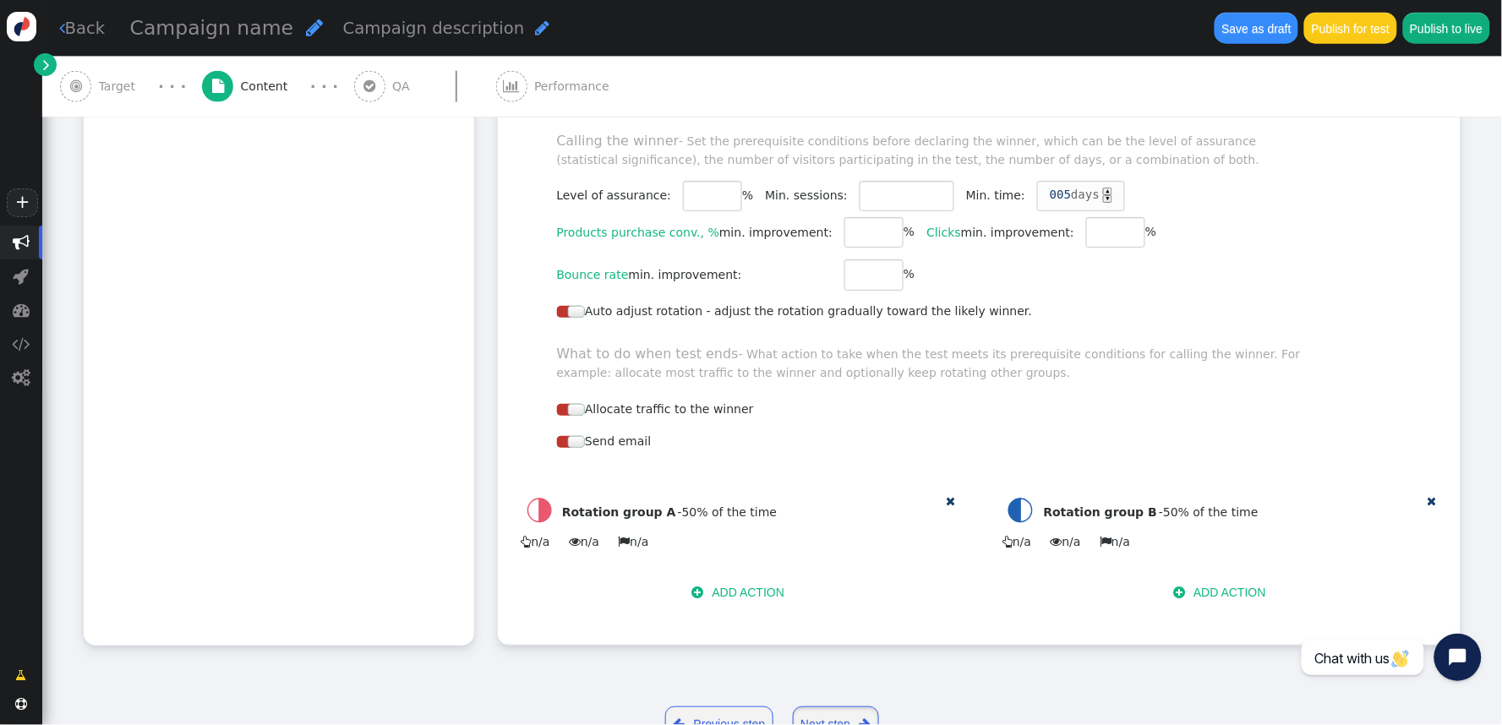
click at [829, 653] on link "Next step " at bounding box center [836, 725] width 86 height 37
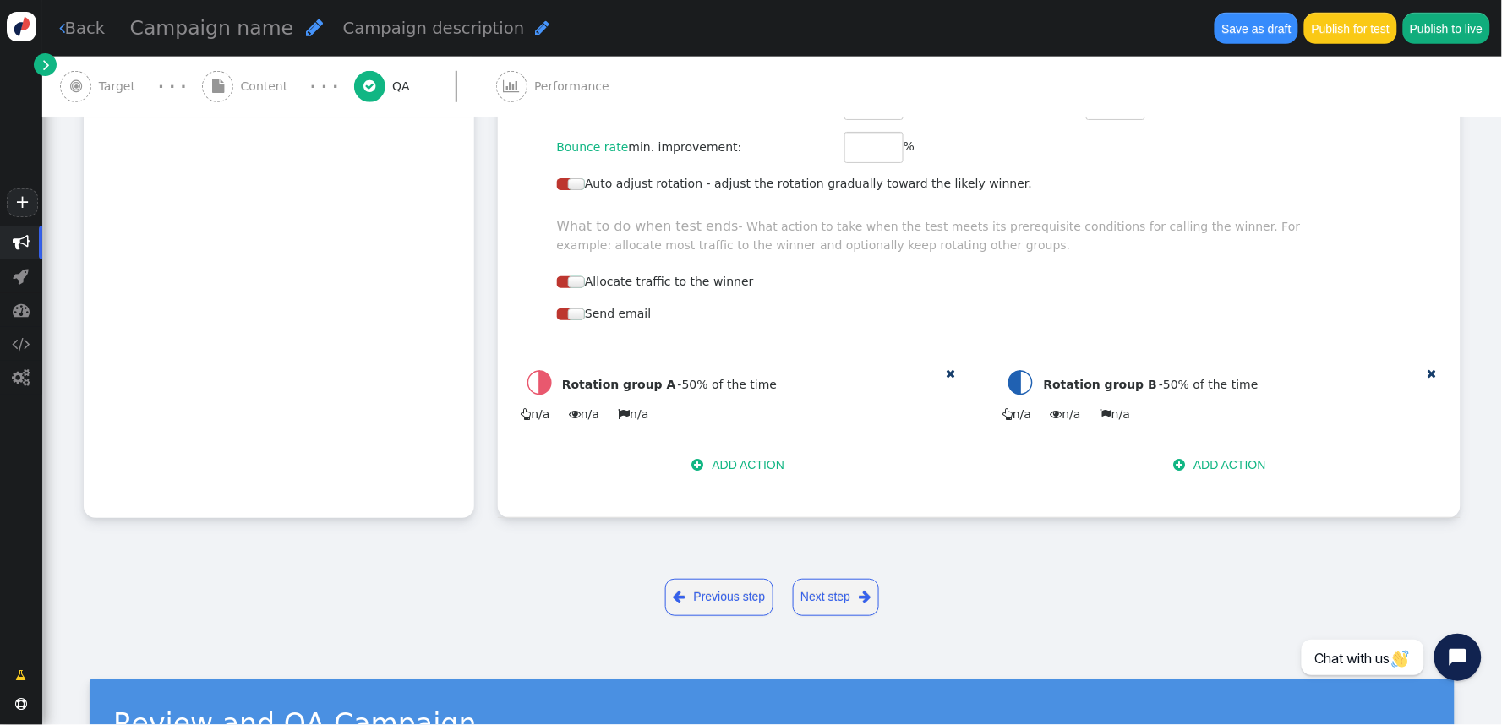
scroll to position [0, 0]
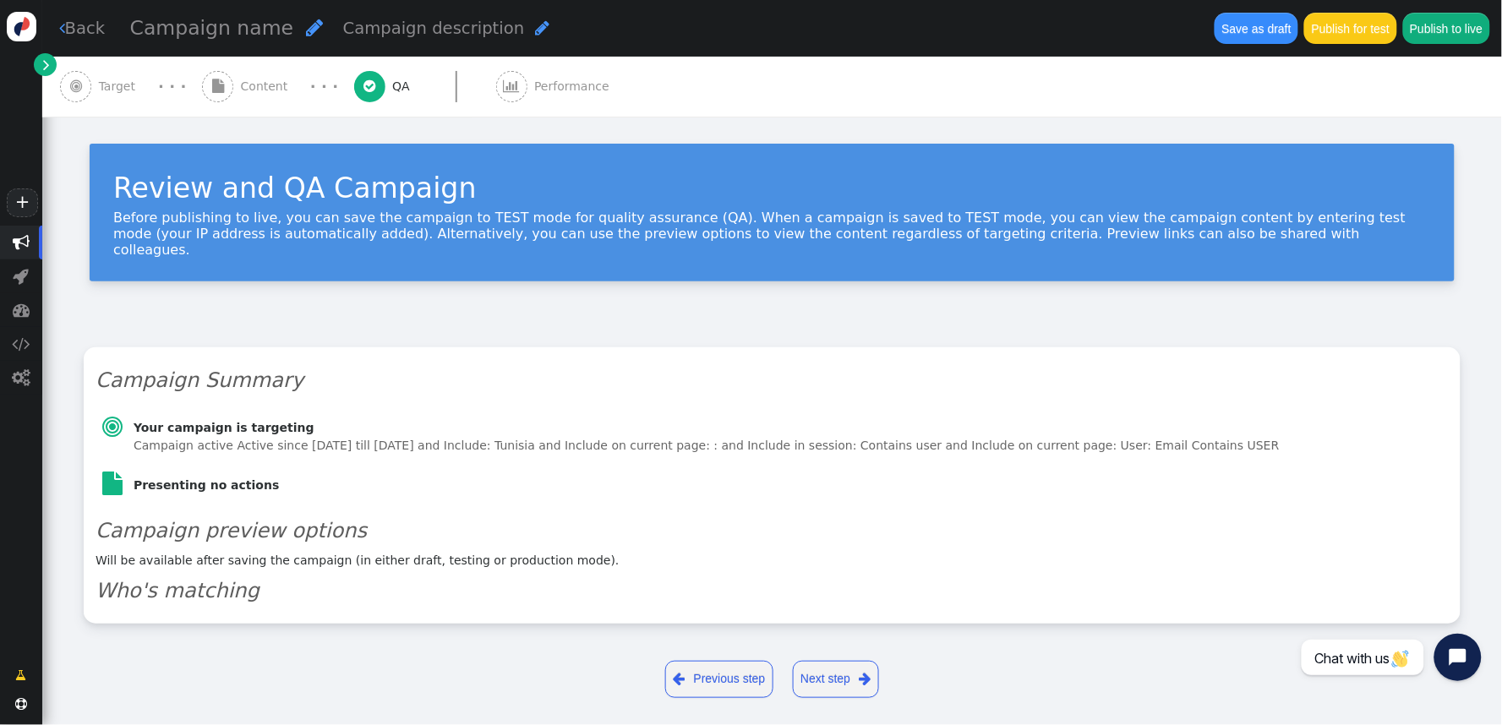
click at [823, 653] on link "Next step " at bounding box center [836, 679] width 86 height 37
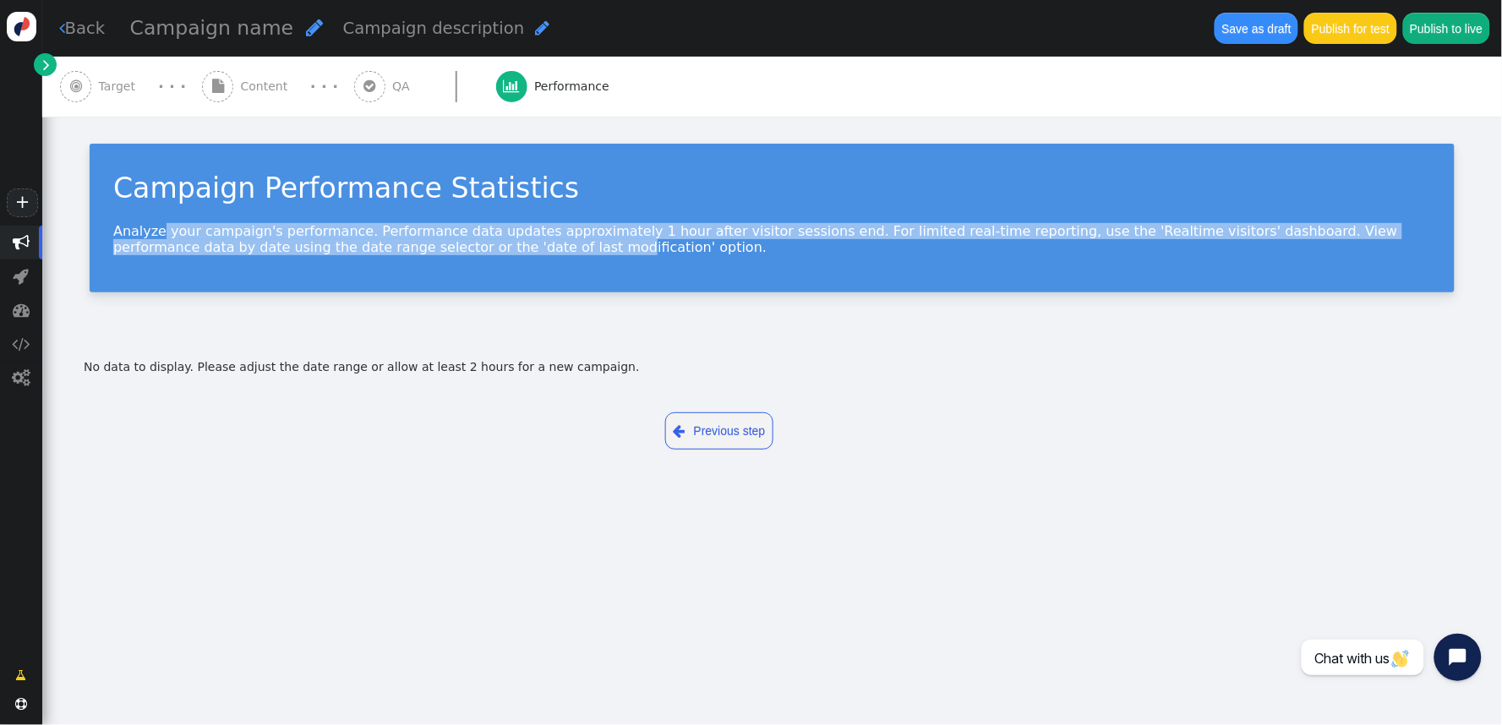
drag, startPoint x: 153, startPoint y: 229, endPoint x: 323, endPoint y: 288, distance: 179.9
click at [323, 288] on div "Campaign Performance Statistics Analyze your campaign's performance. Performanc…" at bounding box center [772, 218] width 1365 height 149
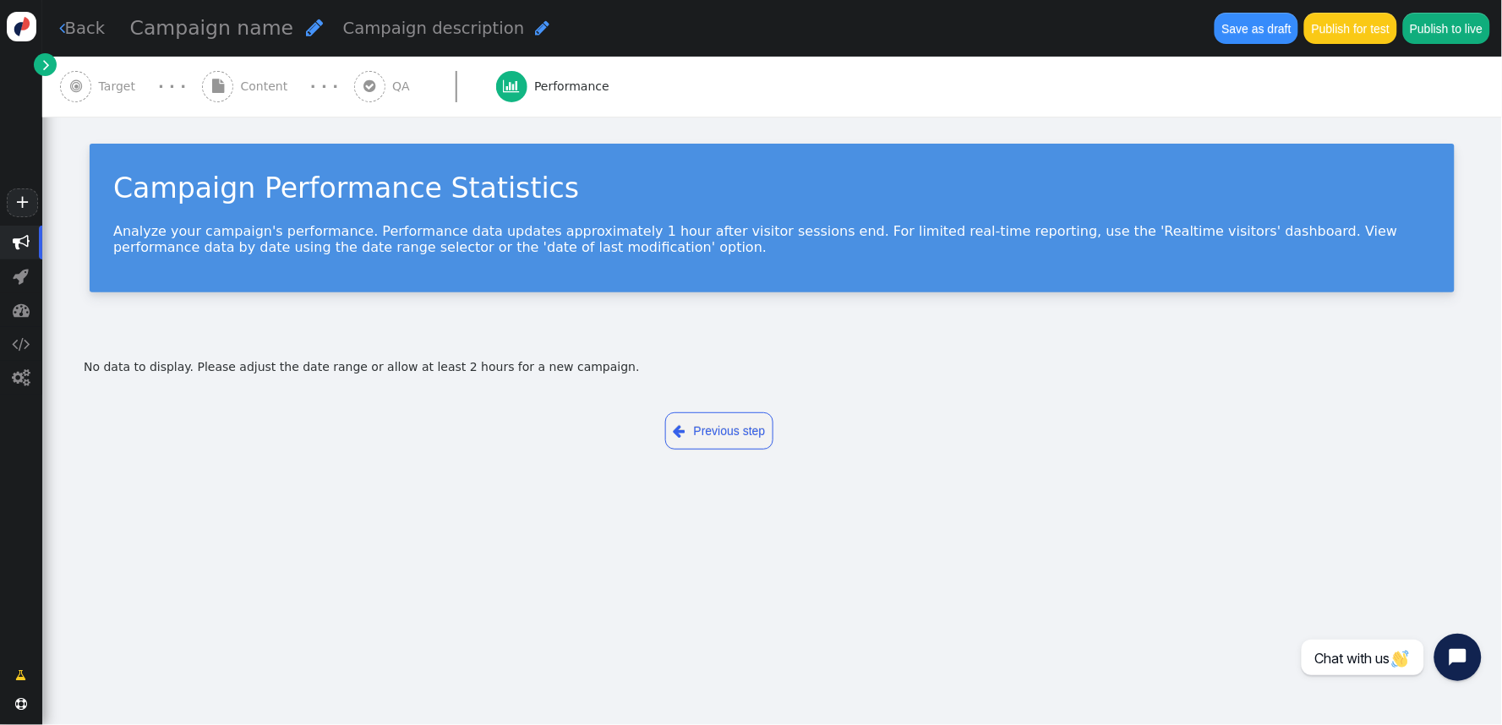
click at [406, 271] on div "Campaign Performance Statistics Analyze your campaign's performance. Performanc…" at bounding box center [772, 218] width 1365 height 149
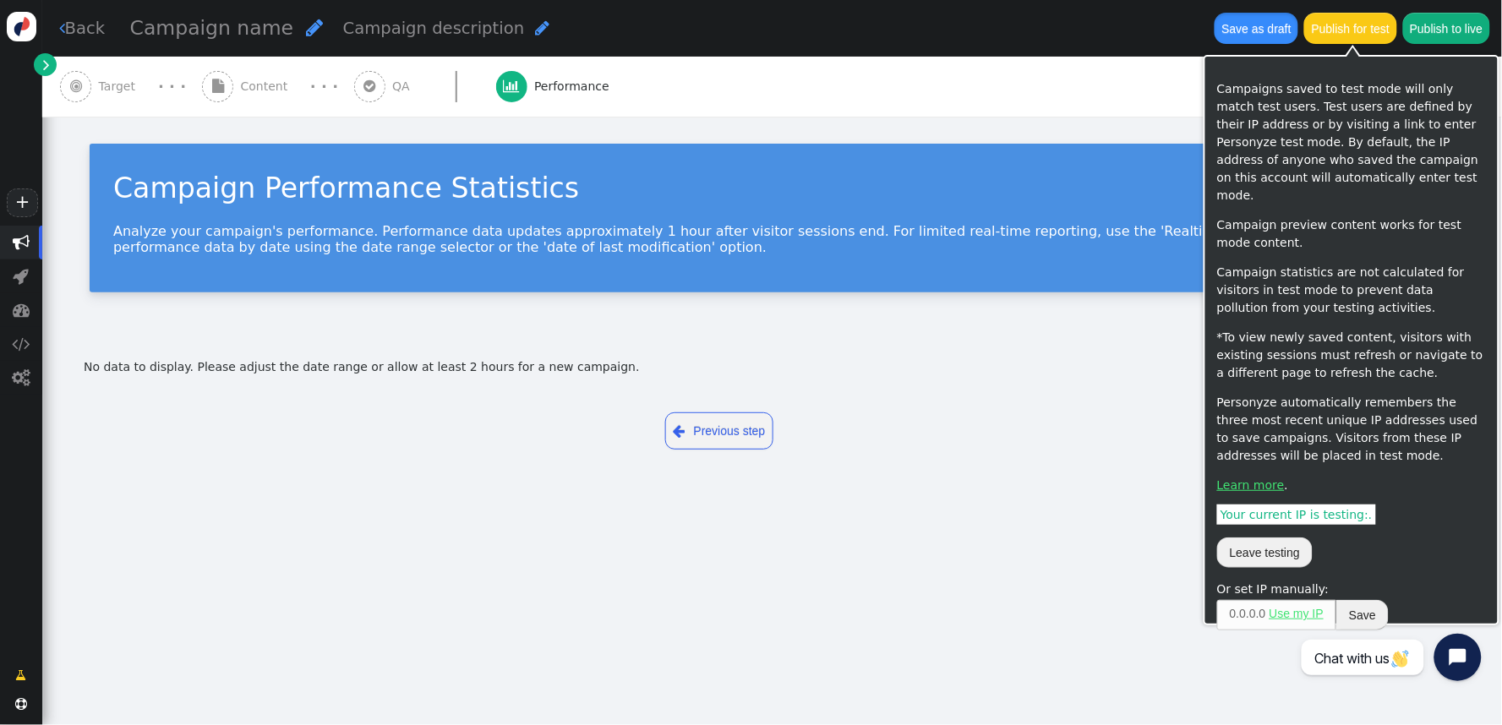
click at [1263, 25] on button "Save as draft" at bounding box center [1257, 28] width 84 height 30
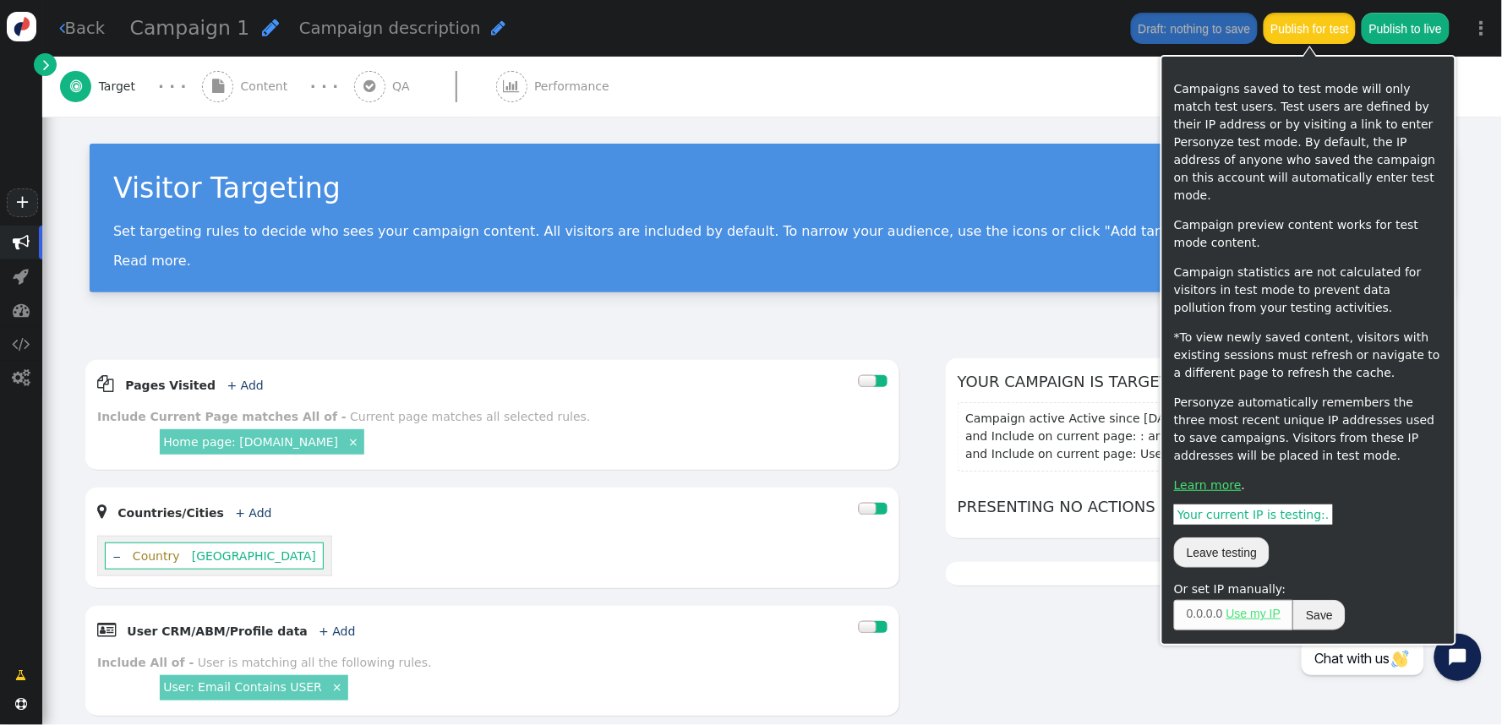
click at [1341, 24] on button "Publish for test" at bounding box center [1310, 28] width 92 height 30
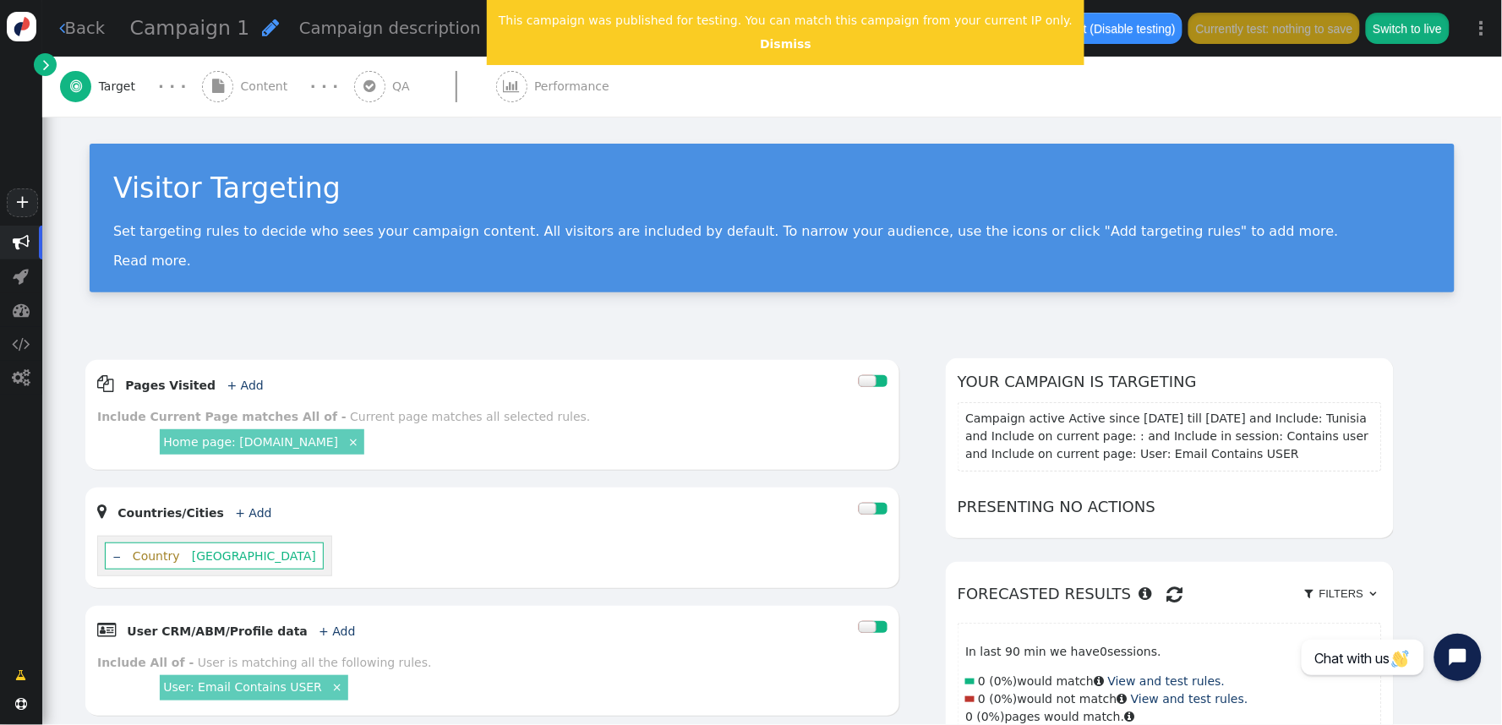
click at [1352, 39] on button "Switch to live" at bounding box center [1407, 28] width 83 height 30
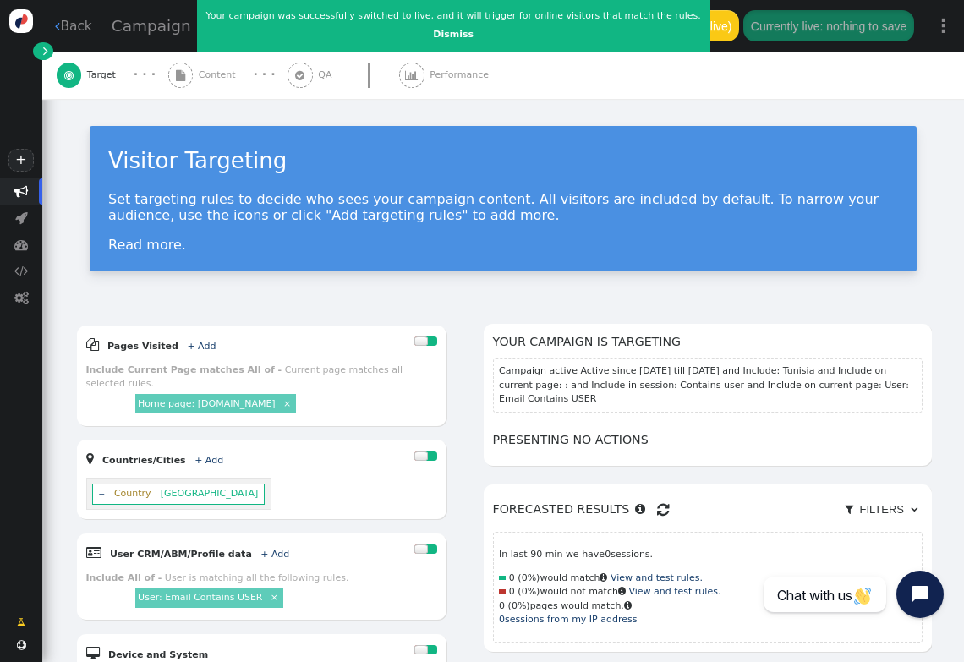
drag, startPoint x: 80, startPoint y: 209, endPoint x: 68, endPoint y: 214, distance: 12.9
click at [80, 210] on div "Visitor Targeting Set targeting rules to decide who sees your campaign content.…" at bounding box center [503, 202] width 922 height 206
click at [18, 250] on span "" at bounding box center [21, 245] width 42 height 26
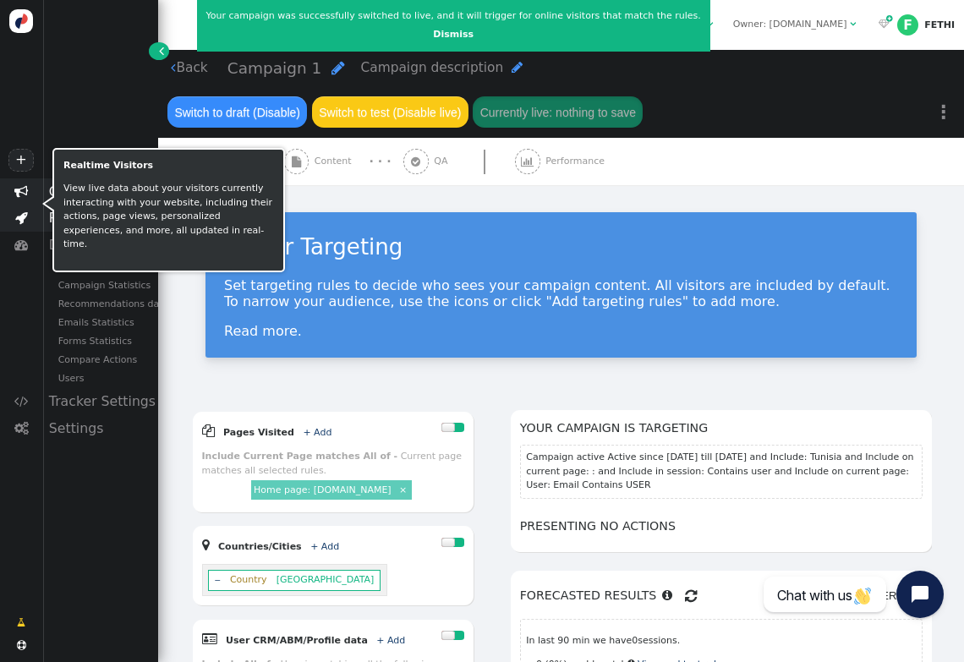
click at [25, 216] on span "" at bounding box center [21, 217] width 13 height 13
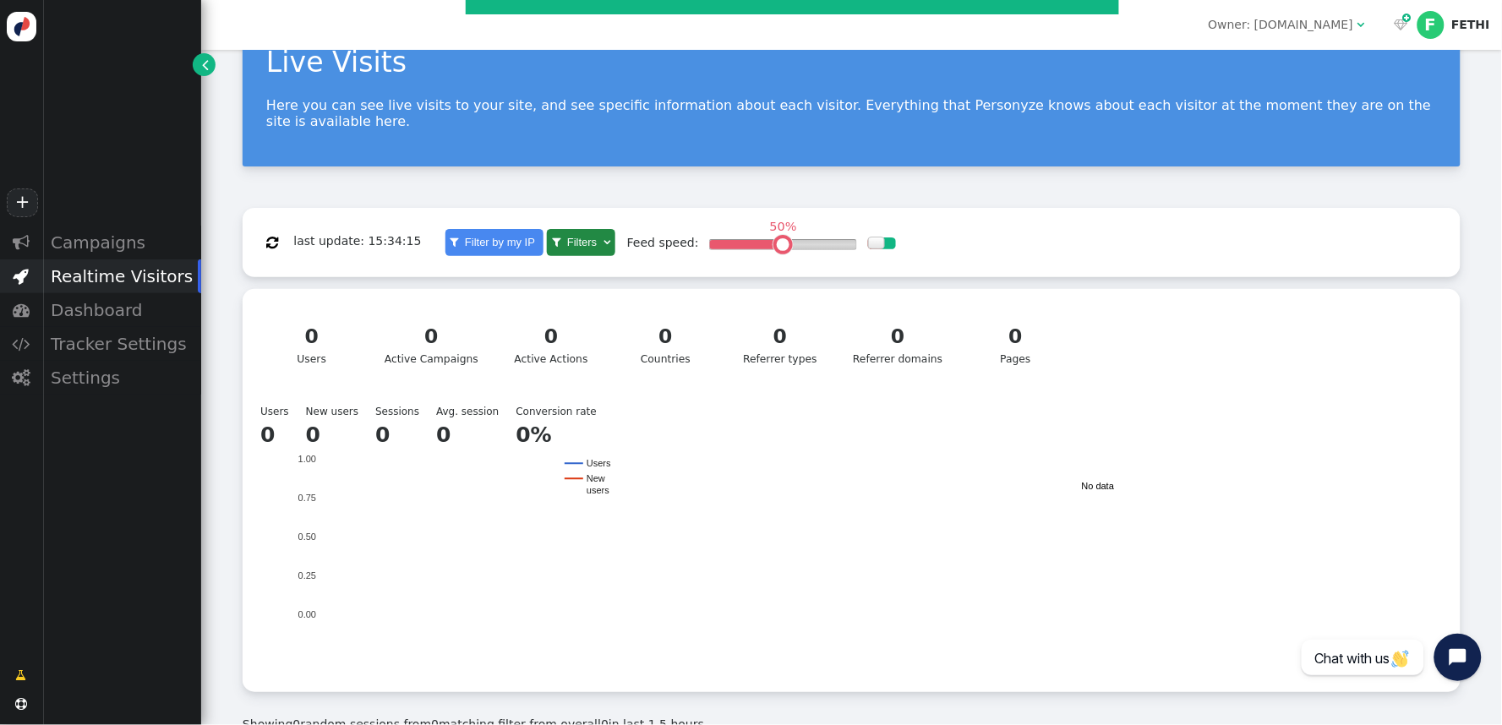
scroll to position [112, 0]
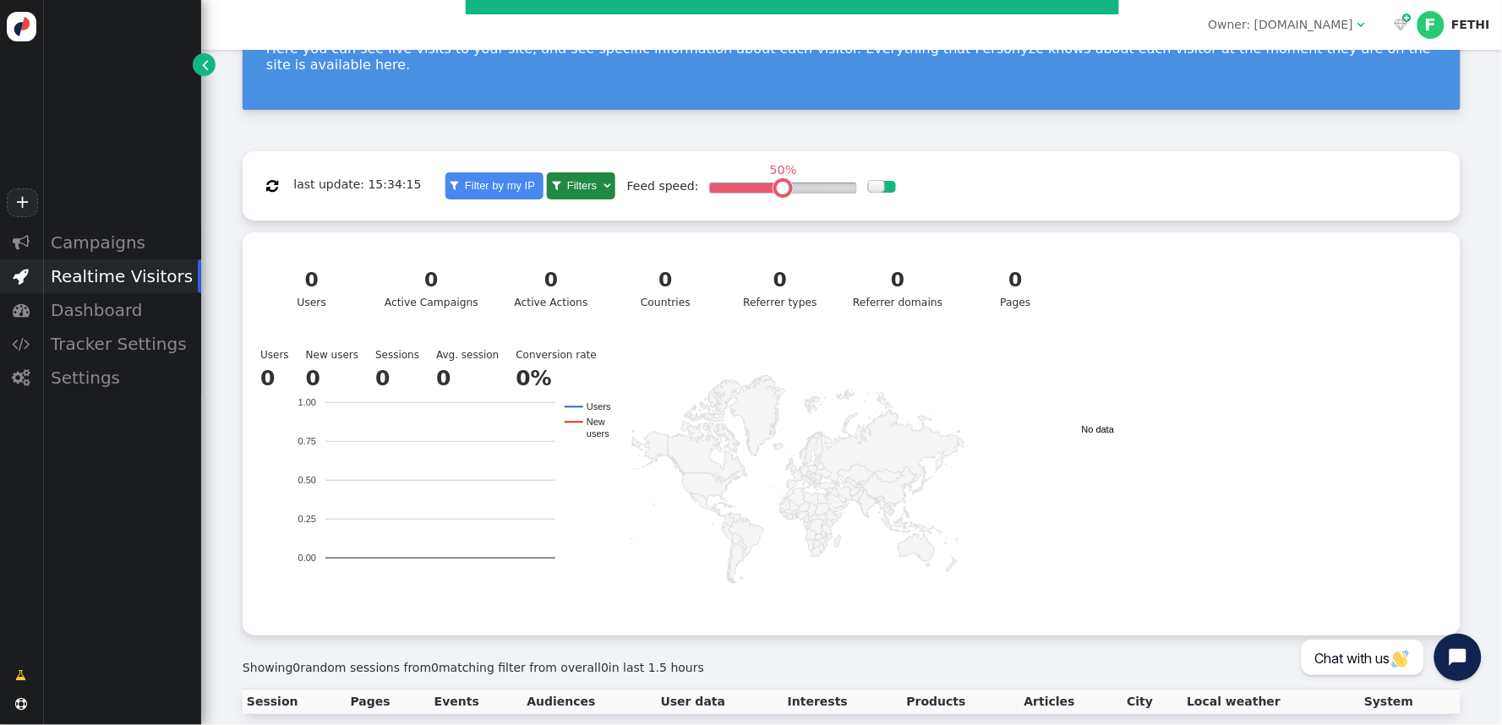
click at [1245, 475] on div "Users New users Sessions Avg. session Conversion rate 0 0 0 0 0% Users New user…" at bounding box center [851, 483] width 1195 height 282
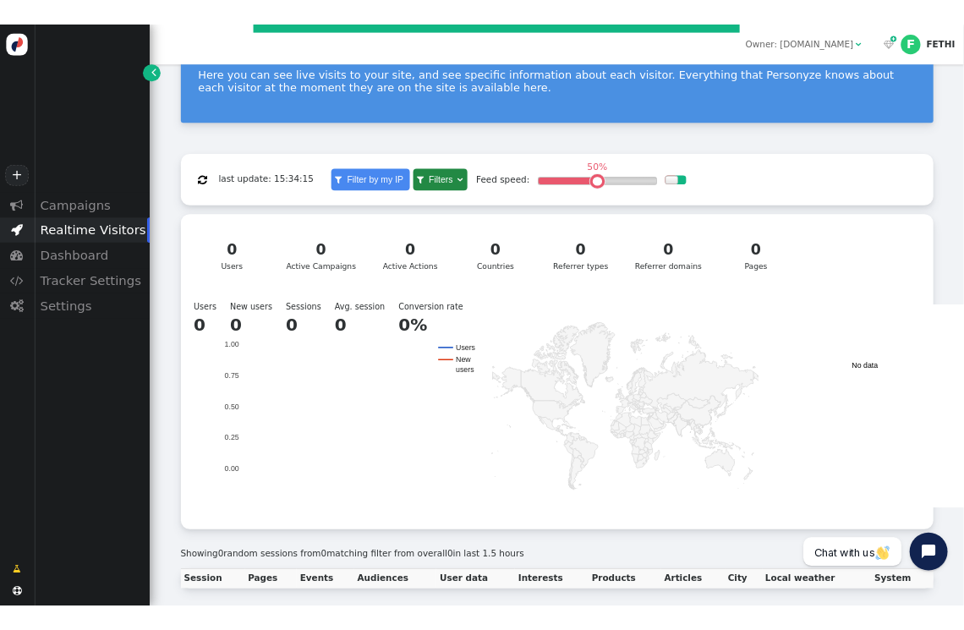
scroll to position [74, 0]
